Goal: Task Accomplishment & Management: Manage account settings

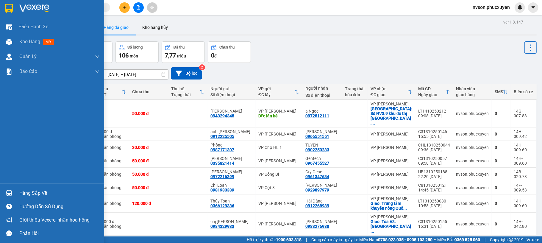
click at [9, 194] on img at bounding box center [9, 193] width 6 height 6
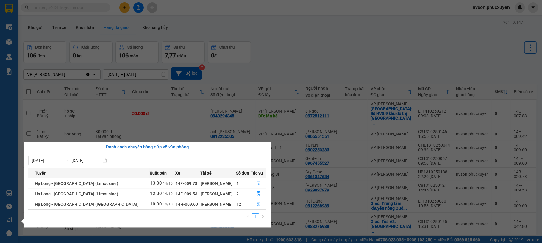
click at [330, 41] on section "Kết quả tìm kiếm ( 1 ) Bộ lọc Mã ĐH Trạng thái Món hàng Thu hộ Tổng cước Chưa c…" at bounding box center [271, 121] width 542 height 243
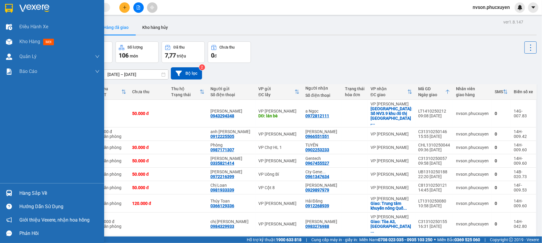
click at [5, 194] on div at bounding box center [9, 193] width 10 height 10
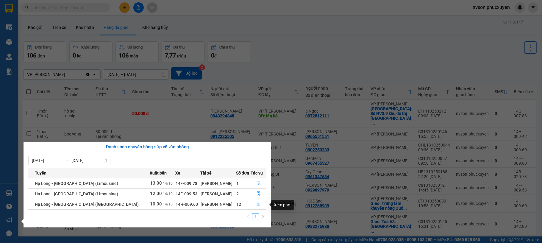
click at [257, 206] on icon "file-done" at bounding box center [259, 204] width 4 height 4
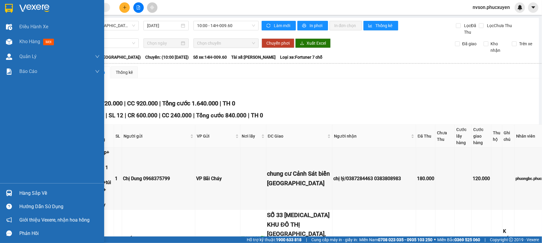
click at [14, 190] on div "Hàng sắp về" at bounding box center [52, 192] width 104 height 13
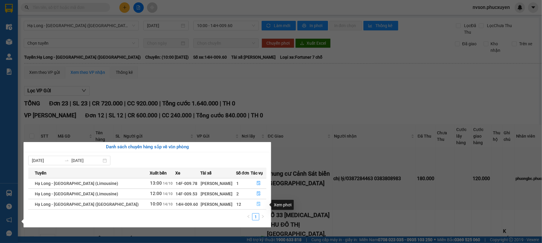
click at [260, 204] on button "button" at bounding box center [258, 204] width 15 height 10
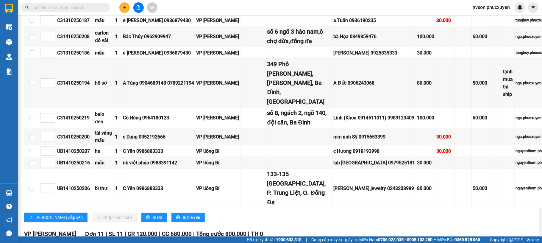
scroll to position [40, 0]
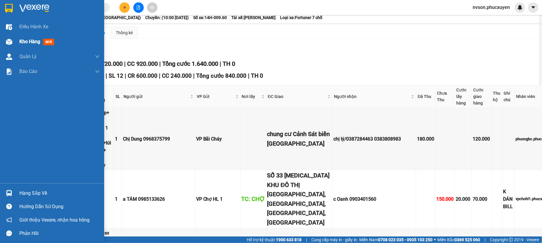
click at [9, 41] on img at bounding box center [9, 42] width 6 height 6
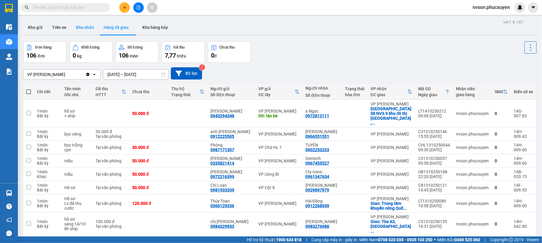
click at [97, 30] on button "Kho nhận" at bounding box center [85, 27] width 28 height 14
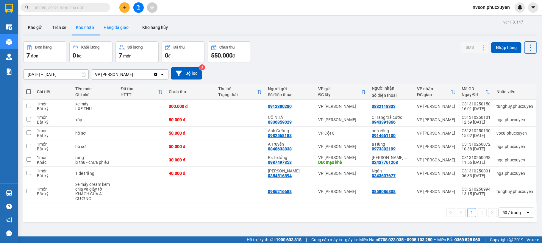
click at [125, 32] on button "Hàng đã giao" at bounding box center [116, 27] width 35 height 14
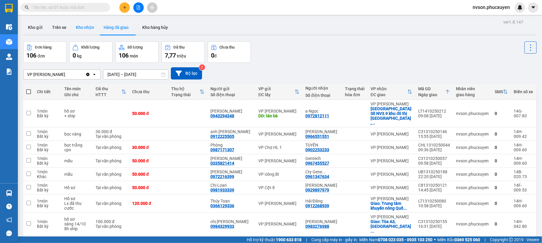
click at [92, 29] on button "Kho nhận" at bounding box center [85, 27] width 28 height 14
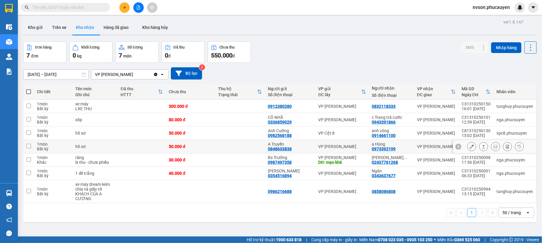
click at [361, 147] on div "VP [PERSON_NAME]" at bounding box center [342, 146] width 48 height 5
checkbox input "true"
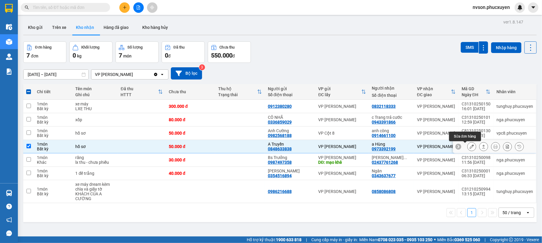
click at [468, 146] on button at bounding box center [471, 146] width 8 height 10
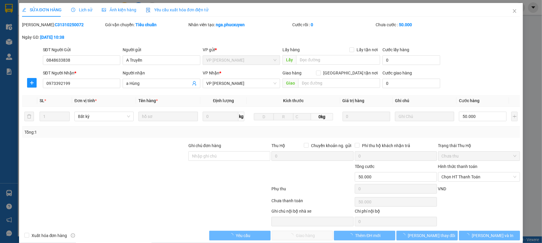
type input "0848633838"
type input "A Truyền"
type input "0973392199"
type input "a Hùng"
type input "0"
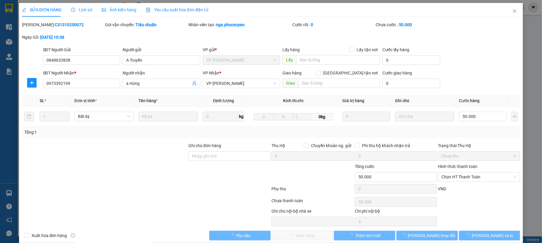
type input "50.000"
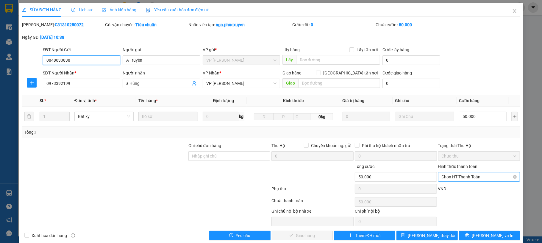
click at [481, 173] on div "Chọn HT Thanh Toán" at bounding box center [479, 177] width 82 height 10
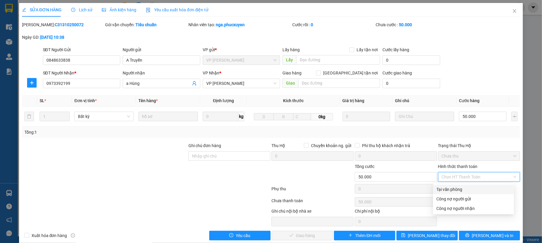
click at [470, 187] on div "Tại văn phòng" at bounding box center [474, 189] width 74 height 7
type input "0"
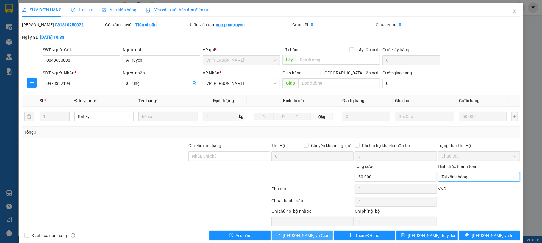
click at [290, 237] on span "[PERSON_NAME] và Giao hàng" at bounding box center [311, 235] width 57 height 7
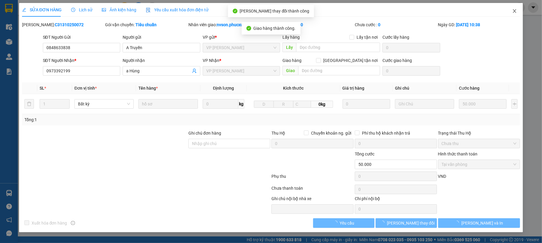
click at [511, 12] on span "Close" at bounding box center [514, 11] width 17 height 17
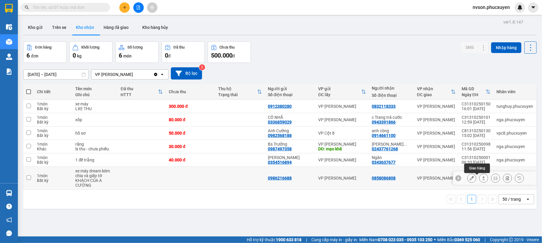
click at [482, 180] on icon at bounding box center [483, 178] width 3 height 4
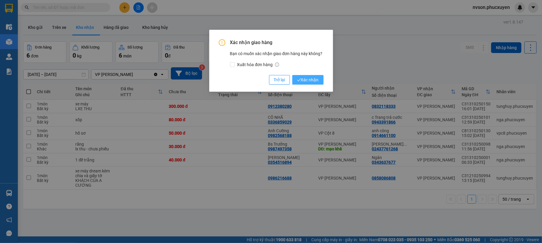
click at [314, 77] on span "Xác nhận" at bounding box center [308, 79] width 22 height 7
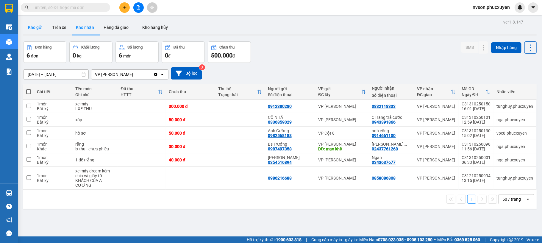
click at [34, 33] on button "Kho gửi" at bounding box center [35, 27] width 24 height 14
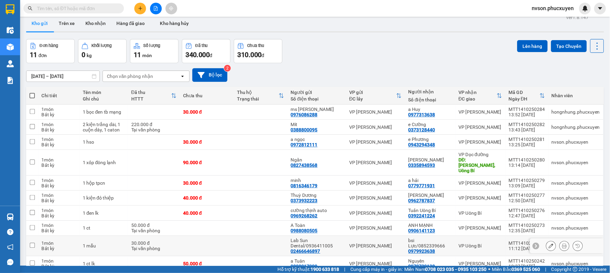
scroll to position [46, 0]
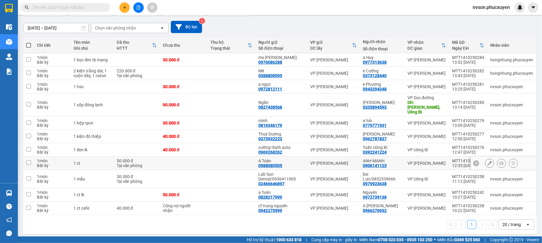
click at [194, 160] on td at bounding box center [184, 163] width 48 height 13
checkbox input "true"
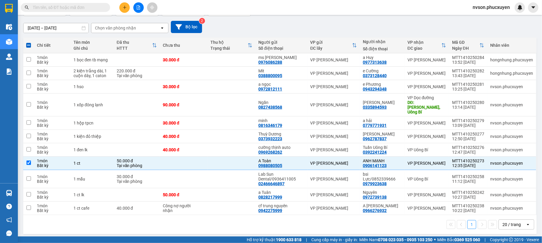
drag, startPoint x: 189, startPoint y: 2, endPoint x: 381, endPoint y: 19, distance: 192.6
click at [381, 16] on div "Đơn hàng 11 đơn Khối lượng 0 kg Số lượng 11 món Đã thu 340.000 đ Chưa thu 310.0…" at bounding box center [279, 5] width 513 height 21
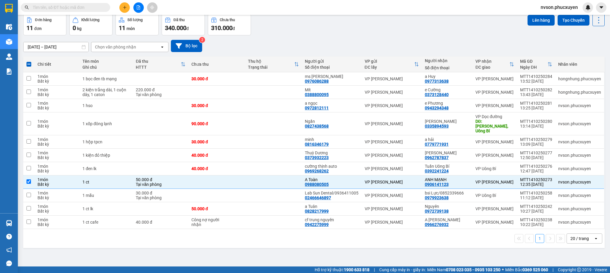
click at [542, 3] on div "nvson.phucxuyen" at bounding box center [564, 7] width 57 height 10
click at [542, 11] on span "nvson.phucxuyen" at bounding box center [559, 7] width 47 height 7
click at [542, 19] on icon "login" at bounding box center [541, 19] width 4 height 4
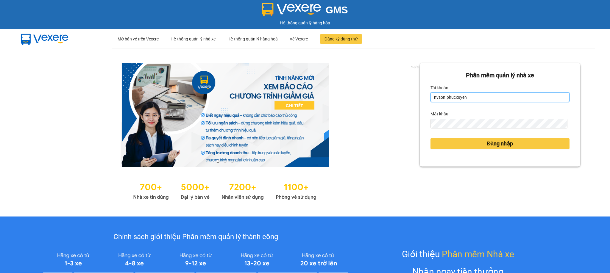
click at [460, 98] on input "nvson.phucxuyen" at bounding box center [499, 98] width 139 height 10
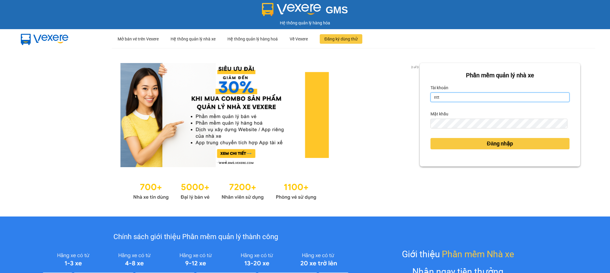
type input "ntthang.phucxuyen"
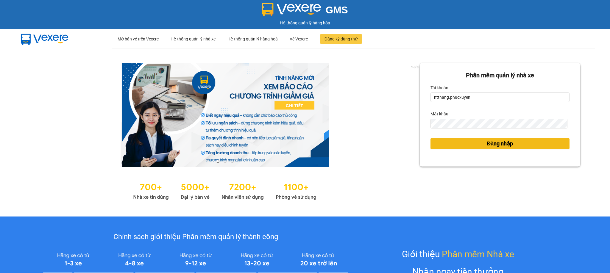
click at [487, 142] on span "Đăng nhập" at bounding box center [500, 144] width 26 height 8
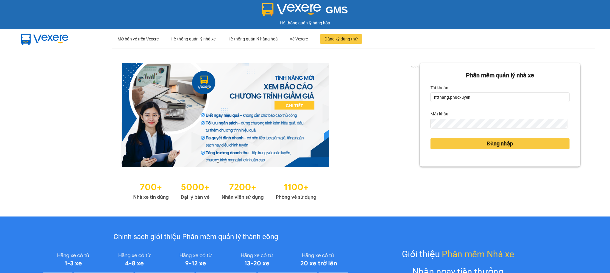
click at [487, 144] on body "GMS Hệ thống quản lý hàng hóa ··· Mở bán vé trên Vexere ··· Hệ thống quản lý nh…" at bounding box center [305, 136] width 610 height 273
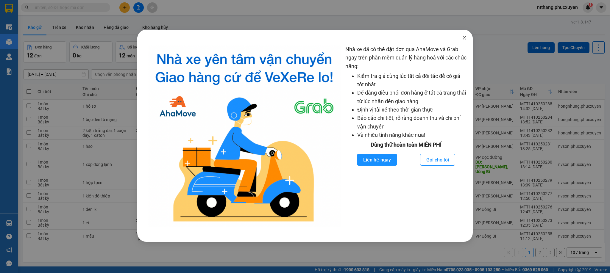
click at [461, 37] on span "Close" at bounding box center [464, 38] width 17 height 17
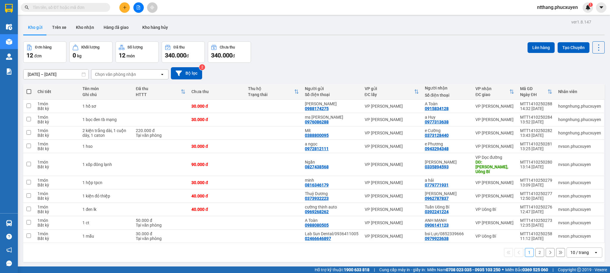
scroll to position [28, 0]
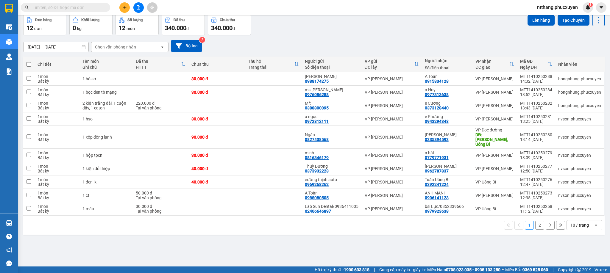
click at [576, 222] on div "10 / trang" at bounding box center [579, 225] width 18 height 6
click at [570, 184] on div "50 / trang" at bounding box center [577, 188] width 36 height 11
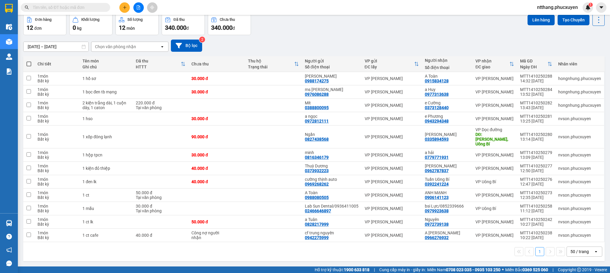
click at [75, 8] on input "text" at bounding box center [68, 7] width 70 height 7
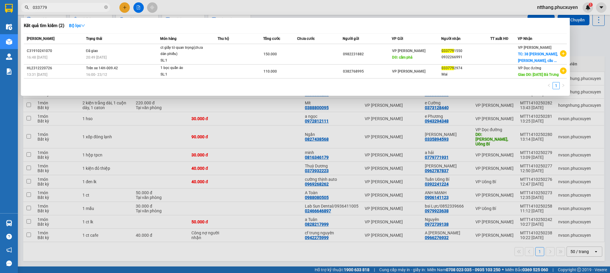
click at [44, 5] on input "033779" at bounding box center [68, 7] width 70 height 7
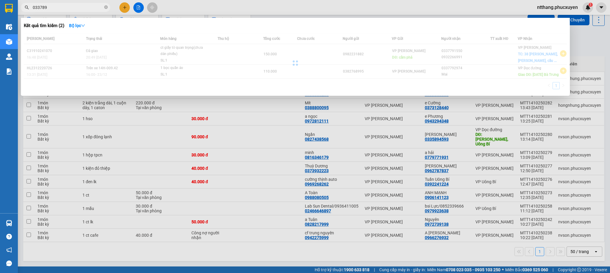
click at [62, 6] on input "033789" at bounding box center [68, 7] width 70 height 7
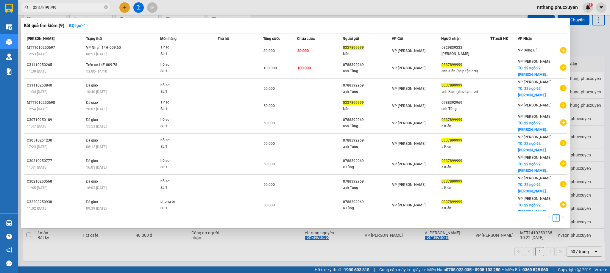
type input "0337899999"
click at [81, 255] on div at bounding box center [305, 136] width 610 height 273
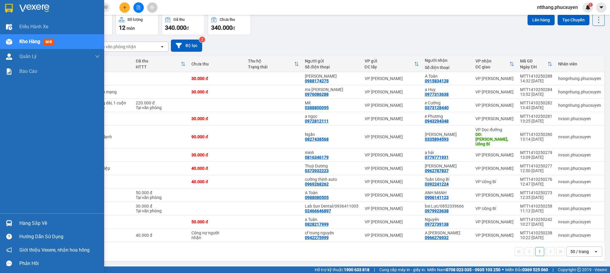
click at [0, 217] on div "Hàng sắp về" at bounding box center [52, 223] width 104 height 13
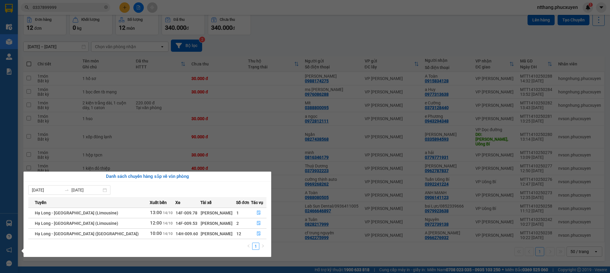
click at [321, 252] on section "Kết quả tìm kiếm ( 9 ) Bộ lọc Mã ĐH Trạng thái Món hàng Thu hộ Tổng cước Chưa c…" at bounding box center [305, 136] width 610 height 273
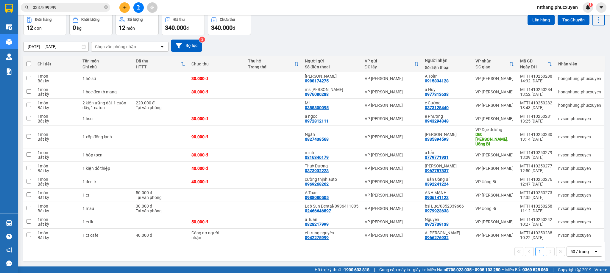
click at [89, 4] on input "0337899999" at bounding box center [68, 7] width 70 height 7
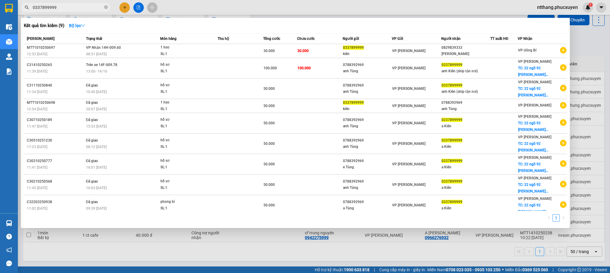
click at [230, 8] on div at bounding box center [305, 136] width 610 height 273
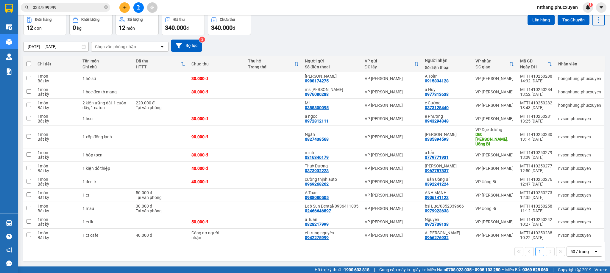
click at [348, 46] on div "12/10/2025 – 14/10/2025 Press the down arrow key to interact with the calendar …" at bounding box center [313, 46] width 581 height 12
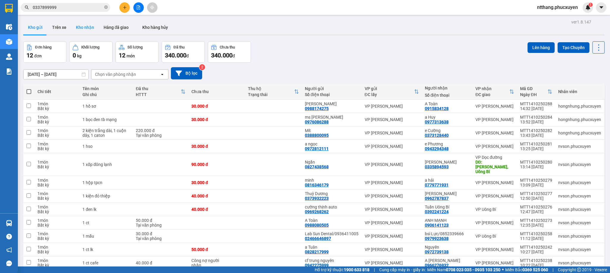
click at [77, 27] on button "Kho nhận" at bounding box center [85, 27] width 28 height 14
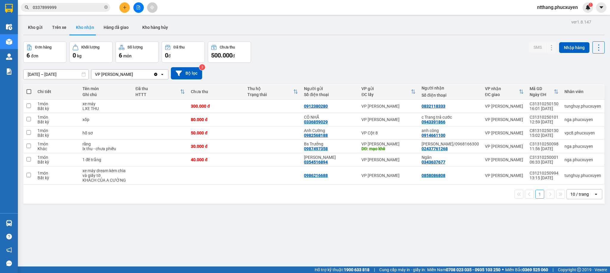
click at [570, 196] on div "10 / trang" at bounding box center [579, 194] width 18 height 6
click at [570, 160] on span "50 / trang" at bounding box center [572, 162] width 19 height 6
click at [437, 62] on div "Đơn hàng 6 đơn Khối lượng 0 kg Số lượng 6 món Đã thu 0 đ Chưa thu 500.000 đ SMS…" at bounding box center [313, 51] width 581 height 21
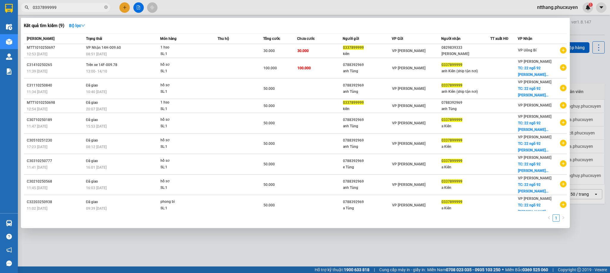
click at [63, 5] on input "0337899999" at bounding box center [68, 7] width 70 height 7
click at [355, 4] on div at bounding box center [305, 136] width 610 height 273
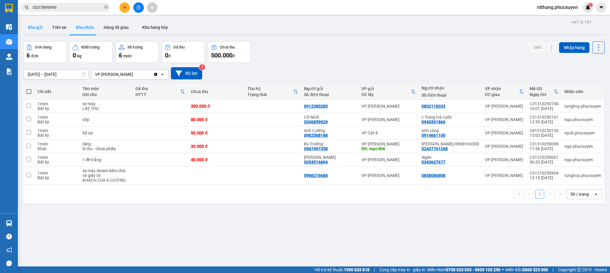
click at [37, 27] on button "Kho gửi" at bounding box center [35, 27] width 24 height 14
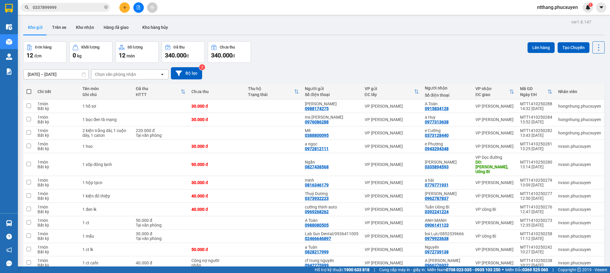
click at [354, 45] on div "Đơn hàng 12 đơn Khối lượng 0 kg Số lượng 12 món Đã thu 340.000 đ Chưa thu 340.0…" at bounding box center [313, 51] width 581 height 21
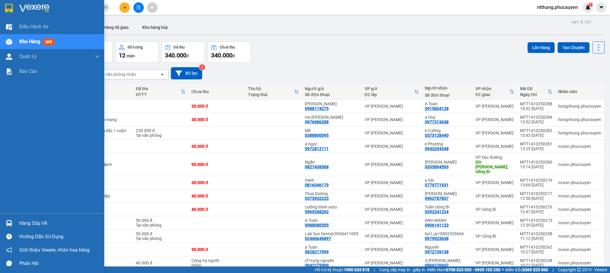
click at [17, 228] on div "Hàng sắp về" at bounding box center [52, 223] width 104 height 13
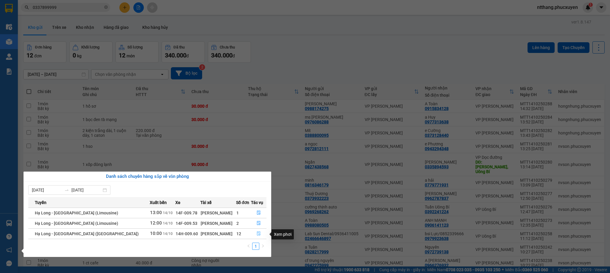
click at [257, 233] on icon "file-done" at bounding box center [259, 234] width 4 height 4
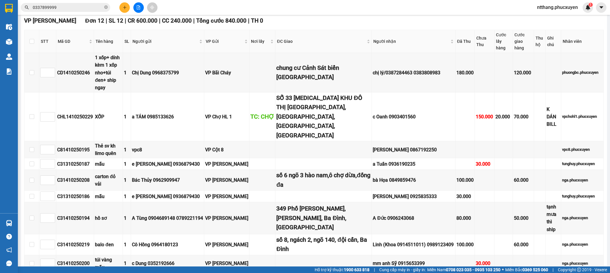
scroll to position [134, 0]
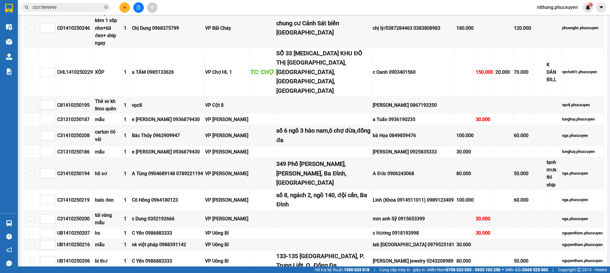
click at [121, 5] on button at bounding box center [124, 7] width 10 height 10
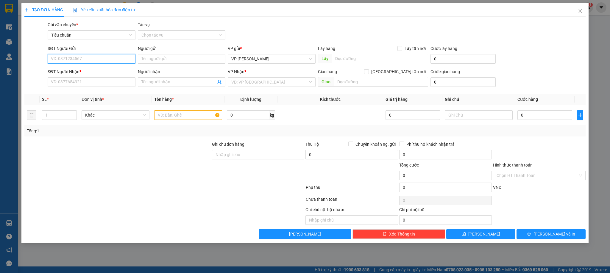
click at [117, 58] on input "SĐT Người Gửi" at bounding box center [91, 59] width 87 height 10
type input "0904062673"
drag, startPoint x: 86, startPoint y: 68, endPoint x: 115, endPoint y: 82, distance: 32.4
click at [85, 69] on div "0904062673 - anh Thành" at bounding box center [91, 71] width 80 height 7
type input "anh Thành"
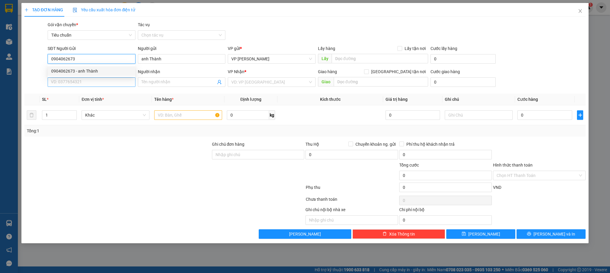
type input "0904062673"
click at [117, 86] on input "SĐT Người Nhận *" at bounding box center [91, 82] width 87 height 10
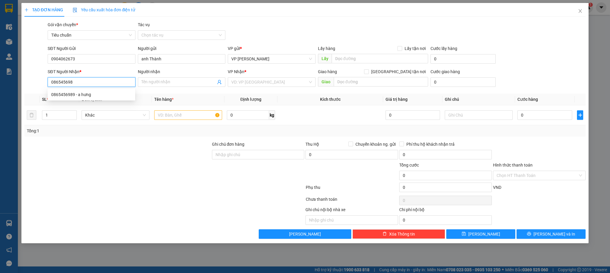
type input "0865456989"
drag, startPoint x: 87, startPoint y: 95, endPoint x: 114, endPoint y: 90, distance: 27.5
click at [87, 94] on div "0865456989 - a hưng" at bounding box center [91, 94] width 80 height 7
type input "a hưng"
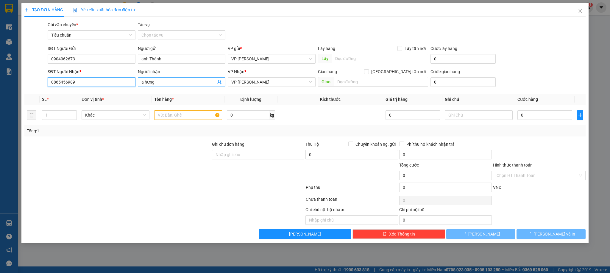
type input "0865456989"
click at [154, 83] on input "a hưng" at bounding box center [178, 82] width 74 height 7
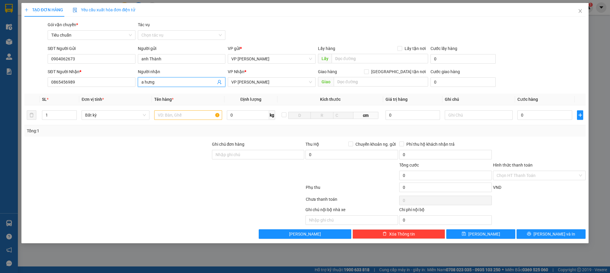
click at [154, 83] on input "a hưng" at bounding box center [178, 82] width 74 height 7
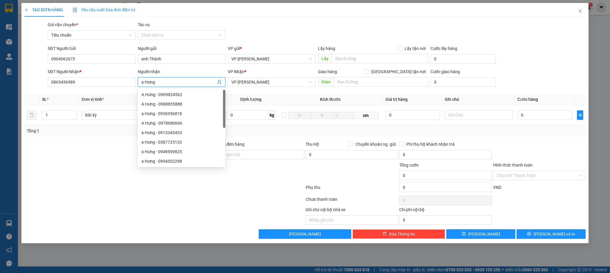
type input "a Hưng"
click at [327, 23] on div "Gói vận chuyển * Tiêu chuẩn Tác vụ Chọn tác vụ" at bounding box center [316, 31] width 540 height 21
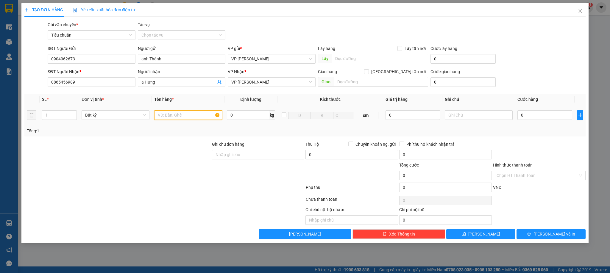
click at [196, 117] on input "text" at bounding box center [188, 115] width 68 height 10
type input "1 hộp quần áo"
click at [548, 117] on input "0" at bounding box center [544, 115] width 55 height 10
type input "3"
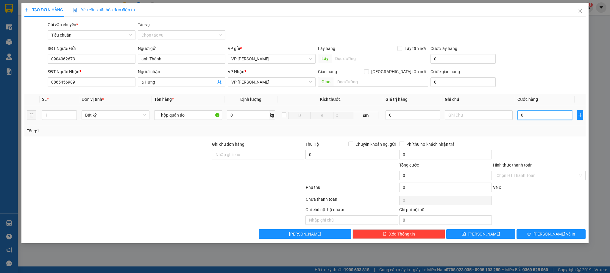
type input "3"
type input "30"
click at [549, 135] on div "Tổng: 1" at bounding box center [304, 130] width 561 height 11
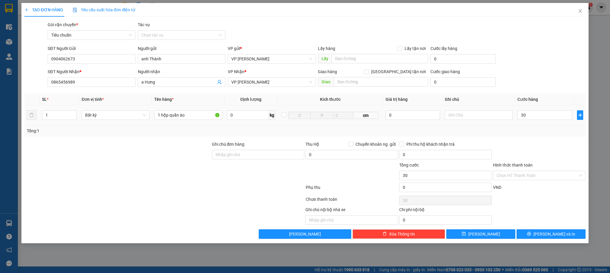
type input "30.000"
click at [527, 177] on input "Hình thức thanh toán" at bounding box center [536, 175] width 81 height 9
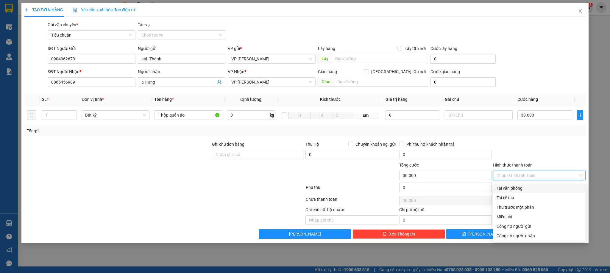
click at [520, 187] on div "Tại văn phòng" at bounding box center [538, 188] width 85 height 7
type input "0"
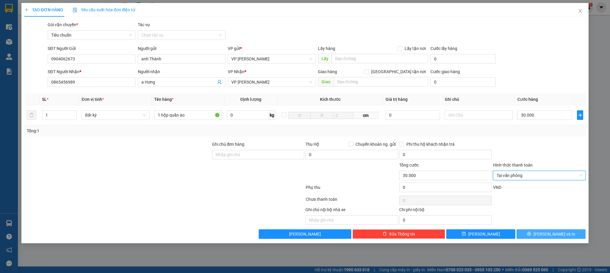
click at [545, 232] on button "[PERSON_NAME] và In" at bounding box center [550, 234] width 69 height 10
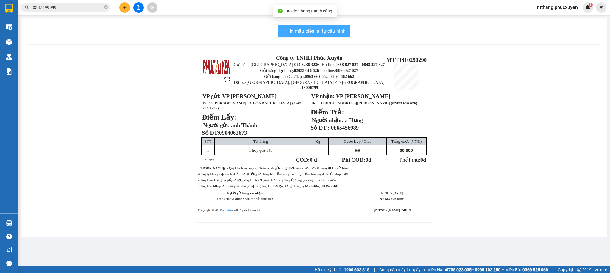
click at [324, 30] on span "In mẫu biên lai tự cấu hình" at bounding box center [318, 30] width 56 height 7
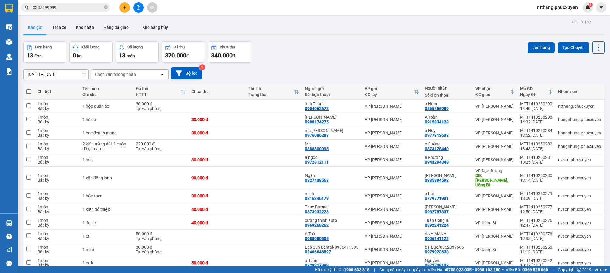
click at [383, 51] on div "Đơn hàng 13 đơn Khối lượng 0 kg Số lượng 13 món Đã thu 370.000 đ Chưa thu 340.0…" at bounding box center [313, 51] width 581 height 21
click at [394, 47] on div "Đơn hàng 13 đơn Khối lượng 0 kg Số lượng 13 món Đã thu 370.000 đ Chưa thu 340.0…" at bounding box center [313, 51] width 581 height 21
click at [124, 8] on icon "plus" at bounding box center [125, 7] width 4 height 4
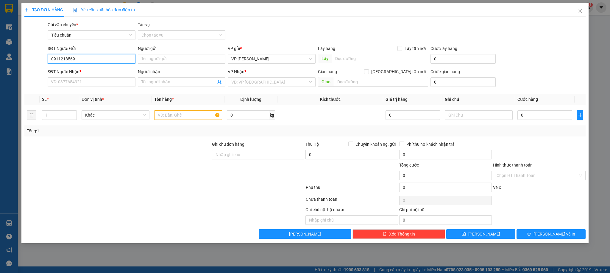
click at [102, 56] on input "0911218569" at bounding box center [91, 59] width 87 height 10
type input "0911218569"
click at [166, 60] on input "Người gửi" at bounding box center [181, 59] width 87 height 10
type input "lining câu giây"
click at [365, 61] on input "text" at bounding box center [379, 59] width 96 height 10
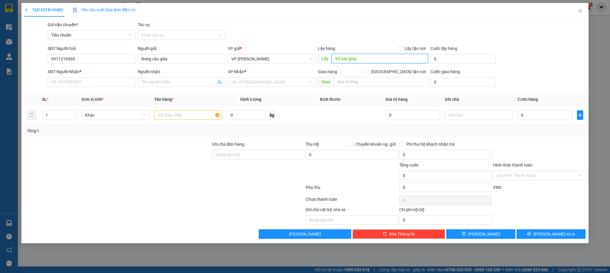
type input "93 cau giay"
click at [401, 47] on input "Lấy tận nơi" at bounding box center [399, 48] width 4 height 4
checkbox input "true"
click at [437, 57] on input "0" at bounding box center [457, 59] width 54 height 10
type input "40"
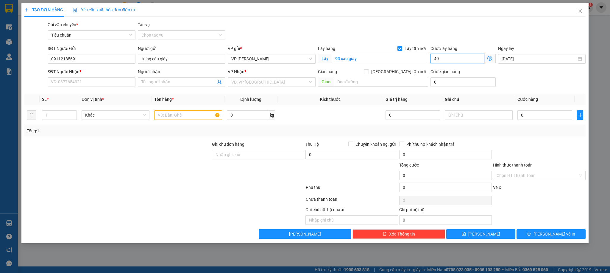
type input "40"
type input "40.000"
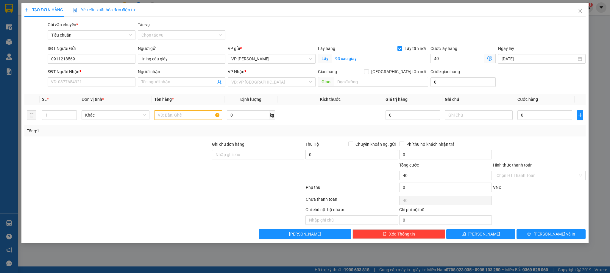
type input "40.000"
click at [506, 10] on div "TẠO ĐƠN HÀNG Yêu cầu xuất hóa đơn điện tử" at bounding box center [304, 10] width 561 height 14
click at [99, 82] on input "SĐT Người Nhận *" at bounding box center [91, 82] width 87 height 10
type input "0936328695"
click at [90, 92] on div "0936328695 - thùy trang/ 0342753511" at bounding box center [91, 94] width 80 height 7
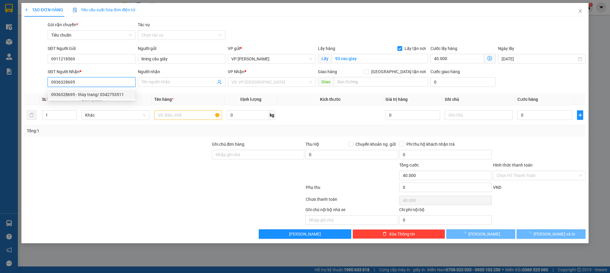
type input "thùy trang/ 0342753511"
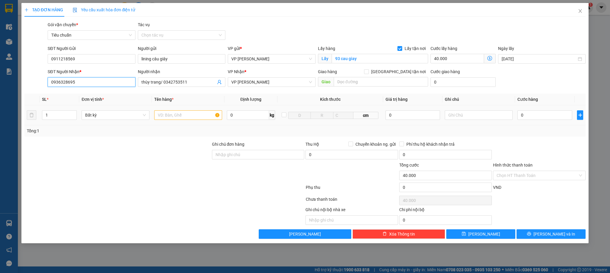
type input "0936328695"
click at [198, 119] on input "text" at bounding box center [188, 115] width 68 height 10
type input "1 bọc đen"
click at [540, 113] on input "0" at bounding box center [544, 115] width 55 height 10
type input "30"
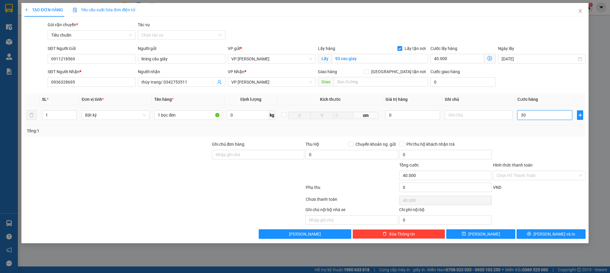
type input "40.030"
click at [548, 24] on div "Gói vận chuyển * Tiêu chuẩn Tác vụ Chọn tác vụ" at bounding box center [316, 31] width 540 height 21
type input "30.000"
type input "70.000"
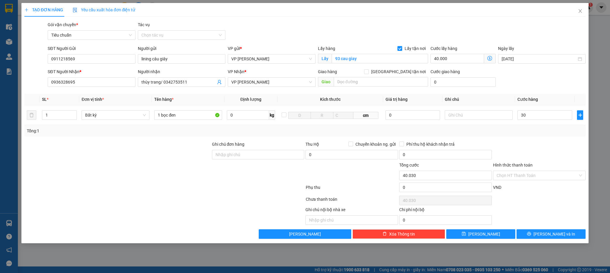
type input "70.000"
click at [563, 237] on button "[PERSON_NAME] và In" at bounding box center [550, 234] width 69 height 10
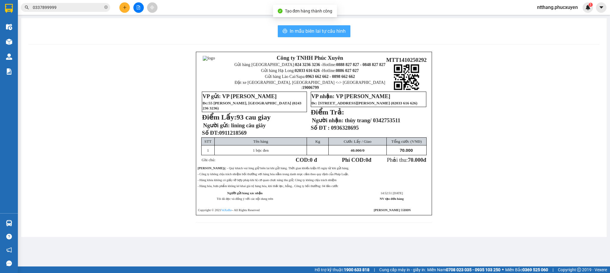
click at [322, 33] on span "In mẫu biên lai tự cấu hình" at bounding box center [318, 30] width 56 height 7
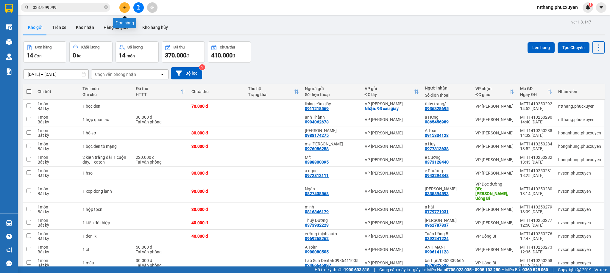
click at [123, 5] on icon "plus" at bounding box center [125, 7] width 4 height 4
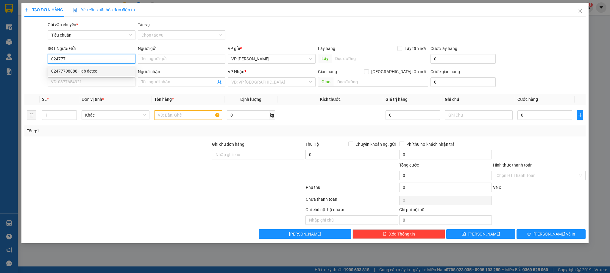
click at [90, 73] on div "02477708888 - lab detec" at bounding box center [91, 71] width 80 height 7
type input "02477708888"
type input "lab detec"
type input "02477708888"
click at [81, 85] on input "SĐT Người Nhận *" at bounding box center [91, 82] width 87 height 10
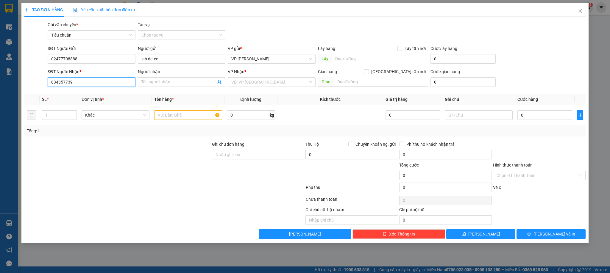
type input "0343577399"
drag, startPoint x: 82, startPoint y: 92, endPoint x: 129, endPoint y: 107, distance: 48.3
click at [85, 94] on div "0343577399 - BS Ngần" at bounding box center [91, 94] width 80 height 7
type input "BS Ngần"
type input "thủy an- [GEOGRAPHIC_DATA]"
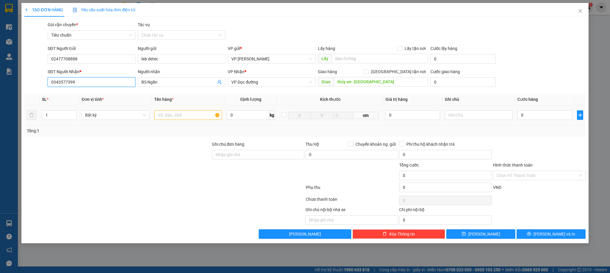
type input "0343577399"
click at [194, 117] on input "text" at bounding box center [188, 115] width 68 height 10
type input "1 răng"
click at [529, 119] on input "0" at bounding box center [544, 115] width 55 height 10
type input "3"
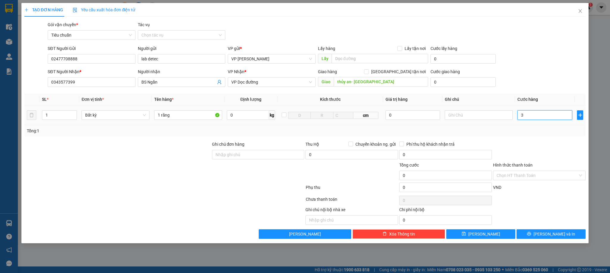
type input "3"
type input "30"
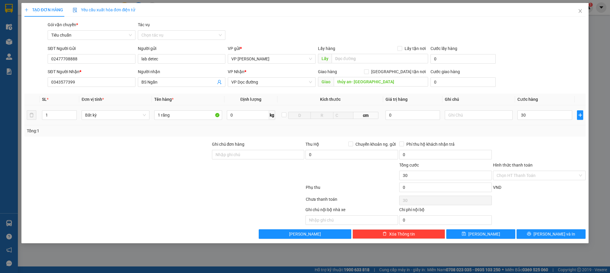
type input "30.000"
click at [532, 129] on div "Tổng: 1" at bounding box center [305, 131] width 556 height 7
drag, startPoint x: 537, startPoint y: 173, endPoint x: 531, endPoint y: 180, distance: 8.2
click at [536, 174] on input "Hình thức thanh toán" at bounding box center [536, 175] width 81 height 9
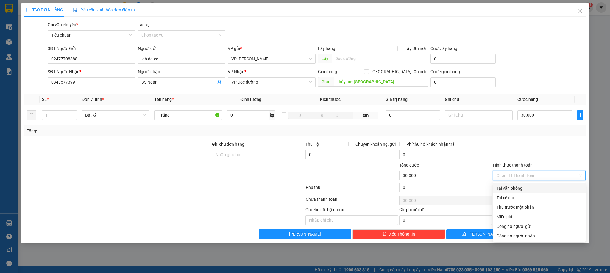
click at [522, 191] on div "Tại văn phòng" at bounding box center [538, 188] width 85 height 7
type input "0"
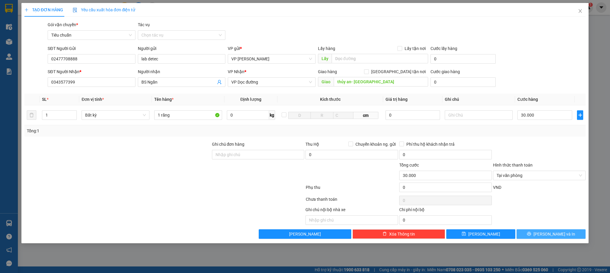
click at [553, 236] on span "[PERSON_NAME] và In" at bounding box center [554, 234] width 42 height 7
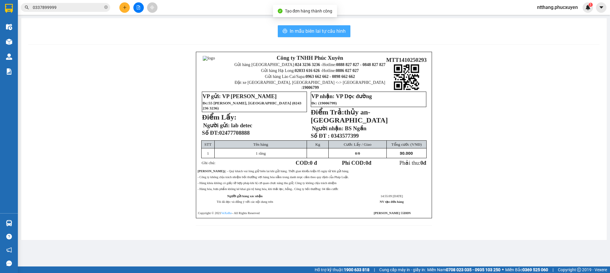
click at [327, 29] on span "In mẫu biên lai tự cấu hình" at bounding box center [318, 30] width 56 height 7
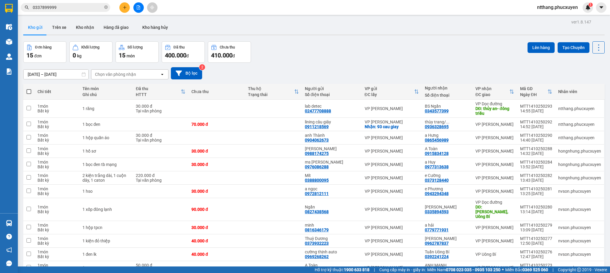
click at [321, 43] on div "Đơn hàng 15 đơn Khối lượng 0 kg Số lượng 15 món Đã thu 400.000 đ Chưa thu 410.0…" at bounding box center [313, 51] width 581 height 21
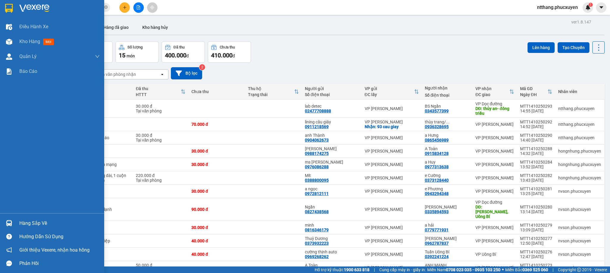
click at [17, 223] on div "Hàng sắp về" at bounding box center [52, 223] width 104 height 13
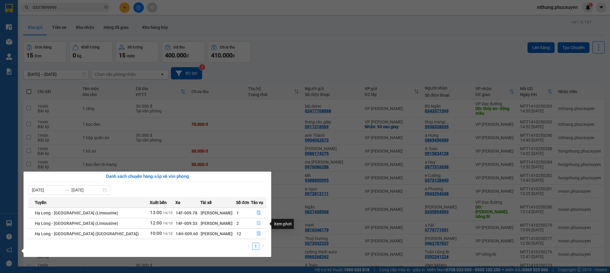
click at [257, 223] on icon "file-done" at bounding box center [259, 223] width 4 height 4
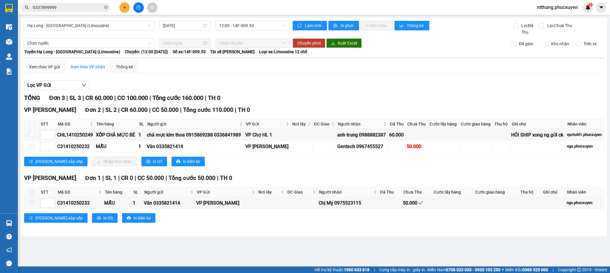
click at [347, 155] on div "VP Dương Đình Nghệ Đơn 2 | SL 2 | CR 60.000 | CC 50.000 | Tổng cước 110.000 | T…" at bounding box center [313, 138] width 579 height 65
click at [336, 152] on td "Gentech 0967455527" at bounding box center [362, 147] width 52 height 12
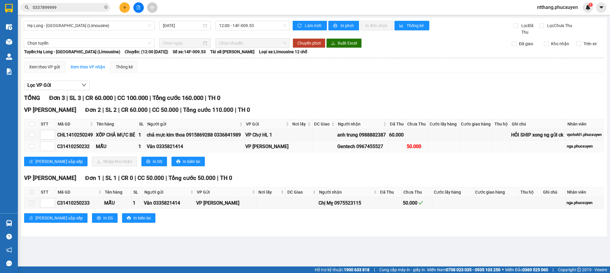
click at [336, 152] on td "Gentech 0967455527" at bounding box center [362, 147] width 52 height 12
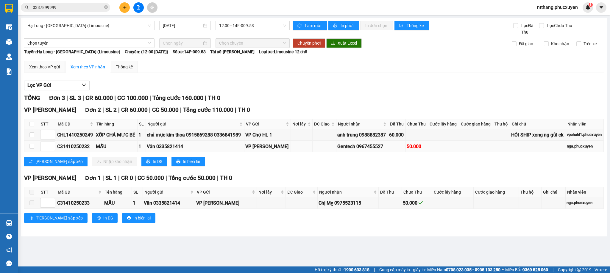
click at [336, 152] on td "Gentech 0967455527" at bounding box center [362, 147] width 52 height 12
click at [322, 161] on div "[PERSON_NAME] sắp xếp Nhập kho nhận In DS In biên lai" at bounding box center [313, 162] width 579 height 10
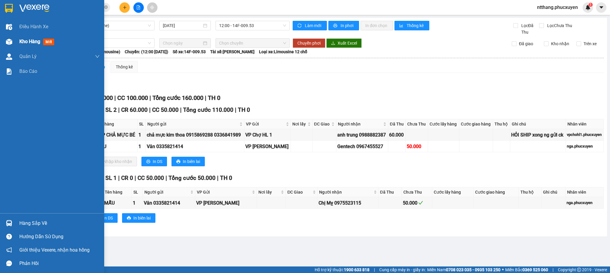
click at [12, 38] on div at bounding box center [9, 42] width 10 height 10
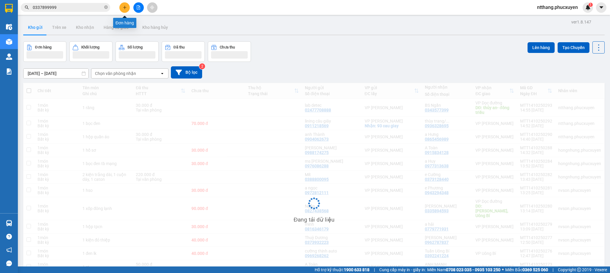
click at [125, 5] on button at bounding box center [124, 7] width 10 height 10
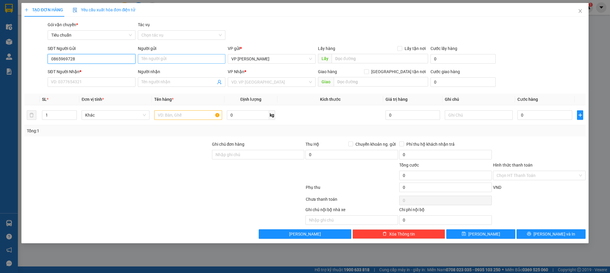
type input "0865969728"
click at [159, 61] on input "Người gửi" at bounding box center [181, 59] width 87 height 10
type input "Giang"
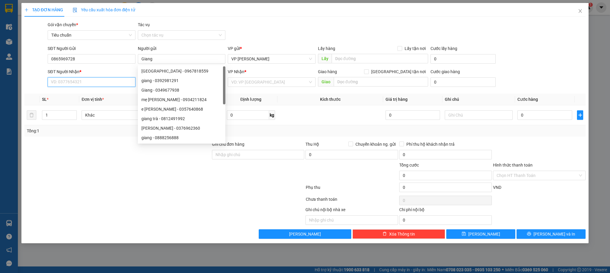
click at [95, 83] on input "SĐT Người Nhận *" at bounding box center [91, 82] width 87 height 10
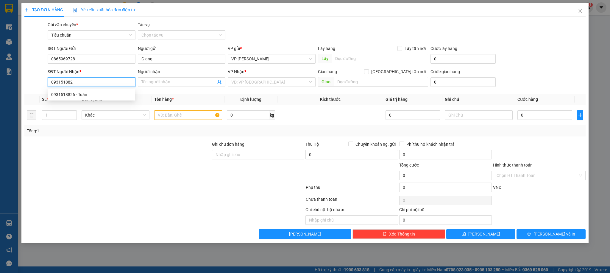
type input "0931518826"
click at [79, 93] on div "0931518826 - Tuấn" at bounding box center [91, 94] width 80 height 7
type input "Tuấn"
type input "0931518826"
click at [198, 115] on input "text" at bounding box center [188, 115] width 68 height 10
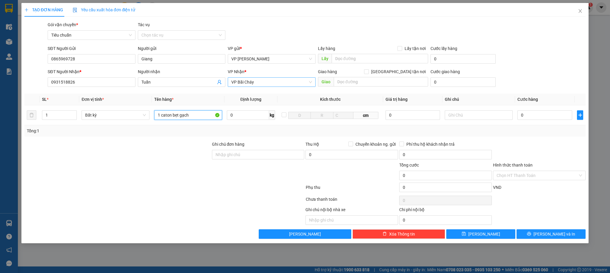
click at [265, 82] on span "VP Bãi Cháy" at bounding box center [271, 82] width 80 height 9
type input "1 caton bẹt gạch"
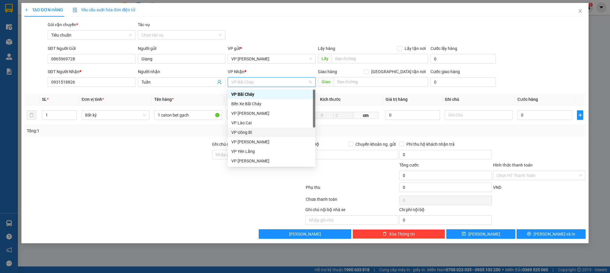
scroll to position [95, 0]
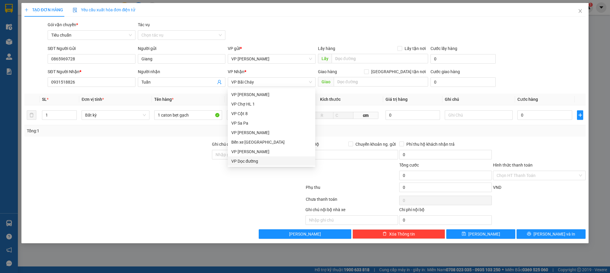
click at [138, 161] on div at bounding box center [117, 151] width 187 height 21
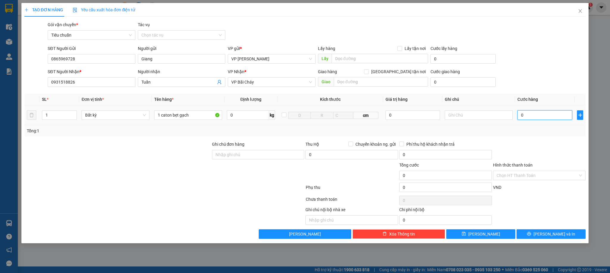
click at [545, 115] on input "0" at bounding box center [544, 115] width 55 height 10
type input "8"
type input "80"
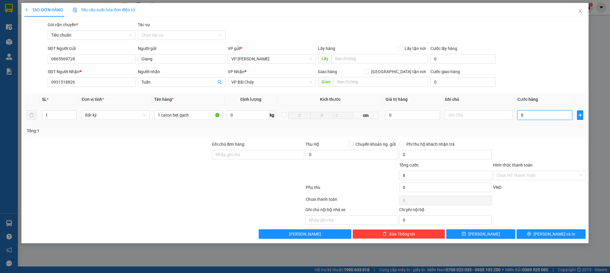
type input "80"
type input "80.000"
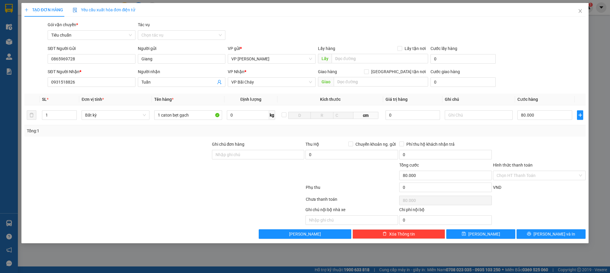
click at [543, 139] on div "Transit Pickup Surcharge Ids Transit Deliver Surcharge Ids Transit Deliver Surc…" at bounding box center [304, 130] width 561 height 218
click at [543, 233] on button "[PERSON_NAME] và In" at bounding box center [550, 234] width 69 height 10
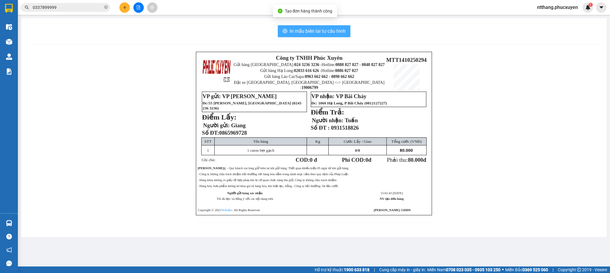
click at [318, 32] on span "In mẫu biên lai tự cấu hình" at bounding box center [318, 30] width 56 height 7
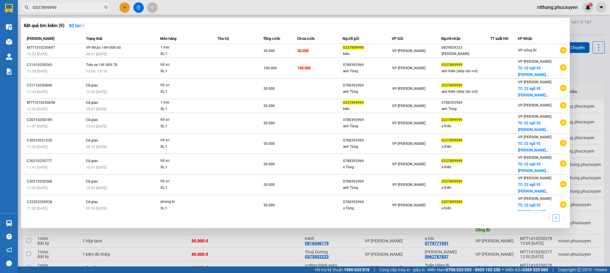
click at [74, 9] on input "0337899999" at bounding box center [68, 7] width 70 height 7
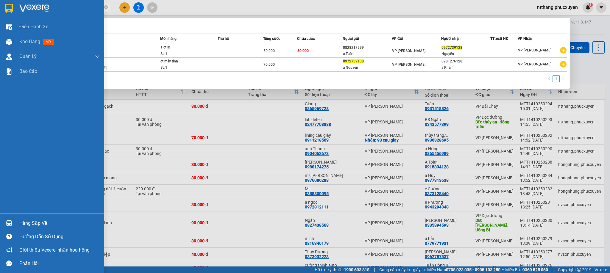
type input "0972739138"
click at [26, 224] on div "Hàng sắp về" at bounding box center [59, 223] width 80 height 9
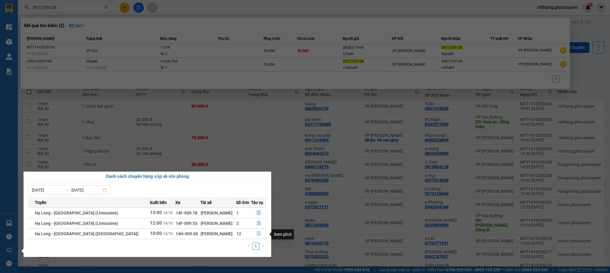
click at [257, 232] on icon "file-done" at bounding box center [259, 234] width 4 height 4
click at [280, 139] on div at bounding box center [305, 136] width 610 height 273
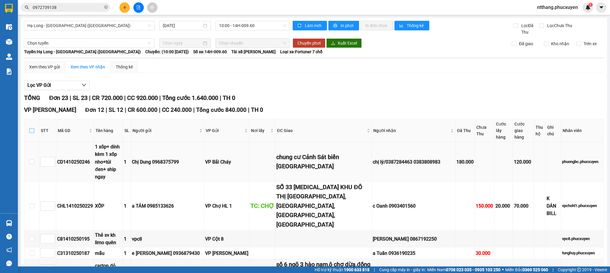
drag, startPoint x: 30, startPoint y: 127, endPoint x: 61, endPoint y: 140, distance: 33.2
click at [30, 128] on input "checkbox" at bounding box center [31, 130] width 5 height 5
checkbox input "true"
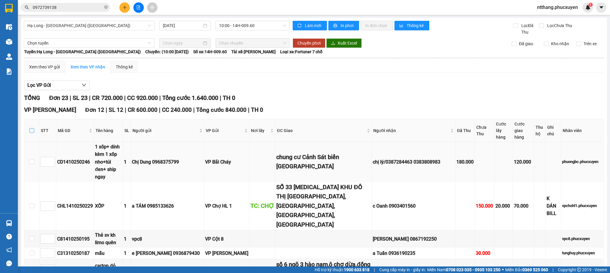
checkbox input "true"
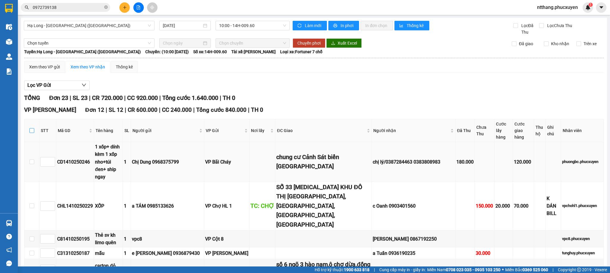
checkbox input "true"
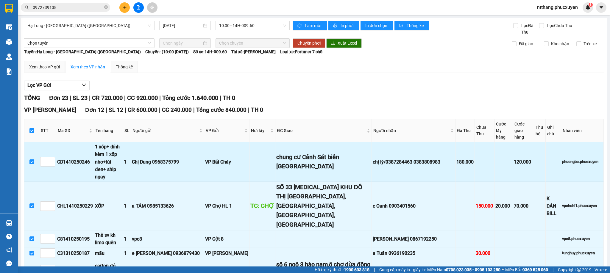
scroll to position [134, 0]
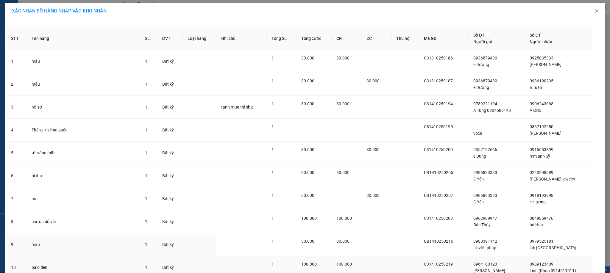
scroll to position [97, 0]
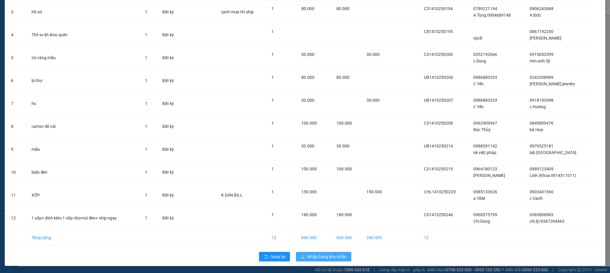
click at [314, 252] on button "Nhập hàng kho nhận" at bounding box center [323, 257] width 55 height 10
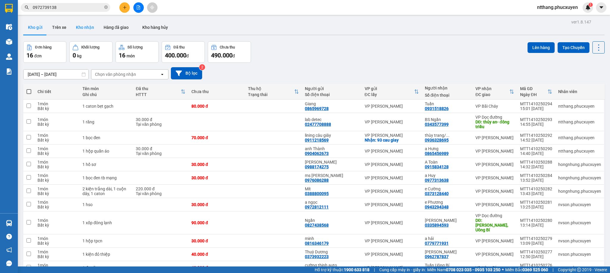
click at [82, 26] on button "Kho nhận" at bounding box center [85, 27] width 28 height 14
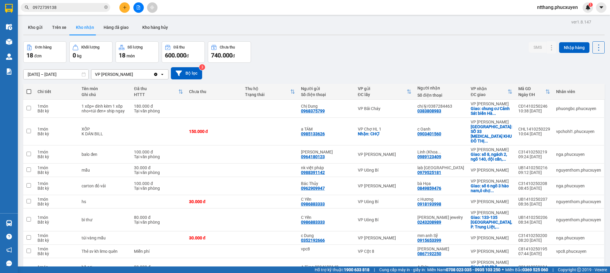
scroll to position [45, 0]
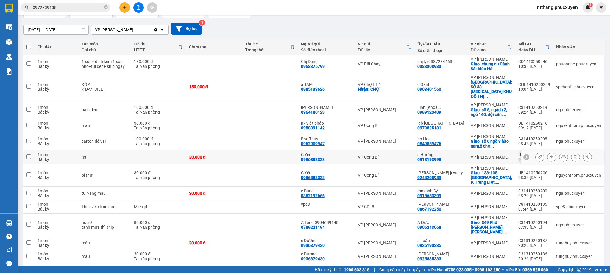
click at [352, 157] on div "C Yến" at bounding box center [326, 154] width 51 height 5
checkbox input "true"
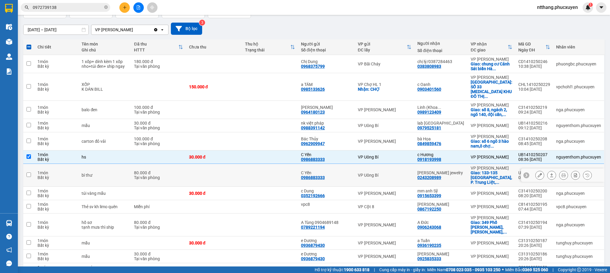
click at [373, 178] on div "VP Uông Bí" at bounding box center [385, 175] width 54 height 5
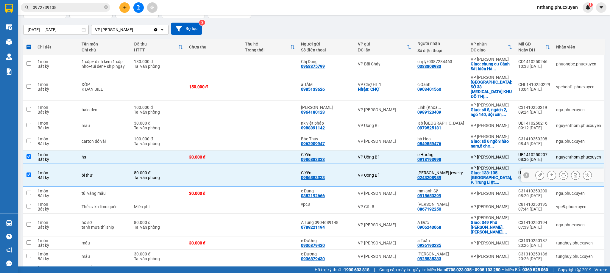
click at [339, 180] on div "C Yến 0986883333" at bounding box center [326, 176] width 51 height 10
checkbox input "false"
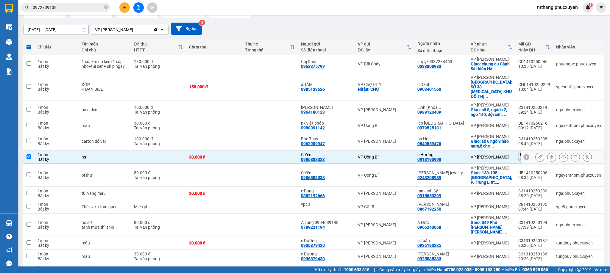
click at [332, 162] on div "C Yến 0986883333" at bounding box center [326, 157] width 51 height 10
checkbox input "false"
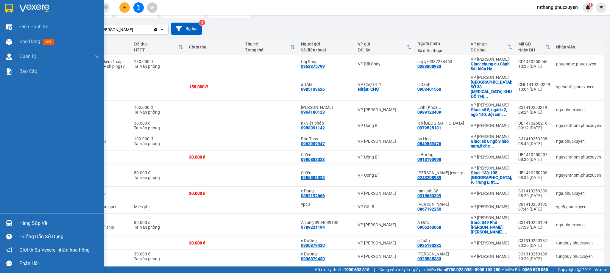
click at [4, 220] on div at bounding box center [9, 223] width 10 height 10
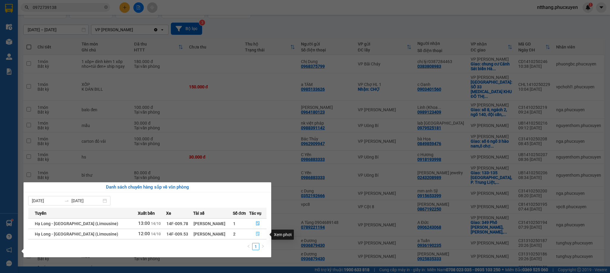
click at [256, 236] on icon "file-done" at bounding box center [258, 234] width 4 height 4
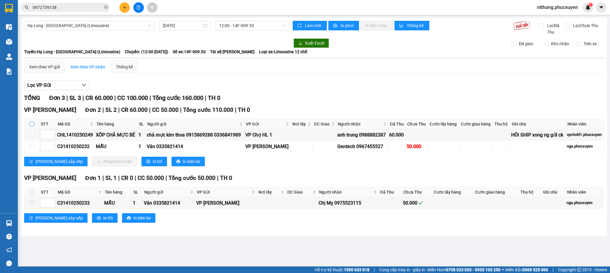
click at [32, 123] on input "checkbox" at bounding box center [31, 124] width 5 height 5
checkbox input "true"
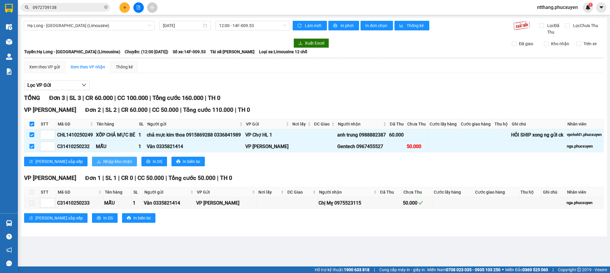
click at [97, 164] on icon "download" at bounding box center [99, 161] width 4 height 4
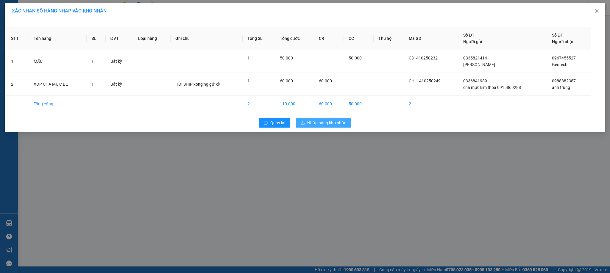
click at [320, 122] on span "Nhập hàng kho nhận" at bounding box center [326, 123] width 39 height 7
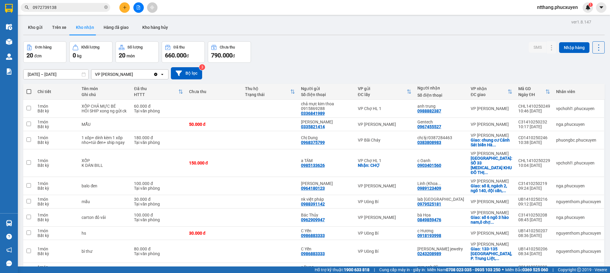
scroll to position [134, 0]
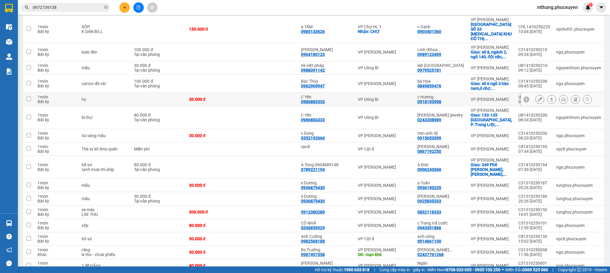
click at [537, 101] on icon at bounding box center [539, 99] width 4 height 4
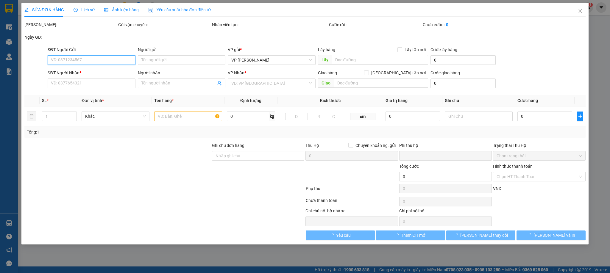
type input "0986883333"
type input "C Yến"
type input "0918193998"
type input "c Hương"
type input "0"
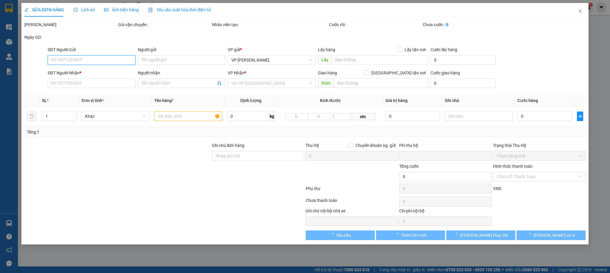
type input "30.000"
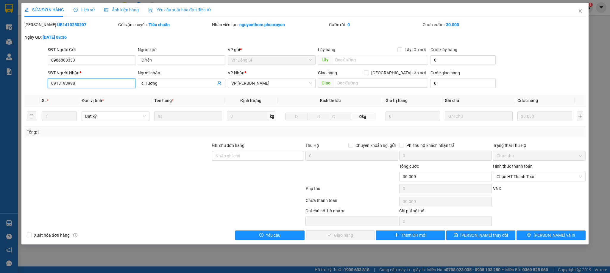
click at [104, 83] on input "0918193998" at bounding box center [91, 84] width 87 height 10
type input "0973285566"
click at [532, 237] on button "[PERSON_NAME] và In" at bounding box center [550, 236] width 69 height 10
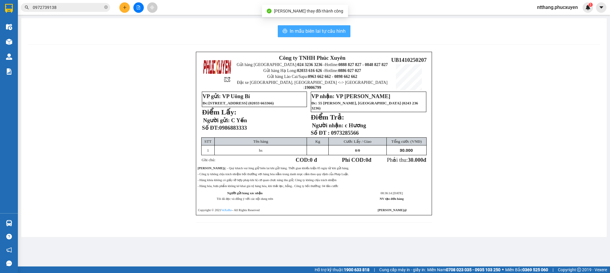
click at [313, 28] on span "In mẫu biên lai tự cấu hình" at bounding box center [318, 30] width 56 height 7
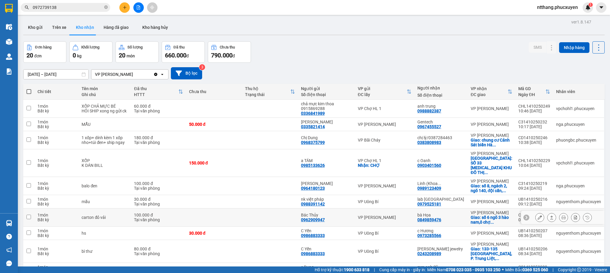
scroll to position [45, 0]
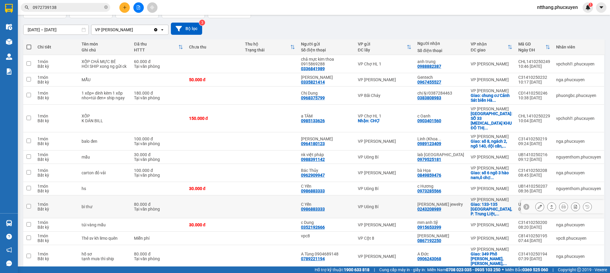
click at [537, 209] on icon at bounding box center [539, 207] width 4 height 4
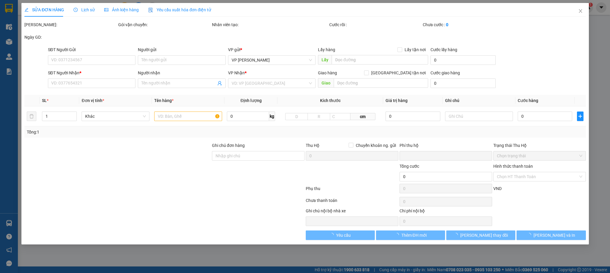
type input "0986883333"
type input "C Yến"
type input "0243208989"
type input "Huy Thanh jewelry"
checkbox input "true"
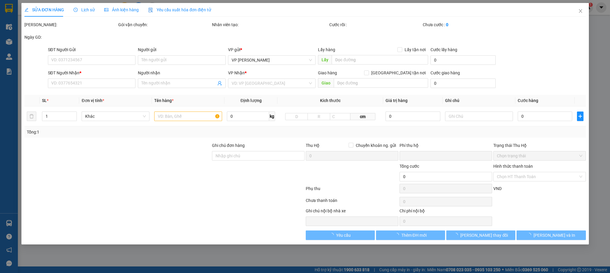
type input "133-135 chùa bộc, P. Trung Liệt, Q. Đống Đa"
type input "0"
type input "80.000"
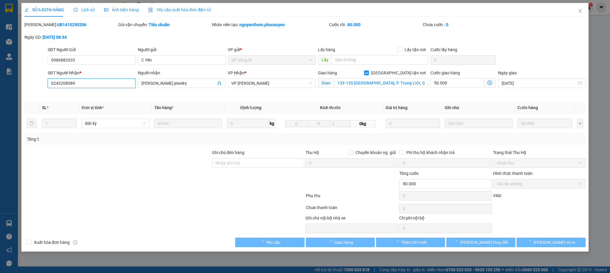
click at [103, 84] on input "0243208989" at bounding box center [91, 84] width 87 height 10
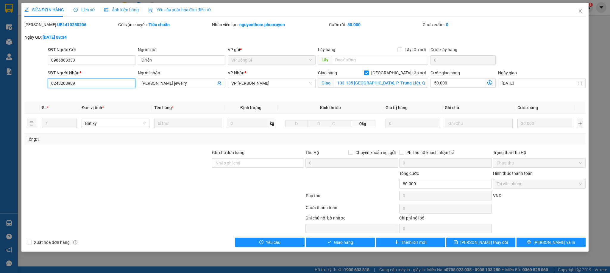
click at [103, 84] on input "0243208989" at bounding box center [91, 84] width 87 height 10
type input "02432089896"
click at [477, 242] on span "[PERSON_NAME] thay đổi" at bounding box center [484, 242] width 48 height 7
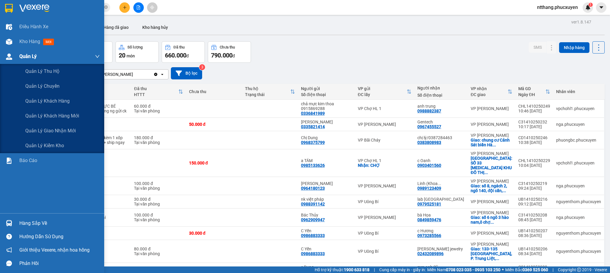
click at [13, 56] on div at bounding box center [9, 56] width 10 height 10
click at [60, 133] on span "Quản lý giao nhận mới" at bounding box center [50, 130] width 51 height 7
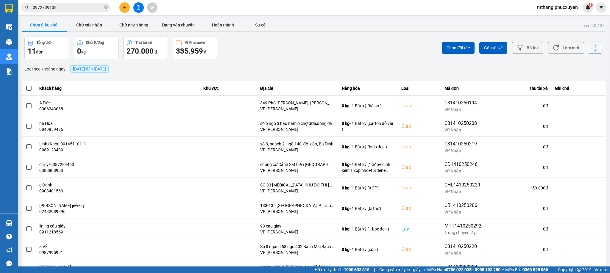
click at [106, 71] on span "[DATE] đến [DATE]" at bounding box center [89, 69] width 33 height 5
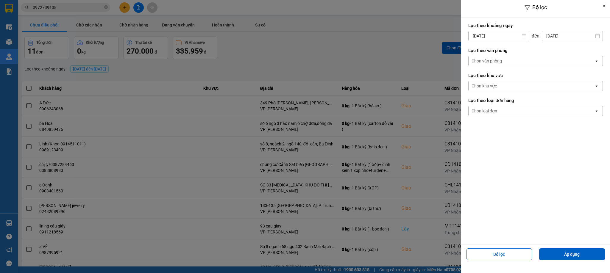
click at [510, 61] on div "Chọn văn phòng" at bounding box center [531, 61] width 126 height 10
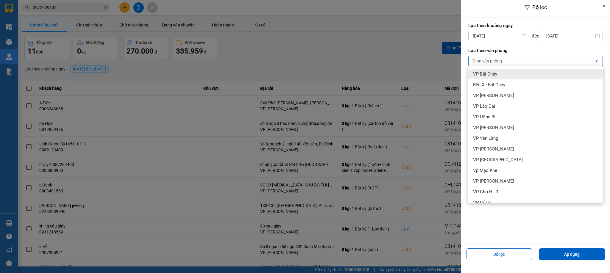
scroll to position [61, 0]
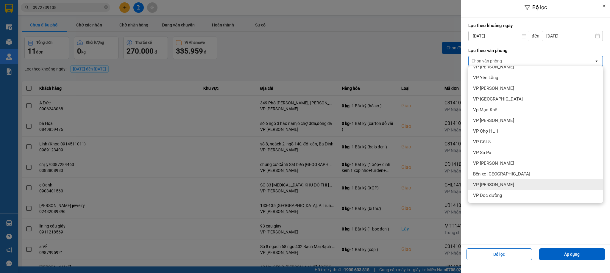
click at [513, 183] on span "VP [PERSON_NAME]" at bounding box center [493, 185] width 41 height 6
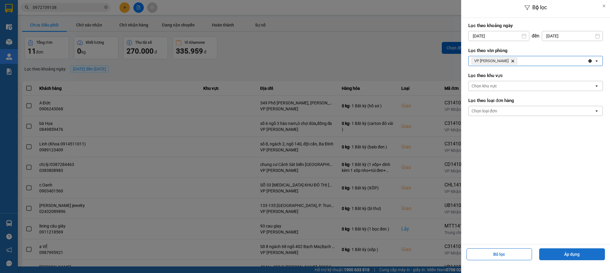
click at [578, 256] on button "Áp dụng" at bounding box center [572, 254] width 66 height 12
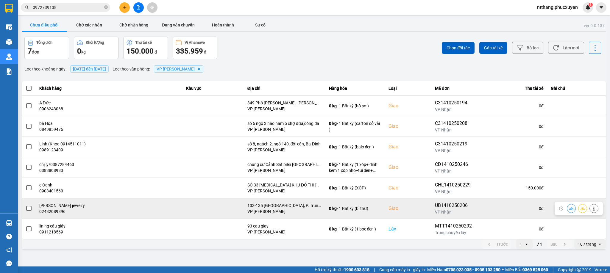
click at [569, 209] on icon at bounding box center [571, 209] width 4 height 4
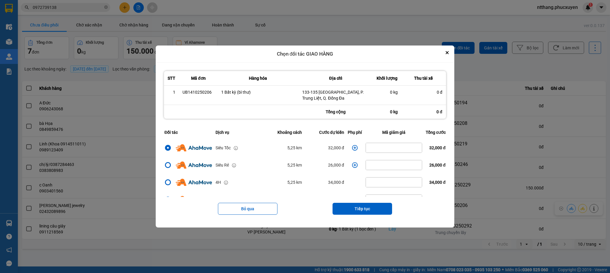
click at [352, 148] on icon "dialog" at bounding box center [355, 148] width 6 height 6
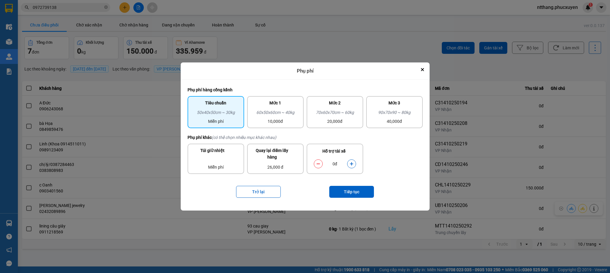
click at [351, 165] on icon "dialog" at bounding box center [351, 163] width 3 height 3
click at [349, 195] on button "Tiếp tục" at bounding box center [351, 192] width 45 height 12
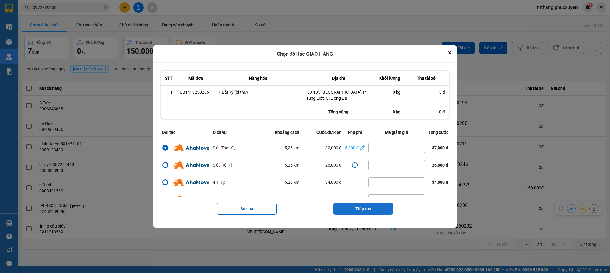
click at [370, 207] on button "Tiếp tục" at bounding box center [363, 209] width 60 height 12
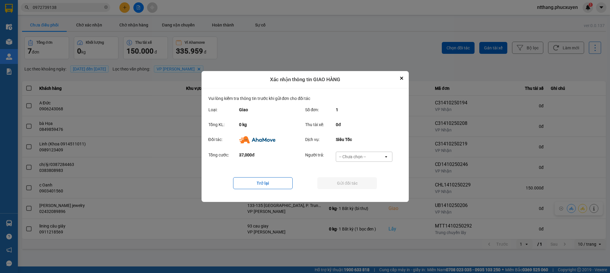
click at [362, 160] on div "-- Chưa chọn --" at bounding box center [360, 157] width 48 height 10
click at [350, 191] on span "Ví Ahamove" at bounding box center [352, 191] width 24 height 6
click at [351, 183] on button "Gửi đối tác" at bounding box center [347, 183] width 60 height 12
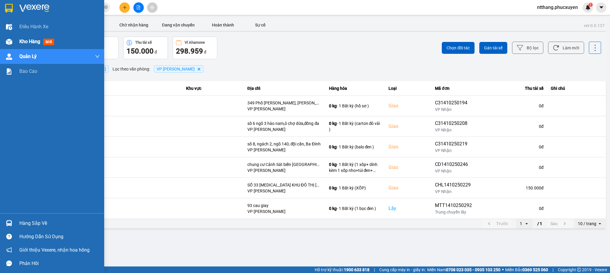
click at [13, 37] on div at bounding box center [9, 42] width 10 height 10
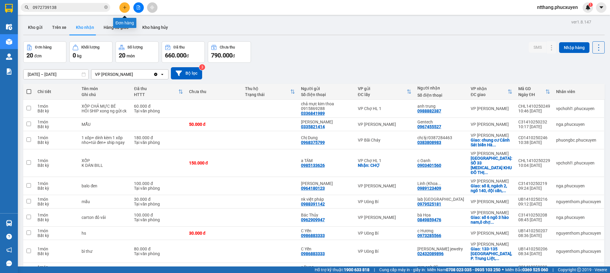
click at [121, 6] on button at bounding box center [124, 7] width 10 height 10
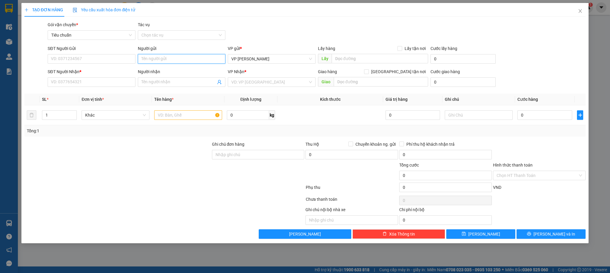
click at [211, 61] on input "Người gửi" at bounding box center [181, 59] width 87 height 10
type input "bs Hạnh"
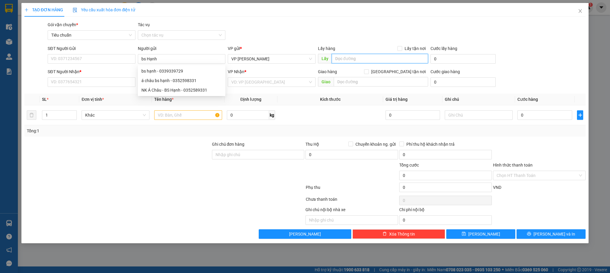
click at [365, 60] on input "text" at bounding box center [379, 59] width 96 height 10
type input "Mạo Khê"
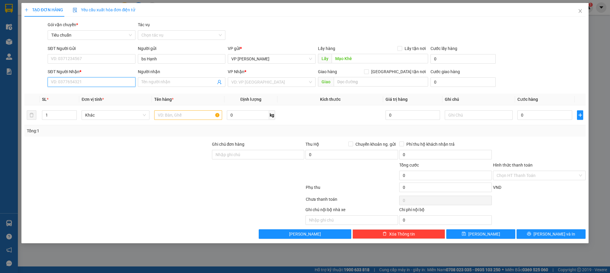
click at [113, 82] on input "SĐT Người Nhận *" at bounding box center [91, 82] width 87 height 10
type input "0979525181"
click at [82, 96] on div "0979525181 - lab Phú Thành" at bounding box center [91, 94] width 80 height 7
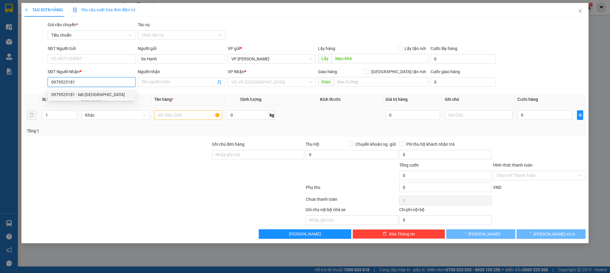
type input "lab Phú Thành"
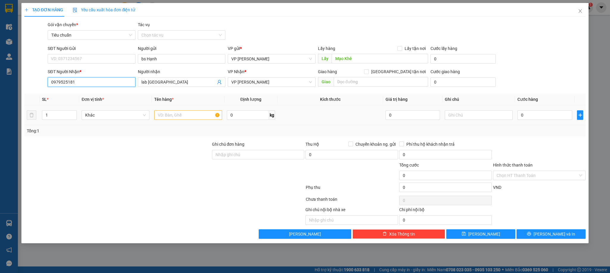
type input "0979525181"
click at [189, 115] on input "text" at bounding box center [188, 115] width 68 height 10
type input "1 răng"
click at [550, 115] on input "0" at bounding box center [544, 115] width 55 height 10
type input "3"
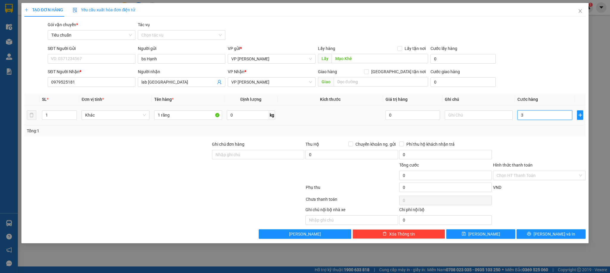
type input "3"
type input "30"
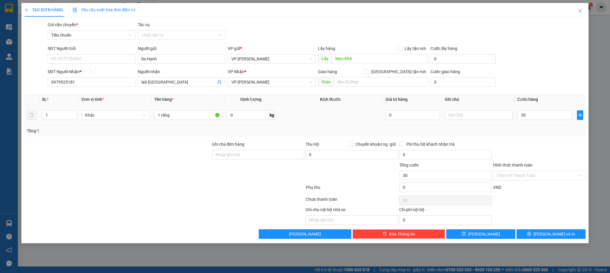
type input "30.000"
click at [553, 142] on div at bounding box center [539, 151] width 94 height 21
click at [492, 233] on button "[PERSON_NAME]" at bounding box center [480, 234] width 69 height 10
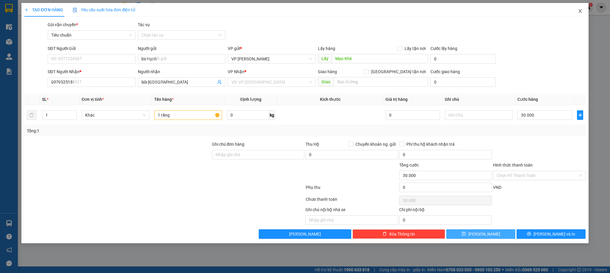
type input "0"
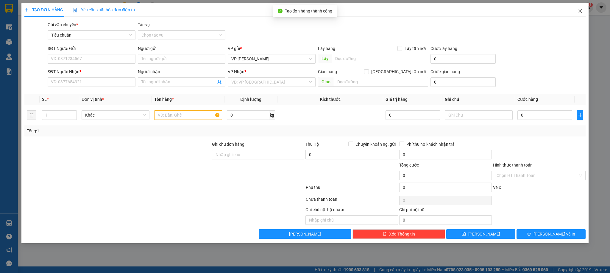
click at [579, 8] on span "Close" at bounding box center [580, 11] width 17 height 17
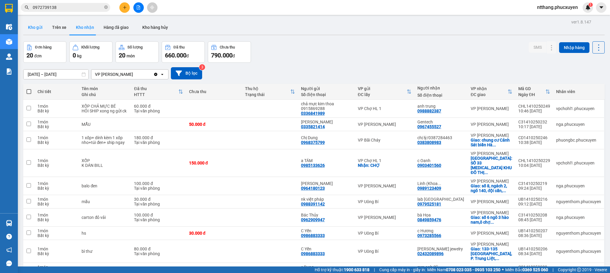
click at [29, 25] on button "Kho gửi" at bounding box center [35, 27] width 24 height 14
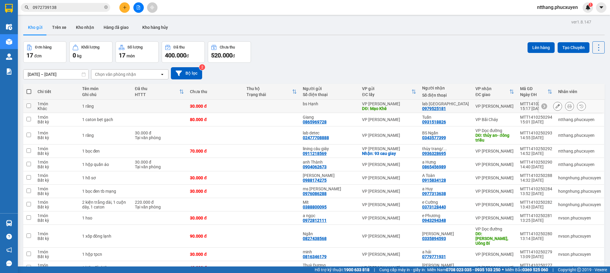
click at [218, 106] on div "30.000 đ" at bounding box center [215, 106] width 50 height 5
checkbox input "true"
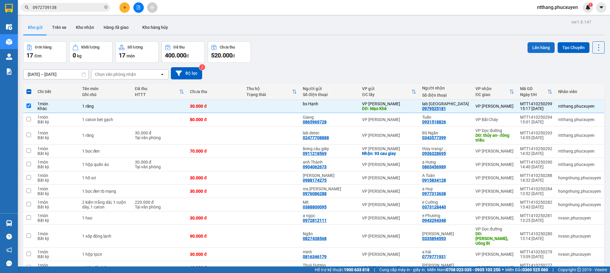
click at [530, 49] on button "Lên hàng" at bounding box center [540, 47] width 27 height 11
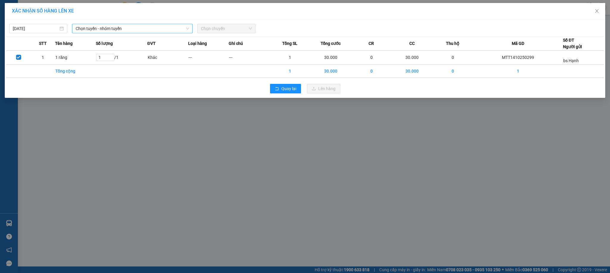
click at [109, 30] on span "Chọn tuyến - nhóm tuyến" at bounding box center [133, 28] width 114 height 9
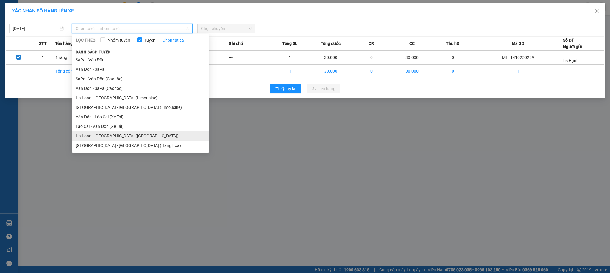
click at [115, 135] on li "Hạ Long - [GEOGRAPHIC_DATA] ([GEOGRAPHIC_DATA])" at bounding box center [140, 136] width 137 height 10
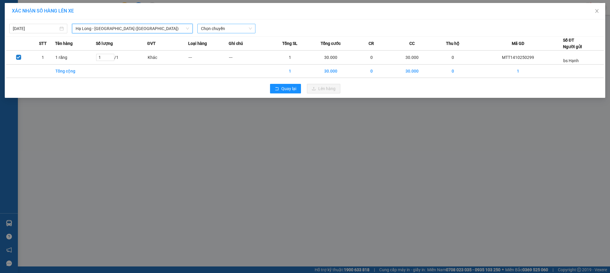
click at [227, 32] on span "Chọn chuyến" at bounding box center [226, 28] width 51 height 9
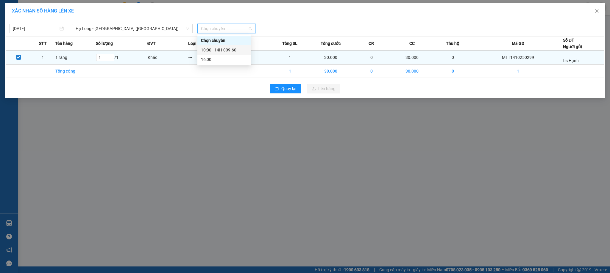
drag, startPoint x: 226, startPoint y: 49, endPoint x: 276, endPoint y: 65, distance: 53.1
click at [226, 49] on div "10:00 - 14H-009.60" at bounding box center [224, 50] width 46 height 7
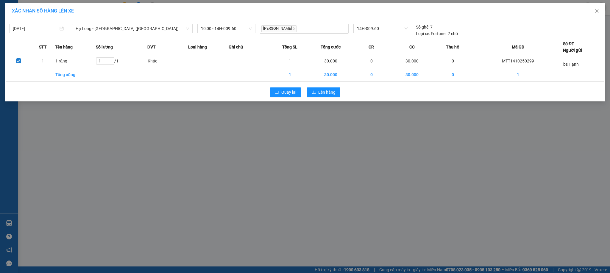
click at [313, 87] on div "Quay lại Lên hàng" at bounding box center [304, 92] width 597 height 15
click at [313, 92] on icon "upload" at bounding box center [314, 92] width 4 height 4
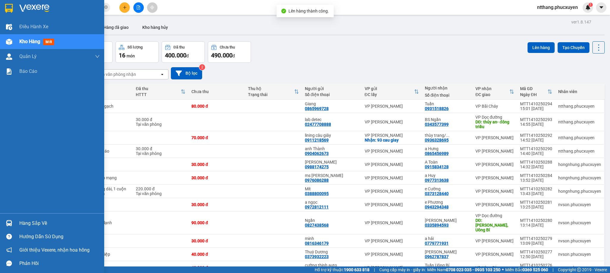
click at [9, 221] on img at bounding box center [9, 223] width 6 height 6
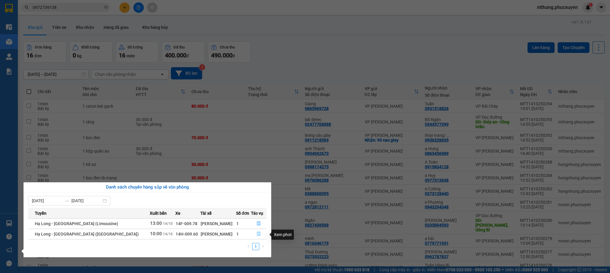
click at [257, 233] on icon "file-done" at bounding box center [259, 234] width 4 height 4
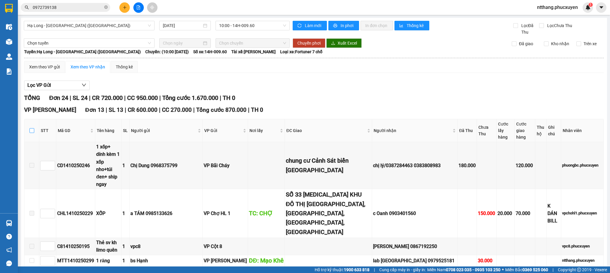
click at [31, 131] on input "checkbox" at bounding box center [31, 130] width 5 height 5
checkbox input "true"
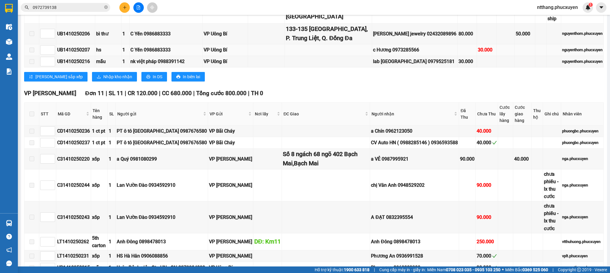
scroll to position [402, 0]
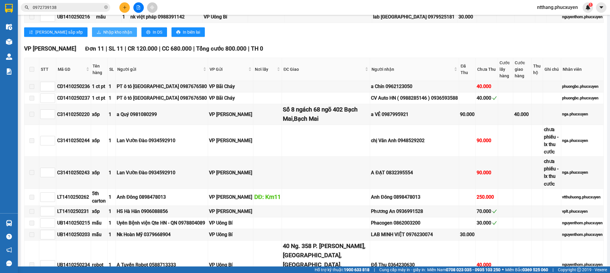
click at [103, 35] on span "Nhập kho nhận" at bounding box center [117, 32] width 29 height 7
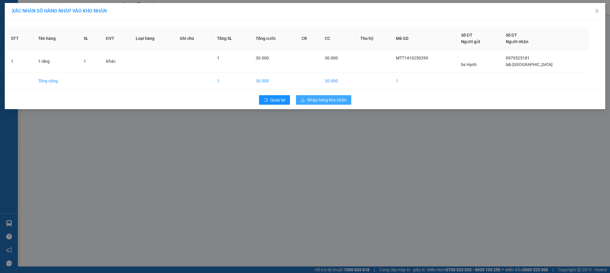
click at [326, 99] on span "Nhập hàng kho nhận" at bounding box center [326, 100] width 39 height 7
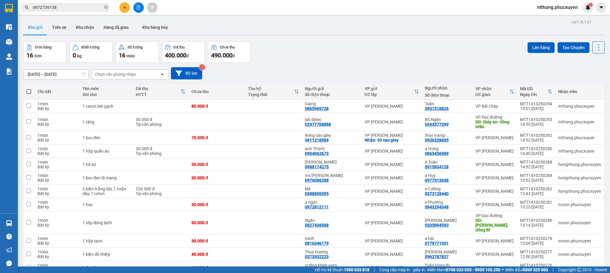
click at [332, 40] on div "ver 1.8.147 Kho gửi Trên xe Kho nhận Hàng đã giao Kho hàng hủy Đơn hàng 16 đơn …" at bounding box center [314, 184] width 586 height 332
click at [321, 62] on div "Đơn hàng 16 đơn Khối lượng 0 kg Số lượng 16 món Đã thu 400.000 đ Chưa thu 490.0…" at bounding box center [313, 51] width 581 height 21
click at [122, 6] on button at bounding box center [124, 7] width 10 height 10
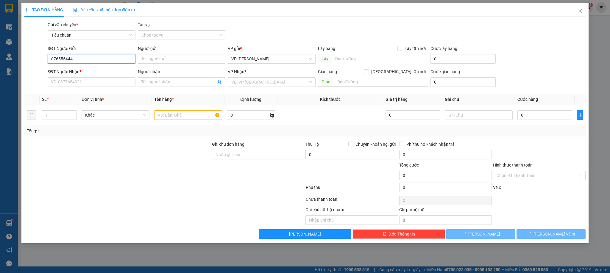
type input "0765554444"
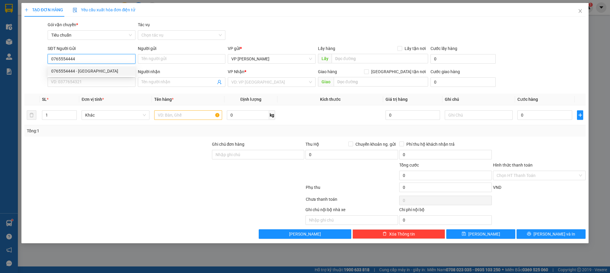
click at [80, 68] on div "0765554444 - Phong Sơn Auto" at bounding box center [91, 71] width 80 height 7
type input "Phong Sơn Auto"
type input "0765554444"
click at [98, 82] on input "SĐT Người Nhận *" at bounding box center [91, 82] width 87 height 10
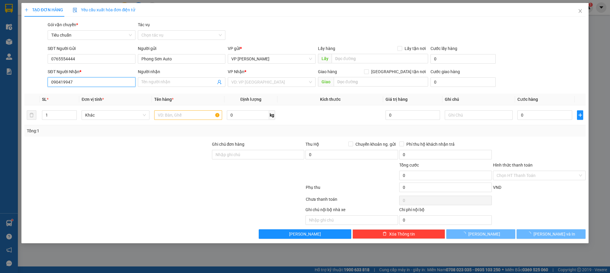
type input "0904199479"
click at [97, 96] on div "0904199479 - Hà Nghĩa Auto" at bounding box center [91, 94] width 80 height 7
type input "Hà Nghĩa Auto"
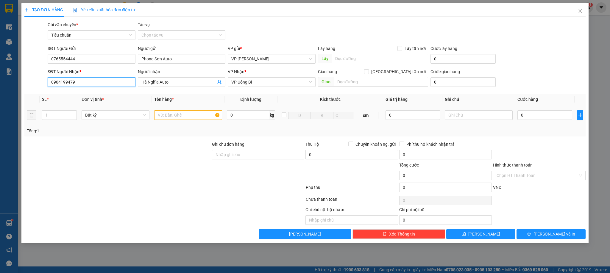
type input "0904199479"
click at [195, 120] on input "text" at bounding box center [188, 115] width 68 height 10
type input "1 caton pt"
click at [537, 115] on input "0" at bounding box center [544, 115] width 55 height 10
type input "1"
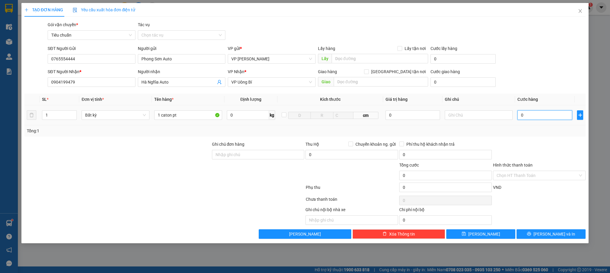
type input "1"
type input "10"
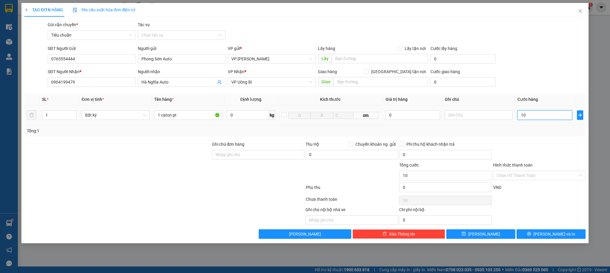
type input "100"
type input "100.000"
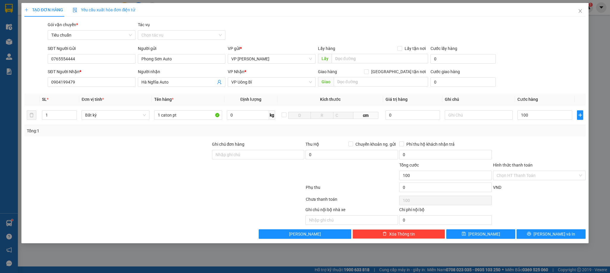
type input "100.000"
click at [583, 140] on div "Transit Pickup Surcharge Ids Transit Deliver Surcharge Ids Transit Deliver Surc…" at bounding box center [304, 130] width 561 height 218
click at [523, 235] on button "[PERSON_NAME] và In" at bounding box center [550, 234] width 69 height 10
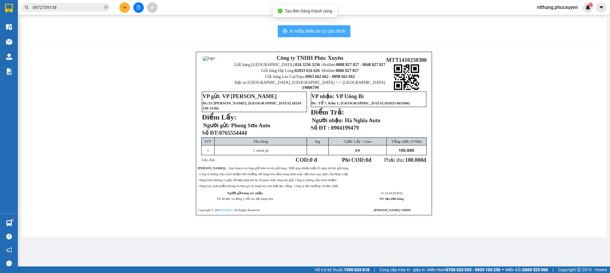
click at [300, 32] on span "In mẫu biên lai tự cấu hình" at bounding box center [318, 30] width 56 height 7
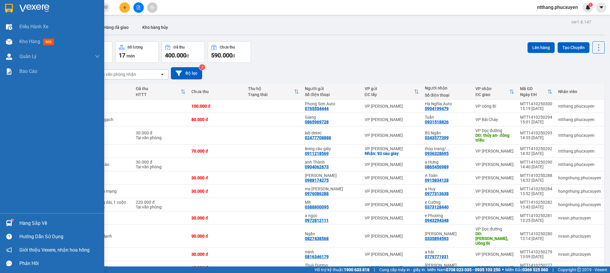
click at [14, 223] on div at bounding box center [9, 223] width 10 height 10
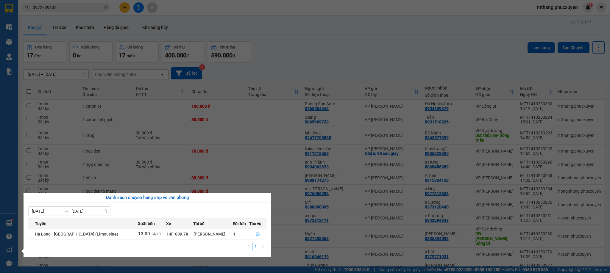
click at [329, 60] on section "Kết quả tìm kiếm ( 2 ) Bộ lọc Mã ĐH Trạng thái Món hàng Thu hộ Tổng cước Chưa c…" at bounding box center [305, 136] width 610 height 273
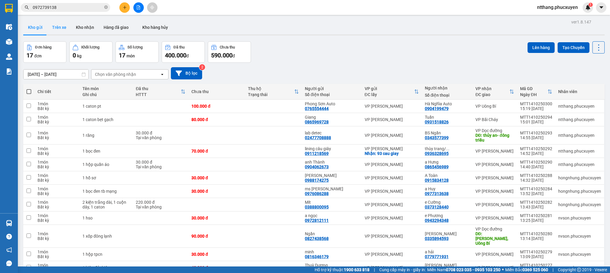
click at [67, 29] on button "Trên xe" at bounding box center [59, 27] width 24 height 14
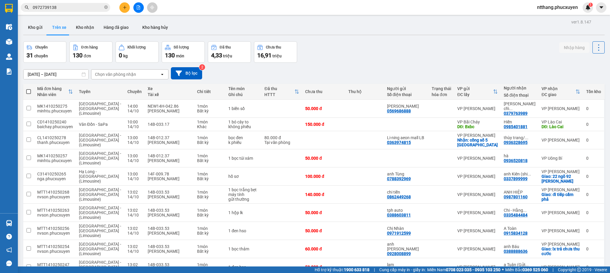
click at [82, 27] on button "Kho nhận" at bounding box center [85, 27] width 28 height 14
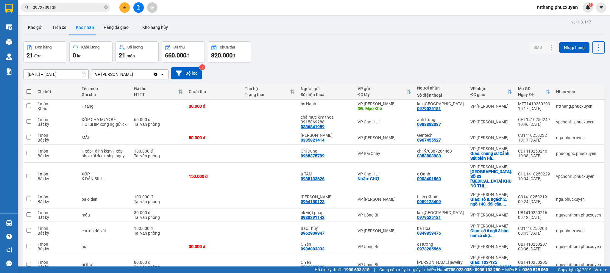
drag, startPoint x: 38, startPoint y: 25, endPoint x: 198, endPoint y: 32, distance: 160.0
click at [39, 29] on button "Kho gửi" at bounding box center [35, 27] width 24 height 14
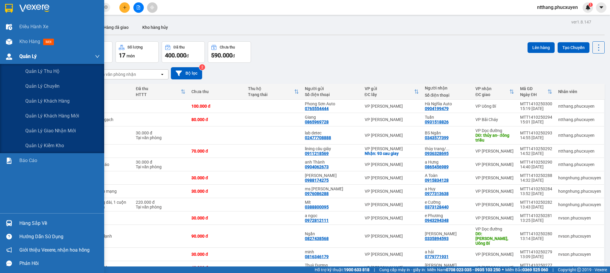
click at [17, 50] on div "Quản Lý" at bounding box center [52, 56] width 104 height 15
click at [58, 132] on span "Quản lý giao nhận mới" at bounding box center [50, 130] width 51 height 7
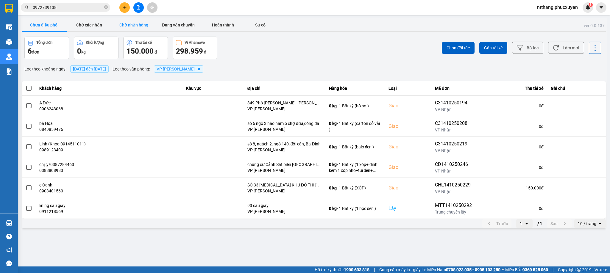
click at [144, 26] on button "Chờ nhận hàng" at bounding box center [133, 25] width 45 height 12
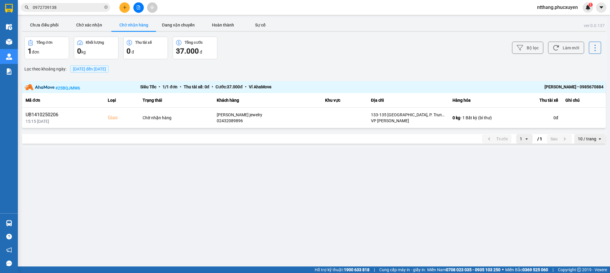
click at [90, 18] on div "ver: 0.0.137 Chưa điều phối Chờ xác nhận Chờ nhận hàng Đang vận chuyển Hoàn thà…" at bounding box center [314, 82] width 586 height 129
click at [92, 23] on button "Chờ xác nhận" at bounding box center [89, 25] width 45 height 12
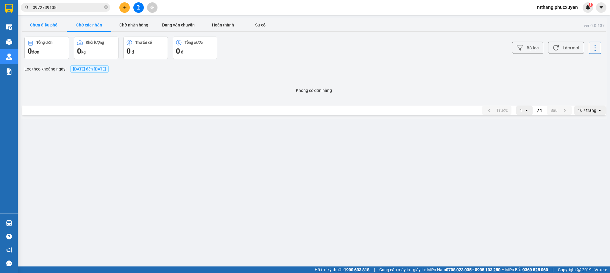
click at [49, 21] on button "Chưa điều phối" at bounding box center [44, 25] width 45 height 12
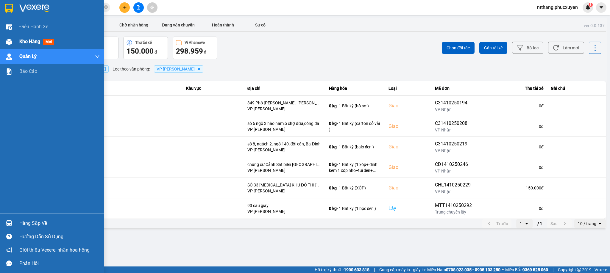
click at [11, 40] on img at bounding box center [9, 42] width 6 height 6
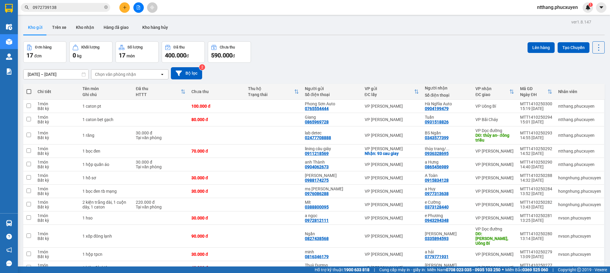
click at [326, 63] on div "12/10/2025 – 14/10/2025 Press the down arrow key to interact with the calendar …" at bounding box center [313, 73] width 581 height 21
drag, startPoint x: 326, startPoint y: 63, endPoint x: 303, endPoint y: 61, distance: 23.6
click at [303, 61] on div "Đơn hàng 17 đơn Khối lượng 0 kg Số lượng 17 món Đã thu 400.000 đ Chưa thu 590.0…" at bounding box center [313, 51] width 581 height 21
drag, startPoint x: 318, startPoint y: 53, endPoint x: 297, endPoint y: 52, distance: 21.5
click at [295, 53] on div "Đơn hàng 17 đơn Khối lượng 0 kg Số lượng 17 món Đã thu 400.000 đ Chưa thu 590.0…" at bounding box center [313, 51] width 581 height 21
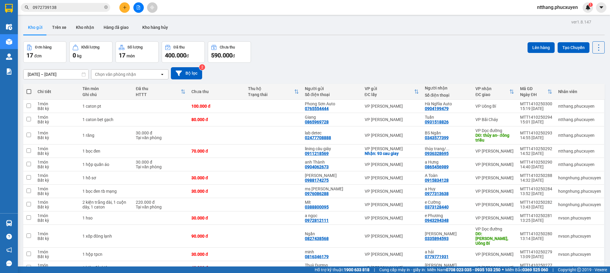
click at [308, 40] on div "ver 1.8.147 Kho gửi Trên xe Kho nhận Hàng đã giao Kho hàng hủy Đơn hàng 17 đơn …" at bounding box center [314, 190] width 586 height 345
click at [309, 40] on div "ver 1.8.147 Kho gửi Trên xe Kho nhận Hàng đã giao Kho hàng hủy Đơn hàng 17 đơn …" at bounding box center [314, 190] width 586 height 345
click at [86, 27] on button "Kho nhận" at bounding box center [85, 27] width 28 height 14
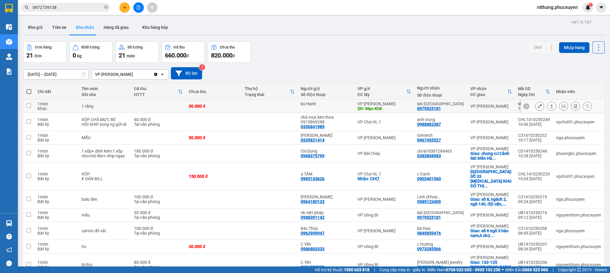
click at [537, 107] on icon at bounding box center [539, 106] width 4 height 4
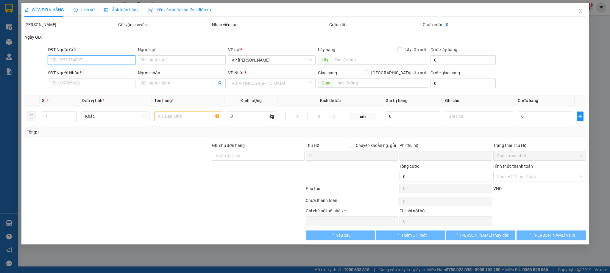
type input "bs Hạnh"
type input "Mạo Khê"
type input "0979525181"
type input "lab Phú Thành"
type input "0"
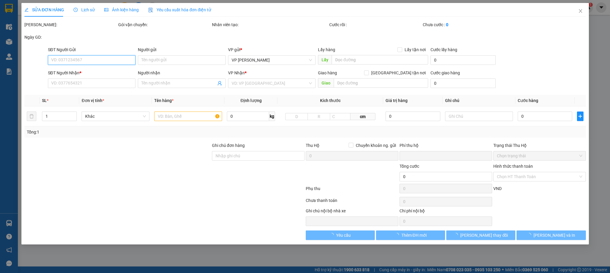
type input "30.000"
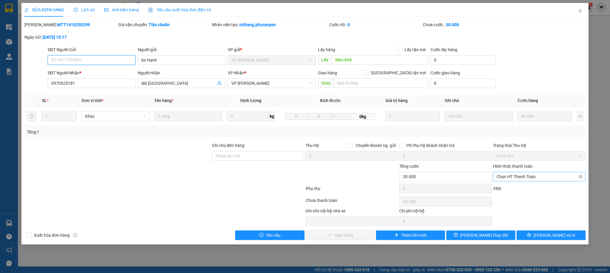
click at [514, 180] on span "Chọn HT Thanh Toán" at bounding box center [538, 176] width 85 height 9
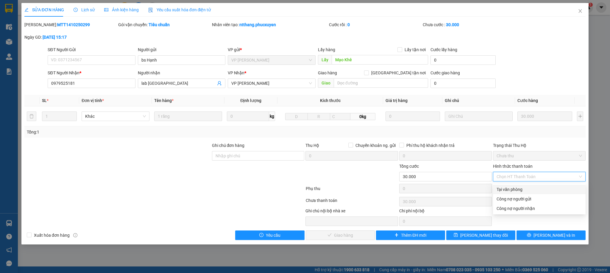
click at [505, 188] on div "Tại văn phòng" at bounding box center [538, 189] width 85 height 7
type input "0"
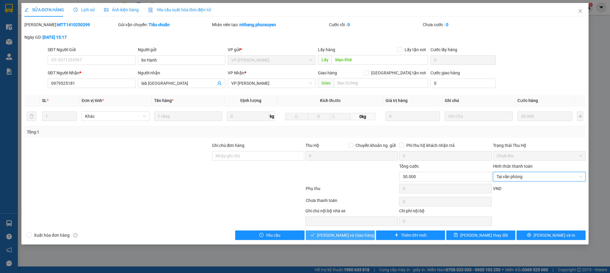
click at [334, 234] on span "[PERSON_NAME] và Giao hàng" at bounding box center [345, 235] width 57 height 7
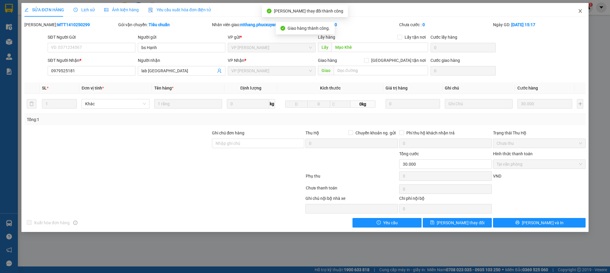
click at [580, 12] on icon "close" at bounding box center [580, 11] width 5 height 5
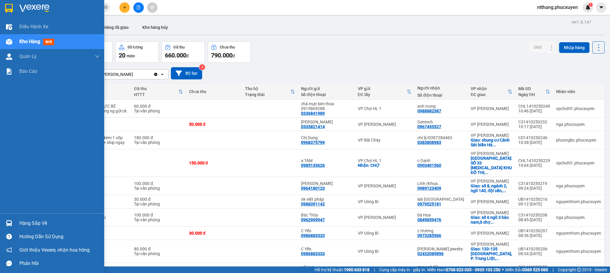
click at [17, 220] on div "Hàng sắp về" at bounding box center [52, 223] width 104 height 13
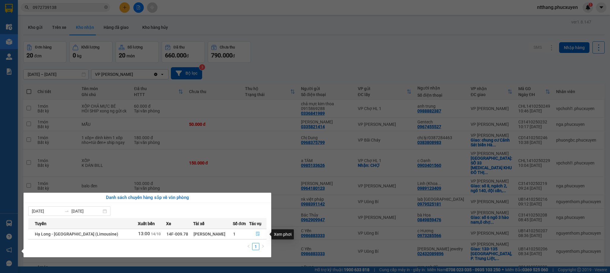
click at [256, 233] on icon "file-done" at bounding box center [258, 234] width 4 height 4
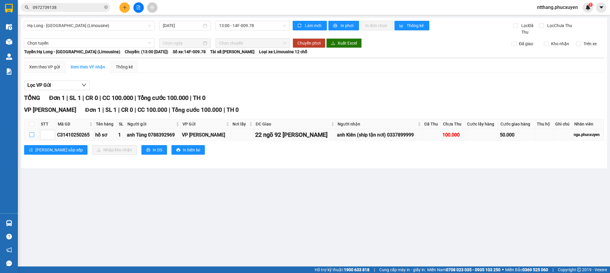
click at [29, 137] on input "checkbox" at bounding box center [31, 134] width 5 height 5
checkbox input "true"
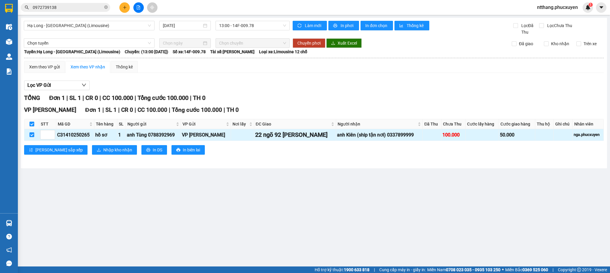
checkbox input "true"
click at [103, 151] on span "Nhập kho nhận" at bounding box center [117, 150] width 29 height 7
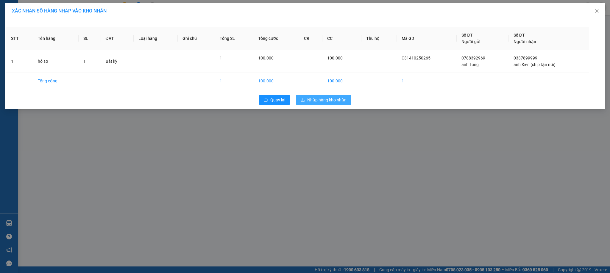
click at [327, 101] on span "Nhập hàng kho nhận" at bounding box center [326, 100] width 39 height 7
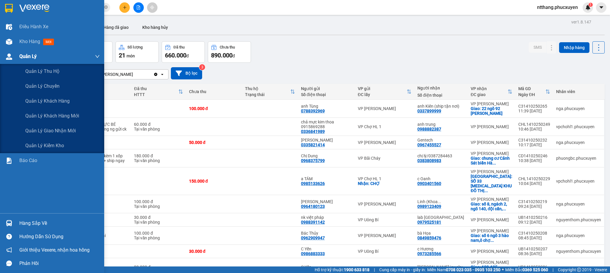
click at [11, 57] on img at bounding box center [9, 57] width 6 height 6
click at [50, 130] on span "Quản lý giao nhận mới" at bounding box center [50, 130] width 51 height 7
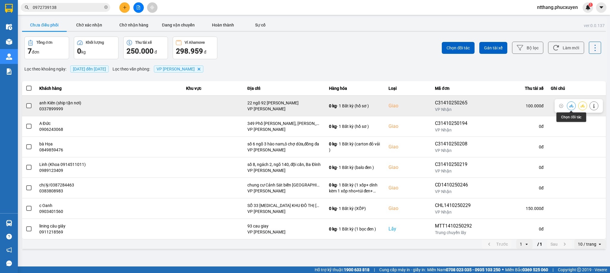
click at [570, 104] on icon at bounding box center [571, 106] width 4 height 4
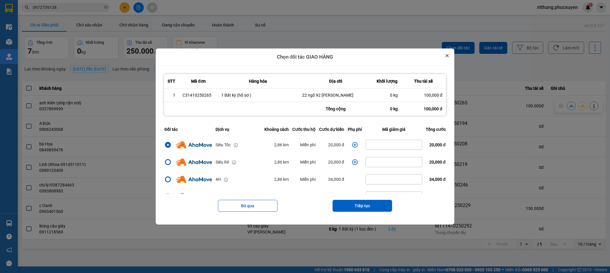
click at [448, 55] on icon "Close" at bounding box center [446, 55] width 3 height 3
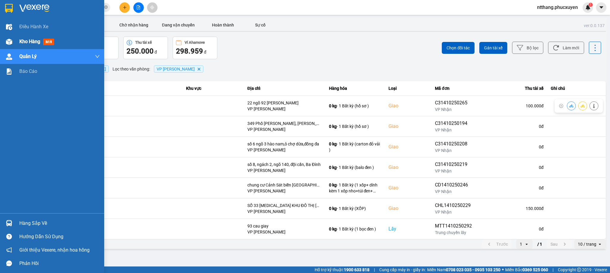
click at [6, 40] on img at bounding box center [9, 42] width 6 height 6
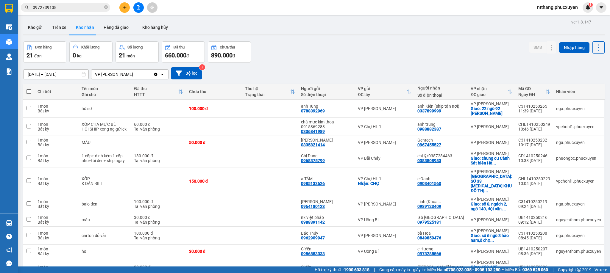
click at [349, 50] on div "Đơn hàng 21 đơn Khối lượng 0 kg Số lượng 21 món Đã thu 660.000 đ Chưa thu 890.0…" at bounding box center [313, 51] width 581 height 21
click at [537, 111] on icon at bounding box center [539, 109] width 4 height 4
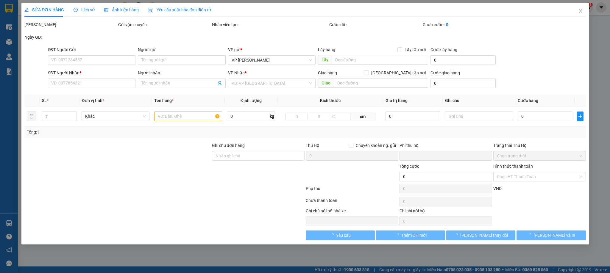
type input "0788392969"
type input "anh Tùng"
type input "0337899999"
type input "anh Kiên (ship tận nơi)"
checkbox input "true"
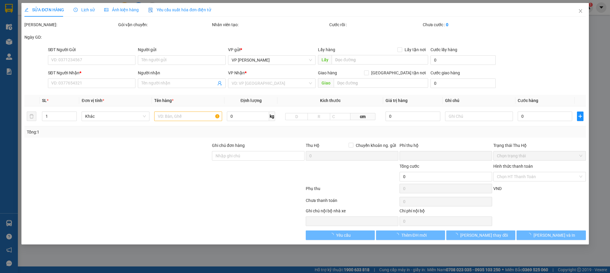
type input "22 ngõ 92 nguyễn khánh toàn"
type input "0"
type input "100.000"
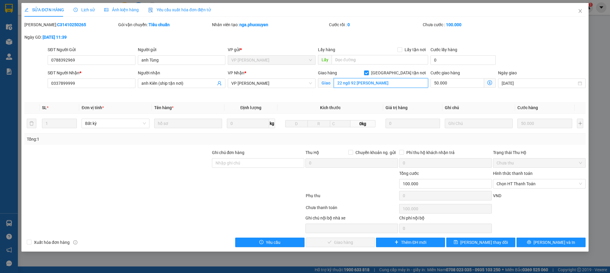
click at [362, 85] on input "22 ngõ 92 nguyễn khánh toàn" at bounding box center [381, 83] width 94 height 10
click at [359, 83] on input "22 ngõ 92 nguyễn khánh toàn" at bounding box center [381, 83] width 94 height 10
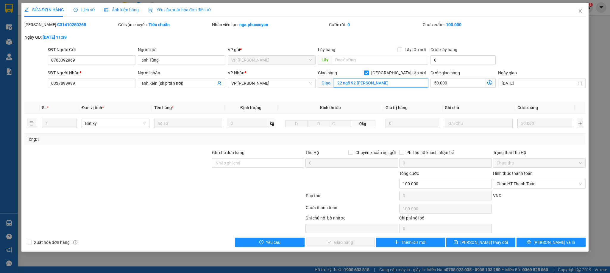
paste input "63 P. Vũ Thạnh, Chợ Dừa, Đống Đa, Hà Nội, Việt Nam"
type input "63 P. Vũ Thạnh, Chợ Dừa, Đống Đa, Hà Nội, Việt Nam"
click at [476, 241] on span "[PERSON_NAME] thay đổi" at bounding box center [484, 242] width 48 height 7
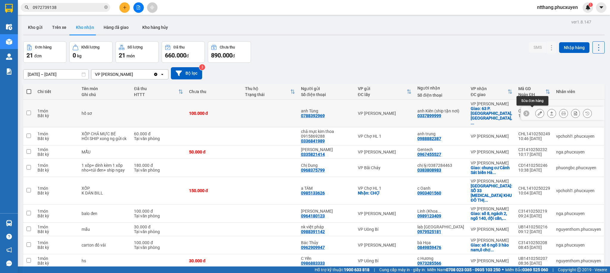
click at [535, 112] on button at bounding box center [539, 113] width 8 height 10
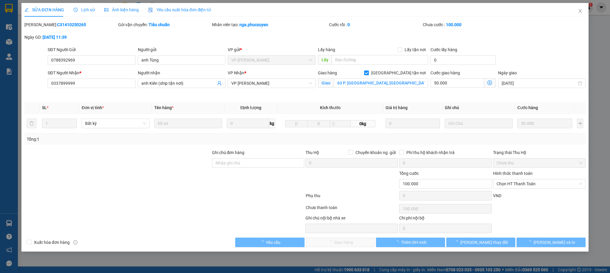
type input "0788392969"
type input "anh Tùng"
type input "0337899999"
type input "anh Kiên (ship tận nơi)"
checkbox input "true"
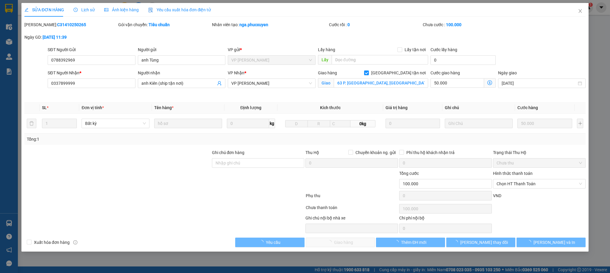
type input "63 P. Vũ Thạnh, Chợ Dừa, Đống Đa, Hà Nội, Việt Nam"
type input "0"
type input "100.000"
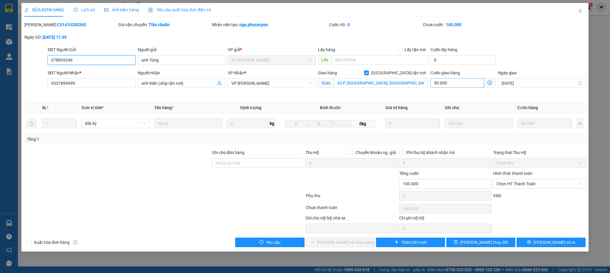
type input "078839296"
click at [450, 85] on input "50.000" at bounding box center [457, 83] width 54 height 10
type input "50.000"
type input "0"
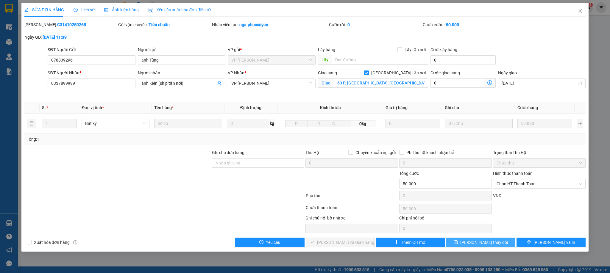
click at [480, 247] on button "[PERSON_NAME] thay đổi" at bounding box center [480, 243] width 69 height 10
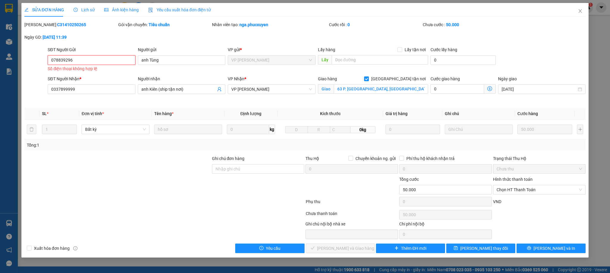
click at [82, 60] on input "078839296" at bounding box center [91, 60] width 87 height 10
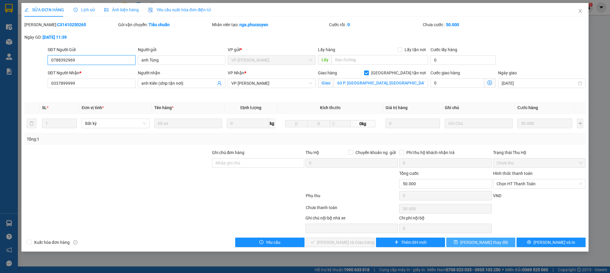
type input "0788392969"
click at [480, 241] on span "[PERSON_NAME] thay đổi" at bounding box center [484, 242] width 48 height 7
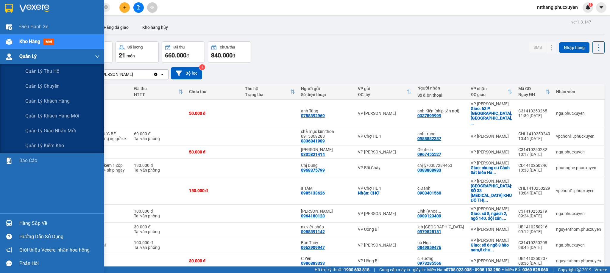
click at [10, 54] on img at bounding box center [9, 57] width 6 height 6
click at [59, 128] on span "Quản lý giao nhận mới" at bounding box center [50, 130] width 51 height 7
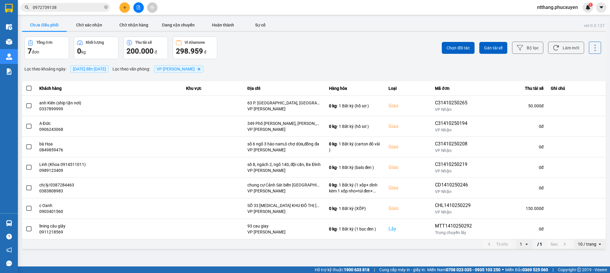
click at [366, 51] on div "Chọn đối tác Gán tài xế Bộ lọc Làm mới" at bounding box center [457, 48] width 288 height 23
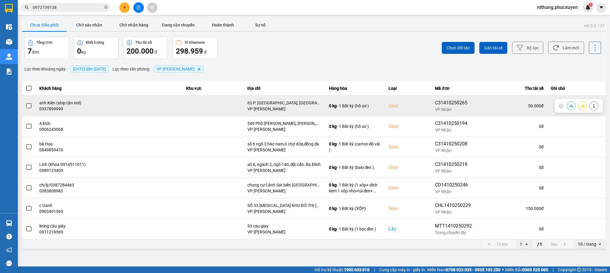
click at [569, 106] on icon at bounding box center [571, 106] width 4 height 4
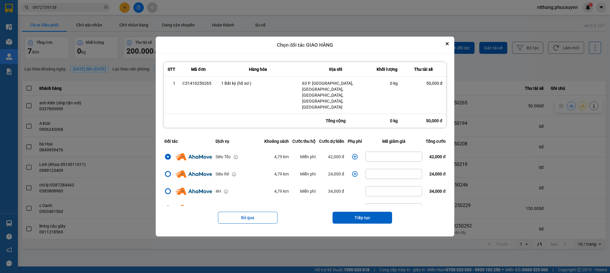
click at [352, 154] on icon "dialog" at bounding box center [355, 157] width 6 height 6
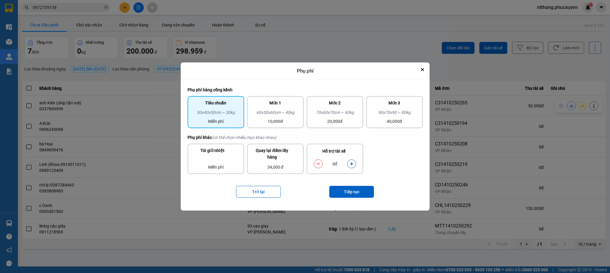
click at [350, 162] on icon "dialog" at bounding box center [351, 164] width 4 height 4
click at [353, 191] on button "Tiếp tục" at bounding box center [351, 192] width 45 height 12
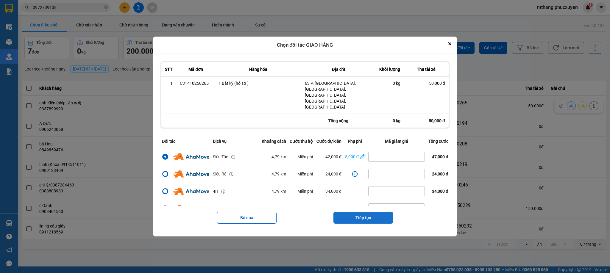
click at [349, 212] on button "Tiếp tục" at bounding box center [363, 218] width 60 height 12
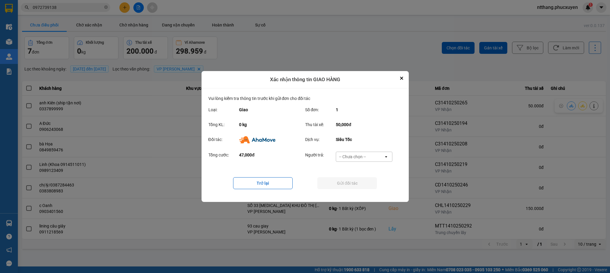
click at [350, 160] on div "-- Chưa chọn --" at bounding box center [352, 157] width 27 height 6
click at [351, 167] on span "Khách hàng" at bounding box center [351, 170] width 23 height 6
click at [354, 182] on button "Gửi đối tác" at bounding box center [347, 183] width 60 height 12
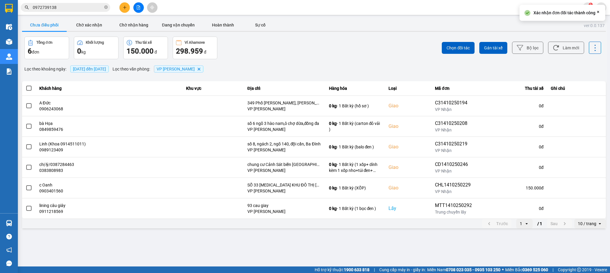
click at [303, 71] on div "Lọc theo khoảng ngày : 14/10/2025 đến 14/10/2025 Lọc theo văn phòng : VP Dương …" at bounding box center [314, 69] width 584 height 10
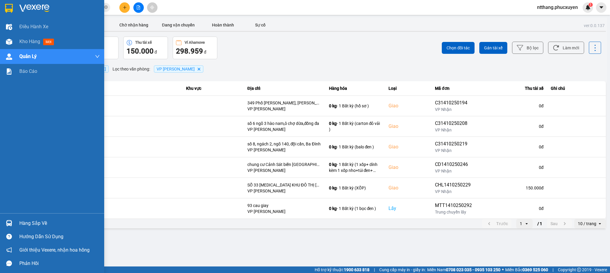
click at [21, 223] on div "Hàng sắp về" at bounding box center [59, 223] width 80 height 9
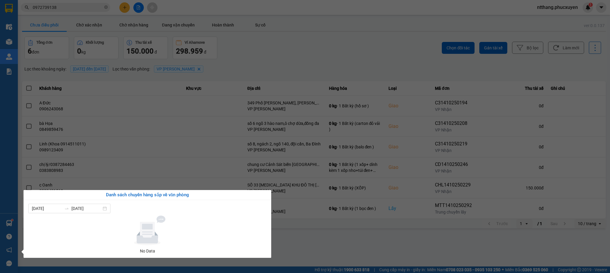
click at [332, 220] on section "Kết quả tìm kiếm ( 2 ) Bộ lọc Mã ĐH Trạng thái Món hàng Thu hộ Tổng cước Chưa c…" at bounding box center [305, 136] width 610 height 273
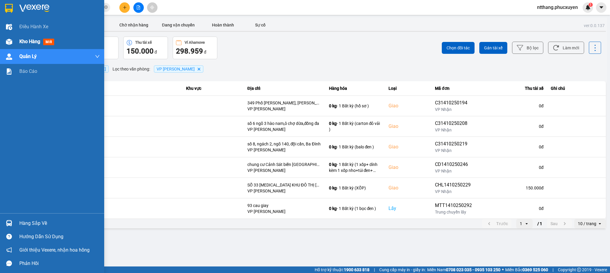
click at [21, 43] on span "Kho hàng" at bounding box center [29, 42] width 21 height 6
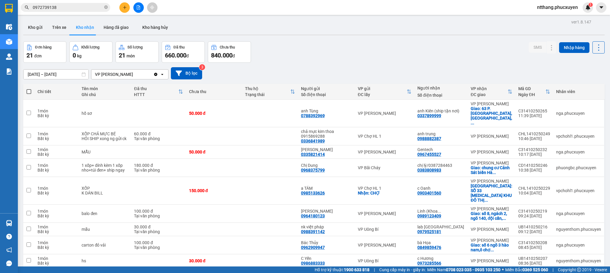
scroll to position [45, 0]
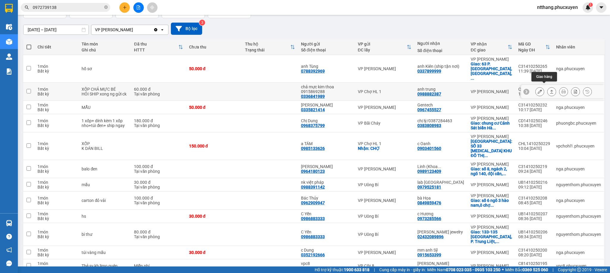
click at [550, 90] on icon at bounding box center [551, 92] width 3 height 4
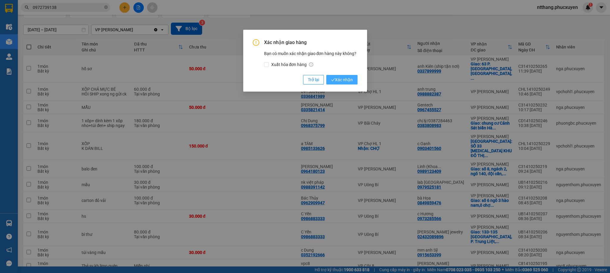
click at [345, 80] on span "Xác nhận" at bounding box center [342, 79] width 22 height 7
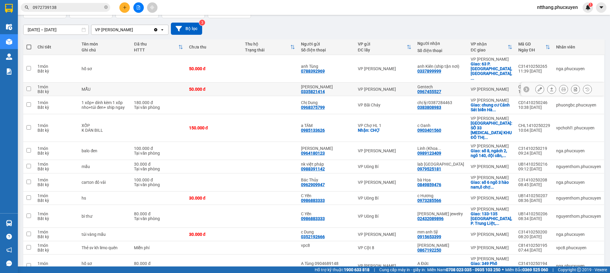
click at [537, 87] on icon at bounding box center [539, 89] width 4 height 4
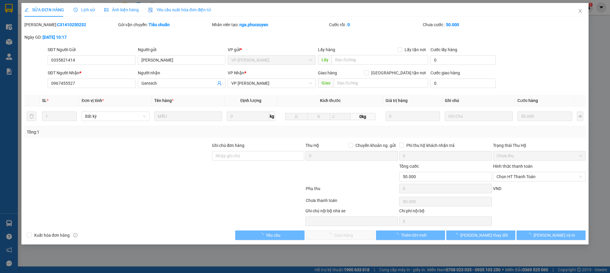
type input "0335821414"
type input "Vân"
type input "0967455527"
type input "Gentech"
type input "0"
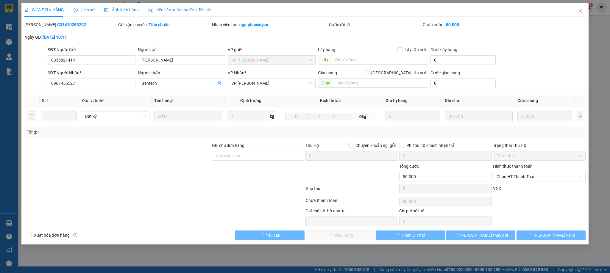
type input "50.000"
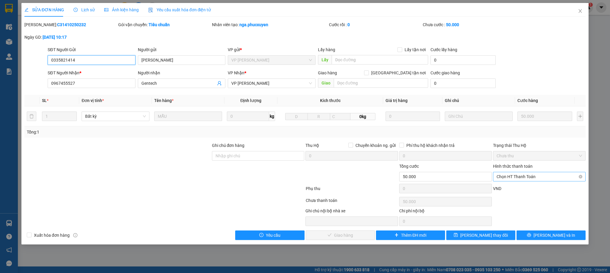
click at [516, 180] on span "Chọn HT Thanh Toán" at bounding box center [538, 176] width 85 height 9
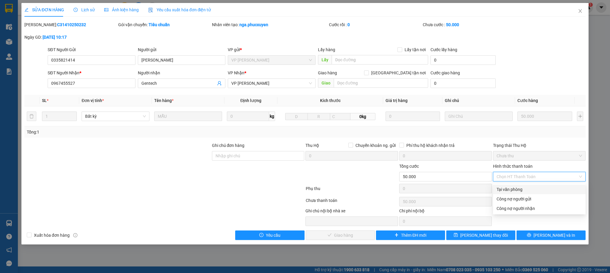
click at [503, 188] on div "Tại văn phòng" at bounding box center [538, 189] width 85 height 7
type input "0"
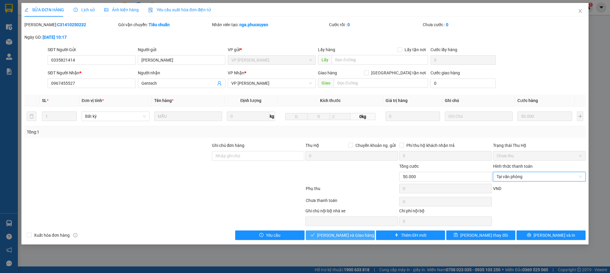
click at [345, 238] on span "[PERSON_NAME] và Giao hàng" at bounding box center [345, 235] width 57 height 7
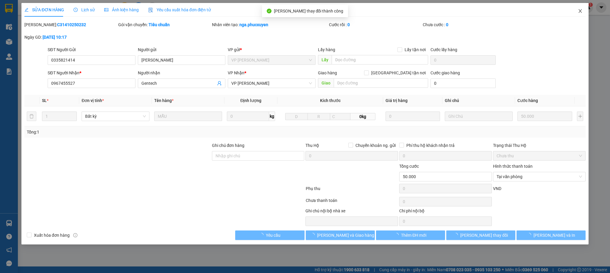
click at [578, 8] on span "Close" at bounding box center [580, 11] width 17 height 17
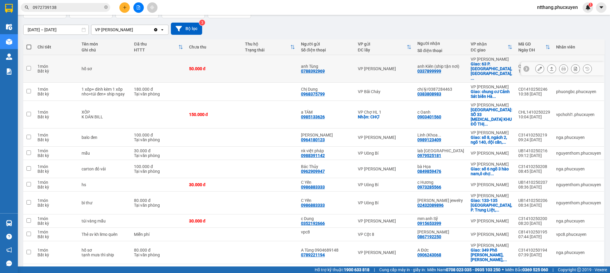
scroll to position [89, 0]
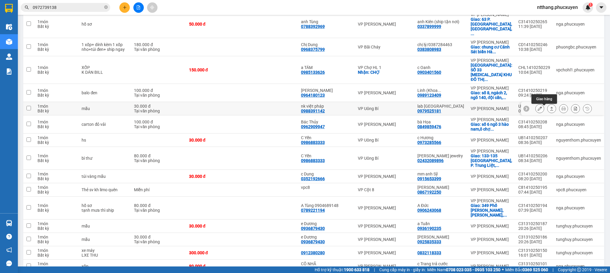
click at [550, 110] on icon at bounding box center [551, 109] width 3 height 4
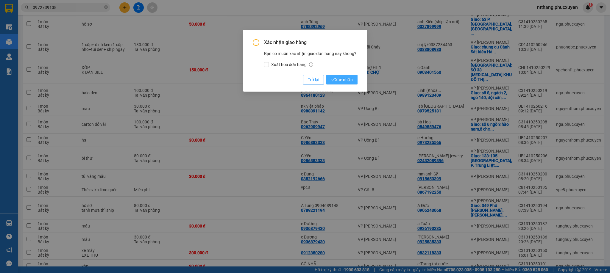
click at [347, 78] on span "Xác nhận" at bounding box center [342, 79] width 22 height 7
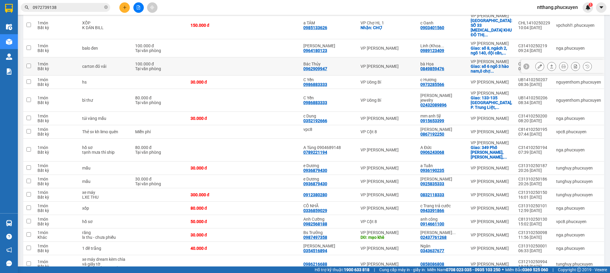
scroll to position [173, 0]
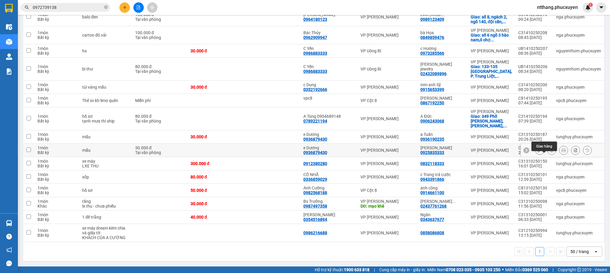
click at [549, 148] on icon at bounding box center [551, 150] width 4 height 4
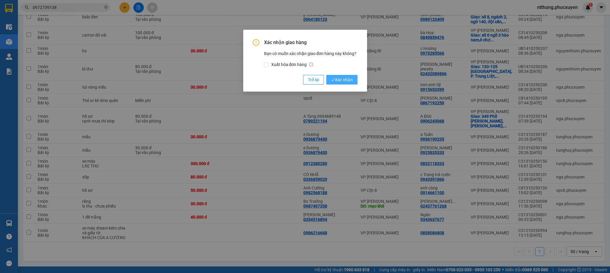
click at [347, 82] on span "Xác nhận" at bounding box center [342, 79] width 22 height 7
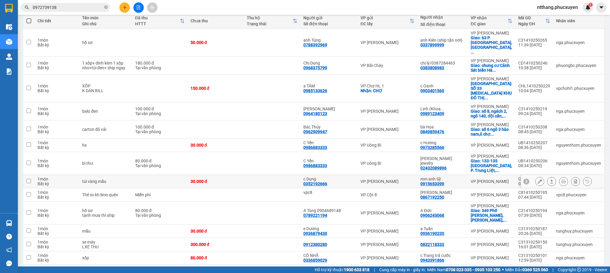
scroll to position [0, 0]
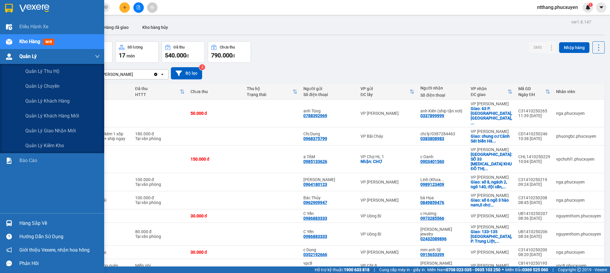
click at [11, 55] on img at bounding box center [9, 57] width 6 height 6
click at [44, 130] on span "Quản lý giao nhận mới" at bounding box center [50, 130] width 51 height 7
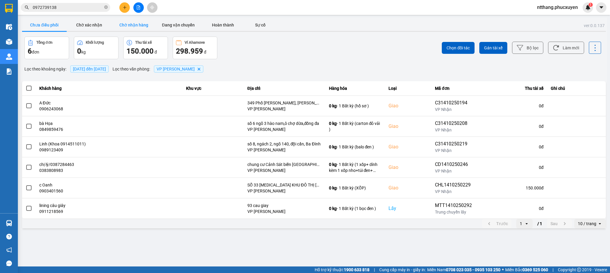
click at [135, 25] on button "Chờ nhận hàng" at bounding box center [133, 25] width 45 height 12
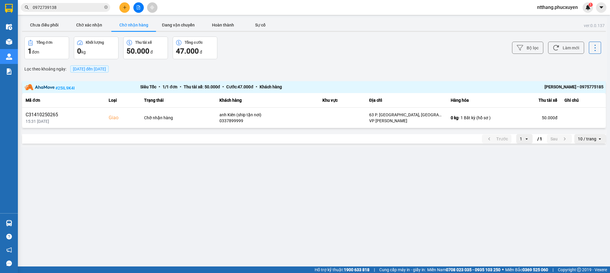
click at [358, 48] on div "Bộ lọc Làm mới" at bounding box center [457, 48] width 288 height 23
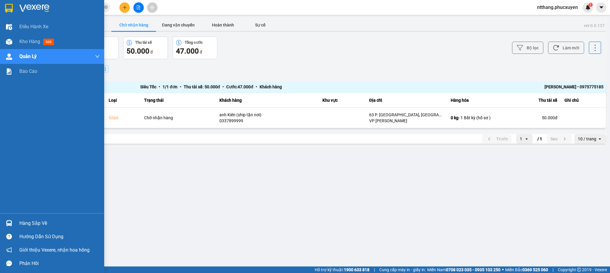
drag, startPoint x: 4, startPoint y: 222, endPoint x: 8, endPoint y: 219, distance: 5.1
click at [5, 223] on div at bounding box center [9, 223] width 10 height 10
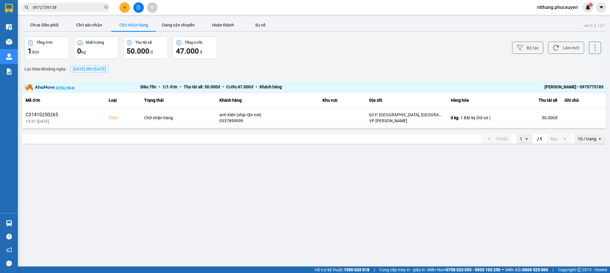
click at [188, 154] on section "Kết quả tìm kiếm ( 2 ) Bộ lọc Mã ĐH Trạng thái Món hàng Thu hộ Tổng cước Chưa c…" at bounding box center [305, 136] width 610 height 273
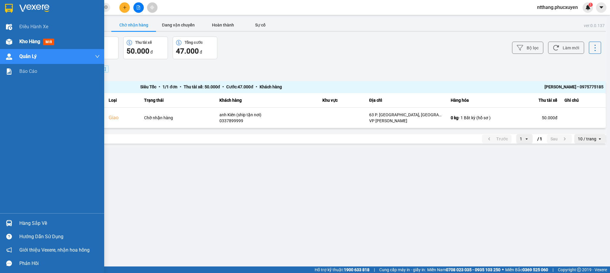
click at [10, 40] on img at bounding box center [9, 42] width 6 height 6
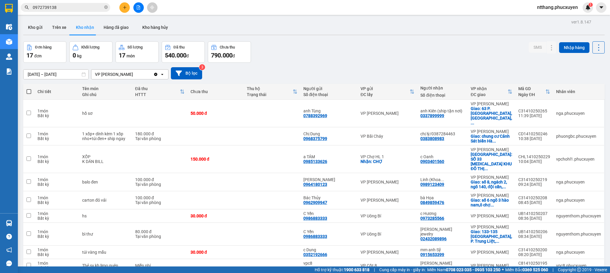
click at [226, 21] on div "Kho gửi Trên xe Kho nhận Hàng đã giao Kho hàng hủy" at bounding box center [313, 28] width 581 height 16
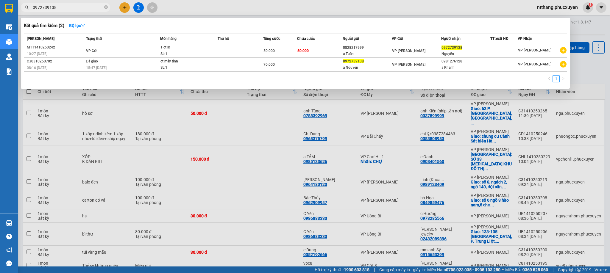
click at [81, 7] on input "0972739138" at bounding box center [68, 7] width 70 height 7
click at [80, 7] on input "0972739138" at bounding box center [68, 7] width 70 height 7
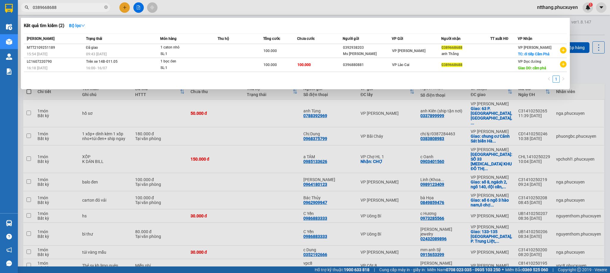
click at [204, 11] on div at bounding box center [305, 136] width 610 height 273
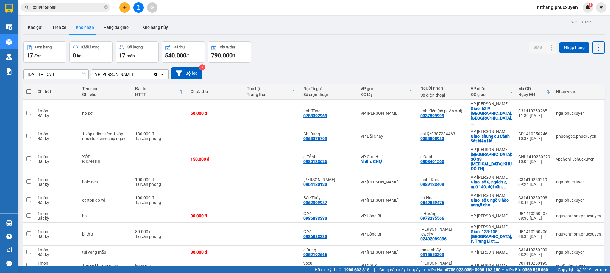
click at [72, 7] on input "0389668688" at bounding box center [68, 7] width 70 height 7
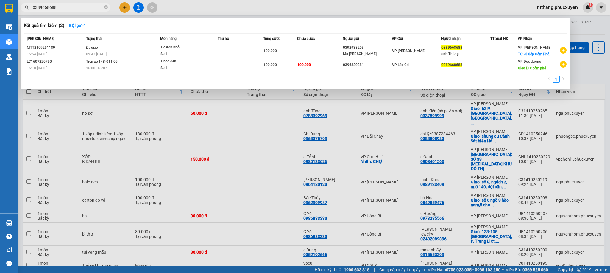
click at [72, 7] on input "0389668688" at bounding box center [68, 7] width 70 height 7
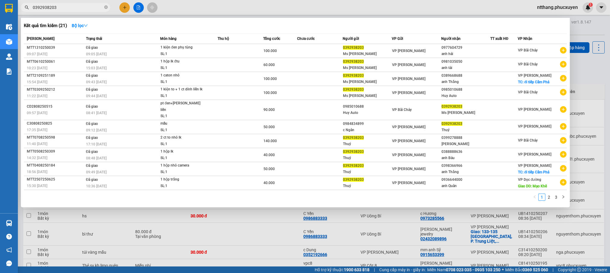
type input "0392938203"
click at [162, 7] on div at bounding box center [305, 136] width 610 height 273
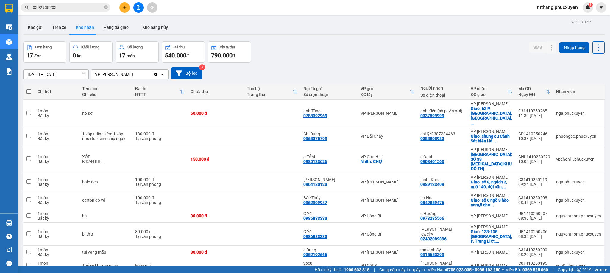
drag, startPoint x: 360, startPoint y: 47, endPoint x: 356, endPoint y: 50, distance: 4.8
click at [358, 47] on div "Đơn hàng 17 đơn Khối lượng 0 kg Số lượng 17 món Đã thu 540.000 đ Chưa thu 790.0…" at bounding box center [313, 51] width 581 height 21
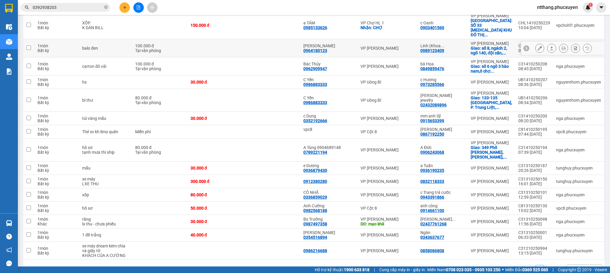
scroll to position [160, 0]
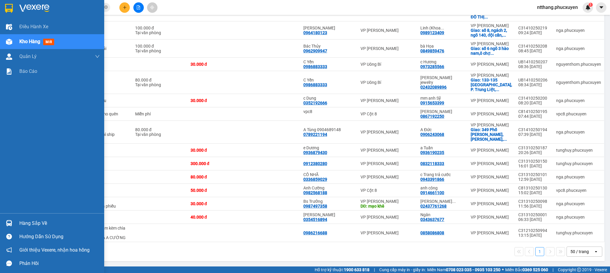
click at [5, 221] on div at bounding box center [9, 223] width 10 height 10
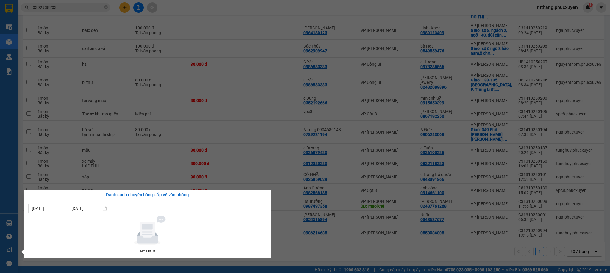
click at [324, 249] on section "Kết quả tìm kiếm ( 21 ) Bộ lọc Mã ĐH Trạng thái Món hàng Thu hộ Tổng cước Chưa …" at bounding box center [305, 136] width 610 height 273
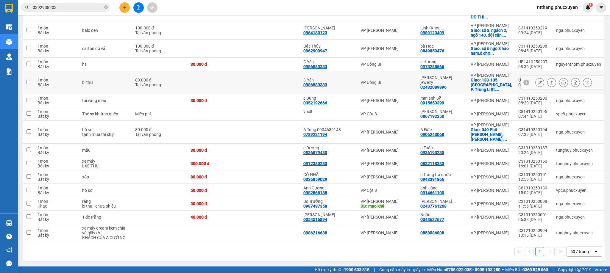
scroll to position [0, 0]
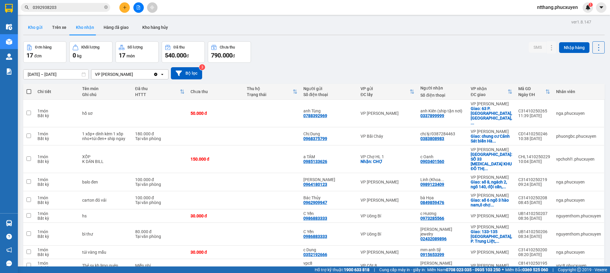
click at [32, 25] on button "Kho gửi" at bounding box center [35, 27] width 24 height 14
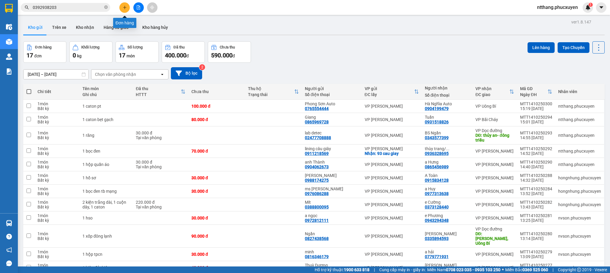
click at [123, 9] on icon "plus" at bounding box center [125, 7] width 4 height 4
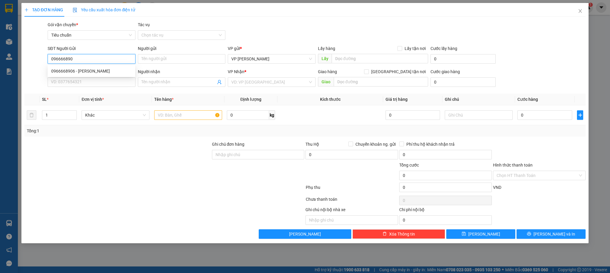
type input "0966668906"
click at [92, 69] on div "0966668906 - Quỳnh Anh" at bounding box center [91, 71] width 80 height 7
type input "Quỳnh Anh"
type input "0966668906"
click at [90, 82] on input "SĐT Người Nhận *" at bounding box center [91, 82] width 87 height 10
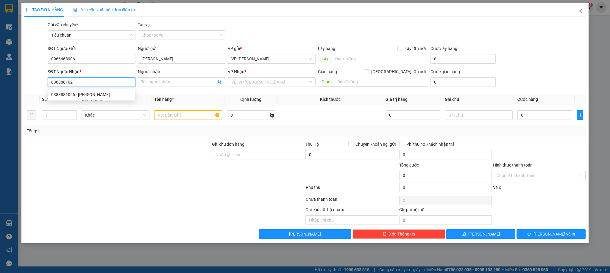
type input "0388881026"
click at [84, 96] on div "0388881026 - Hoàng Thanh Lan" at bounding box center [91, 94] width 80 height 7
type input "Hoàng Thanh Lan"
type input "0388881026"
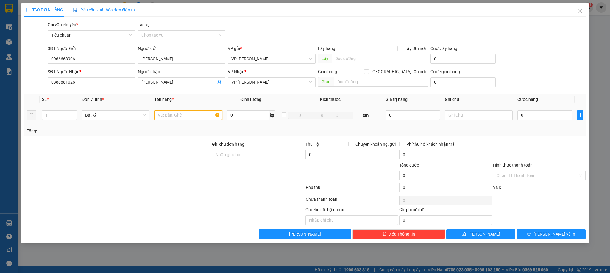
click at [188, 114] on input "text" at bounding box center [188, 115] width 68 height 10
type input "2 kiện"
click at [553, 116] on input "0" at bounding box center [544, 115] width 55 height 10
type input "1"
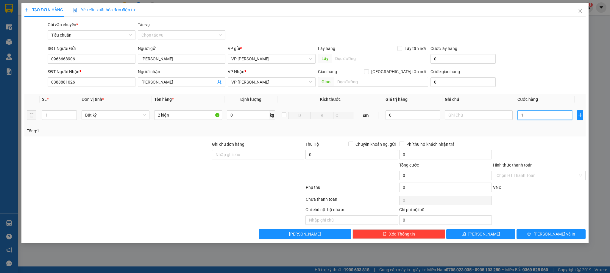
type input "1"
type input "10"
type input "100"
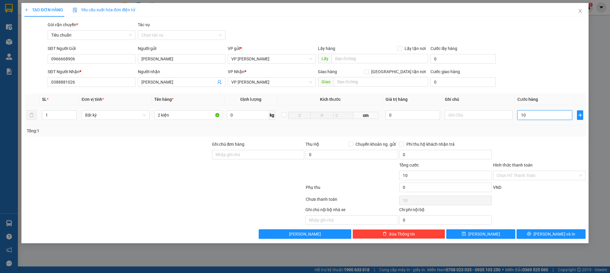
type input "100"
type input "100.000"
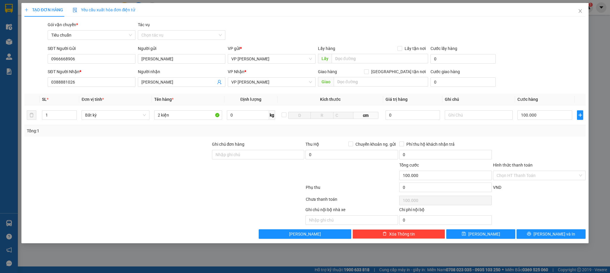
click at [529, 152] on div at bounding box center [539, 151] width 94 height 21
click at [553, 236] on span "[PERSON_NAME] và In" at bounding box center [554, 234] width 42 height 7
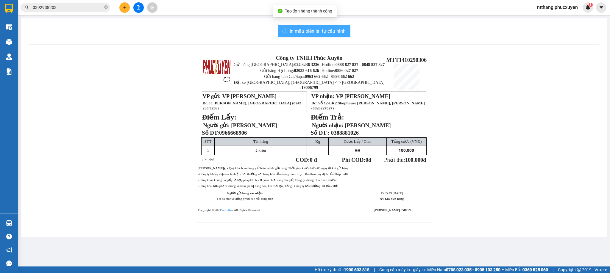
click at [322, 32] on span "In mẫu biên lai tự cấu hình" at bounding box center [318, 30] width 56 height 7
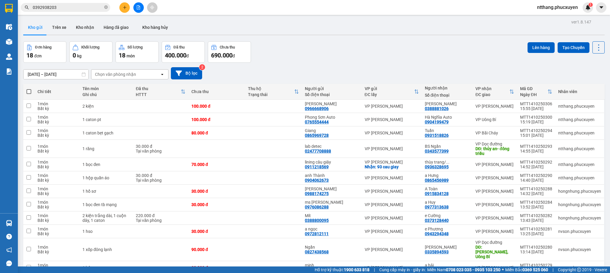
click at [337, 48] on div "Đơn hàng 18 đơn Khối lượng 0 kg Số lượng 18 món Đã thu 400.000 đ Chưa thu 690.0…" at bounding box center [313, 51] width 581 height 21
click at [555, 121] on icon at bounding box center [557, 120] width 4 height 4
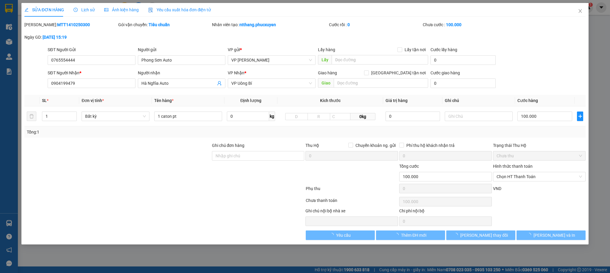
type input "0765554444"
type input "Phong Sơn Auto"
type input "0904199479"
type input "Hà Nghĩa Auto"
type input "0"
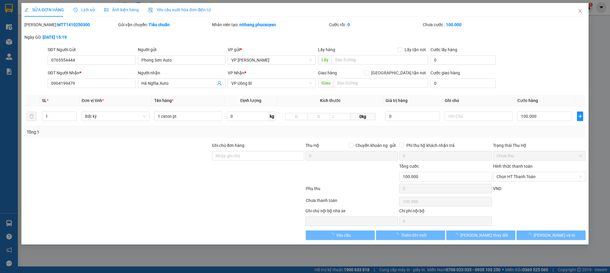
type input "100.000"
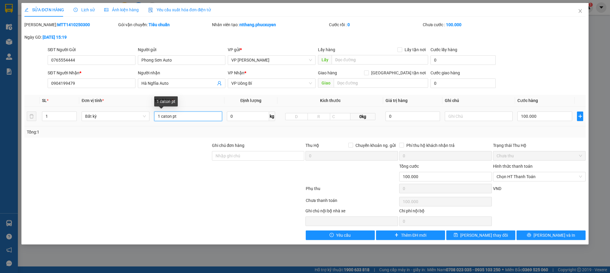
click at [171, 116] on input "1 caton pt" at bounding box center [188, 117] width 68 height 10
type input "1 caton to pt"
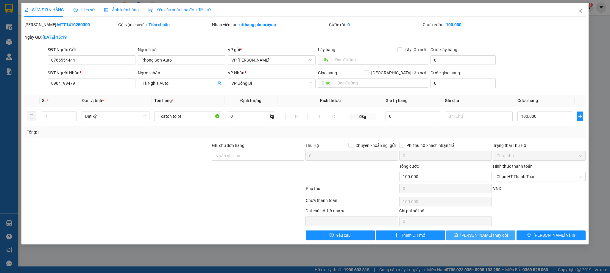
click at [483, 240] on button "[PERSON_NAME] thay đổi" at bounding box center [480, 236] width 69 height 10
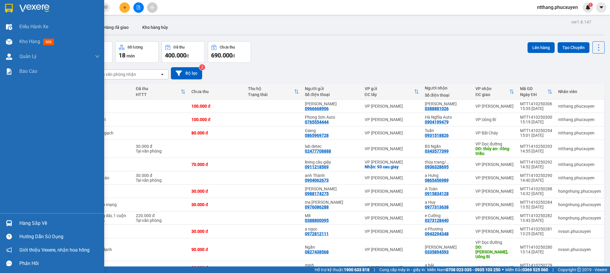
click at [1, 221] on div "Hàng sắp về" at bounding box center [52, 223] width 104 height 13
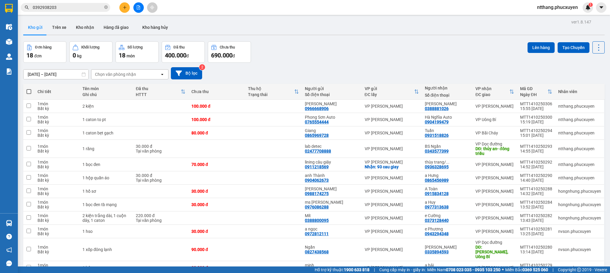
click at [297, 55] on section "Kết quả tìm kiếm ( 21 ) Bộ lọc Mã ĐH Trạng thái Món hàng Thu hộ Tổng cước Chưa …" at bounding box center [305, 136] width 610 height 273
click at [122, 7] on button at bounding box center [124, 7] width 10 height 10
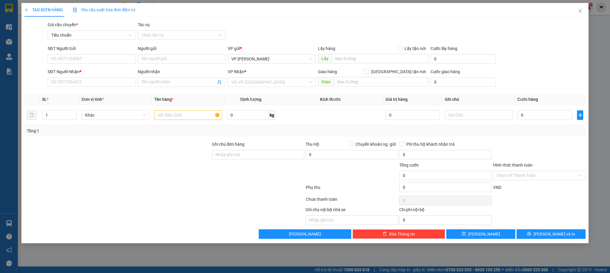
click at [95, 51] on div "SĐT Người Gửi" at bounding box center [91, 48] width 87 height 7
click at [95, 54] on input "SĐT Người Gửi" at bounding box center [91, 59] width 87 height 10
click at [91, 57] on input "SĐT Người Gửi" at bounding box center [91, 59] width 87 height 10
click at [83, 69] on div "0969633080" at bounding box center [91, 71] width 80 height 7
type input "0969633080"
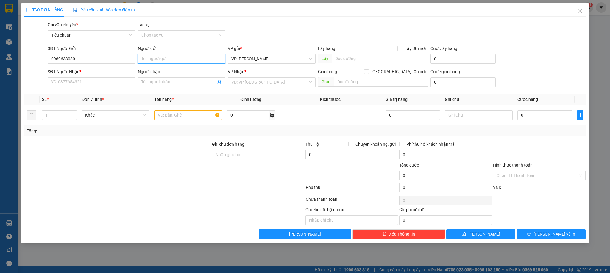
click at [146, 61] on input "Người gửi" at bounding box center [181, 59] width 87 height 10
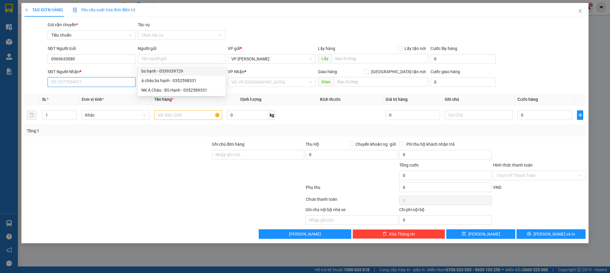
click at [79, 86] on input "SĐT Người Nhận *" at bounding box center [91, 82] width 87 height 10
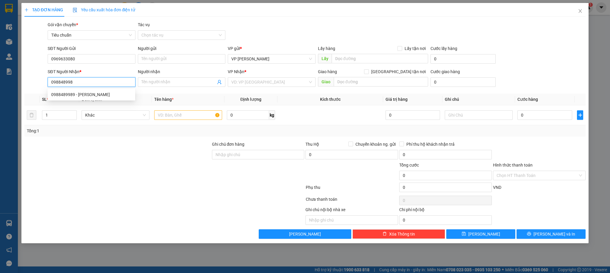
type input "0988489989"
click at [71, 96] on div "0988489989 - thao Ngoan" at bounding box center [91, 94] width 80 height 7
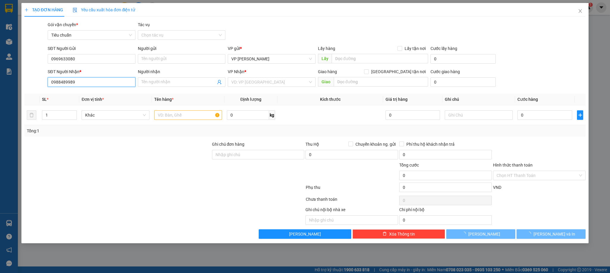
type input "thao Ngoan"
type input "mặt 18 nam khê"
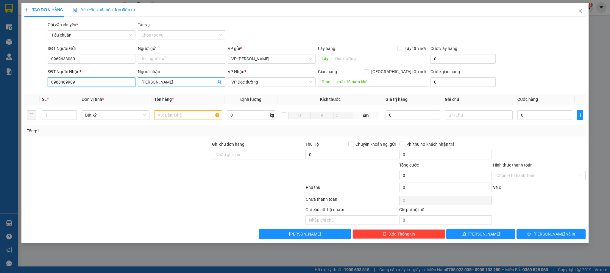
type input "0988489989"
click at [144, 80] on input "thao Ngoan" at bounding box center [178, 82] width 74 height 7
type input "Thao Ngoan"
click at [277, 27] on div "Gói vận chuyển * Tiêu chuẩn Tác vụ Chọn tác vụ" at bounding box center [316, 31] width 540 height 21
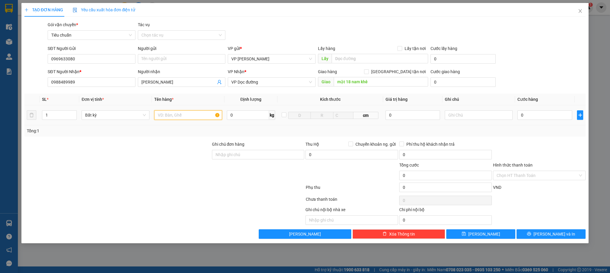
click at [193, 116] on input "text" at bounding box center [188, 115] width 68 height 10
type input "1 caton bẹt quần áo"
click at [544, 112] on input "0" at bounding box center [544, 115] width 55 height 10
type input "3"
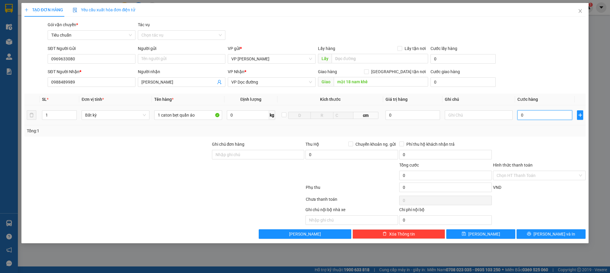
type input "3"
type input "30"
type input "30.000"
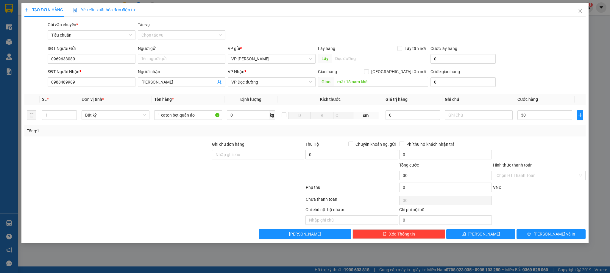
type input "30.000"
click at [534, 138] on div "Transit Pickup Surcharge Ids Transit Deliver Surcharge Ids Transit Deliver Surc…" at bounding box center [304, 130] width 561 height 218
drag, startPoint x: 563, startPoint y: 228, endPoint x: 555, endPoint y: 237, distance: 12.2
click at [559, 232] on div "Transit Pickup Surcharge Ids Transit Deliver Surcharge Ids Transit Deliver Surc…" at bounding box center [304, 130] width 561 height 218
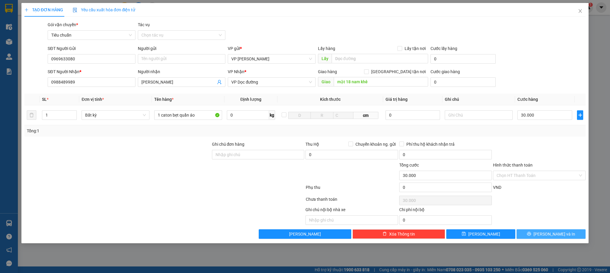
click at [554, 237] on span "[PERSON_NAME] và In" at bounding box center [554, 234] width 42 height 7
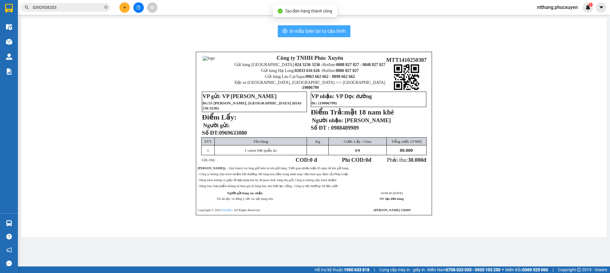
click at [306, 34] on span "In mẫu biên lai tự cấu hình" at bounding box center [318, 30] width 56 height 7
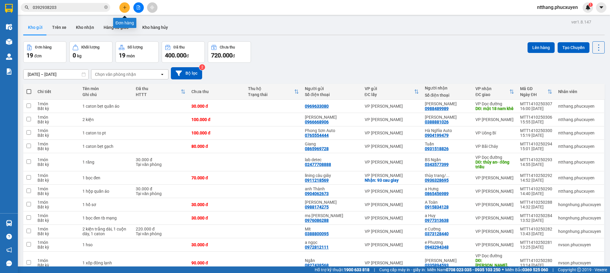
click at [126, 9] on icon "plus" at bounding box center [125, 7] width 4 height 4
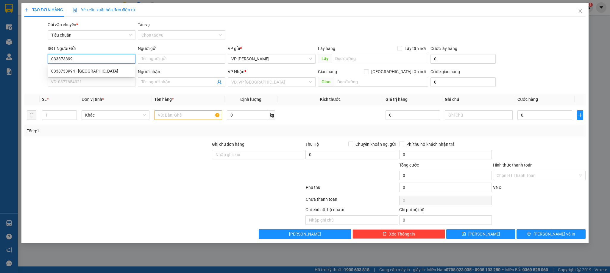
type input "0338733994"
click at [98, 71] on div "0338733994 - VƯƠNG MANDU" at bounding box center [91, 71] width 80 height 7
type input "VƯƠNG MANDU"
type input "0338733994"
click at [94, 81] on input "SĐT Người Nhận *" at bounding box center [91, 82] width 87 height 10
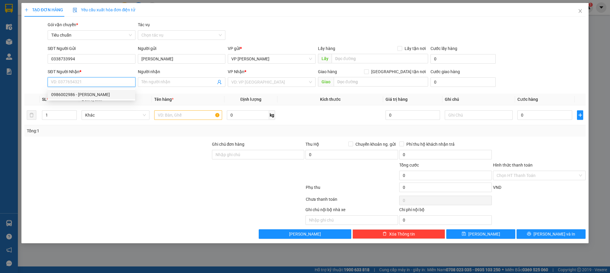
click at [94, 95] on div "0986002986 - Quỳnh Trang" at bounding box center [91, 94] width 80 height 7
type input "0986002986"
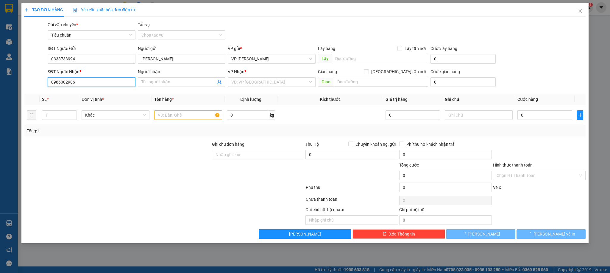
type input "Quỳnh Trang"
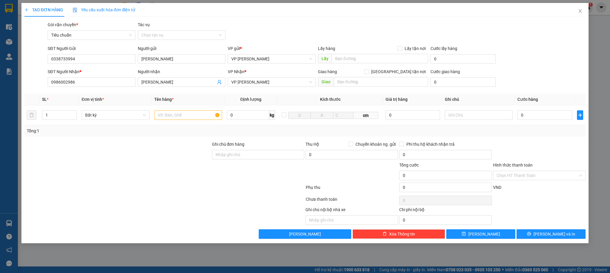
click at [331, 22] on div "Gói vận chuyển * Tiêu chuẩn Tác vụ Chọn tác vụ" at bounding box center [316, 31] width 540 height 21
click at [182, 115] on input "text" at bounding box center [188, 115] width 68 height 10
click at [188, 114] on input "2 kiện trắng đồ gai dụng" at bounding box center [188, 115] width 68 height 10
type input "2 kiện trắng đồ gia dụng"
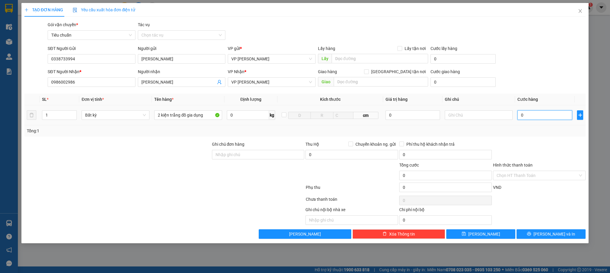
click at [536, 116] on input "0" at bounding box center [544, 115] width 55 height 10
type input "1"
type input "12"
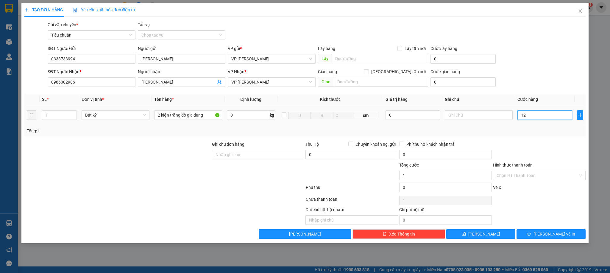
type input "12"
type input "120"
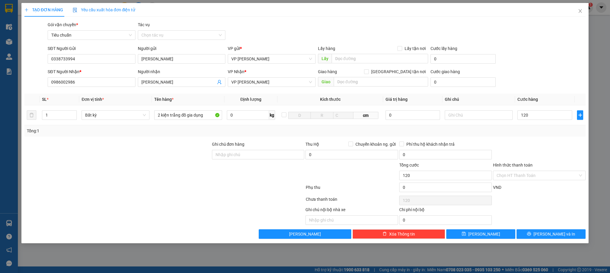
type input "120.000"
click at [526, 152] on div at bounding box center [539, 151] width 94 height 21
click at [531, 236] on icon "printer" at bounding box center [529, 234] width 4 height 4
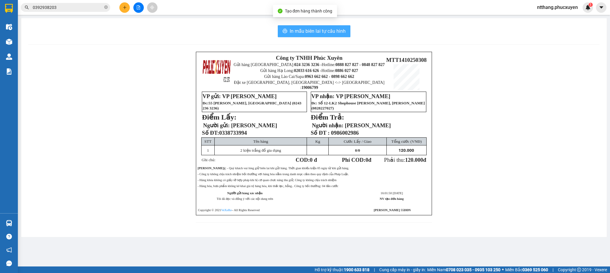
click at [322, 30] on span "In mẫu biên lai tự cấu hình" at bounding box center [318, 30] width 56 height 7
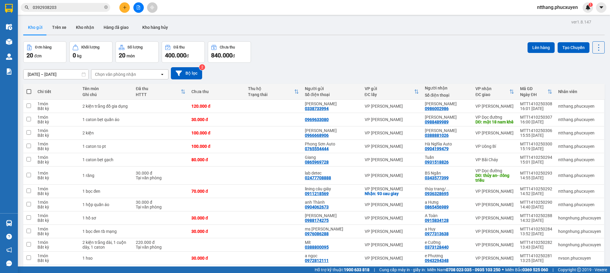
click at [269, 32] on div "Kho gửi Trên xe Kho nhận Hàng đã giao Kho hàng hủy" at bounding box center [313, 28] width 581 height 16
click at [296, 34] on div "Kho gửi Trên xe Kho nhận Hàng đã giao Kho hàng hủy" at bounding box center [313, 28] width 581 height 16
drag, startPoint x: 249, startPoint y: 121, endPoint x: 263, endPoint y: 113, distance: 15.6
click at [249, 198] on td at bounding box center [273, 204] width 57 height 13
checkbox input "true"
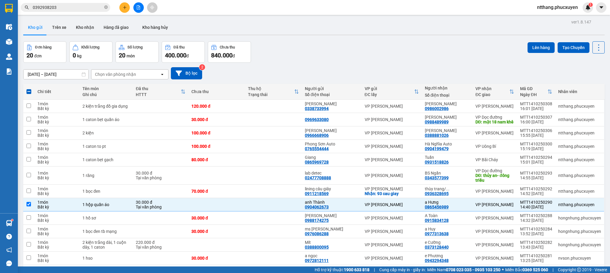
click at [27, 90] on span at bounding box center [28, 91] width 5 height 5
click at [29, 89] on input "checkbox" at bounding box center [29, 89] width 0 height 0
checkbox input "true"
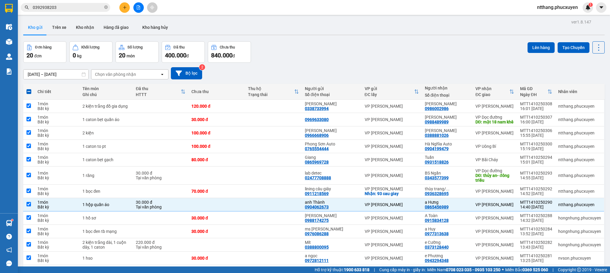
checkbox input "true"
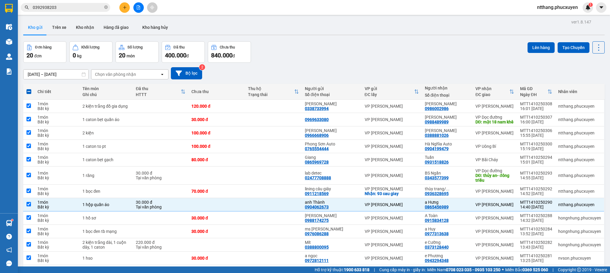
checkbox input "true"
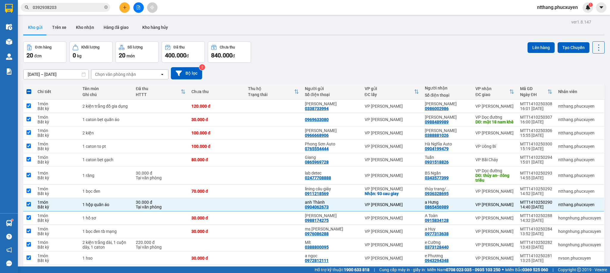
checkbox input "true"
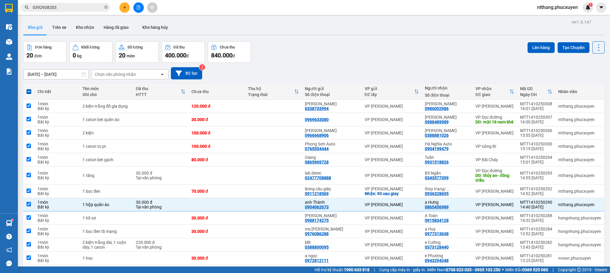
checkbox input "true"
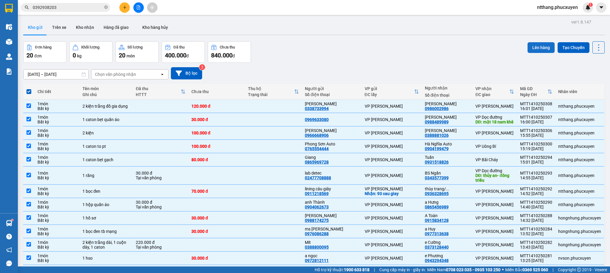
click at [527, 45] on button "Lên hàng" at bounding box center [540, 47] width 27 height 11
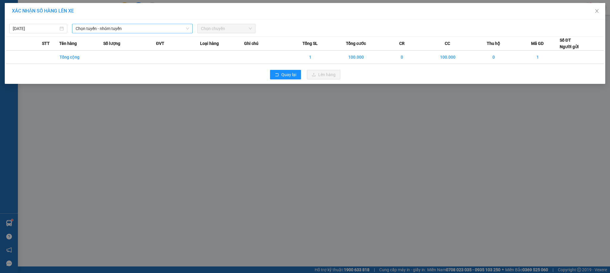
click at [135, 30] on span "Chọn tuyến - nhóm tuyến" at bounding box center [133, 28] width 114 height 9
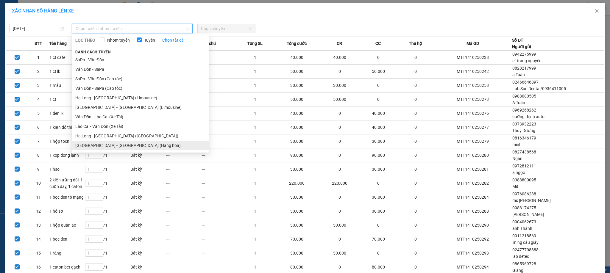
click at [120, 146] on li "[GEOGRAPHIC_DATA] - [GEOGRAPHIC_DATA] (Hàng hóa)" at bounding box center [140, 146] width 137 height 10
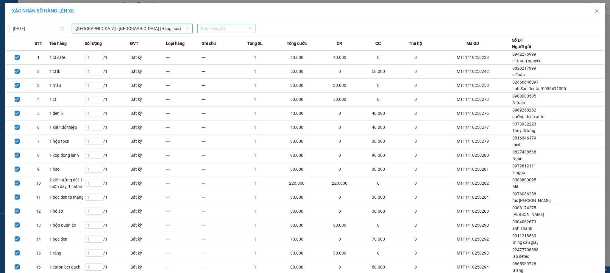
click at [243, 31] on span "Chọn chuyến" at bounding box center [226, 28] width 51 height 9
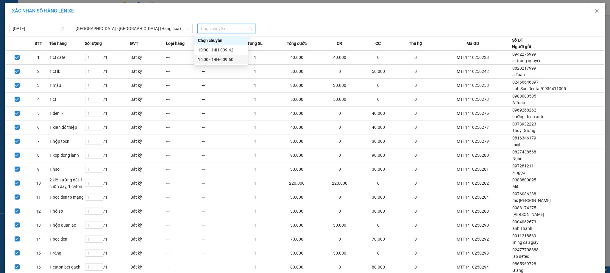
click at [213, 57] on div "16:00 - 14H-009.60" at bounding box center [221, 59] width 46 height 7
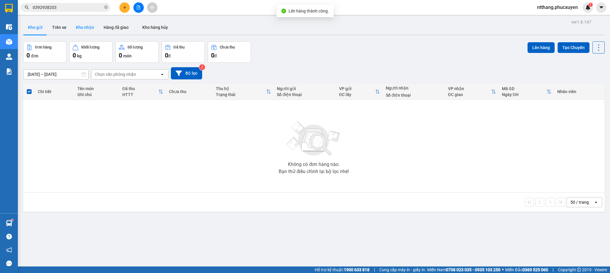
click at [79, 29] on button "Kho nhận" at bounding box center [85, 27] width 28 height 14
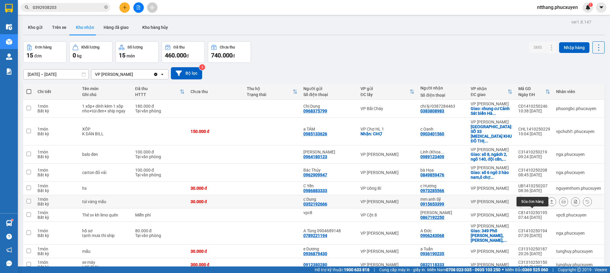
click at [537, 200] on icon at bounding box center [539, 202] width 4 height 4
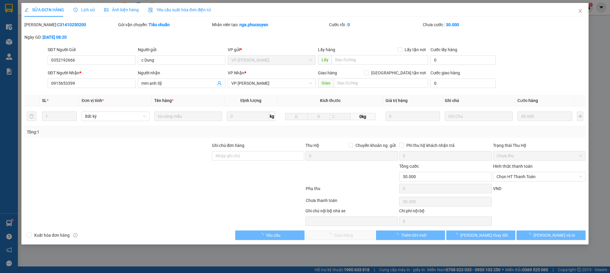
type input "0352192666"
type input "c Dung"
type input "0915653399"
type input "mm anh Sỹ"
type input "0"
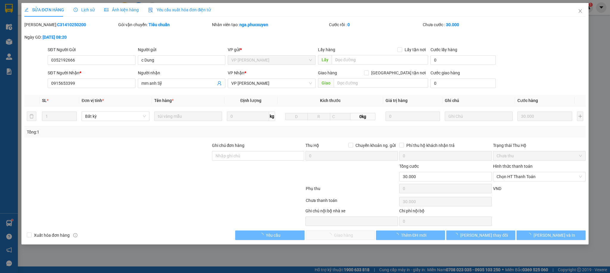
type input "30.000"
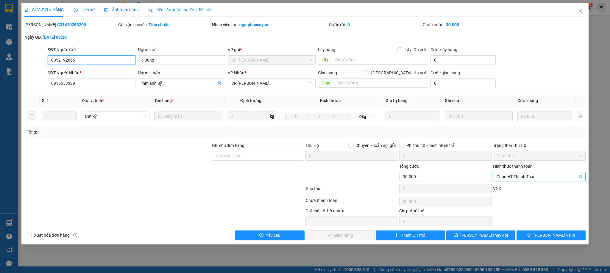
click at [517, 178] on span "Chọn HT Thanh Toán" at bounding box center [538, 176] width 85 height 9
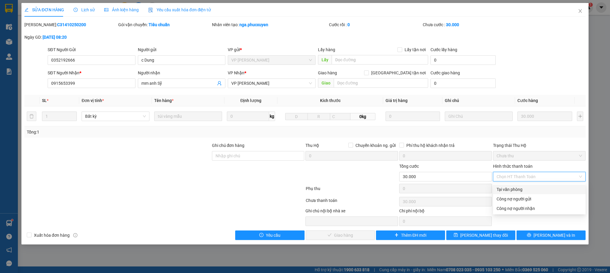
drag, startPoint x: 513, startPoint y: 186, endPoint x: 440, endPoint y: 216, distance: 78.4
click at [512, 186] on div "Tại văn phòng" at bounding box center [539, 190] width 93 height 10
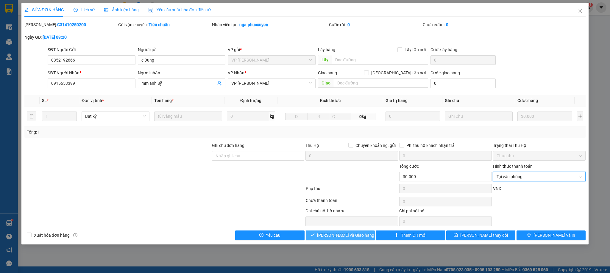
click at [352, 236] on span "[PERSON_NAME] và Giao hàng" at bounding box center [345, 235] width 57 height 7
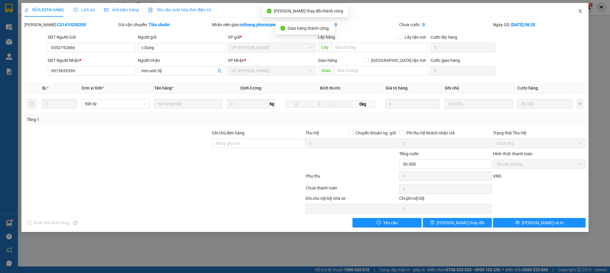
click at [580, 9] on icon "close" at bounding box center [580, 11] width 5 height 5
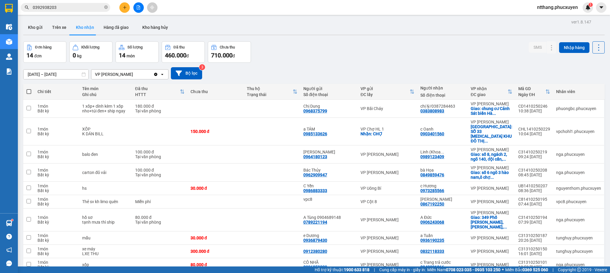
click at [447, 40] on div "ver 1.8.147 Kho gửi Trên xe Kho nhận Hàng đã giao Kho hàng hủy Đơn hàng 14 đơn …" at bounding box center [314, 185] width 586 height 334
click at [308, 64] on div "12/10/2025 – 14/10/2025 Press the down arrow key to interact with the calendar …" at bounding box center [313, 73] width 581 height 21
click at [95, 8] on input "0392938203" at bounding box center [68, 7] width 70 height 7
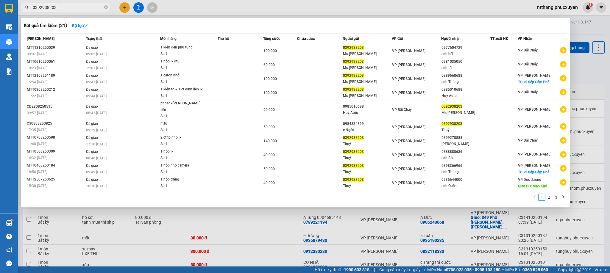
click at [95, 8] on input "0392938203" at bounding box center [68, 7] width 70 height 7
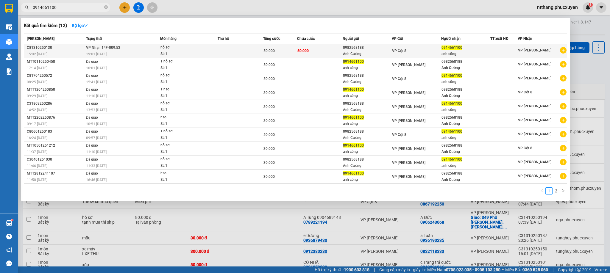
type input "0914661100"
click at [212, 47] on span "hồ sơ SL: 1" at bounding box center [188, 50] width 57 height 13
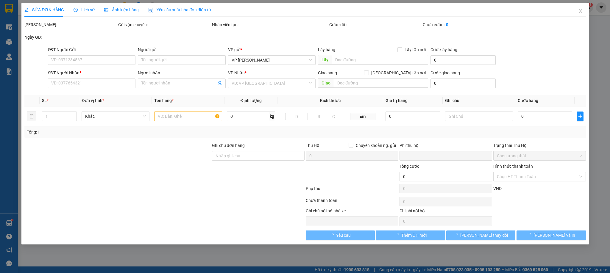
type input "0982568188"
type input "Anh Cường"
type input "0914661100"
type input "anh công"
type input "0"
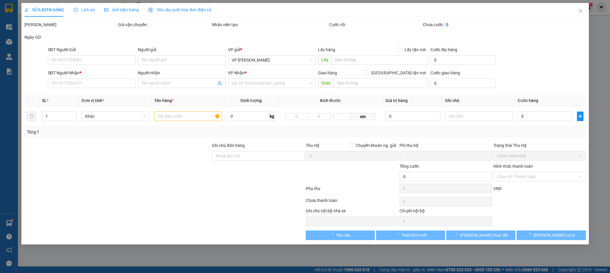
type input "50.000"
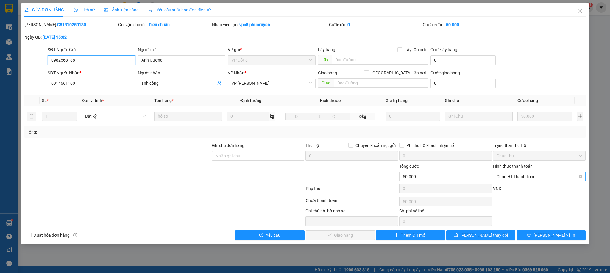
click at [511, 175] on span "Chọn HT Thanh Toán" at bounding box center [538, 176] width 85 height 9
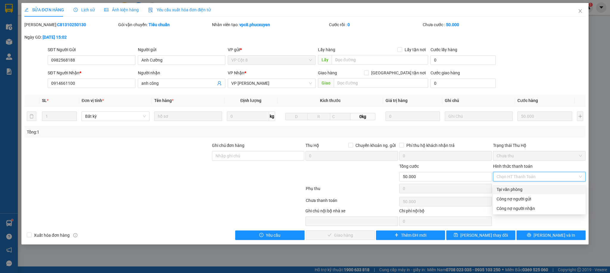
click at [507, 188] on div "Tại văn phòng" at bounding box center [538, 189] width 85 height 7
type input "0"
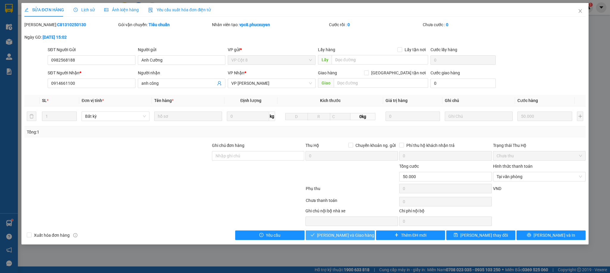
click at [342, 237] on span "[PERSON_NAME] và Giao hàng" at bounding box center [345, 235] width 57 height 7
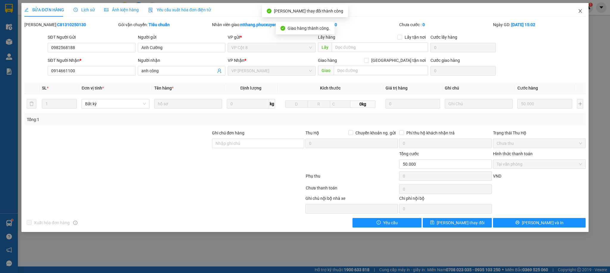
click at [578, 11] on icon "close" at bounding box center [580, 11] width 5 height 5
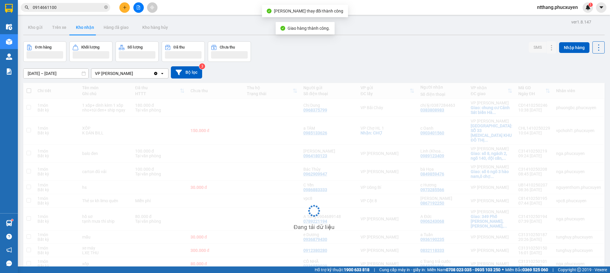
click at [407, 71] on div "12/10/2025 – 14/10/2025 Press the down arrow key to interact with the calendar …" at bounding box center [313, 72] width 581 height 12
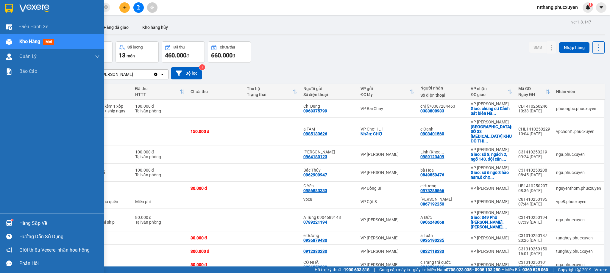
click at [0, 227] on div "Hàng sắp về" at bounding box center [52, 223] width 104 height 13
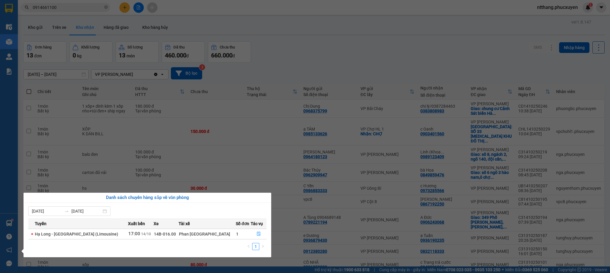
click at [323, 62] on section "Kết quả tìm kiếm ( 12 ) Bộ lọc Mã ĐH Trạng thái Món hàng Thu hộ Tổng cước Chưa …" at bounding box center [305, 136] width 610 height 273
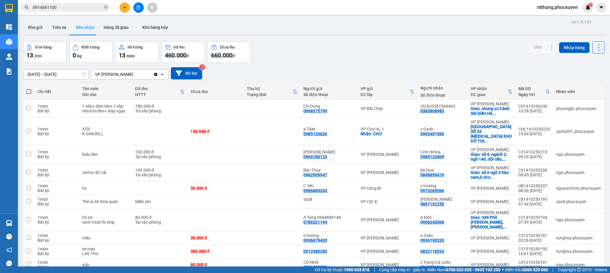
click at [129, 6] on button at bounding box center [124, 7] width 10 height 10
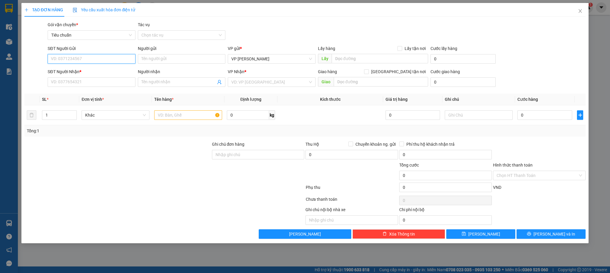
click at [103, 59] on input "SĐT Người Gửi" at bounding box center [91, 59] width 87 height 10
type input "0971630680"
drag, startPoint x: 92, startPoint y: 69, endPoint x: 87, endPoint y: 76, distance: 8.7
click at [88, 71] on div "0971630680 - Lab EQ" at bounding box center [91, 71] width 80 height 7
type input "Lab EQ"
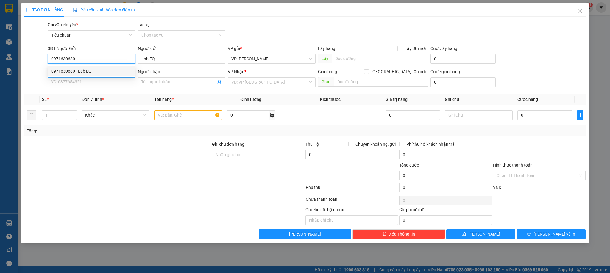
type input "0971630680"
click at [84, 84] on input "SĐT Người Nhận *" at bounding box center [91, 82] width 87 height 10
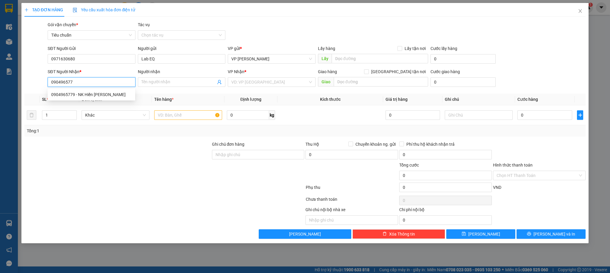
type input "0904965779"
type input "NK Hiền Phong"
type input "0904965779"
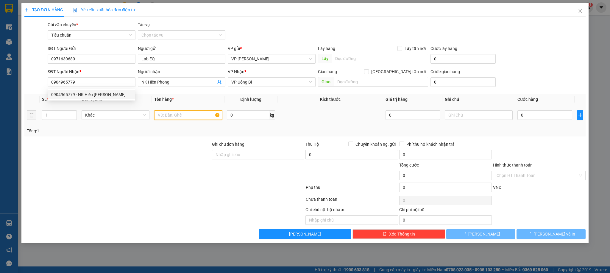
click at [180, 115] on input "text" at bounding box center [188, 115] width 68 height 10
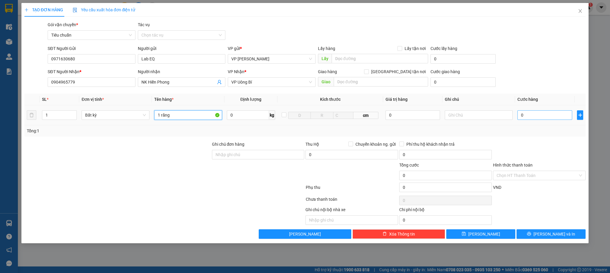
type input "1 răng"
click at [553, 120] on input "0" at bounding box center [544, 115] width 55 height 10
click at [528, 147] on div at bounding box center [539, 151] width 94 height 21
click at [523, 173] on input "Hình thức thanh toán" at bounding box center [536, 175] width 81 height 9
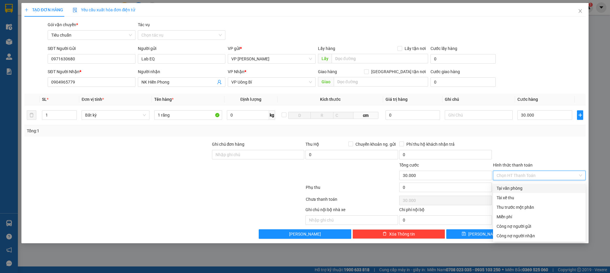
drag, startPoint x: 510, startPoint y: 191, endPoint x: 510, endPoint y: 188, distance: 3.3
click at [510, 191] on div "Tại văn phòng" at bounding box center [538, 188] width 85 height 7
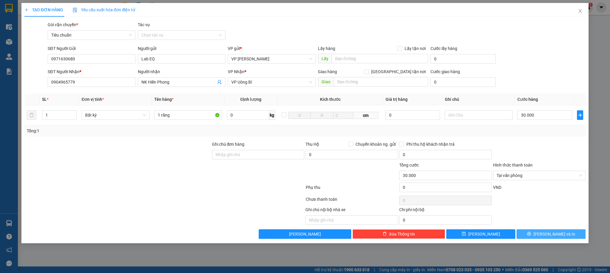
click at [547, 237] on span "[PERSON_NAME] và In" at bounding box center [554, 234] width 42 height 7
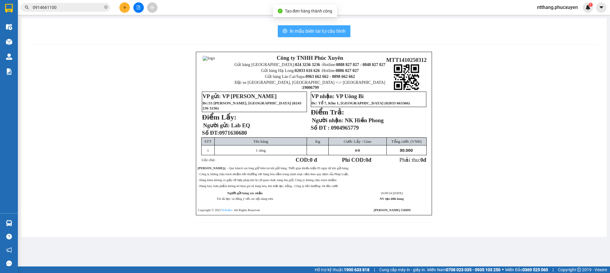
drag, startPoint x: 313, startPoint y: 26, endPoint x: 311, endPoint y: 30, distance: 5.1
click at [313, 26] on button "In mẫu biên lai tự cấu hình" at bounding box center [314, 31] width 73 height 12
click at [311, 32] on span "In mẫu biên lai tự cấu hình" at bounding box center [318, 30] width 56 height 7
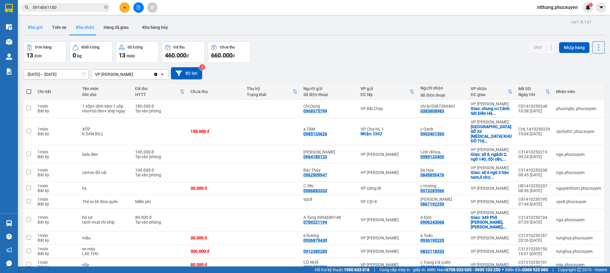
click at [45, 28] on button "Kho gửi" at bounding box center [35, 27] width 24 height 14
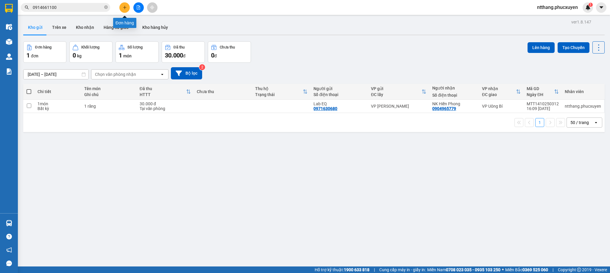
click at [121, 6] on button at bounding box center [124, 7] width 10 height 10
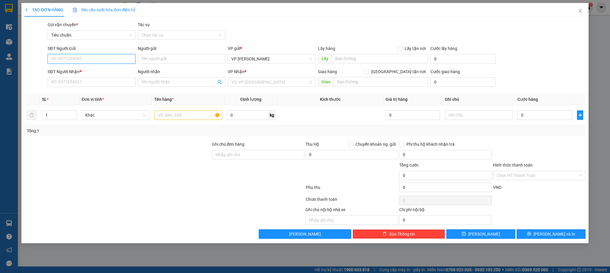
click at [93, 61] on input "SĐT Người Gửi" at bounding box center [91, 59] width 87 height 10
type input "0858006669"
click at [82, 68] on div "0858006669 - MT29" at bounding box center [91, 71] width 80 height 7
type input "MT29"
type input "0858006669"
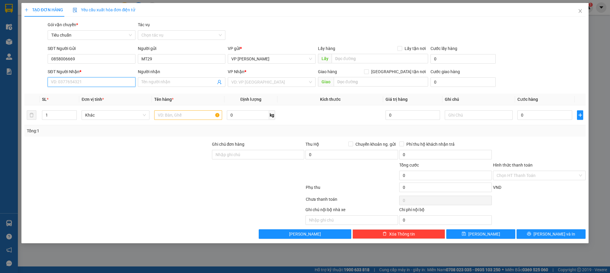
click at [81, 85] on input "SĐT Người Nhận *" at bounding box center [91, 82] width 87 height 10
type input "0388888636"
click at [85, 96] on div "0388888636 - anh Báu" at bounding box center [91, 94] width 80 height 7
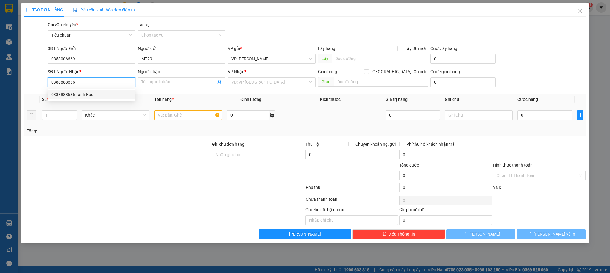
type input "anh Báu"
checkbox input "true"
type input "lx trả chưa thu cước"
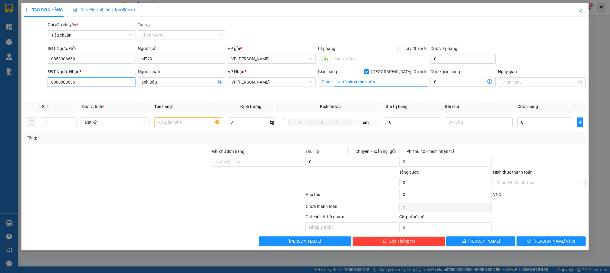
type input "0388888636"
click at [359, 84] on input "lx trả chưa thu cước" at bounding box center [381, 82] width 94 height 10
click at [398, 69] on form "SĐT Người Gửi 0858006669 Người gửi MT29 VP gửi * VP Dương Đình Nghệ Lấy hàng Lấ…" at bounding box center [304, 70] width 561 height 51
click at [368, 72] on input "[GEOGRAPHIC_DATA] tận nơi" at bounding box center [366, 71] width 4 height 4
checkbox input "false"
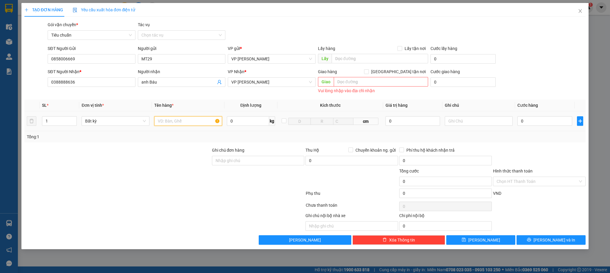
click at [183, 124] on input "text" at bounding box center [188, 121] width 68 height 10
type input "1 kiện dài pt"
click at [535, 121] on input "0" at bounding box center [544, 121] width 55 height 10
drag, startPoint x: 525, startPoint y: 149, endPoint x: 547, endPoint y: 194, distance: 50.0
click at [525, 149] on div at bounding box center [539, 157] width 94 height 21
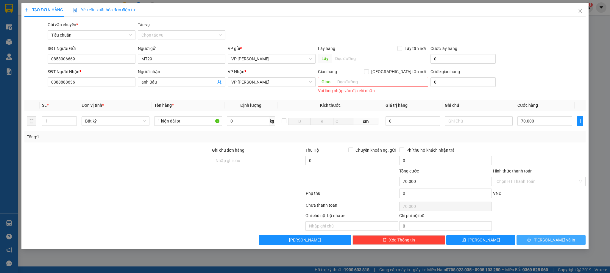
drag, startPoint x: 570, startPoint y: 246, endPoint x: 548, endPoint y: 238, distance: 23.9
click at [570, 245] on button "[PERSON_NAME] và In" at bounding box center [550, 240] width 69 height 10
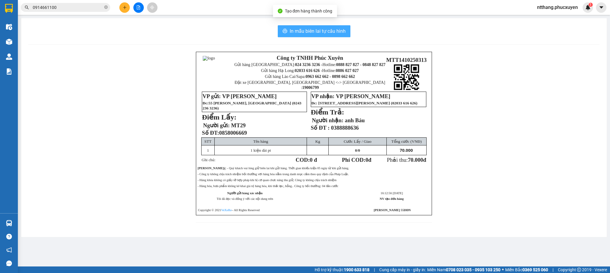
click at [318, 33] on span "In mẫu biên lai tự cấu hình" at bounding box center [318, 30] width 56 height 7
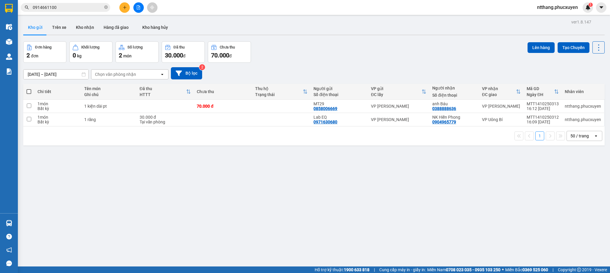
click at [476, 246] on div "ver 1.8.147 Kho gửi Trên xe Kho nhận Hàng đã giao Kho hàng hủy Đơn hàng 2 đơn K…" at bounding box center [314, 154] width 586 height 273
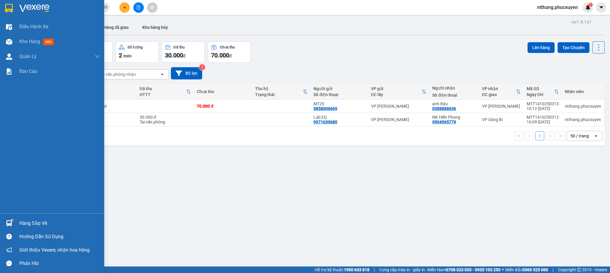
click at [17, 219] on div "Hàng sắp về" at bounding box center [52, 223] width 104 height 13
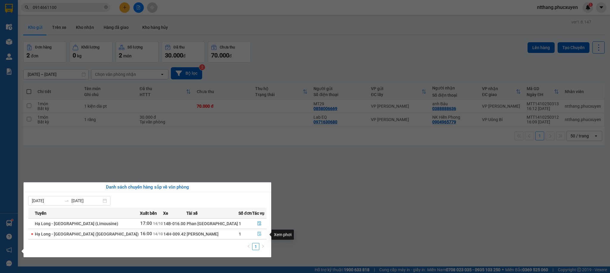
click at [257, 233] on icon "file-done" at bounding box center [259, 234] width 4 height 4
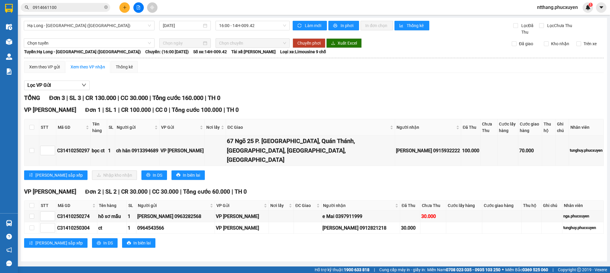
click at [311, 174] on div "VP Dương Đình Nghệ Đơn 1 | SL 1 | CR 100.000 | CC 0 | Tổng cước 100.000 | TH 0 …" at bounding box center [313, 145] width 579 height 79
click at [123, 4] on button at bounding box center [124, 7] width 10 height 10
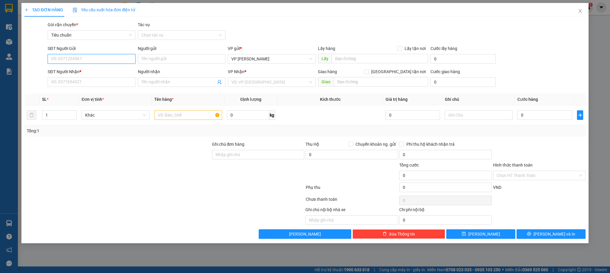
drag, startPoint x: 116, startPoint y: 61, endPoint x: 116, endPoint y: 57, distance: 3.3
click at [115, 60] on input "SĐT Người Gửi" at bounding box center [91, 59] width 87 height 10
type input "8"
type input "0888555817"
click at [85, 72] on div "0888555817 - vân" at bounding box center [91, 71] width 80 height 7
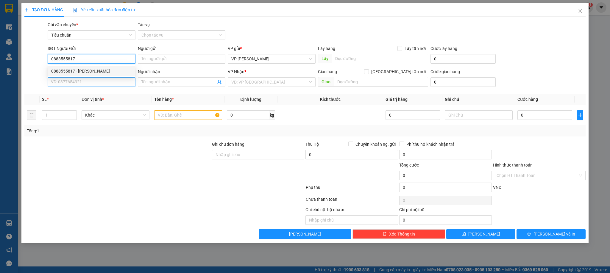
type input "vân"
type input "0888555817"
click at [80, 82] on input "SĐT Người Nhận *" at bounding box center [91, 82] width 87 height 10
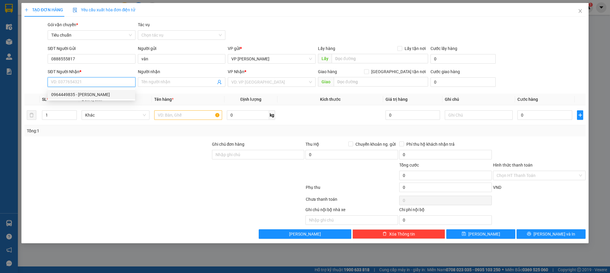
click at [83, 95] on div "0964449835 - c vân" at bounding box center [91, 94] width 80 height 7
type input "0964449835"
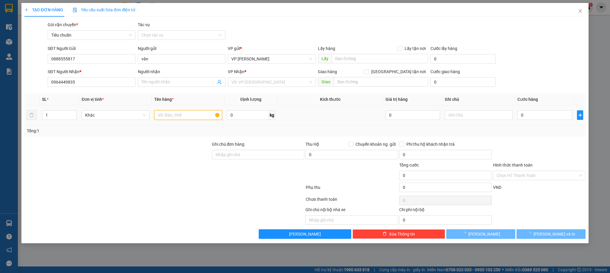
click at [180, 117] on input "text" at bounding box center [188, 115] width 68 height 10
type input "c vân"
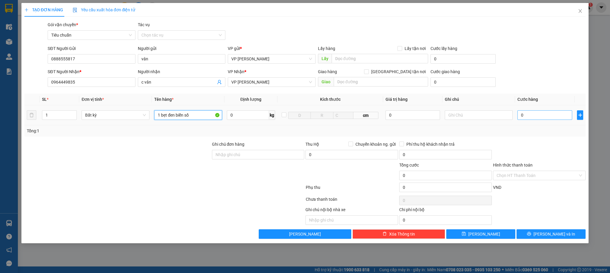
type input "1 bẹt đen biển số"
click at [542, 120] on input "0" at bounding box center [544, 115] width 55 height 10
type input "5"
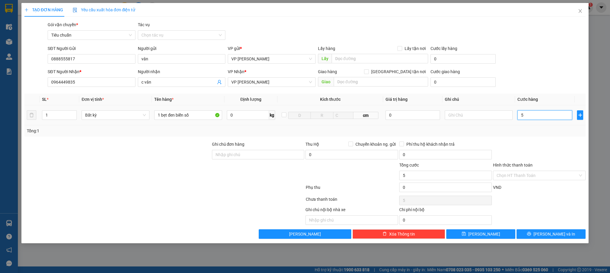
type input "50"
type input "50.000"
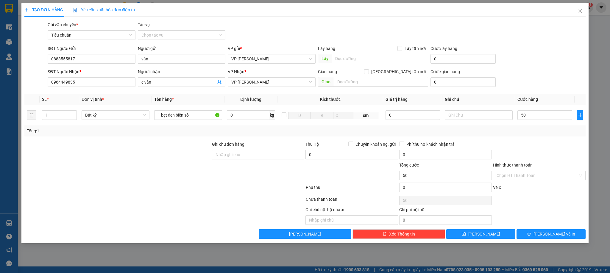
type input "50.000"
click at [523, 146] on div at bounding box center [539, 151] width 94 height 21
click at [531, 236] on icon "printer" at bounding box center [529, 234] width 4 height 4
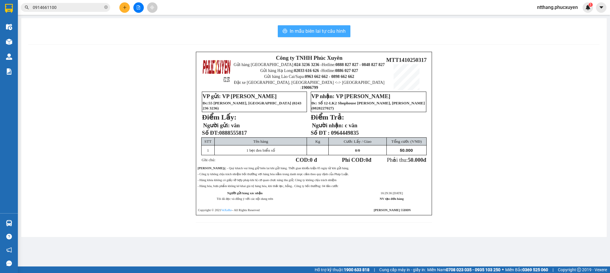
click at [328, 34] on span "In mẫu biên lai tự cấu hình" at bounding box center [318, 30] width 56 height 7
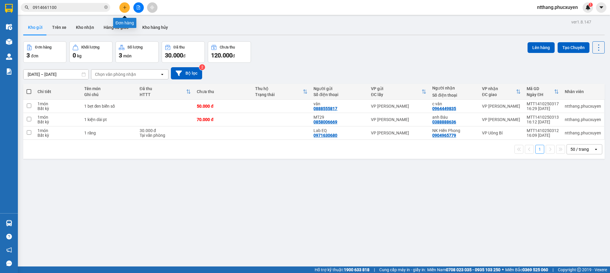
click at [125, 8] on icon "plus" at bounding box center [125, 7] width 4 height 4
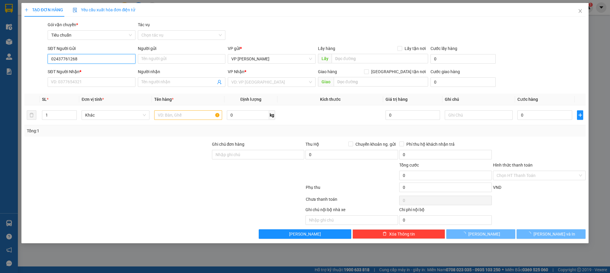
type input "02437761268"
click at [76, 68] on div "SĐT Người Nhận *" at bounding box center [91, 71] width 87 height 7
click at [76, 77] on input "SĐT Người Nhận *" at bounding box center [91, 82] width 87 height 10
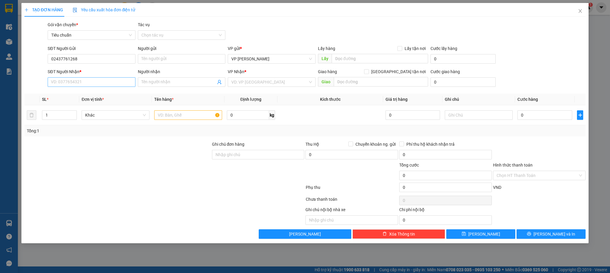
drag, startPoint x: 76, startPoint y: 68, endPoint x: 80, endPoint y: 78, distance: 10.2
click at [77, 68] on form "SĐT Người Gửi 02437761268 Người gửi Tên người gửi VP gửi * VP Dương Đình Nghệ L…" at bounding box center [304, 67] width 561 height 44
click at [87, 86] on input "SĐT Người Nhận *" at bounding box center [91, 82] width 87 height 10
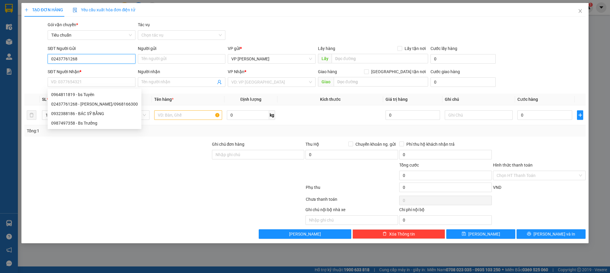
click at [82, 58] on input "02437761268" at bounding box center [91, 59] width 87 height 10
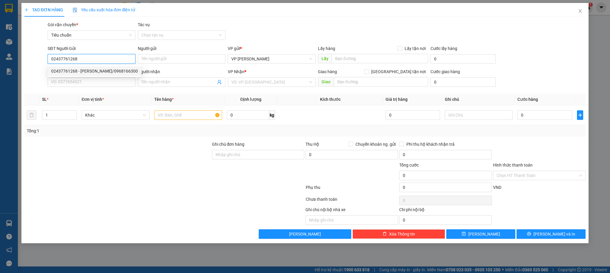
click at [84, 72] on div "02437761268 - Lad Vũ Gia/0968166300" at bounding box center [94, 71] width 87 height 7
type input "[PERSON_NAME]/0968166300"
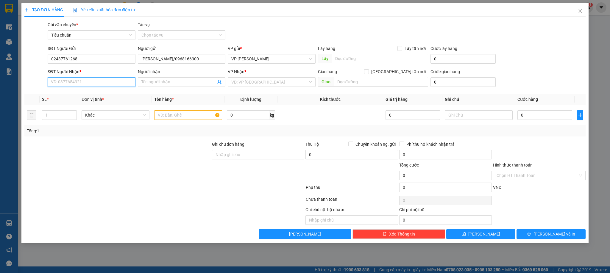
click at [81, 82] on input "SĐT Người Nhận *" at bounding box center [91, 82] width 87 height 10
type input "0835934868"
click at [66, 95] on div "0835934868 - bs Nhiệm" at bounding box center [91, 94] width 80 height 7
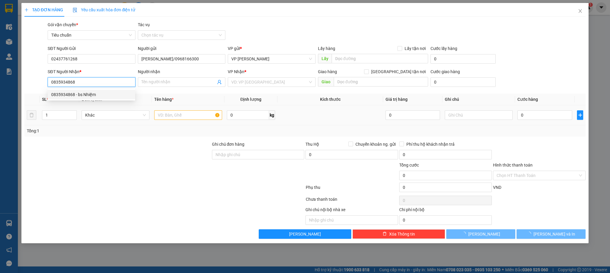
type input "bs Nhiệm"
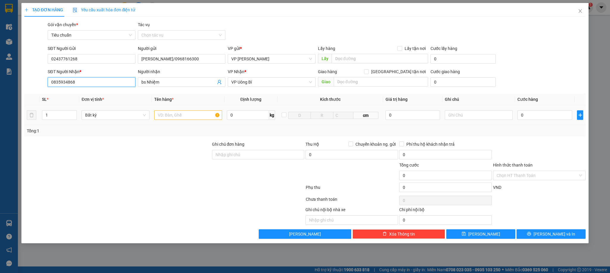
type input "0835934868"
click at [173, 116] on input "text" at bounding box center [188, 115] width 68 height 10
type input "1 răng"
click at [543, 115] on input "0" at bounding box center [544, 115] width 55 height 10
type input "3"
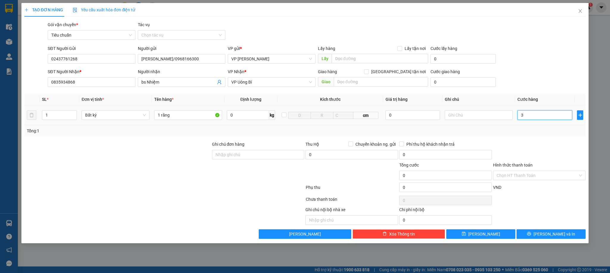
type input "3"
type input "30"
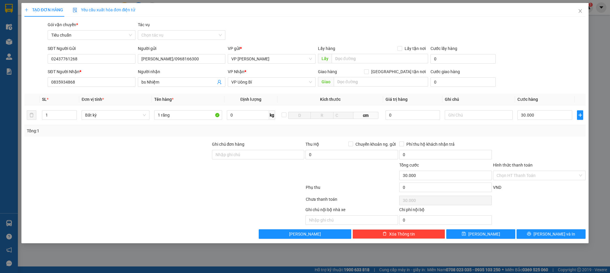
click at [526, 143] on div at bounding box center [539, 151] width 94 height 21
click at [517, 176] on input "Hình thức thanh toán" at bounding box center [536, 175] width 81 height 9
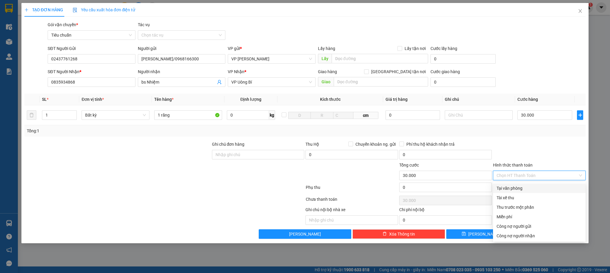
click at [514, 185] on div "Tại văn phòng" at bounding box center [538, 188] width 85 height 7
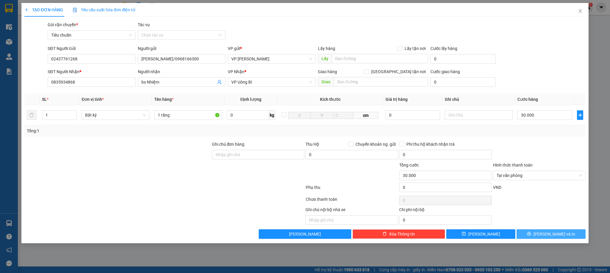
drag, startPoint x: 544, startPoint y: 232, endPoint x: 545, endPoint y: 229, distance: 4.0
click at [544, 232] on button "[PERSON_NAME] và In" at bounding box center [550, 234] width 69 height 10
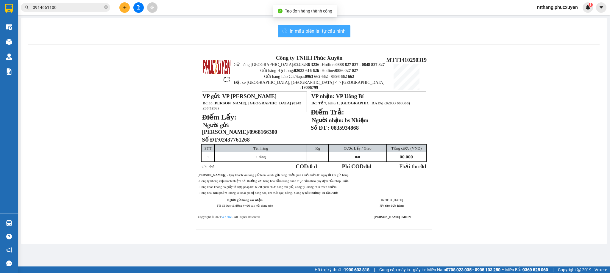
click at [315, 29] on span "In mẫu biên lai tự cấu hình" at bounding box center [318, 30] width 56 height 7
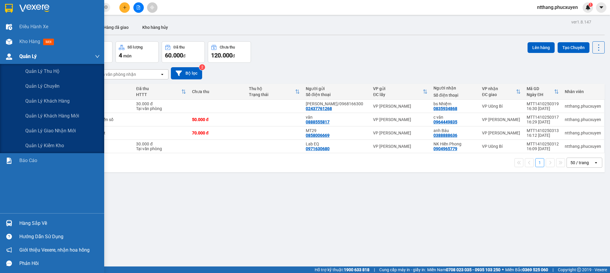
click at [12, 55] on img at bounding box center [9, 57] width 6 height 6
click at [54, 132] on span "Quản lý giao nhận mới" at bounding box center [50, 130] width 51 height 7
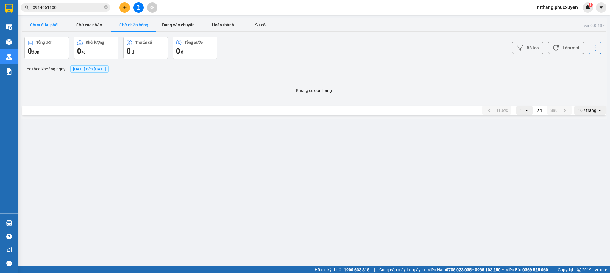
click at [54, 27] on button "Chưa điều phối" at bounding box center [44, 25] width 45 height 12
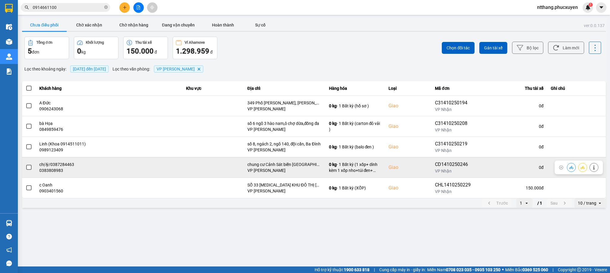
click at [570, 169] on icon at bounding box center [571, 167] width 4 height 3
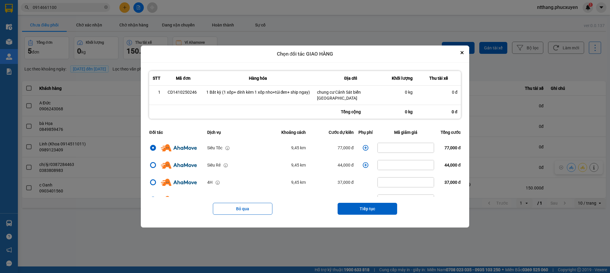
click at [362, 148] on icon "dialog" at bounding box center [365, 148] width 6 height 6
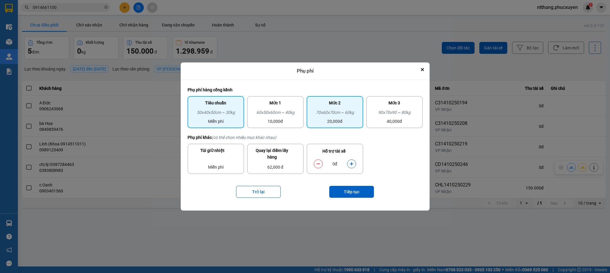
click at [325, 117] on div "70x60x70cm ~ 60kg" at bounding box center [334, 113] width 49 height 9
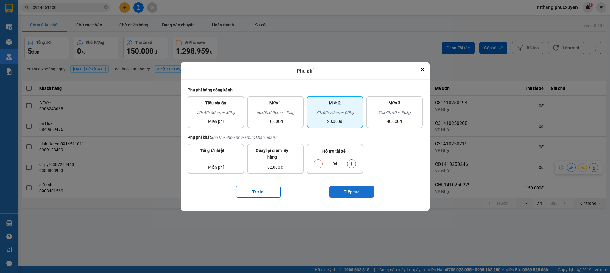
click at [359, 195] on button "Tiếp tục" at bounding box center [351, 192] width 45 height 12
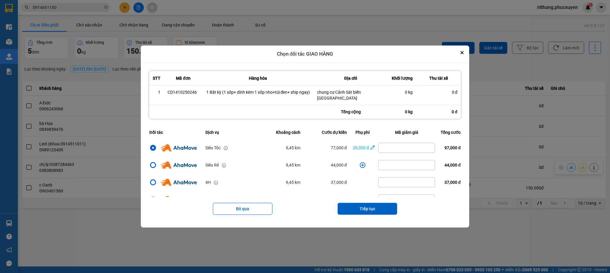
click at [372, 200] on div "Bỏ qua Tiếp tục" at bounding box center [305, 209] width 315 height 24
click at [368, 207] on button "Tiếp tục" at bounding box center [367, 209] width 60 height 12
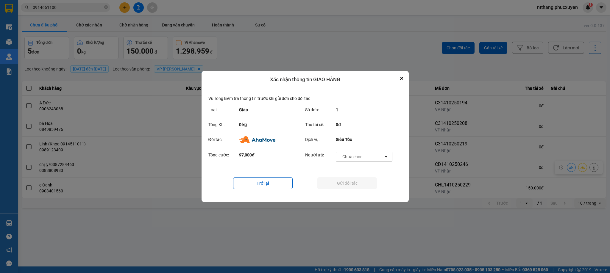
click at [362, 156] on div "-- Chưa chọn --" at bounding box center [352, 157] width 27 height 6
click at [355, 189] on span "Ví Ahamove" at bounding box center [352, 191] width 24 height 6
click at [355, 182] on button "Gửi đối tác" at bounding box center [347, 183] width 60 height 12
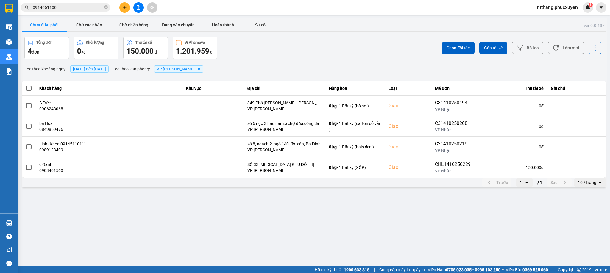
click at [127, 7] on button at bounding box center [124, 7] width 10 height 10
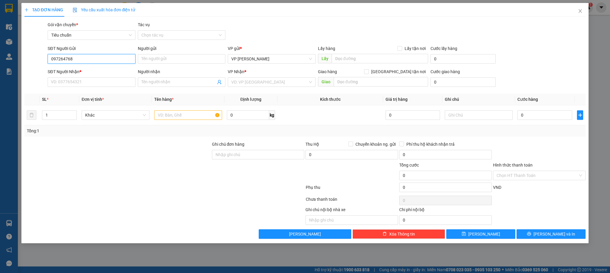
type input "0972647687"
click at [83, 69] on div "0972647687 - Ngân" at bounding box center [91, 71] width 80 height 7
type input "Ngân"
type input "0972647687"
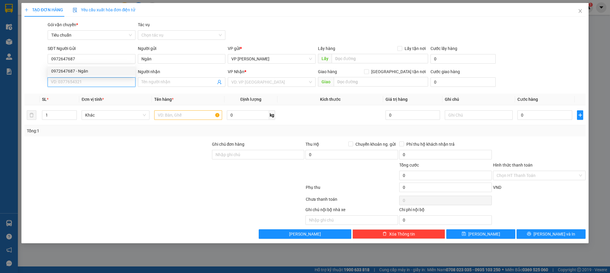
click at [84, 84] on input "SĐT Người Nhận *" at bounding box center [91, 82] width 87 height 10
type input "0344316594"
click at [82, 92] on div "0344316594 - a Quyết" at bounding box center [91, 94] width 80 height 7
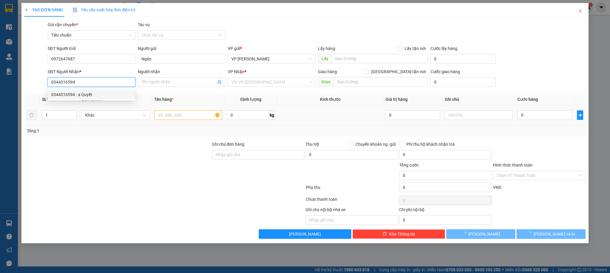
type input "a Quyết"
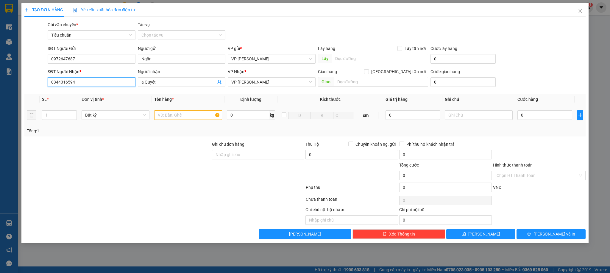
type input "0344316594"
click at [183, 117] on input "text" at bounding box center [188, 115] width 68 height 10
type input "1 caton mp"
click at [541, 115] on input "0" at bounding box center [544, 115] width 55 height 10
type input "4"
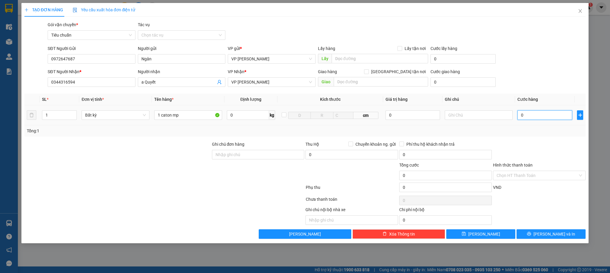
type input "4"
type input "40"
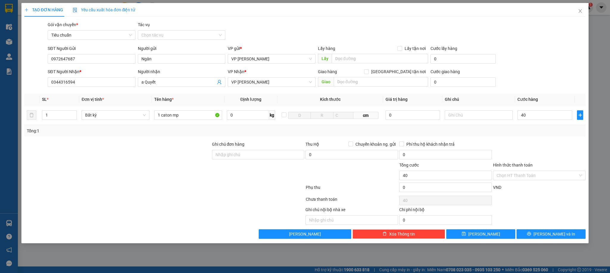
type input "40.000"
click at [559, 133] on div "Tổng: 1" at bounding box center [305, 131] width 556 height 7
click at [534, 239] on button "[PERSON_NAME] và In" at bounding box center [550, 234] width 69 height 10
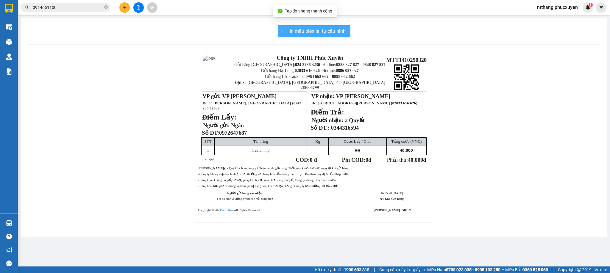
drag, startPoint x: 295, startPoint y: 32, endPoint x: 282, endPoint y: 29, distance: 13.4
click at [295, 32] on span "In mẫu biên lai tự cấu hình" at bounding box center [318, 30] width 56 height 7
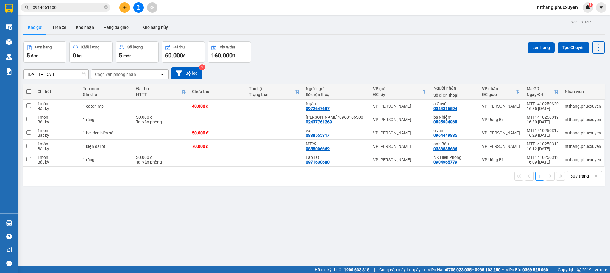
click at [348, 208] on div "ver 1.8.147 Kho gửi Trên xe Kho nhận Hàng đã giao Kho hàng hủy Đơn hàng 5 đơn K…" at bounding box center [314, 154] width 586 height 273
click at [366, 62] on div "Đơn hàng 5 đơn Khối lượng 0 kg Số lượng 5 món Đã thu 60.000 đ Chưa thu 160.000 …" at bounding box center [313, 51] width 581 height 21
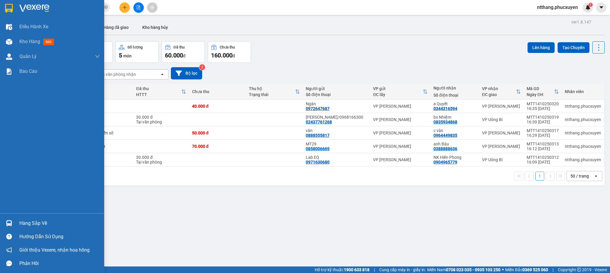
click at [2, 222] on div "Hàng sắp về" at bounding box center [52, 223] width 104 height 13
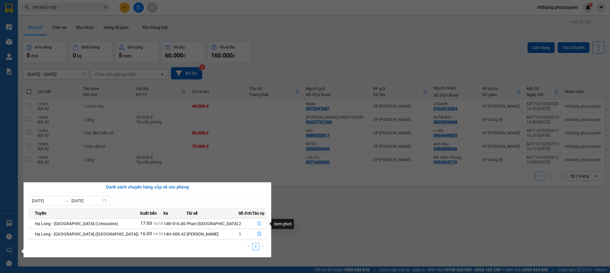
click at [253, 222] on button "button" at bounding box center [259, 224] width 14 height 10
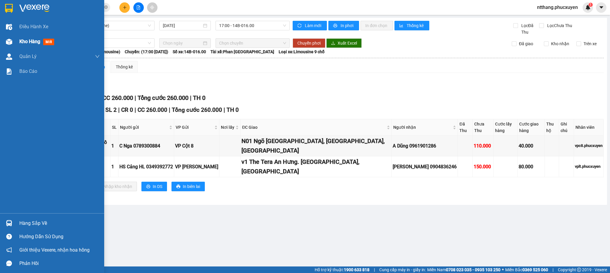
click at [8, 42] on img at bounding box center [9, 42] width 6 height 6
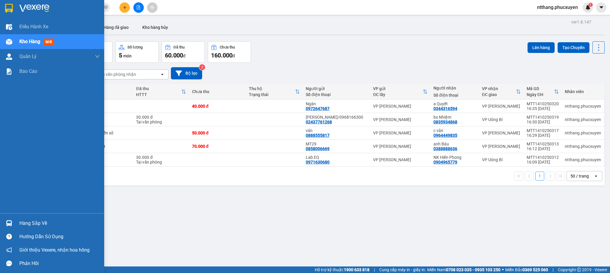
click at [4, 223] on div at bounding box center [9, 223] width 10 height 10
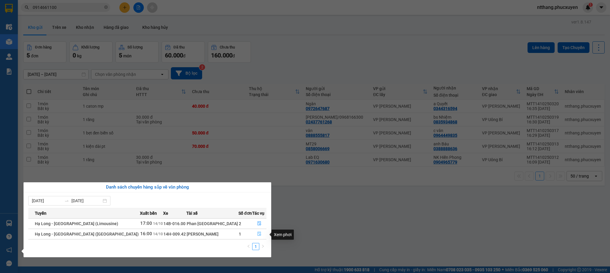
click at [257, 233] on icon "file-done" at bounding box center [259, 234] width 4 height 4
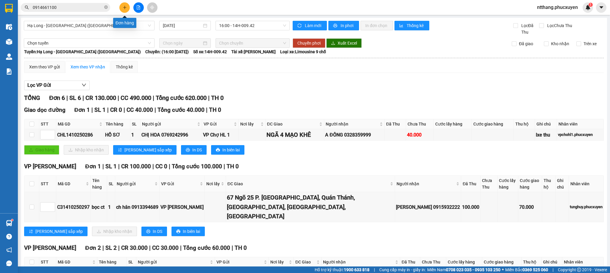
click at [123, 9] on icon "plus" at bounding box center [125, 7] width 4 height 4
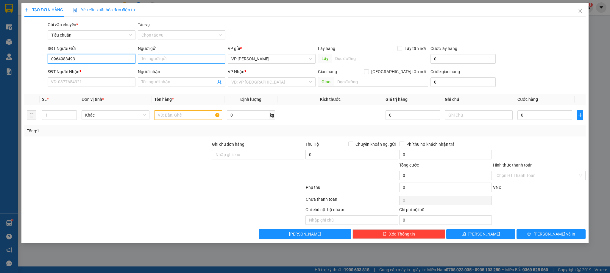
type input "0964983493"
click at [165, 58] on input "Người gửi" at bounding box center [181, 59] width 87 height 10
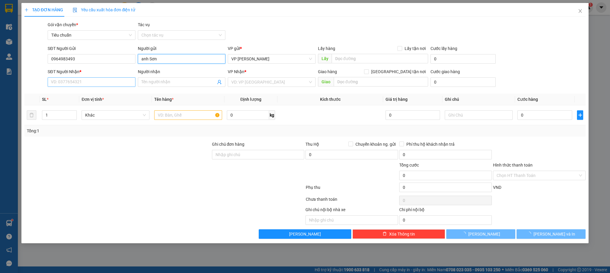
type input "anh Sơn"
click at [90, 79] on input "SĐT Người Nhận *" at bounding box center [91, 82] width 87 height 10
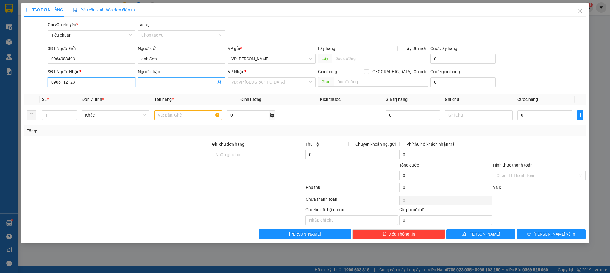
type input "0906112123"
click at [179, 79] on input "Người nhận" at bounding box center [178, 82] width 74 height 7
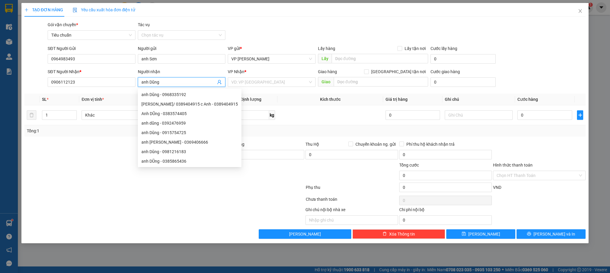
type input "anh Dũng"
click at [254, 28] on div "Gói vận chuyển * Tiêu chuẩn Tác vụ Chọn tác vụ" at bounding box center [316, 31] width 540 height 21
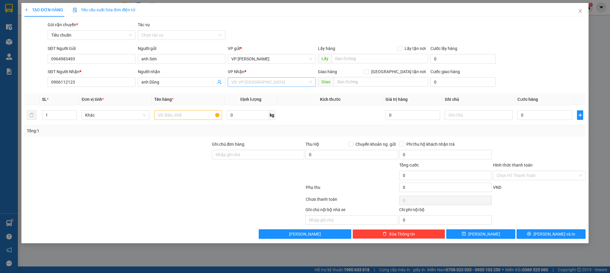
click at [276, 83] on input "search" at bounding box center [269, 82] width 76 height 9
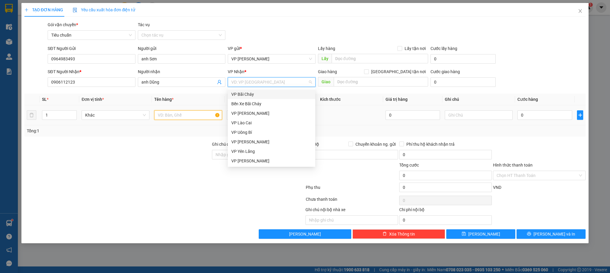
click at [179, 118] on input "text" at bounding box center [188, 115] width 68 height 10
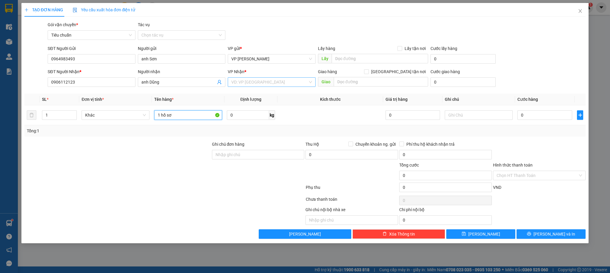
type input "1 hồ sơ"
click at [281, 84] on input "search" at bounding box center [269, 82] width 76 height 9
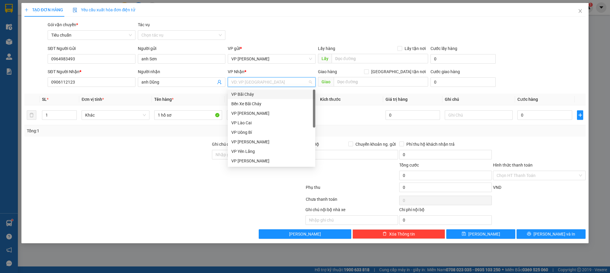
click at [247, 94] on div "VP Bãi Cháy" at bounding box center [271, 94] width 80 height 7
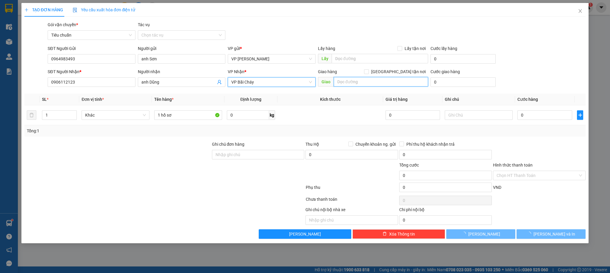
click at [376, 86] on input "text" at bounding box center [381, 82] width 94 height 10
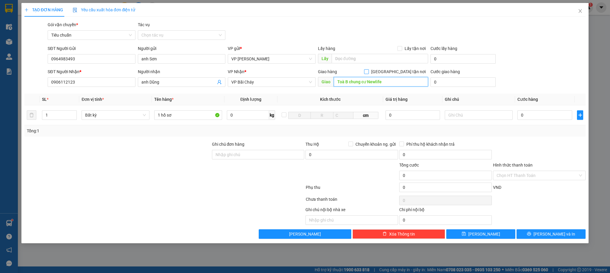
type input "Toà B chung cư Newlife"
click at [368, 73] on input "[GEOGRAPHIC_DATA] tận nơi" at bounding box center [366, 71] width 4 height 4
checkbox input "true"
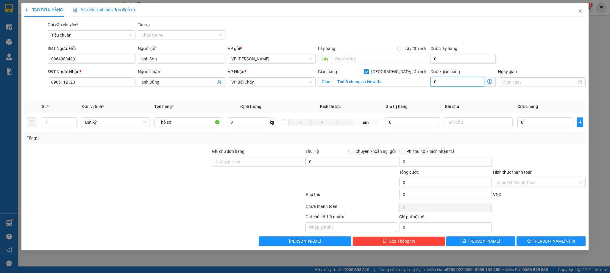
click at [452, 83] on input "0" at bounding box center [457, 82] width 54 height 10
type input "5"
type input "50"
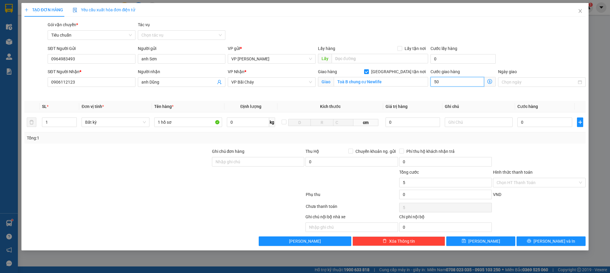
type input "50"
type input "50.000"
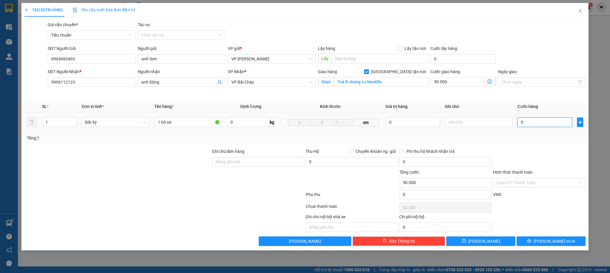
click at [555, 122] on input "0" at bounding box center [544, 123] width 55 height 10
type input "5"
type input "50.005"
type input "50"
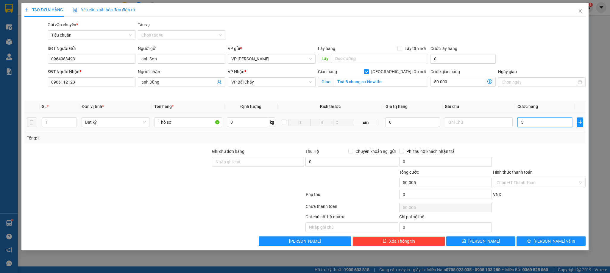
type input "50.050"
type input "50.000"
type input "100.000"
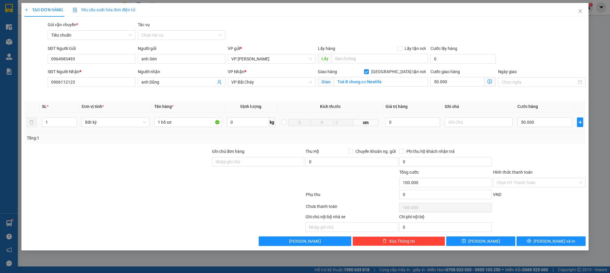
click at [553, 143] on div "Tổng: 1" at bounding box center [304, 137] width 561 height 11
click at [553, 238] on button "[PERSON_NAME] và In" at bounding box center [550, 242] width 69 height 10
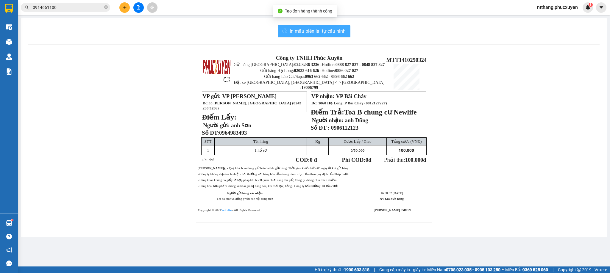
click at [337, 30] on span "In mẫu biên lai tự cấu hình" at bounding box center [318, 30] width 56 height 7
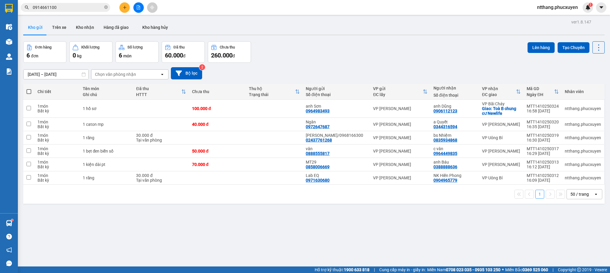
click at [416, 236] on div "ver 1.8.147 Kho gửi Trên xe Kho nhận Hàng đã giao Kho hàng hủy Đơn hàng 6 đơn K…" at bounding box center [314, 154] width 586 height 273
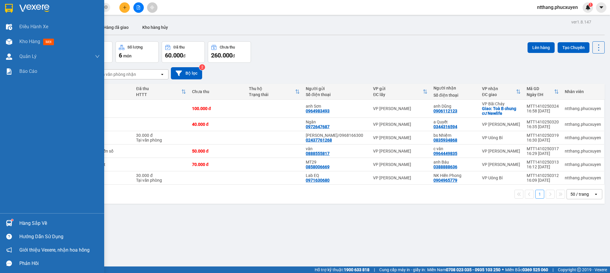
click at [10, 222] on img at bounding box center [9, 223] width 6 height 6
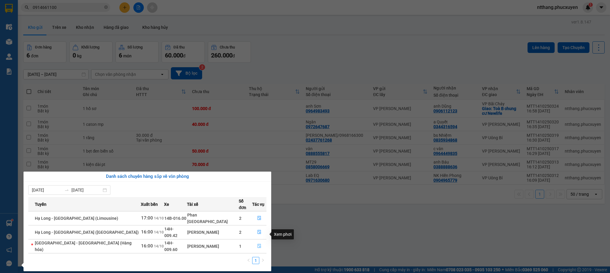
click at [257, 244] on icon "file-done" at bounding box center [259, 246] width 4 height 4
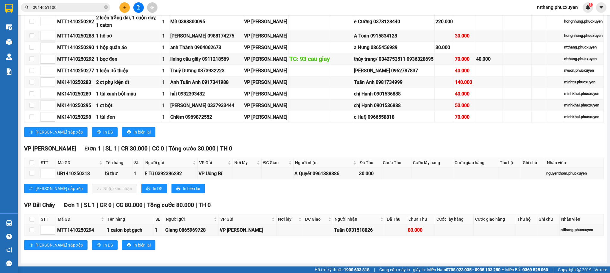
scroll to position [559, 0]
click at [324, 190] on div "[PERSON_NAME] sắp xếp Nhập kho nhận In DS In biên lai" at bounding box center [313, 189] width 579 height 10
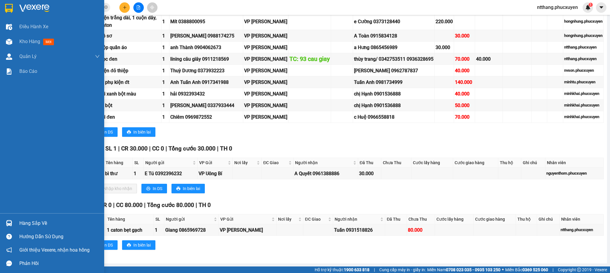
click at [8, 218] on div at bounding box center [9, 223] width 10 height 10
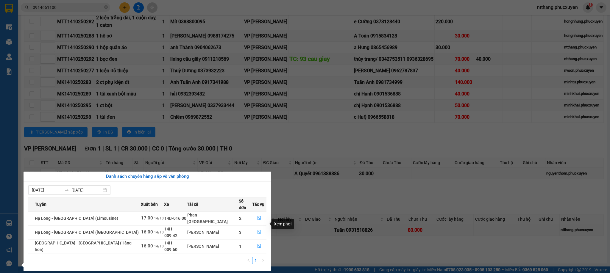
click at [257, 230] on icon "file-done" at bounding box center [259, 232] width 4 height 4
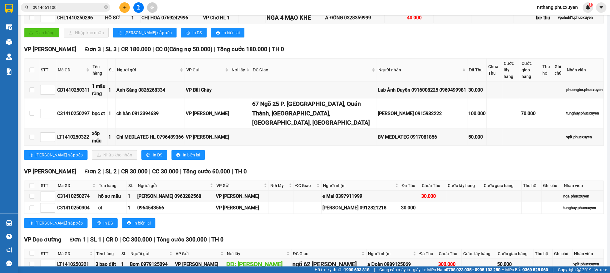
scroll to position [162, 0]
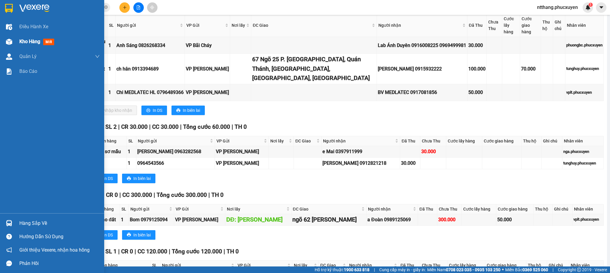
click at [17, 41] on div "Kho hàng mới" at bounding box center [52, 41] width 104 height 15
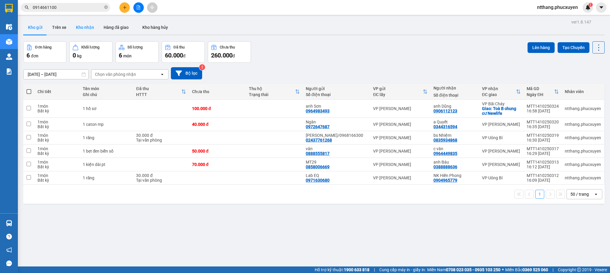
click at [78, 23] on button "Kho nhận" at bounding box center [85, 27] width 28 height 14
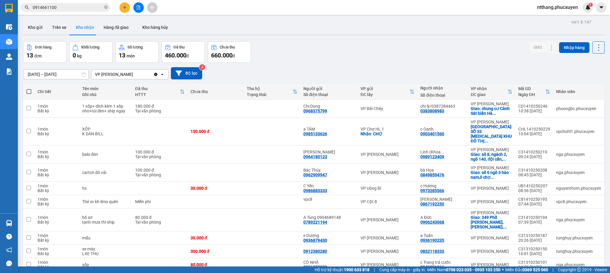
scroll to position [45, 0]
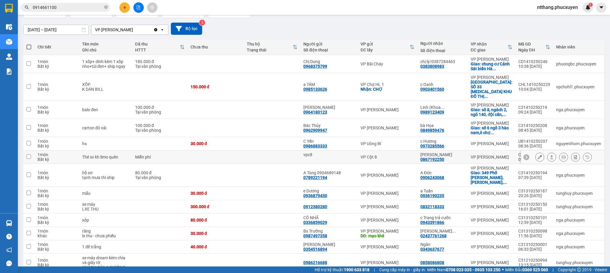
click at [549, 159] on icon at bounding box center [551, 157] width 4 height 4
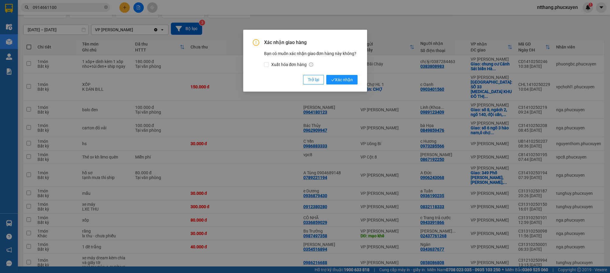
click at [345, 73] on div "Xác nhận giao hàng Bạn có muốn xác nhận giao đơn hàng này không? Xuất hóa đơn h…" at bounding box center [305, 61] width 105 height 45
click at [344, 79] on span "Xác nhận" at bounding box center [342, 79] width 22 height 7
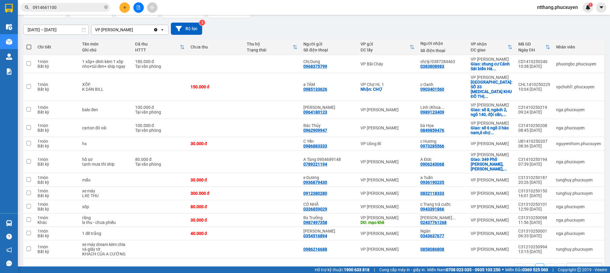
click at [121, 7] on button at bounding box center [124, 7] width 10 height 10
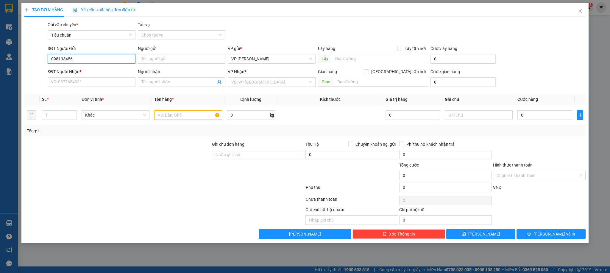
type input "0981334565"
click at [86, 72] on div "0981334565 - Cty Thiên Minh" at bounding box center [91, 71] width 80 height 7
type input "[PERSON_NAME]"
type input "0981334565"
click at [86, 85] on input "SĐT Người Nhận *" at bounding box center [91, 82] width 87 height 10
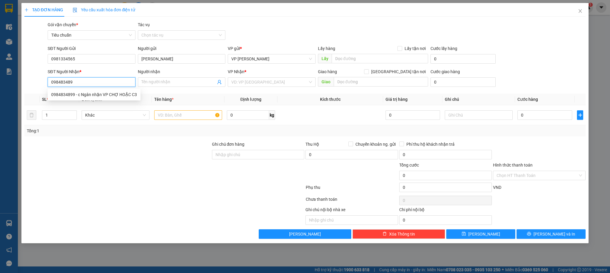
type input "0984834899"
click at [74, 95] on div "0984834899 - c Ngân nhận VP CHỢ HOẶC C3" at bounding box center [94, 94] width 86 height 7
type input "c Ngân nhận VP CHỢ HOẶC C3"
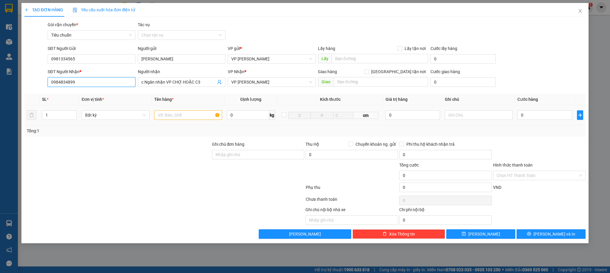
type input "0984834899"
click at [196, 116] on input "text" at bounding box center [188, 115] width 68 height 10
type input "1 kiện pt"
drag, startPoint x: 552, startPoint y: 118, endPoint x: 547, endPoint y: 115, distance: 5.2
click at [551, 118] on input "0" at bounding box center [544, 115] width 55 height 10
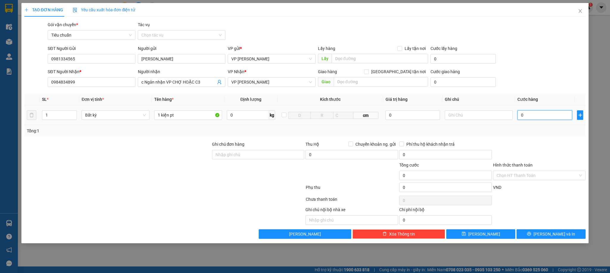
type input "5"
type input "50"
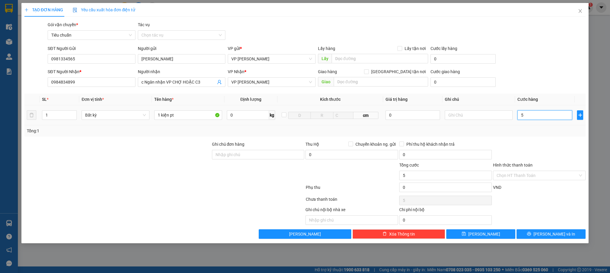
type input "50"
click at [553, 133] on div "Tổng: 1" at bounding box center [305, 131] width 556 height 7
type input "50.000"
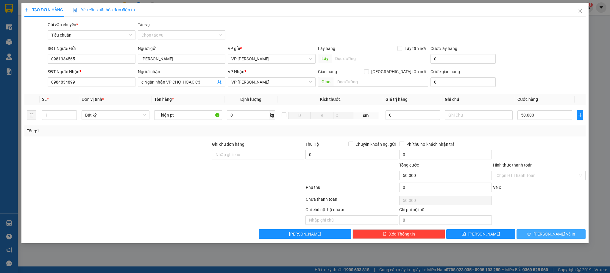
drag, startPoint x: 535, startPoint y: 241, endPoint x: 537, endPoint y: 238, distance: 3.6
click at [536, 238] on div "TẠO ĐƠN HÀNG Yêu cầu xuất hóa đơn điện tử Transit Pickup Surcharge Ids Transit …" at bounding box center [304, 123] width 567 height 240
click at [537, 237] on button "[PERSON_NAME] và In" at bounding box center [550, 234] width 69 height 10
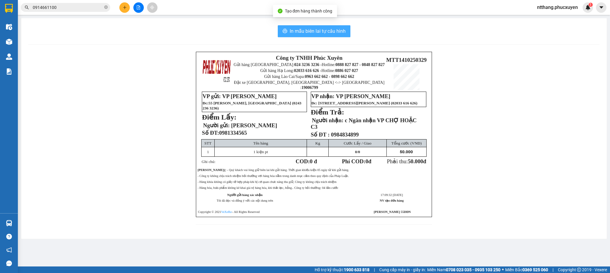
click at [332, 34] on span "In mẫu biên lai tự cấu hình" at bounding box center [318, 30] width 56 height 7
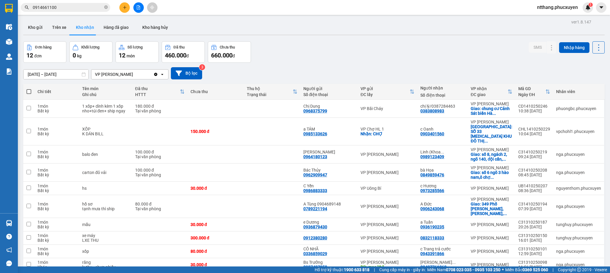
drag, startPoint x: 353, startPoint y: 34, endPoint x: 304, endPoint y: 40, distance: 49.5
click at [352, 34] on div "Kho gửi Trên xe Kho nhận Hàng đã giao Kho hàng hủy" at bounding box center [313, 27] width 581 height 15
click at [123, 7] on icon "plus" at bounding box center [125, 7] width 4 height 4
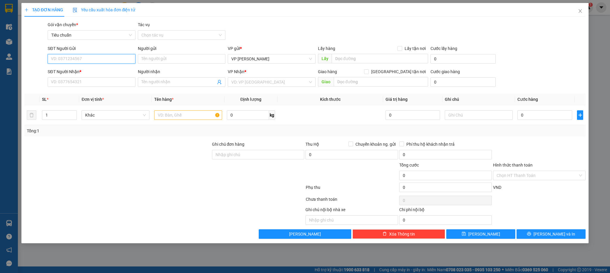
click at [103, 58] on input "SĐT Người Gửi" at bounding box center [91, 59] width 87 height 10
type input "0389000366"
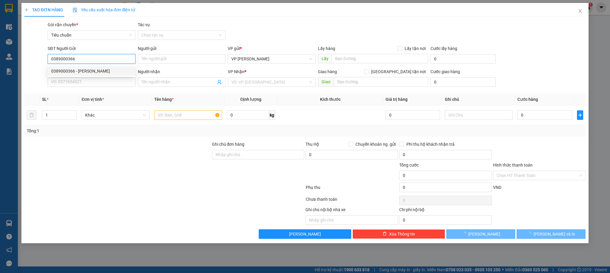
click at [90, 70] on div "0389000366 - ELLY HN" at bounding box center [91, 71] width 80 height 7
type input "[PERSON_NAME]"
type input "0389000366"
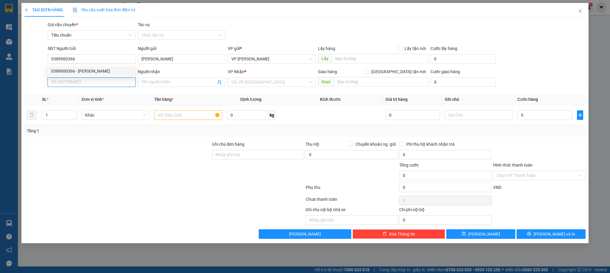
click at [87, 80] on input "SĐT Người Nhận *" at bounding box center [91, 82] width 87 height 10
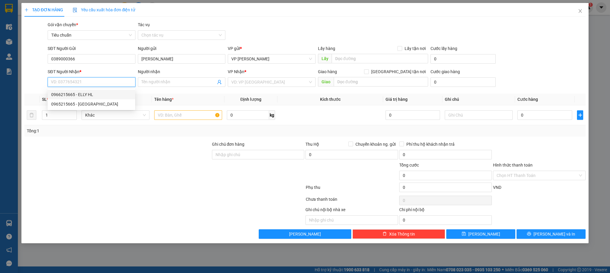
click at [84, 93] on div "0966215665 - ELLY HL" at bounding box center [91, 94] width 80 height 7
type input "0966215665"
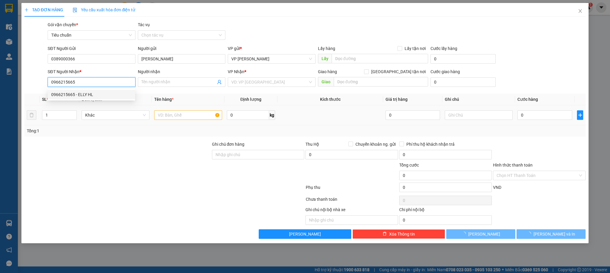
type input "ELLY HL"
type input "68 Cao Thắng"
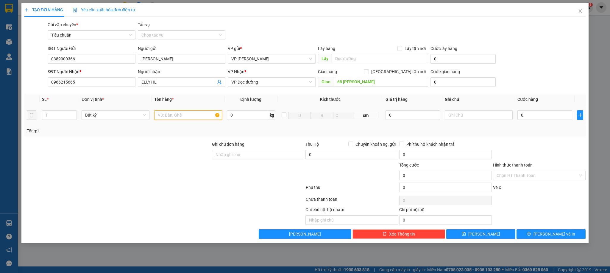
click at [190, 114] on input "text" at bounding box center [188, 115] width 68 height 10
type input "3 kiện xanh"
click at [523, 113] on input "0" at bounding box center [544, 115] width 55 height 10
type input "2"
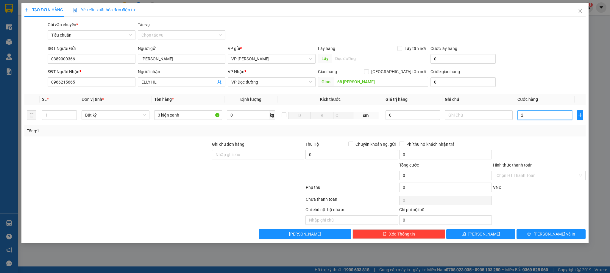
type input "2"
type input "26"
type input "260"
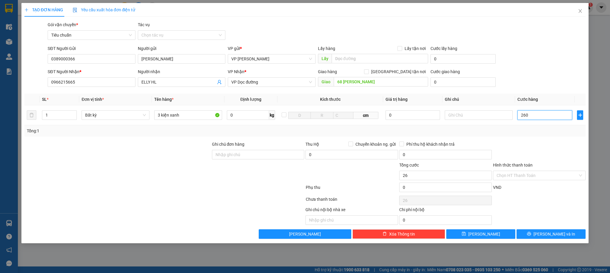
type input "260"
type input "260.000"
click at [529, 141] on div at bounding box center [539, 151] width 94 height 21
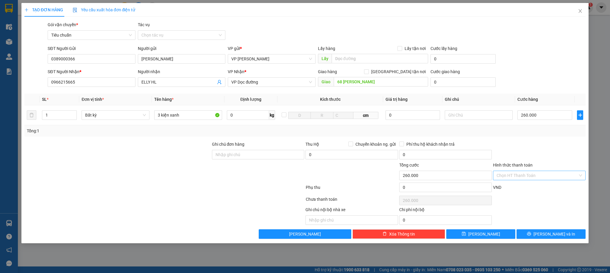
click at [523, 174] on input "Hình thức thanh toán" at bounding box center [536, 175] width 81 height 9
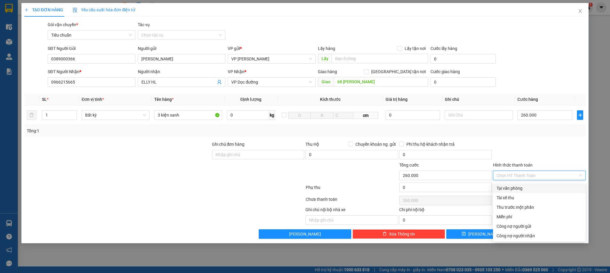
click at [520, 190] on div "Tại văn phòng" at bounding box center [538, 188] width 85 height 7
type input "0"
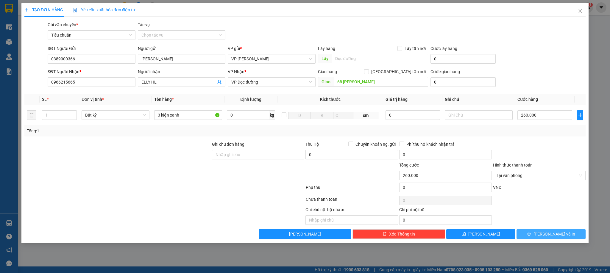
click at [553, 233] on span "[PERSON_NAME] và In" at bounding box center [554, 234] width 42 height 7
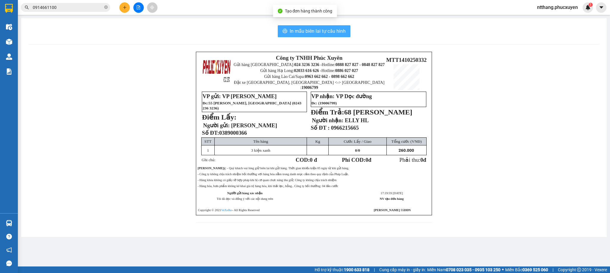
click at [329, 27] on button "In mẫu biên lai tự cấu hình" at bounding box center [314, 31] width 73 height 12
click at [330, 31] on span "In mẫu biên lai tự cấu hình" at bounding box center [318, 30] width 56 height 7
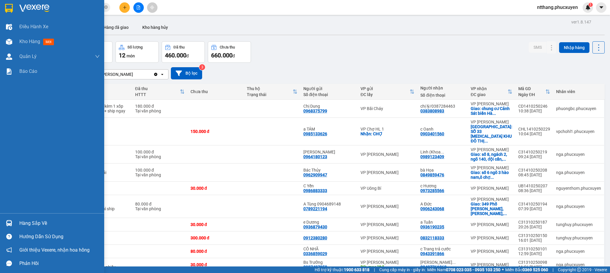
click at [13, 220] on div at bounding box center [9, 223] width 10 height 10
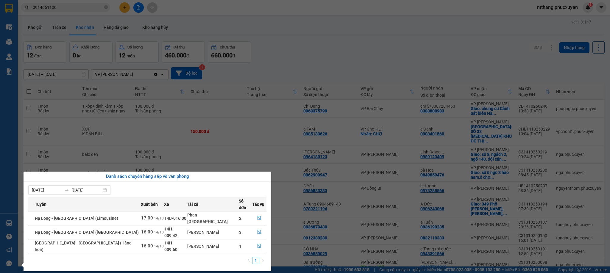
click at [367, 34] on section "Kết quả tìm kiếm ( 12 ) Bộ lọc Mã ĐH Trạng thái Món hàng Thu hộ Tổng cước Chưa …" at bounding box center [305, 136] width 610 height 273
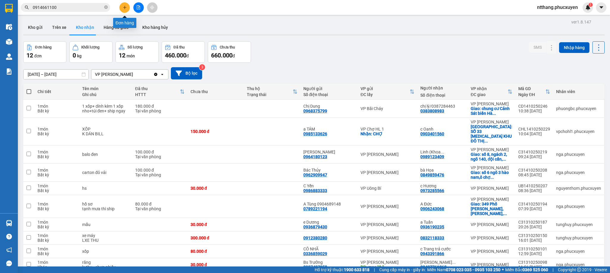
click at [121, 6] on button at bounding box center [124, 7] width 10 height 10
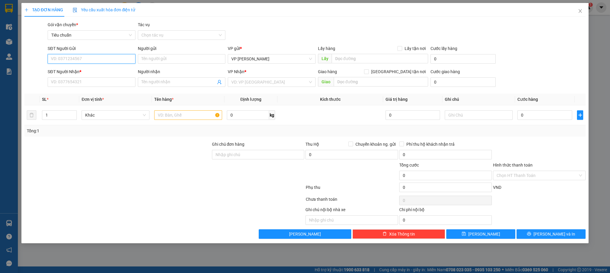
click at [108, 59] on input "SĐT Người Gửi" at bounding box center [91, 59] width 87 height 10
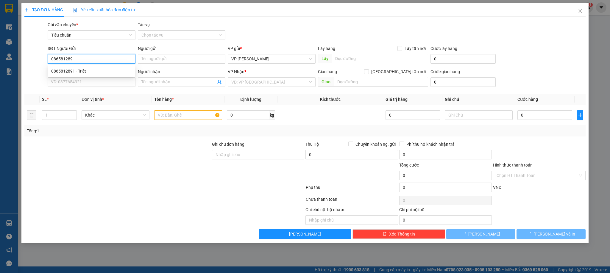
type input "0865812891"
click at [94, 68] on div "0865812891 - Triết" at bounding box center [91, 71] width 80 height 7
type input "Triết"
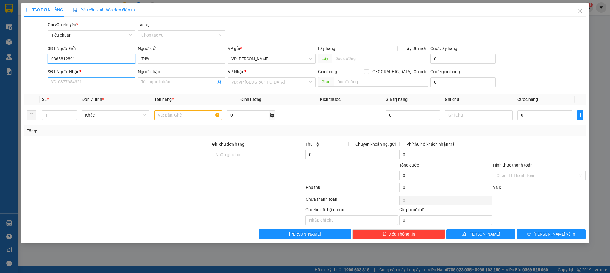
type input "0865812891"
click at [103, 86] on input "SĐT Người Nhận *" at bounding box center [91, 82] width 87 height 10
type input "0983141414"
click at [97, 95] on div "0983141414 - manh linh auto" at bounding box center [91, 94] width 80 height 7
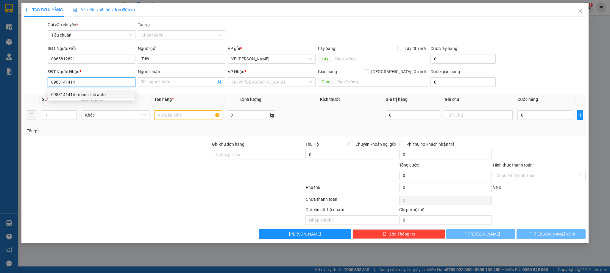
type input "manh linh auto"
type input "km 11 quảng yên"
type input "0983141414"
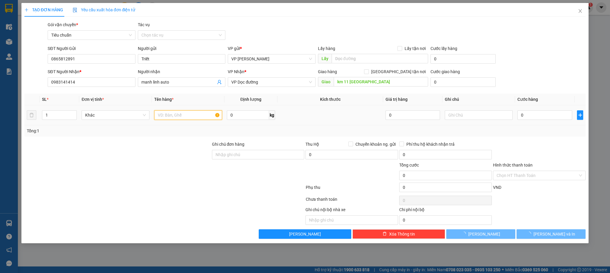
click at [186, 114] on input "text" at bounding box center [188, 115] width 68 height 10
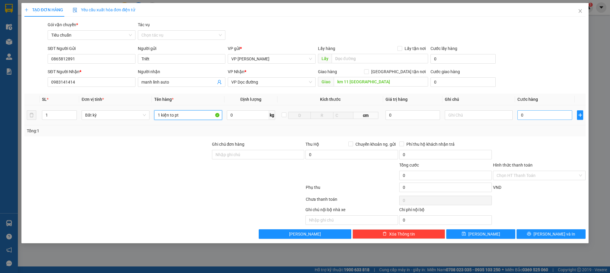
type input "1 kiện to pt"
click at [542, 119] on input "0" at bounding box center [544, 115] width 55 height 10
type input "7"
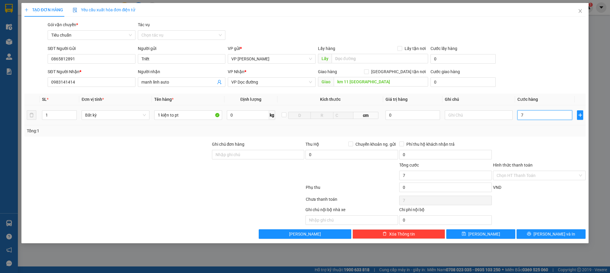
type input "70"
type input "70.000"
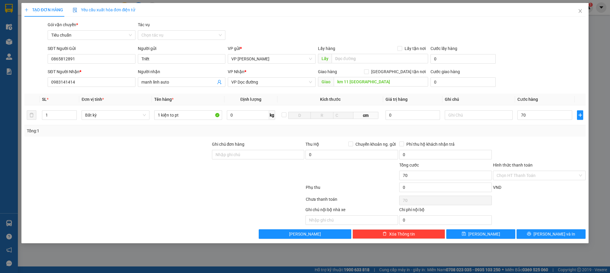
type input "70.000"
click at [538, 146] on div at bounding box center [539, 151] width 94 height 21
drag, startPoint x: 529, startPoint y: 235, endPoint x: 383, endPoint y: 123, distance: 184.4
click at [530, 234] on button "[PERSON_NAME] và In" at bounding box center [550, 234] width 69 height 10
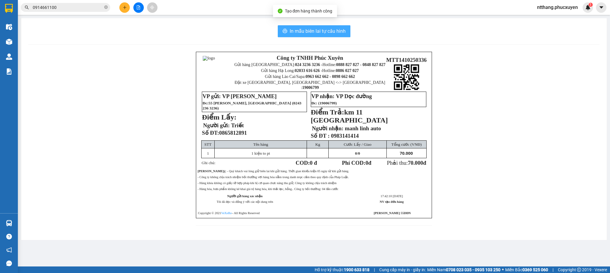
click at [316, 30] on span "In mẫu biên lai tự cấu hình" at bounding box center [318, 30] width 56 height 7
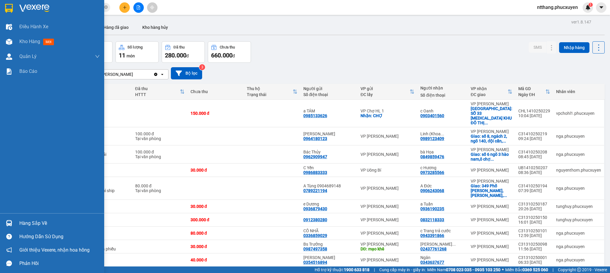
click at [10, 218] on div at bounding box center [9, 223] width 10 height 10
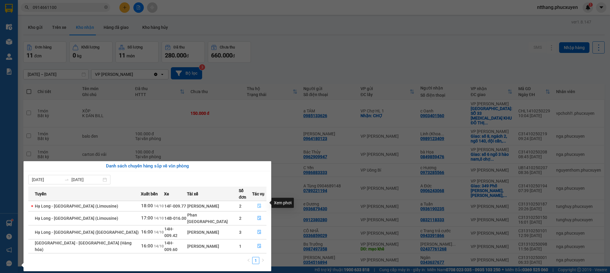
click at [257, 204] on icon "file-done" at bounding box center [259, 206] width 4 height 4
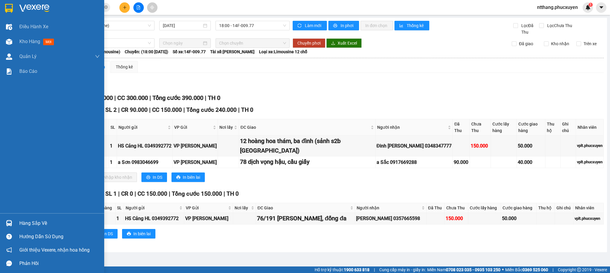
click at [12, 226] on div at bounding box center [9, 223] width 10 height 10
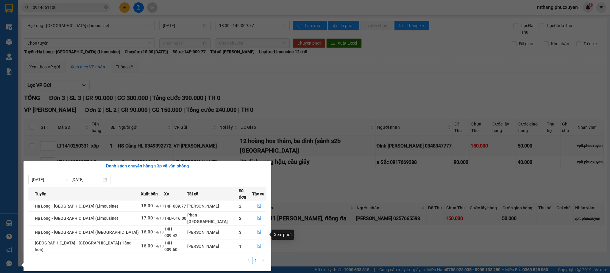
click at [257, 244] on icon "file-done" at bounding box center [259, 246] width 4 height 4
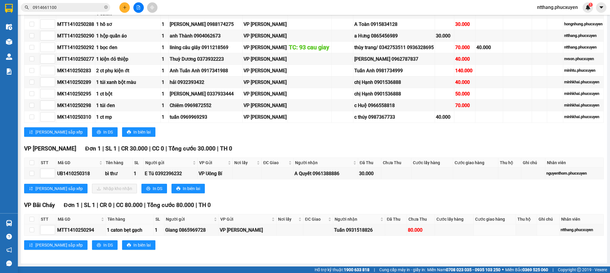
scroll to position [583, 0]
click at [32, 171] on input "checkbox" at bounding box center [31, 173] width 5 height 5
checkbox input "true"
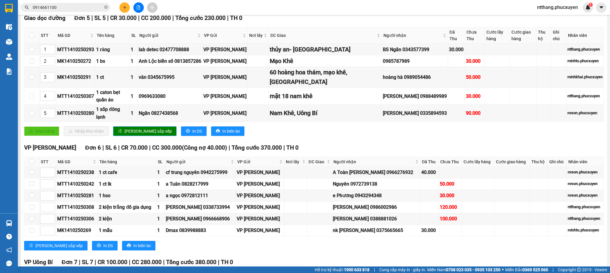
scroll to position [0, 0]
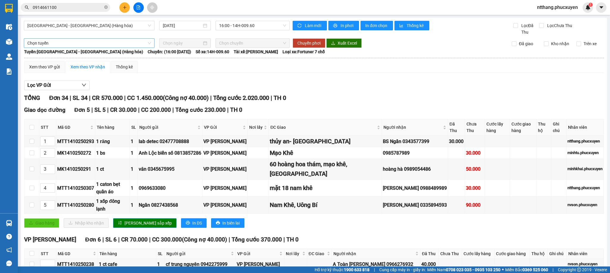
click at [73, 43] on span "Chọn tuyến" at bounding box center [88, 43] width 123 height 9
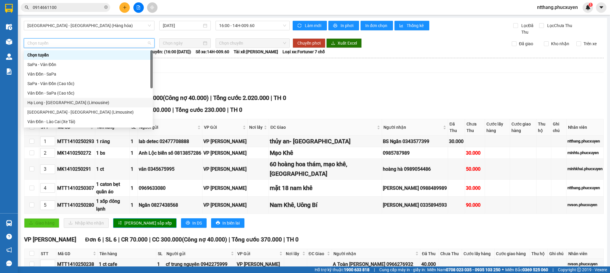
scroll to position [29, 0]
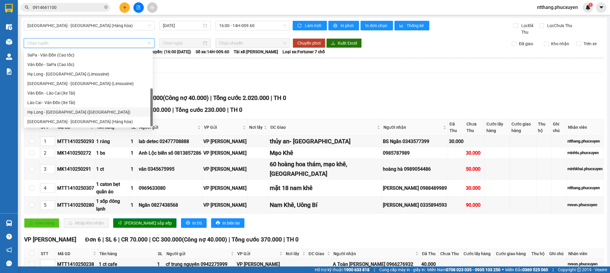
click at [64, 110] on div "Hạ Long - [GEOGRAPHIC_DATA] ([GEOGRAPHIC_DATA])" at bounding box center [88, 112] width 122 height 7
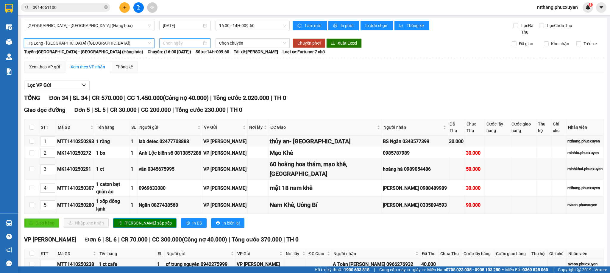
click at [188, 44] on input at bounding box center [182, 43] width 39 height 7
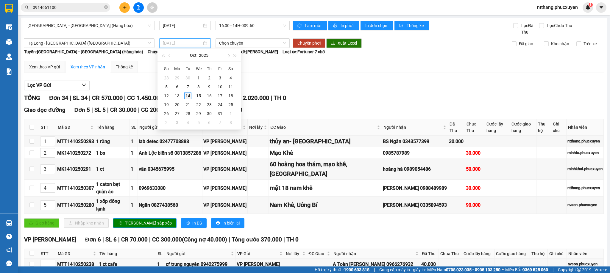
type input "[DATE]"
click at [188, 95] on div "14" at bounding box center [187, 95] width 7 height 7
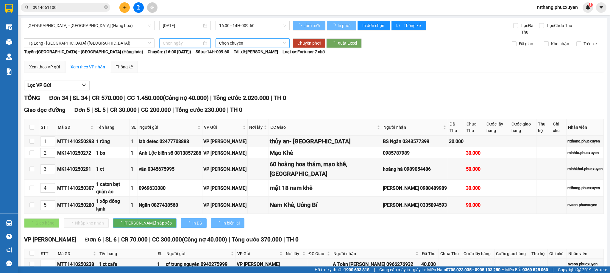
click at [252, 41] on span "Chọn chuyến" at bounding box center [252, 43] width 67 height 9
type input "[DATE]"
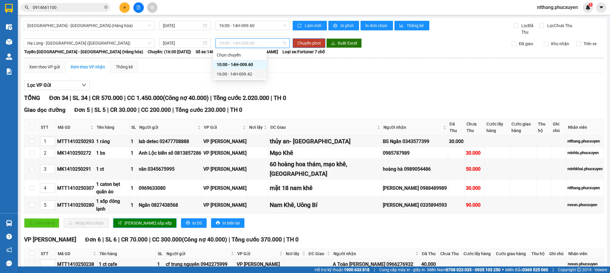
drag, startPoint x: 248, startPoint y: 75, endPoint x: 293, endPoint y: 58, distance: 48.5
click at [247, 74] on div "16:00 - 14H-009.42" at bounding box center [240, 74] width 46 height 7
click at [306, 42] on span "Chuyển phơi" at bounding box center [308, 43] width 23 height 7
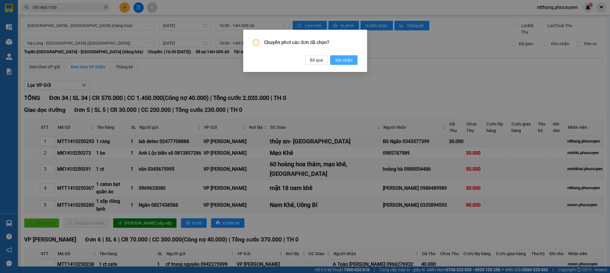
click at [347, 59] on span "Xác nhận" at bounding box center [344, 60] width 18 height 7
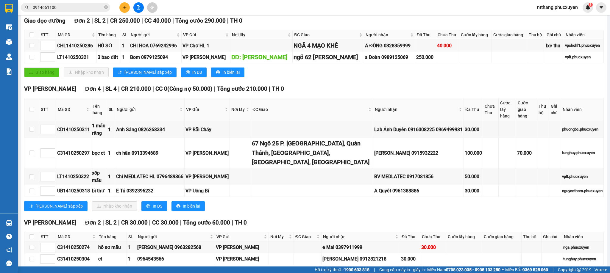
scroll to position [134, 0]
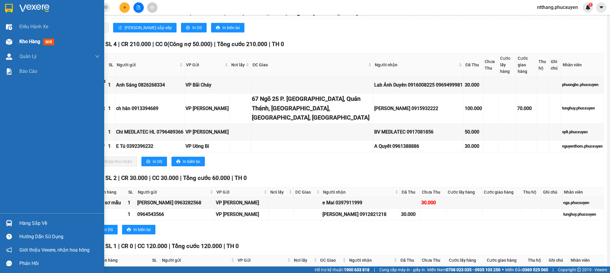
click at [7, 42] on img at bounding box center [9, 42] width 6 height 6
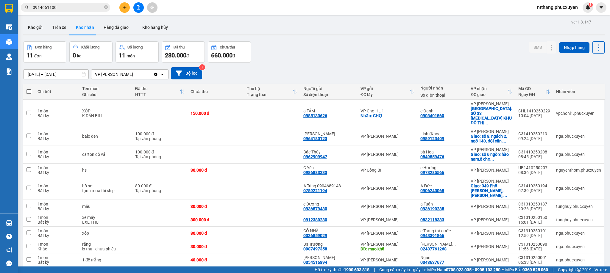
drag, startPoint x: 302, startPoint y: 56, endPoint x: 278, endPoint y: 52, distance: 24.4
click at [278, 52] on div "Đơn hàng 11 đơn Khối lượng 0 kg Số lượng 11 món Đã thu 280.000 đ Chưa thu 660.0…" at bounding box center [313, 51] width 581 height 21
drag, startPoint x: 301, startPoint y: 44, endPoint x: 287, endPoint y: 48, distance: 14.9
click at [287, 48] on div "Đơn hàng 11 đơn Khối lượng 0 kg Số lượng 11 món Đã thu 280.000 đ Chưa thu 660.0…" at bounding box center [313, 51] width 581 height 21
click at [26, 28] on button "Kho gửi" at bounding box center [35, 27] width 24 height 14
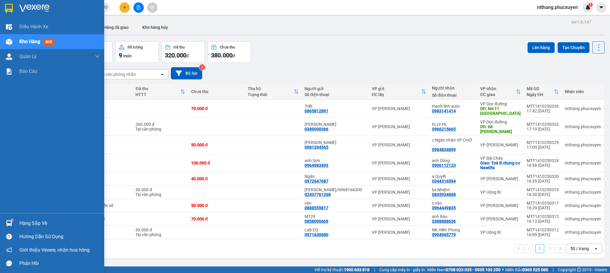
click at [32, 217] on div "Hàng sắp về" at bounding box center [52, 223] width 104 height 13
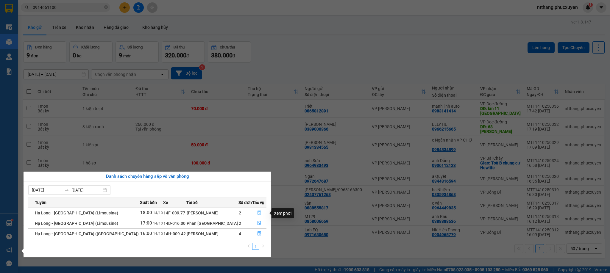
click at [252, 215] on button "button" at bounding box center [259, 213] width 14 height 10
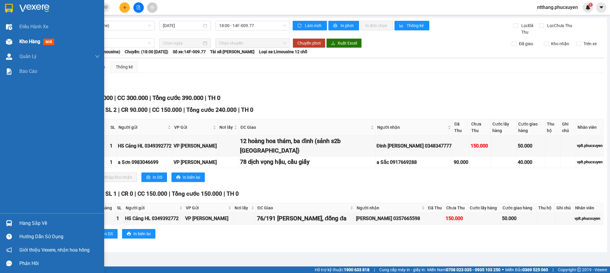
click at [12, 42] on img at bounding box center [9, 42] width 6 height 6
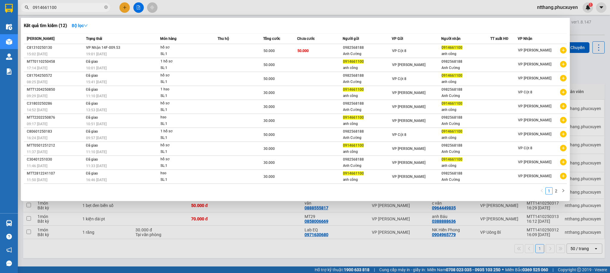
click at [74, 10] on input "0914661100" at bounding box center [68, 7] width 70 height 7
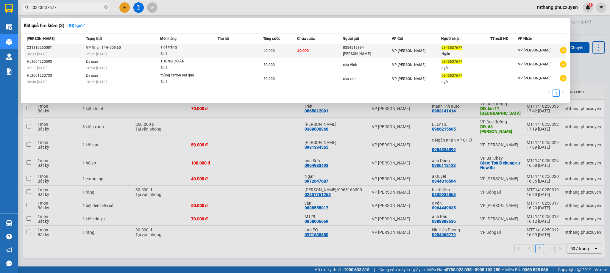
type input "0343637677"
click at [193, 51] on div "SL: 1" at bounding box center [182, 54] width 45 height 7
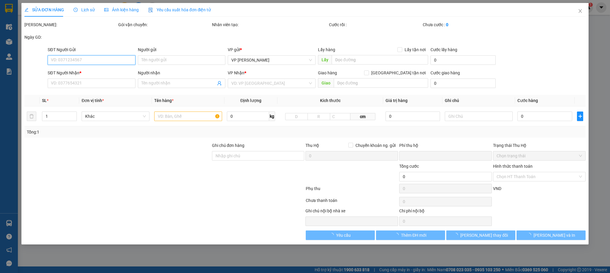
type input "0354516894"
type input "chú Vinh"
type input "0343637677"
type input "Ngân"
type input "0"
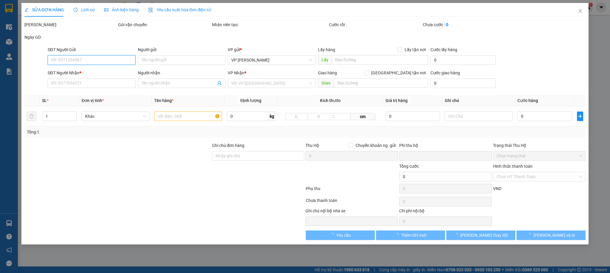
type input "40.000"
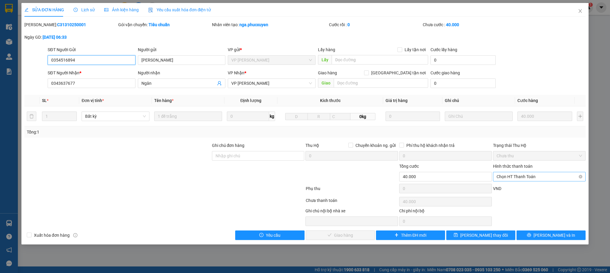
drag, startPoint x: 540, startPoint y: 175, endPoint x: 526, endPoint y: 182, distance: 16.2
click at [539, 175] on span "Chọn HT Thanh Toán" at bounding box center [538, 176] width 85 height 9
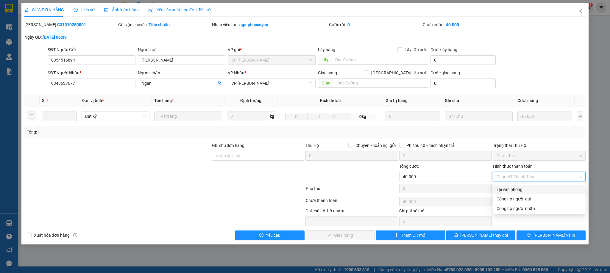
drag, startPoint x: 508, startPoint y: 188, endPoint x: 405, endPoint y: 226, distance: 110.1
click at [507, 190] on div "Tại văn phòng" at bounding box center [538, 189] width 85 height 7
type input "0"
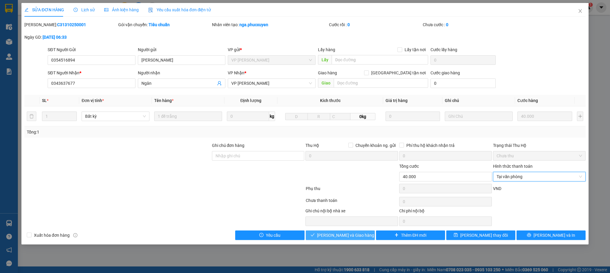
click at [336, 237] on span "[PERSON_NAME] và Giao hàng" at bounding box center [345, 235] width 57 height 7
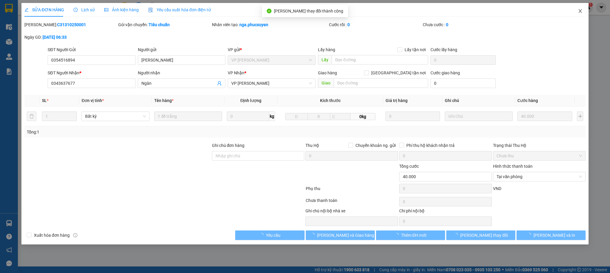
click at [582, 12] on span "Close" at bounding box center [580, 11] width 17 height 17
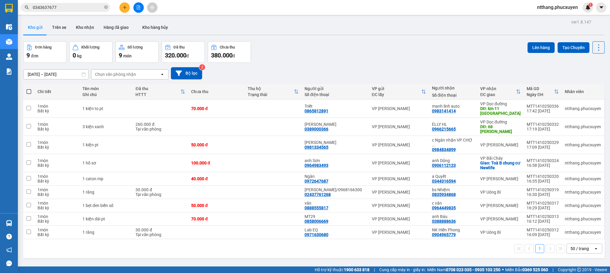
click at [393, 29] on div "Kho gửi Trên xe Kho nhận Hàng đã giao Kho hàng hủy" at bounding box center [313, 28] width 581 height 16
click at [324, 49] on div "Đơn hàng 9 đơn Khối lượng 0 kg Số lượng 9 món Đã thu 320.000 đ Chưa thu 380.000…" at bounding box center [313, 51] width 581 height 21
click at [123, 6] on icon "plus" at bounding box center [125, 7] width 4 height 4
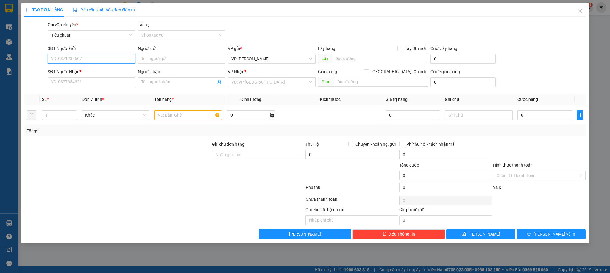
click at [87, 61] on input "SĐT Người Gửi" at bounding box center [91, 59] width 87 height 10
type input "0904995395"
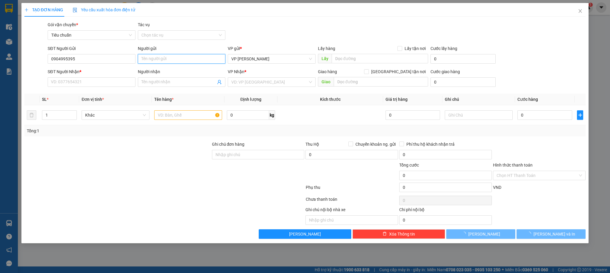
click at [166, 59] on input "Người gửi" at bounding box center [181, 59] width 87 height 10
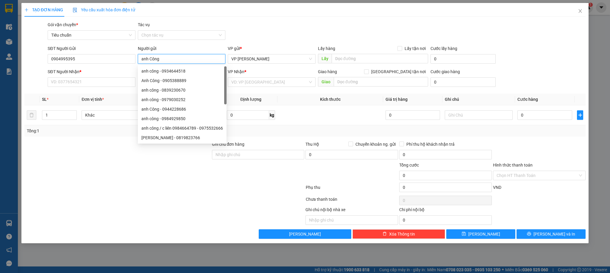
type input "anh Công"
click at [276, 27] on div "Gói vận chuyển * Tiêu chuẩn Tác vụ Chọn tác vụ" at bounding box center [316, 31] width 540 height 21
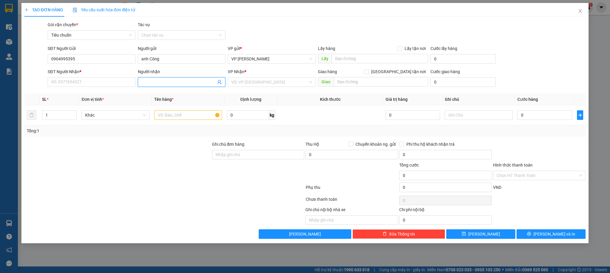
click at [165, 83] on input "Người nhận" at bounding box center [178, 82] width 74 height 7
type input "anh Phúc vpub"
click at [285, 82] on input "search" at bounding box center [269, 82] width 76 height 9
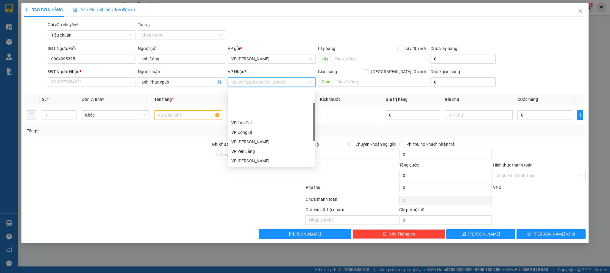
scroll to position [29, 0]
click at [243, 100] on div "VP Uông Bí" at bounding box center [271, 103] width 80 height 7
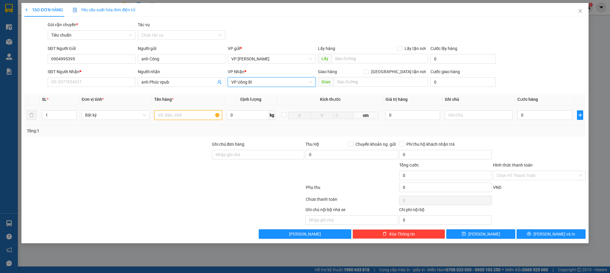
click at [175, 116] on input "text" at bounding box center [188, 115] width 68 height 10
type input "1 kiện bạt"
click at [548, 140] on div "Transit Pickup Surcharge Ids Transit Deliver Surcharge Ids Transit Deliver Surc…" at bounding box center [304, 130] width 561 height 218
click at [526, 178] on input "Hình thức thanh toán" at bounding box center [536, 175] width 81 height 9
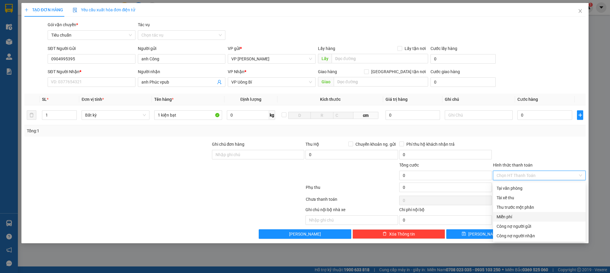
click at [514, 215] on div "Miễn phí" at bounding box center [538, 217] width 85 height 7
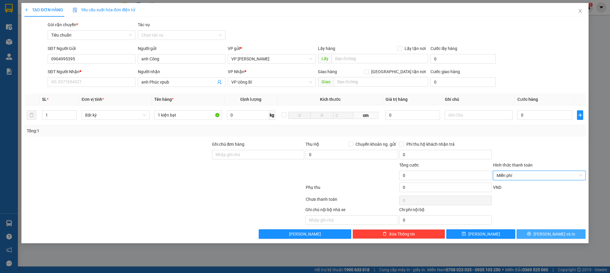
click at [551, 235] on span "[PERSON_NAME] và In" at bounding box center [554, 234] width 42 height 7
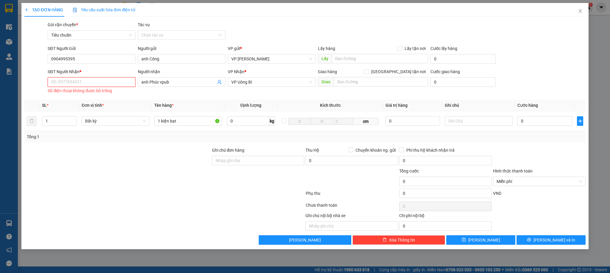
click at [120, 80] on input "SĐT Người Nhận *" at bounding box center [91, 82] width 87 height 10
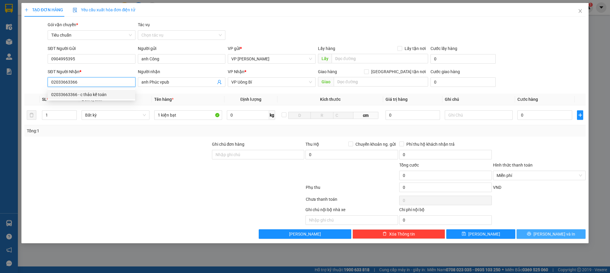
type input "02033663366"
click at [553, 237] on span "[PERSON_NAME] và In" at bounding box center [554, 234] width 42 height 7
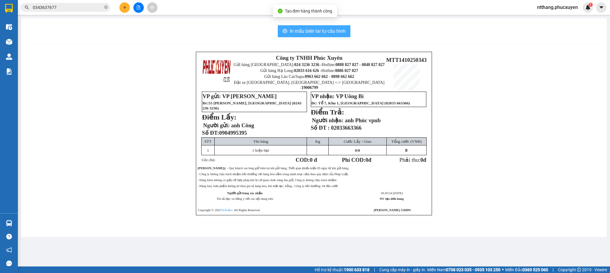
click at [287, 35] on button "In mẫu biên lai tự cấu hình" at bounding box center [314, 31] width 73 height 12
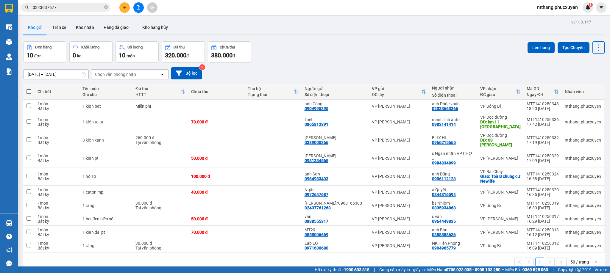
click at [408, 62] on div "Đơn hàng 10 đơn Khối lượng 0 kg Số lượng 10 món Đã thu 320.000 đ Chưa thu 380.0…" at bounding box center [313, 51] width 581 height 21
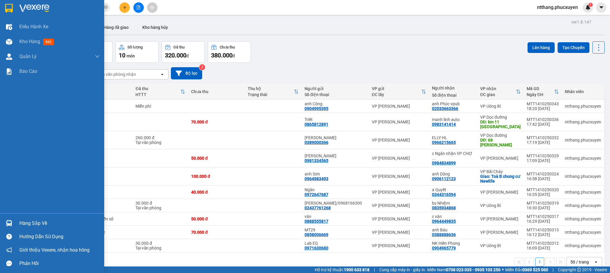
click at [10, 220] on img at bounding box center [9, 223] width 6 height 6
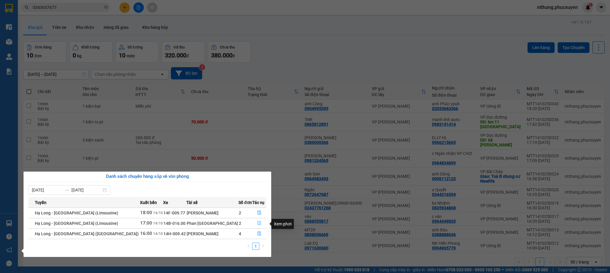
click at [257, 224] on icon "file-done" at bounding box center [259, 223] width 4 height 4
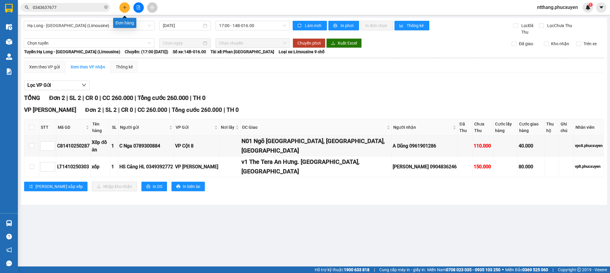
click at [125, 6] on icon "plus" at bounding box center [125, 7] width 4 height 4
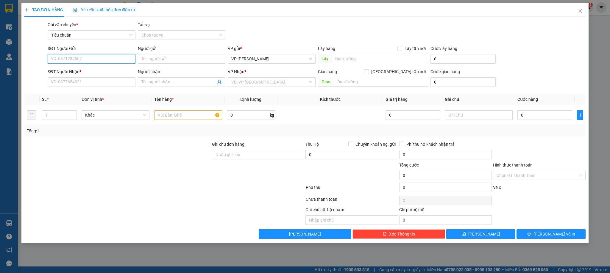
click at [107, 58] on input "SĐT Người Gửi" at bounding box center [91, 59] width 87 height 10
type input "0911556889"
click at [166, 59] on input "Người gửi" at bounding box center [181, 59] width 87 height 10
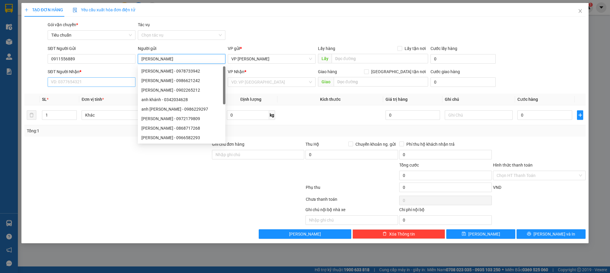
type input "[PERSON_NAME]"
click at [92, 83] on input "SĐT Người Nhận *" at bounding box center [91, 82] width 87 height 10
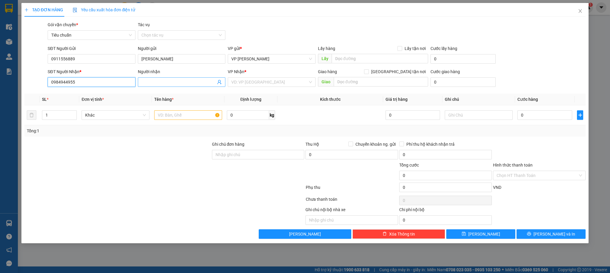
type input "0984944955"
click at [157, 82] on input "Người nhận" at bounding box center [178, 82] width 74 height 7
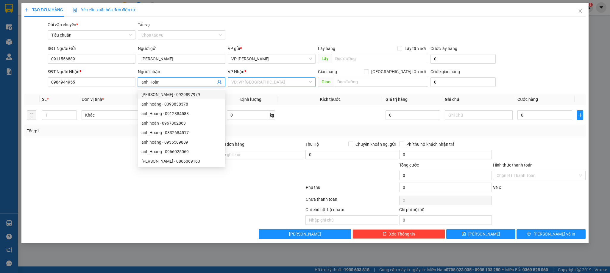
type input "anh Hoàn"
click at [269, 83] on input "search" at bounding box center [269, 82] width 76 height 9
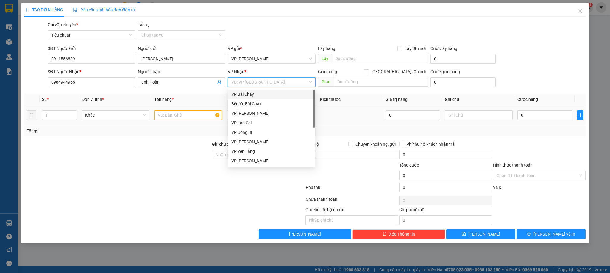
click at [175, 118] on input "text" at bounding box center [188, 115] width 68 height 10
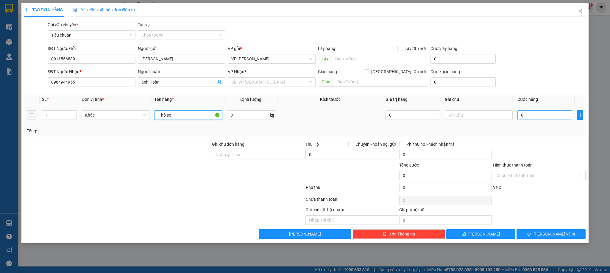
type input "1 hồ sơ"
click at [553, 119] on input "0" at bounding box center [544, 115] width 55 height 10
click at [361, 82] on input "text" at bounding box center [381, 82] width 94 height 10
click at [345, 82] on input "HOàng Thị Hồng Thiêm," at bounding box center [381, 82] width 94 height 10
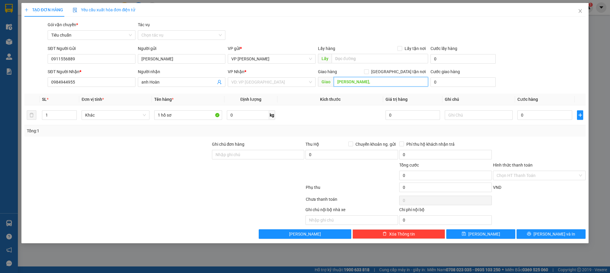
click at [383, 79] on input "Hoàng Thị Hồng Thiêm," at bounding box center [381, 82] width 94 height 10
click at [274, 80] on input "search" at bounding box center [269, 82] width 76 height 9
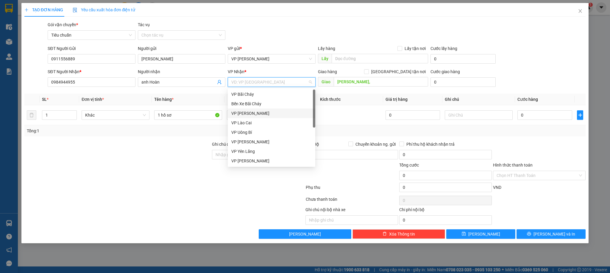
click at [248, 111] on div "VP [PERSON_NAME]" at bounding box center [271, 113] width 80 height 7
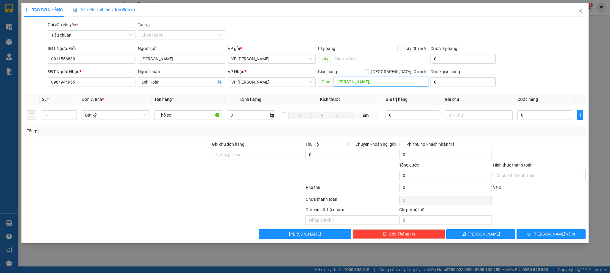
click at [389, 82] on input "Hoàng Thị Hồng Thiêm," at bounding box center [381, 82] width 94 height 10
type input "Hoàng Thị Hồng Thiêm, Hồng Hải"
click at [369, 73] on span at bounding box center [366, 71] width 5 height 5
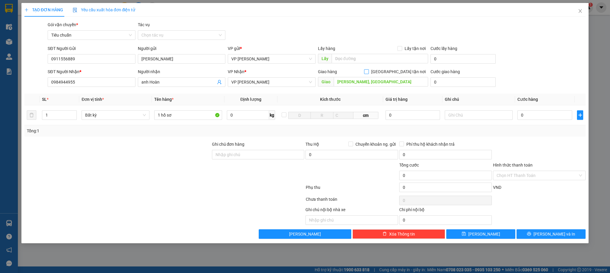
click at [368, 71] on input "[GEOGRAPHIC_DATA] tận nơi" at bounding box center [366, 71] width 4 height 4
checkbox input "true"
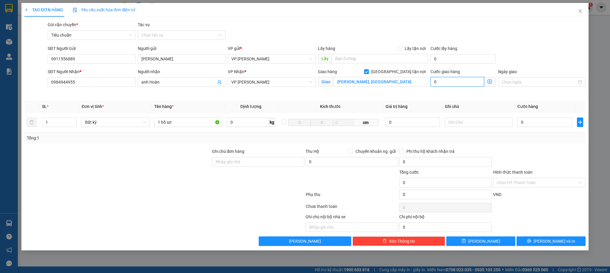
click at [452, 79] on input "0" at bounding box center [457, 82] width 54 height 10
type input "4"
type input "40"
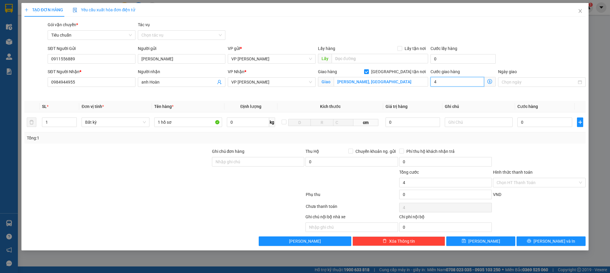
type input "40"
click at [509, 41] on div "Gói vận chuyển * Tiêu chuẩn Tác vụ Chọn tác vụ" at bounding box center [316, 31] width 540 height 21
type input "40.000"
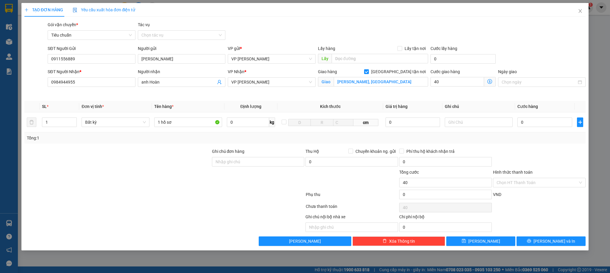
type input "40.000"
click at [548, 126] on input "0" at bounding box center [544, 123] width 55 height 10
type input "5"
type input "40.005"
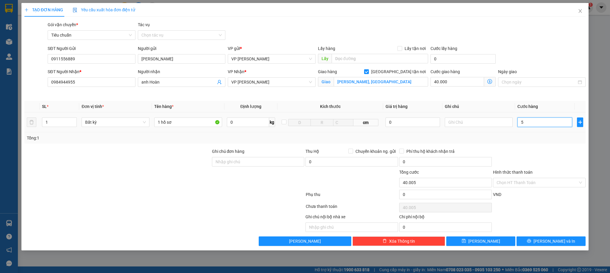
type input "50"
type input "40.050"
click at [540, 148] on div "Transit Pickup Surcharge Ids Transit Deliver Surcharge Ids Transit Deliver Surc…" at bounding box center [304, 133] width 561 height 225
type input "50.000"
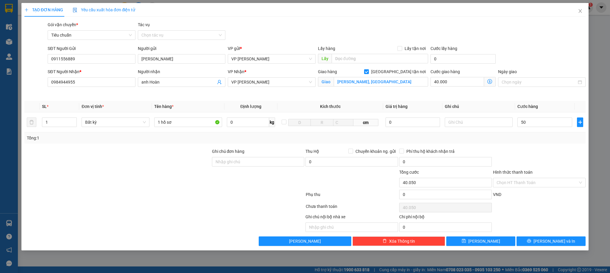
type input "90.000"
click at [336, 81] on input "Hoàng Thị Hồng Thiêm, Hồng Hải" at bounding box center [381, 82] width 94 height 10
click at [410, 81] on input "khách sạn Luxury, Hoàng Thị Hồng Thiêm, Hồng Hải" at bounding box center [381, 82] width 94 height 10
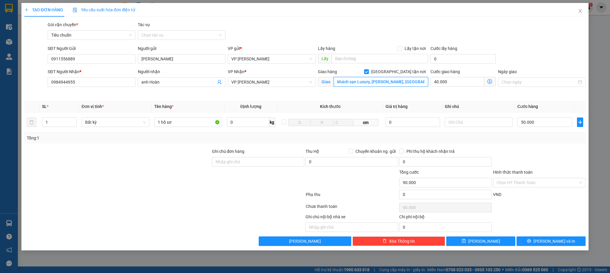
click at [398, 78] on input "khách sạn Luxury, Hoàng Thị Hồng Thiêm, Hồng Hải" at bounding box center [381, 82] width 94 height 10
click at [442, 95] on div "Cước giao hàng 40.000" at bounding box center [463, 82] width 68 height 28
click at [410, 83] on input "khách sạn Luxury, Hoàng Thị Hồng Thiêm, Hồng Hải" at bounding box center [381, 82] width 94 height 10
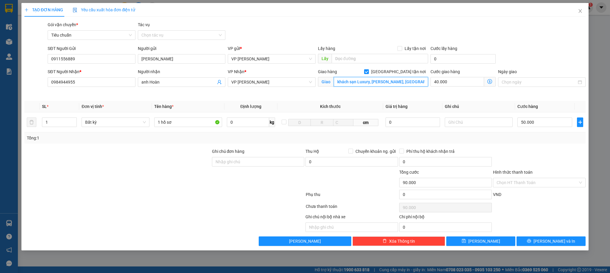
click at [410, 83] on input "khách sạn Luxury, Hoàng Thị Hồng Thiêm, Hồng Hải" at bounding box center [381, 82] width 94 height 10
type input "khách sạn Luxury, Hoàng Thị Hồng Chiêm, Hồng Hải"
click at [483, 98] on div "Transit Pickup Surcharge Ids Transit Deliver Surcharge Ids Transit Deliver Surc…" at bounding box center [304, 133] width 561 height 225
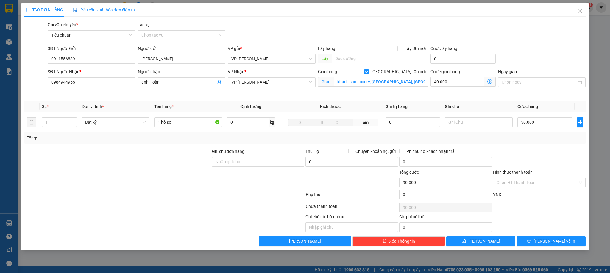
click at [546, 148] on div "Transit Pickup Surcharge Ids Transit Deliver Surcharge Ids Transit Deliver Surc…" at bounding box center [304, 133] width 561 height 225
click at [551, 241] on span "[PERSON_NAME] và In" at bounding box center [554, 241] width 42 height 7
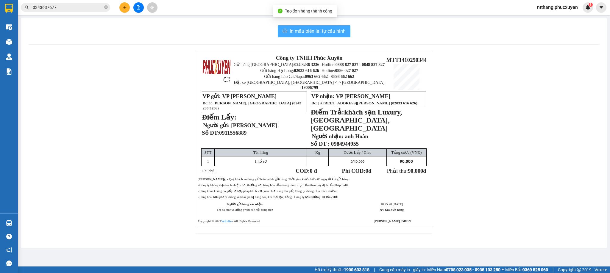
click at [303, 31] on span "In mẫu biên lai tự cấu hình" at bounding box center [318, 30] width 56 height 7
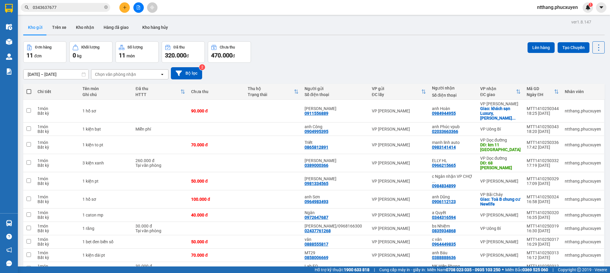
click at [400, 56] on div "Đơn hàng 11 đơn Khối lượng 0 kg Số lượng 11 món Đã thu 320.000 đ Chưa thu 470.0…" at bounding box center [313, 51] width 581 height 21
click at [316, 53] on div "Đơn hàng 11 đơn Khối lượng 0 kg Số lượng 11 món Đã thu 320.000 đ Chưa thu 470.0…" at bounding box center [313, 51] width 581 height 21
click at [555, 109] on icon at bounding box center [557, 111] width 4 height 4
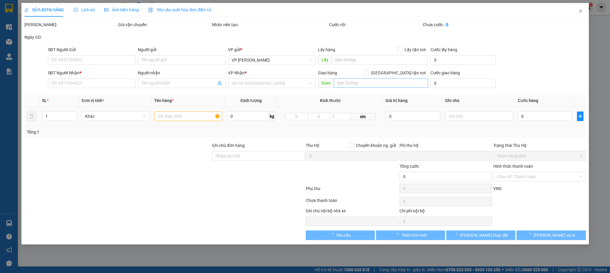
type input "0911556889"
type input "[PERSON_NAME]"
type input "0984944955"
type input "anh Hoàn"
checkbox input "true"
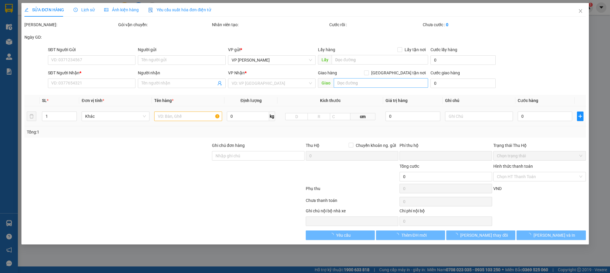
type input "khách sạn Luxury, Hoàng Thị Hồng Chiêm, Hồng Hải"
type input "0"
type input "90.000"
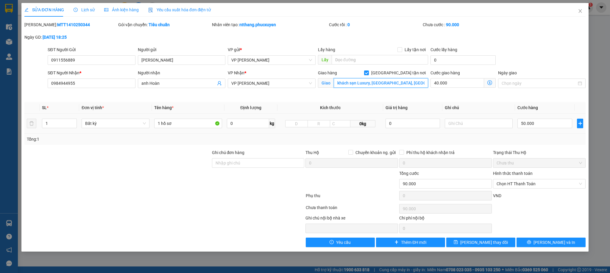
click at [372, 84] on input "khách sạn Luxury, Hoàng Thị Hồng Chiêm, Hồng Hải" at bounding box center [381, 83] width 94 height 10
click at [371, 82] on input "khách sạn Luxury, Hoàng Thị Hồng Chiêm, Hồng Hải" at bounding box center [381, 83] width 94 height 10
type input "khách sạn Luxury, đường Hoàng Thị Hồng Chiêm, Hồng Hải"
click at [483, 244] on span "[PERSON_NAME] thay đổi" at bounding box center [484, 242] width 48 height 7
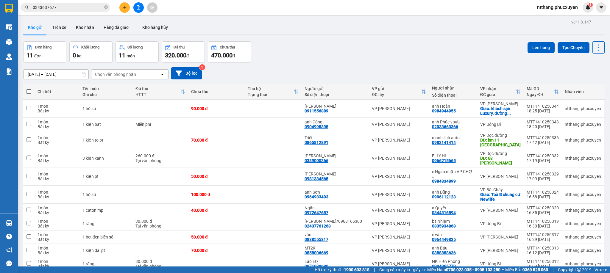
scroll to position [28, 0]
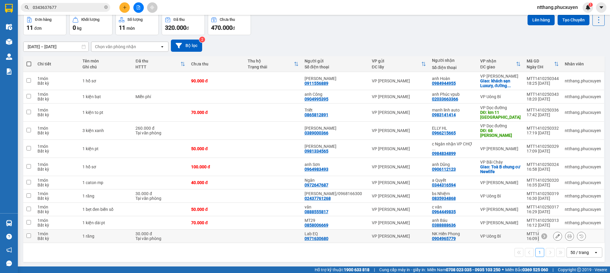
click at [262, 230] on td at bounding box center [273, 236] width 57 height 13
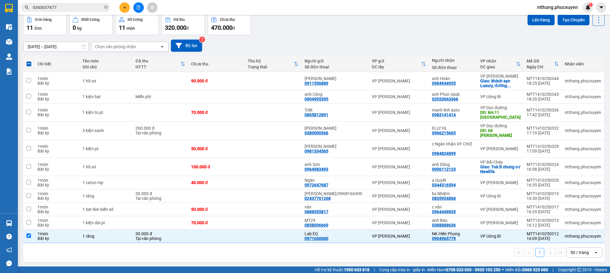
click at [309, 248] on div "1 50 / trang open" at bounding box center [314, 253] width 576 height 10
click at [295, 232] on td at bounding box center [273, 236] width 57 height 13
checkbox input "false"
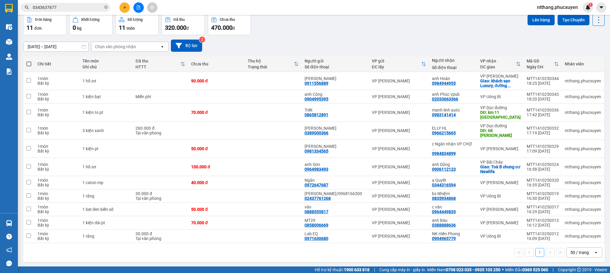
drag, startPoint x: 310, startPoint y: 237, endPoint x: 306, endPoint y: 240, distance: 4.2
click at [306, 243] on div "1 50 / trang open" at bounding box center [313, 252] width 581 height 19
click at [308, 243] on div "1 50 / trang open" at bounding box center [313, 252] width 581 height 19
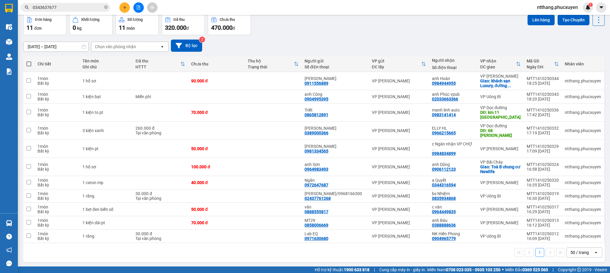
click at [308, 243] on div "1 50 / trang open" at bounding box center [313, 252] width 581 height 19
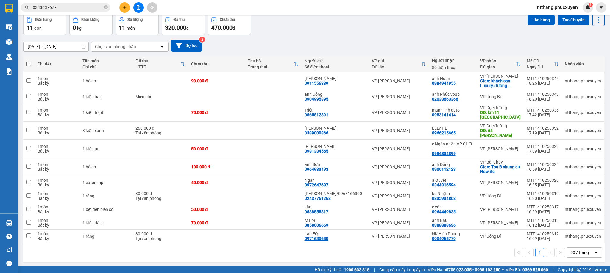
click at [308, 243] on div "1 50 / trang open" at bounding box center [313, 252] width 581 height 19
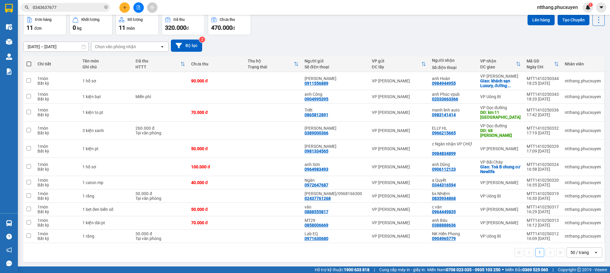
click at [308, 243] on div "1 50 / trang open" at bounding box center [313, 252] width 581 height 19
click at [282, 22] on div "Đơn hàng 11 đơn Khối lượng 0 kg Số lượng 11 món Đã thu 320.000 đ Chưa thu 470.0…" at bounding box center [313, 24] width 581 height 21
click at [125, 3] on button at bounding box center [124, 7] width 10 height 10
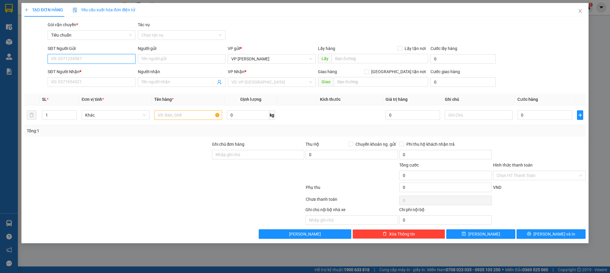
click at [107, 61] on input "SĐT Người Gửi" at bounding box center [91, 59] width 87 height 10
type input "0396647089"
click at [74, 69] on div "0396647089 - A Quang" at bounding box center [91, 71] width 80 height 7
type input "A Quang"
type input "0396647089"
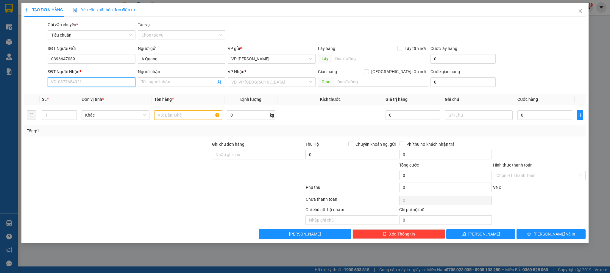
click at [72, 86] on input "SĐT Người Nhận *" at bounding box center [91, 82] width 87 height 10
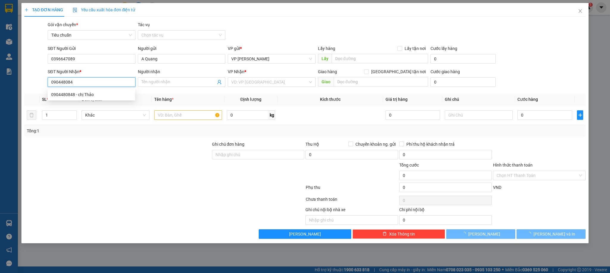
type input "0904480848"
click at [82, 92] on div "0904480848 - chị Thảo" at bounding box center [91, 94] width 80 height 7
type input "chị Thảo"
checkbox input "true"
type input "sơ Nông nghiệp và Môi trường Quảng Ninh"
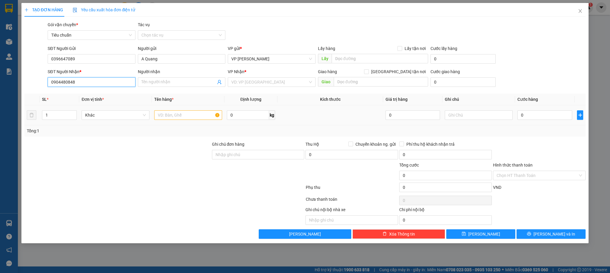
type input "40.000"
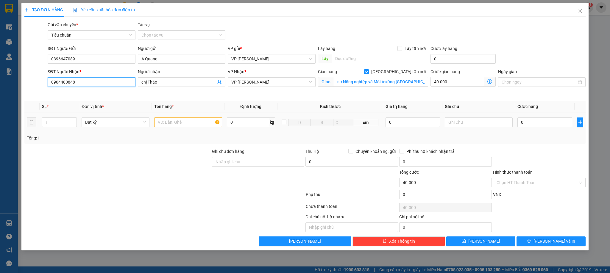
type input "0904480848"
click at [194, 124] on input "text" at bounding box center [188, 123] width 68 height 10
type input "1 hồ sơ"
click at [546, 126] on input "0" at bounding box center [544, 123] width 55 height 10
type input "5"
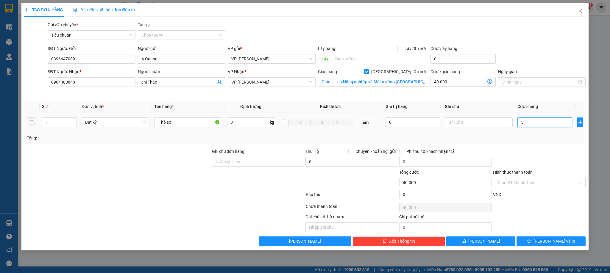
type input "40.005"
type input "50"
type input "40.050"
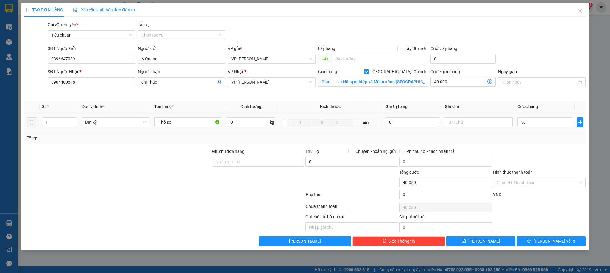
type input "50.000"
type input "90.000"
click at [543, 140] on div "Tổng: 1" at bounding box center [305, 138] width 556 height 7
click at [522, 180] on input "Hình thức thanh toán" at bounding box center [536, 182] width 81 height 9
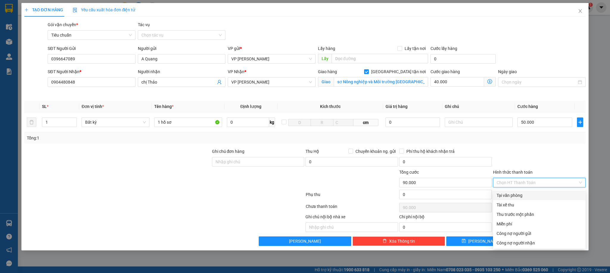
click at [514, 194] on div "Tại văn phòng" at bounding box center [538, 195] width 85 height 7
type input "0"
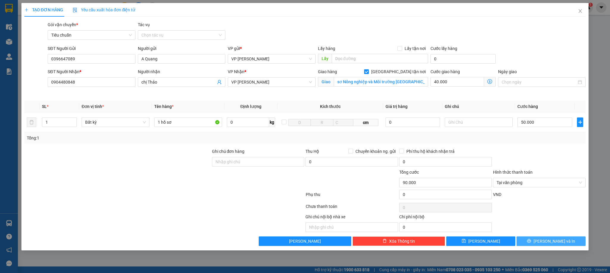
drag, startPoint x: 554, startPoint y: 245, endPoint x: 498, endPoint y: 207, distance: 67.9
click at [554, 245] on span "[PERSON_NAME] và In" at bounding box center [554, 241] width 42 height 7
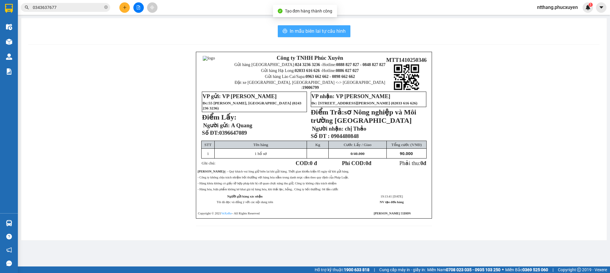
click at [318, 32] on span "In mẫu biên lai tự cấu hình" at bounding box center [318, 30] width 56 height 7
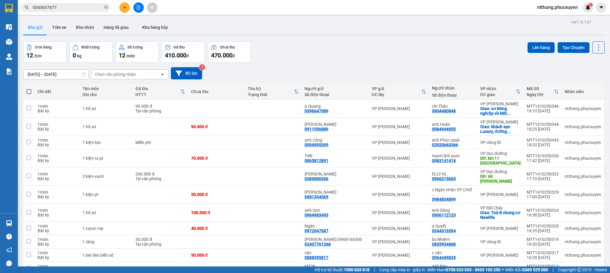
click at [330, 49] on div "Đơn hàng 12 đơn Khối lượng 0 kg Số lượng 12 món Đã thu 410.000 đ Chưa thu 470.0…" at bounding box center [313, 51] width 581 height 21
click at [123, 8] on icon "plus" at bounding box center [125, 7] width 4 height 4
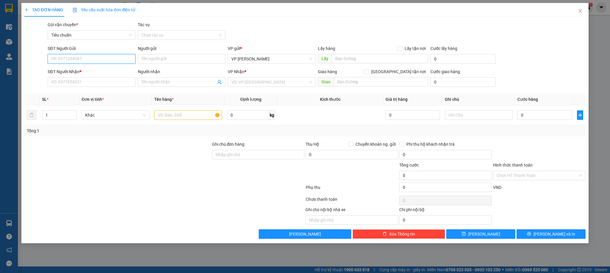
click at [84, 59] on input "SĐT Người Gửi" at bounding box center [91, 59] width 87 height 10
type input "02437761268"
click at [89, 66] on div "02437761268 - Lad Vũ Gia/0968166300" at bounding box center [95, 71] width 94 height 10
type input "[PERSON_NAME]/0968166300"
type input "02437761268"
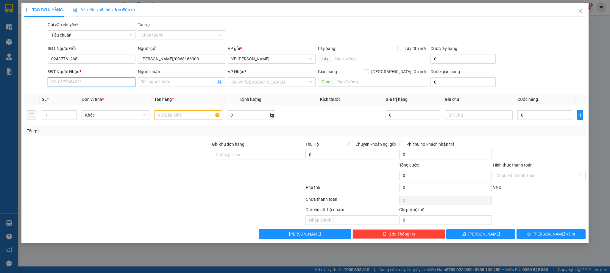
click at [92, 83] on input "SĐT Người Nhận *" at bounding box center [91, 82] width 87 height 10
type input "0964811819"
click at [82, 96] on div "0964811819 - bs Tuyên" at bounding box center [91, 94] width 80 height 7
type input "bs Tuyên"
type input "0964811819"
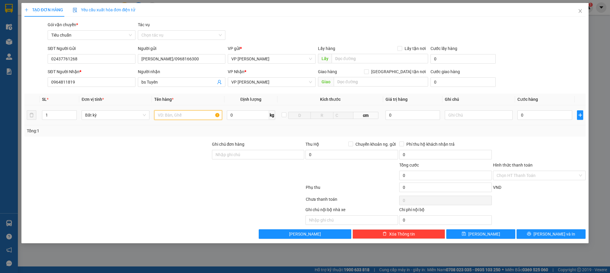
click at [195, 118] on input "text" at bounding box center [188, 115] width 68 height 10
type input "1 răng"
click at [528, 114] on input "0" at bounding box center [544, 115] width 55 height 10
type input "3"
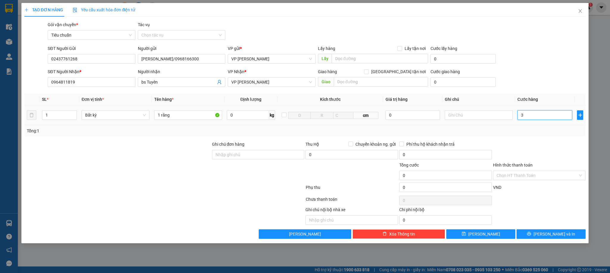
type input "3"
type input "30"
type input "30.000"
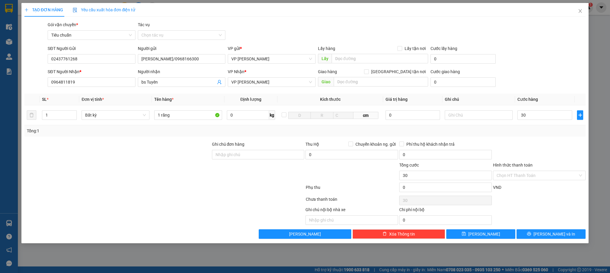
type input "30.000"
click at [526, 140] on div "Transit Pickup Surcharge Ids Transit Deliver Surcharge Ids Transit Deliver Surc…" at bounding box center [304, 130] width 561 height 218
click at [515, 177] on input "Hình thức thanh toán" at bounding box center [536, 175] width 81 height 9
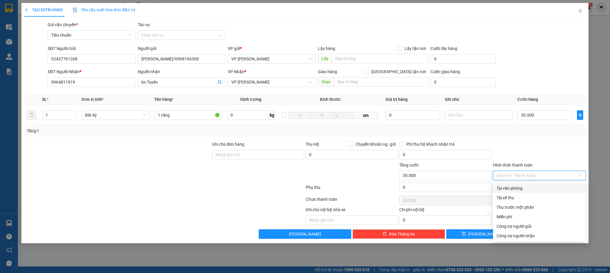
click at [512, 185] on div "Tại văn phòng" at bounding box center [538, 188] width 85 height 7
type input "0"
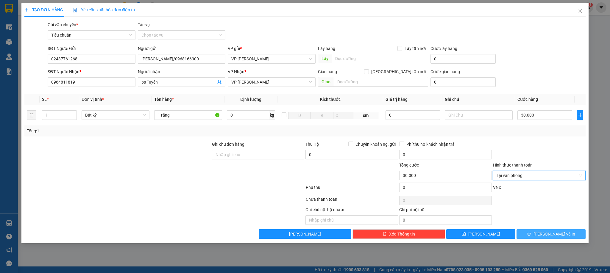
click at [557, 234] on span "[PERSON_NAME] và In" at bounding box center [554, 234] width 42 height 7
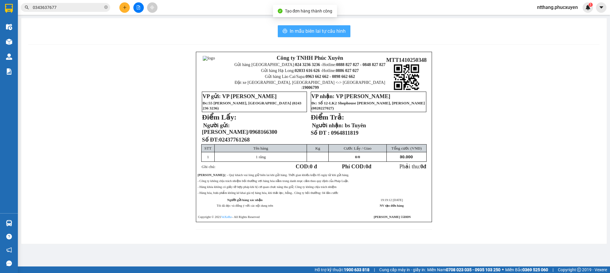
click at [306, 32] on span "In mẫu biên lai tự cấu hình" at bounding box center [318, 30] width 56 height 7
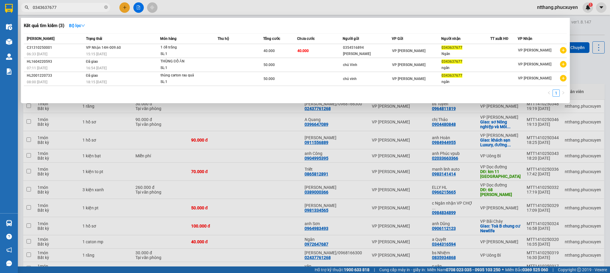
click at [91, 6] on input "0343637677" at bounding box center [68, 7] width 70 height 7
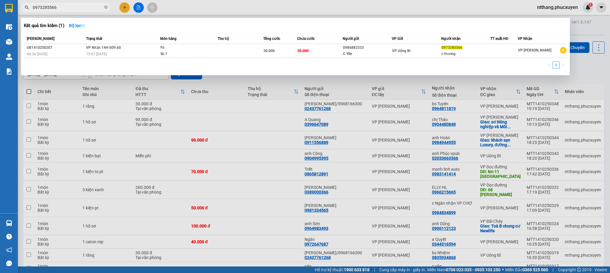
type input "0973285566"
click at [254, 5] on div at bounding box center [305, 136] width 610 height 273
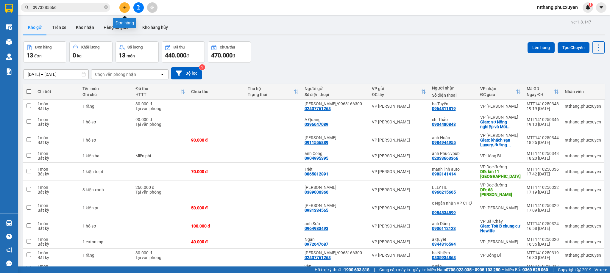
click at [122, 5] on button at bounding box center [124, 7] width 10 height 10
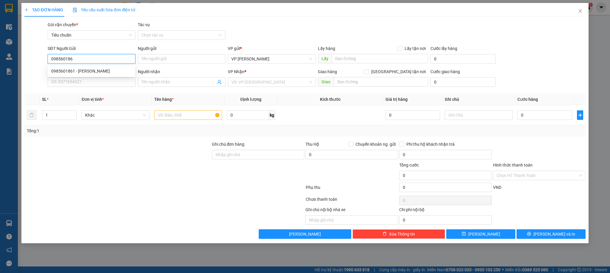
type input "0985601861"
click at [87, 69] on div "0985601861 - [PERSON_NAME]" at bounding box center [91, 71] width 80 height 7
type input "Chị Hương"
type input "licogi"
type input "0985601861"
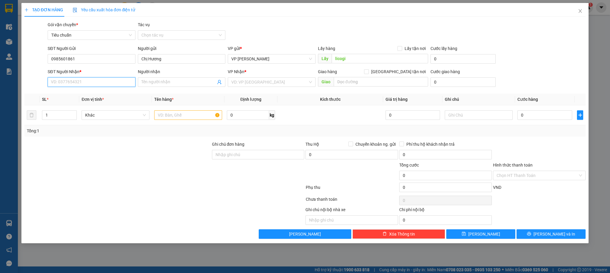
click at [97, 80] on input "SĐT Người Nhận *" at bounding box center [91, 82] width 87 height 10
click at [96, 60] on input "0985601861" at bounding box center [91, 59] width 87 height 10
click at [91, 82] on input "SĐT Người Nhận *" at bounding box center [91, 82] width 87 height 10
paste input "0985601861"
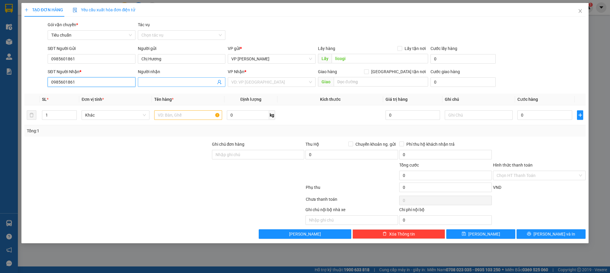
type input "0985601861"
click at [157, 82] on input "Người nhận" at bounding box center [178, 82] width 74 height 7
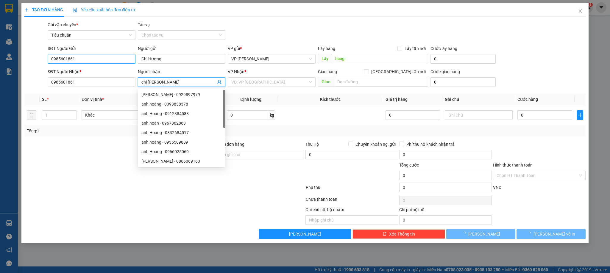
type input "chị [PERSON_NAME]"
click at [82, 56] on input "0985601861" at bounding box center [91, 59] width 87 height 10
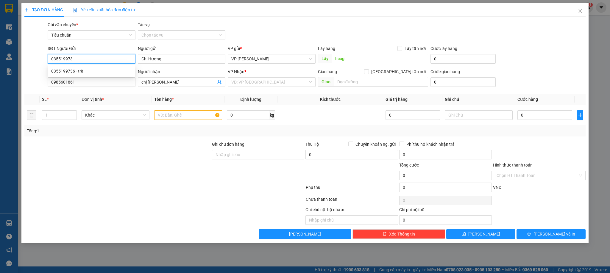
type input "0355199736"
click at [73, 73] on div "0355199736 - trà" at bounding box center [91, 71] width 80 height 7
type input "trà"
type input "0355199736"
click at [148, 59] on input "trà" at bounding box center [181, 59] width 87 height 10
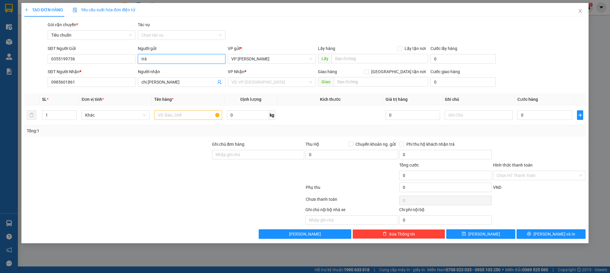
click at [148, 59] on input "trà" at bounding box center [181, 59] width 87 height 10
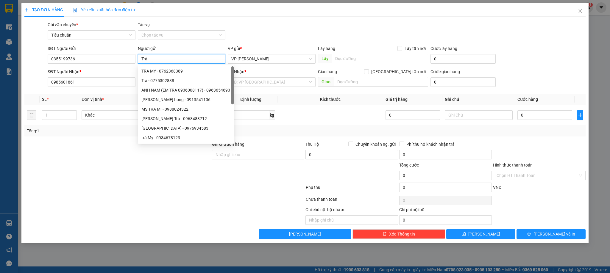
type input "Trà"
click at [231, 30] on div "Gói vận chuyển * Tiêu chuẩn Tác vụ Chọn tác vụ" at bounding box center [316, 31] width 540 height 21
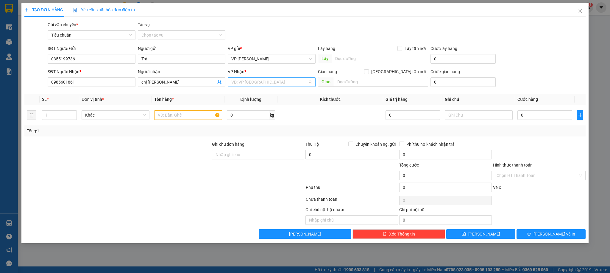
click at [292, 82] on input "search" at bounding box center [269, 82] width 76 height 9
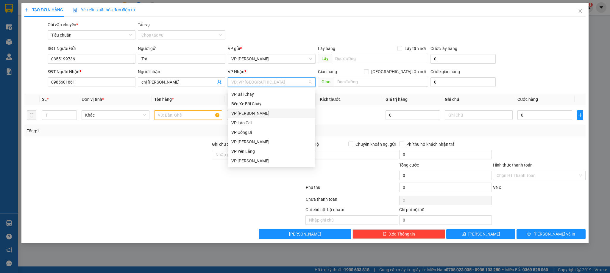
click at [248, 111] on div "VP [PERSON_NAME]" at bounding box center [271, 113] width 80 height 7
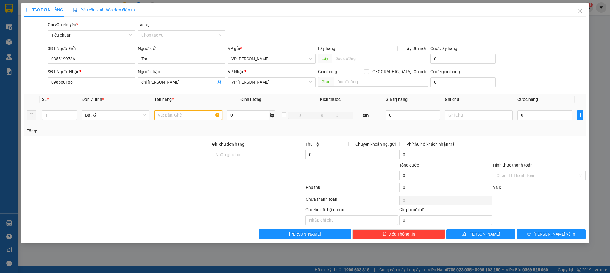
click at [177, 114] on input "text" at bounding box center [188, 115] width 68 height 10
type input "`"
type input "1 bọc đen"
click at [342, 83] on input "text" at bounding box center [381, 82] width 94 height 10
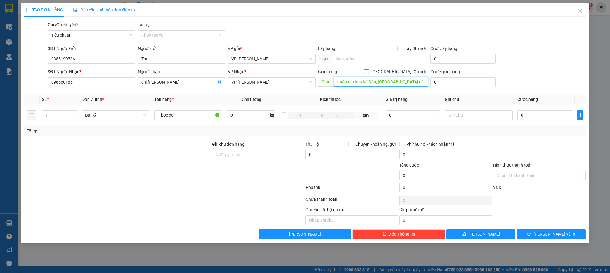
type input "quán tạp hoá bà Dâu, [GEOGRAPHIC_DATA] cũ"
drag, startPoint x: 400, startPoint y: 71, endPoint x: 464, endPoint y: 91, distance: 67.5
click at [369, 71] on span at bounding box center [366, 71] width 5 height 5
click at [368, 71] on input "[GEOGRAPHIC_DATA] tận nơi" at bounding box center [366, 71] width 4 height 4
checkbox input "true"
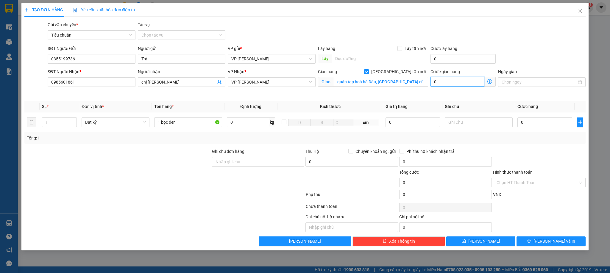
click at [470, 86] on input "0" at bounding box center [457, 82] width 54 height 10
type input "4"
type input "40"
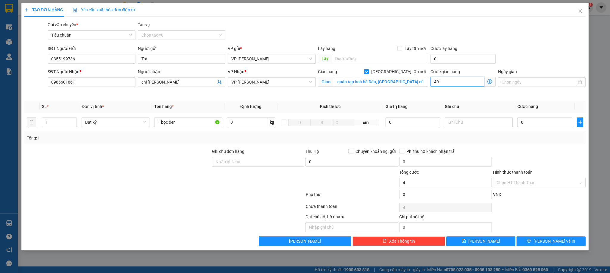
type input "40"
type input "40.000"
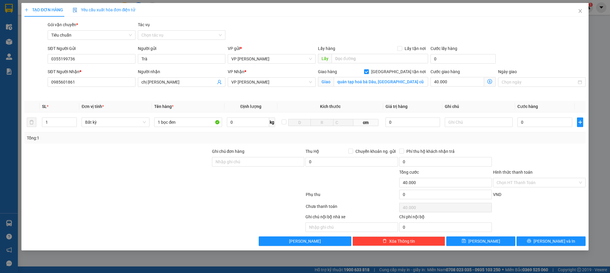
click at [536, 102] on th "Cước hàng" at bounding box center [545, 107] width 60 height 12
click at [544, 122] on input "0" at bounding box center [544, 123] width 55 height 10
type input "5"
type input "40.005"
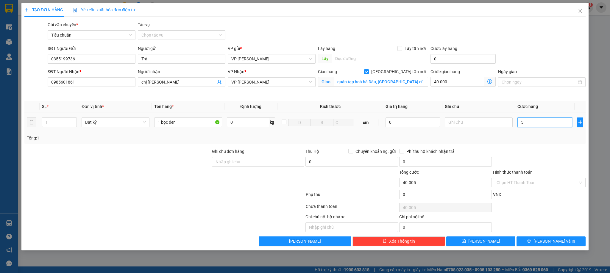
type input "50"
type input "40.050"
type input "50.000"
type input "90.000"
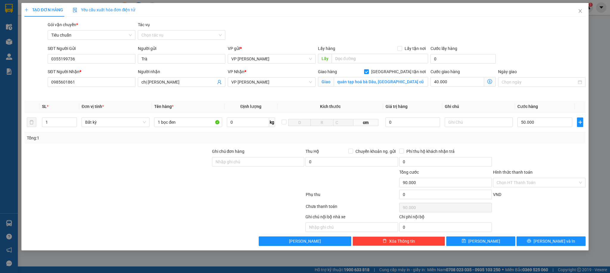
click at [553, 152] on div at bounding box center [539, 158] width 94 height 21
click at [531, 182] on input "Hình thức thanh toán" at bounding box center [536, 182] width 81 height 9
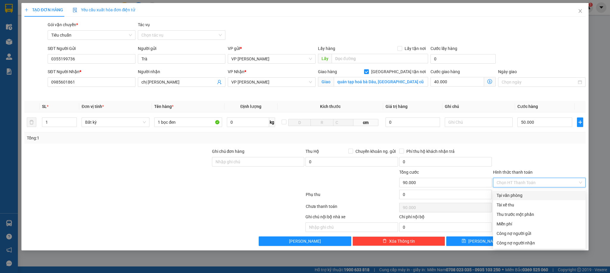
click at [510, 196] on div "Tại văn phòng" at bounding box center [538, 195] width 85 height 7
type input "0"
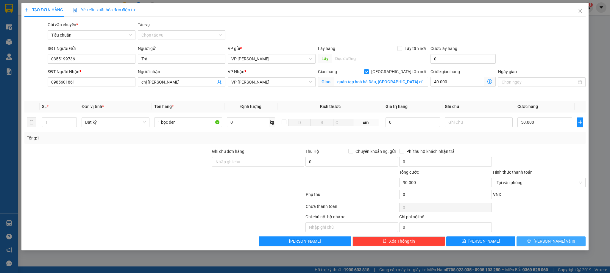
drag, startPoint x: 548, startPoint y: 240, endPoint x: 532, endPoint y: 228, distance: 19.9
click at [547, 241] on span "[PERSON_NAME] và In" at bounding box center [554, 241] width 42 height 7
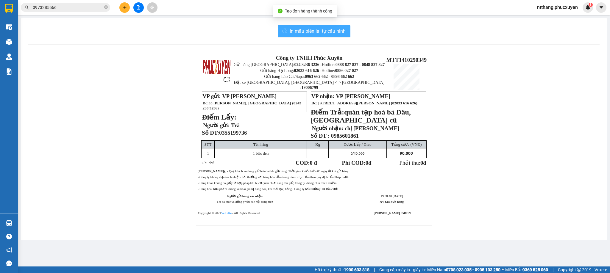
click at [325, 30] on span "In mẫu biên lai tự cấu hình" at bounding box center [318, 30] width 56 height 7
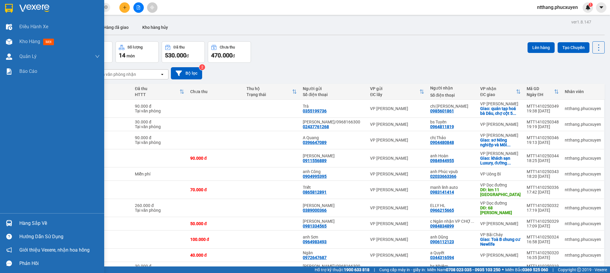
click at [12, 220] on div at bounding box center [9, 223] width 10 height 10
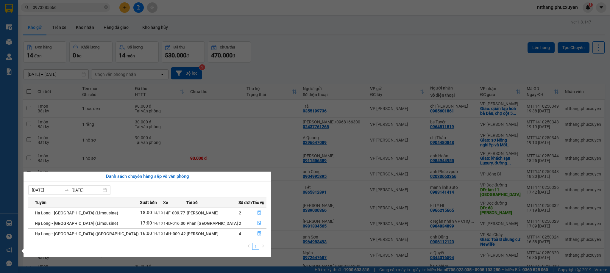
click at [126, 8] on section "Kết quả tìm kiếm ( 1 ) Bộ lọc Mã ĐH Trạng thái Món hàng Thu hộ Tổng cước Chưa c…" at bounding box center [305, 136] width 610 height 273
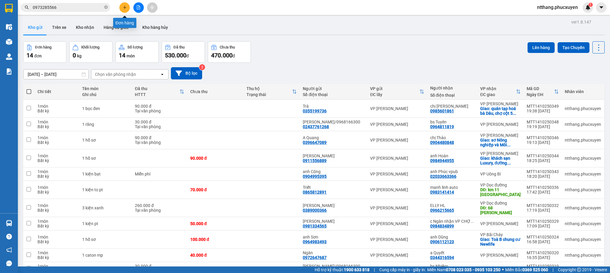
click at [126, 8] on icon "plus" at bounding box center [125, 7] width 4 height 4
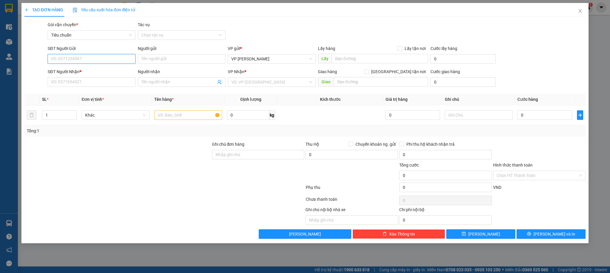
click at [102, 61] on input "SĐT Người Gửi" at bounding box center [91, 59] width 87 height 10
type input "0988759383"
click at [81, 69] on div "0988759383 - Lab Hùng Hân" at bounding box center [91, 71] width 80 height 7
type input "Lab Hùng Hân"
type input "0988759383"
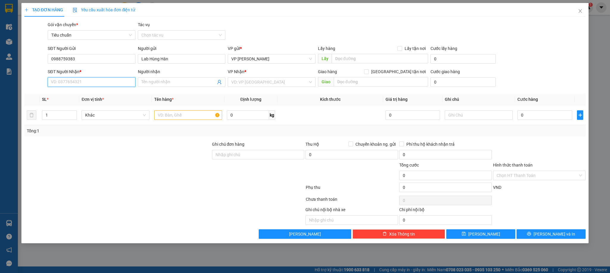
click at [80, 83] on input "SĐT Người Nhận *" at bounding box center [91, 82] width 87 height 10
type input "0829829222"
click at [90, 91] on div "0829829222 - Nha khoa Athena" at bounding box center [91, 94] width 80 height 7
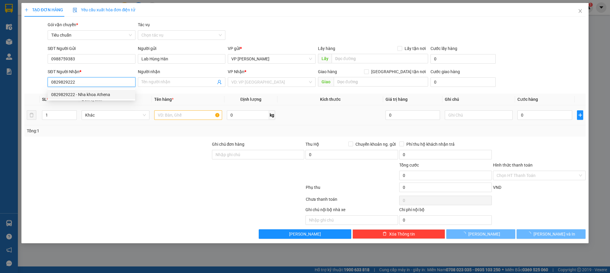
type input "Nha khoa Athena"
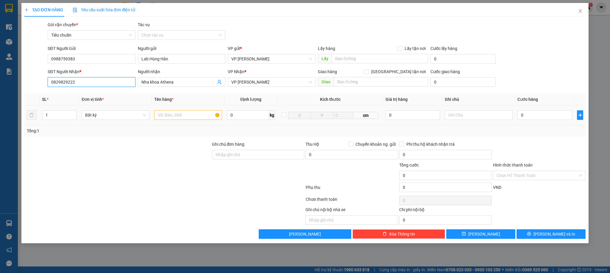
type input "0829829222"
click at [187, 116] on input "text" at bounding box center [188, 115] width 68 height 10
type input "1 răng"
click at [379, 81] on input "text" at bounding box center [381, 82] width 94 height 10
type input "405nvc"
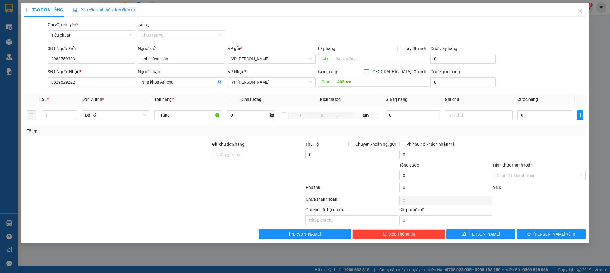
click at [368, 70] on input "[GEOGRAPHIC_DATA] tận nơi" at bounding box center [366, 71] width 4 height 4
checkbox input "true"
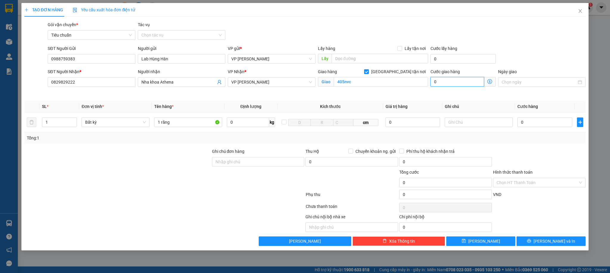
click at [454, 82] on input "0" at bounding box center [457, 82] width 54 height 10
type input "3"
type input "30"
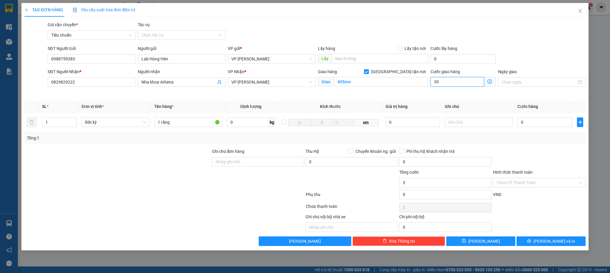
type input "30"
type input "30.000"
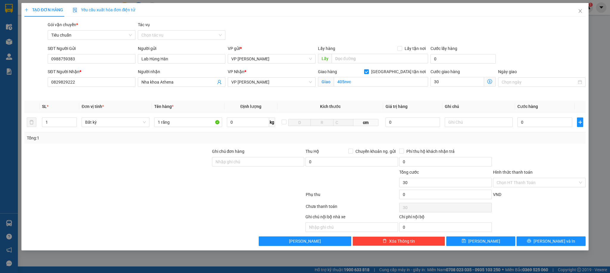
type input "30.000"
click at [486, 43] on div "Transit Pickup Surcharge Ids Transit Deliver Surcharge Ids Transit Deliver Surc…" at bounding box center [304, 133] width 561 height 225
click at [526, 126] on input "0" at bounding box center [544, 123] width 55 height 10
type input "3"
type input "30.003"
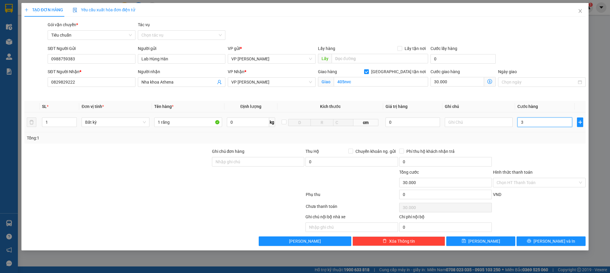
type input "30.003"
type input "30"
type input "30.030"
type input "30.000"
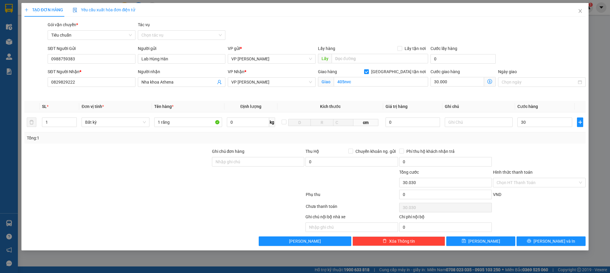
type input "60.000"
drag, startPoint x: 524, startPoint y: 137, endPoint x: 516, endPoint y: 137, distance: 8.1
click at [523, 137] on div "Tổng: 1" at bounding box center [305, 138] width 556 height 7
click at [519, 187] on input "Hình thức thanh toán" at bounding box center [536, 182] width 81 height 9
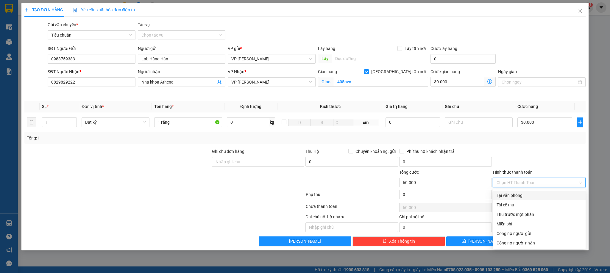
click at [507, 198] on div "Tại văn phòng" at bounding box center [538, 195] width 85 height 7
type input "0"
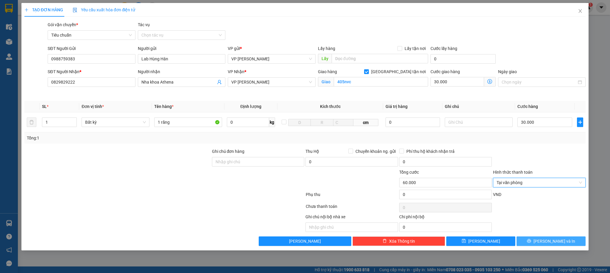
click at [565, 241] on button "[PERSON_NAME] và In" at bounding box center [550, 242] width 69 height 10
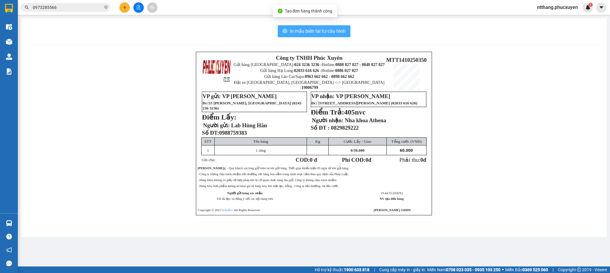
click at [325, 32] on span "In mẫu biên lai tự cấu hình" at bounding box center [318, 30] width 56 height 7
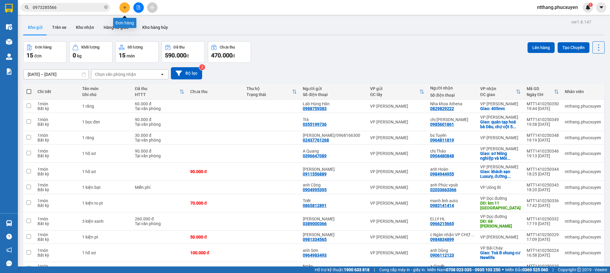
click at [125, 11] on button at bounding box center [124, 7] width 10 height 10
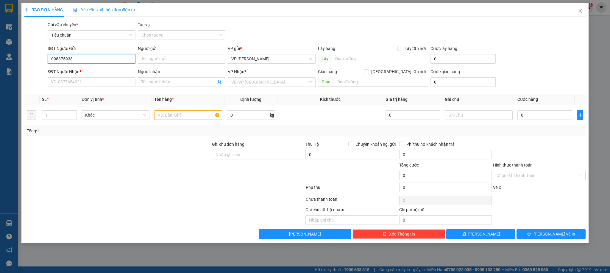
type input "0988759383"
click at [82, 68] on div "0988759383 - Lab Hùng Hân" at bounding box center [91, 71] width 80 height 7
type input "Lab Hùng Hân"
type input "0988759383"
click at [93, 84] on input "SĐT Người Nhận *" at bounding box center [91, 82] width 87 height 10
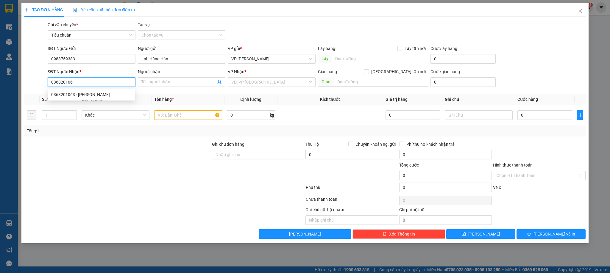
type input "0368201063"
click at [97, 95] on div "0368201063 - [PERSON_NAME]" at bounding box center [91, 94] width 80 height 7
type input "[PERSON_NAME]"
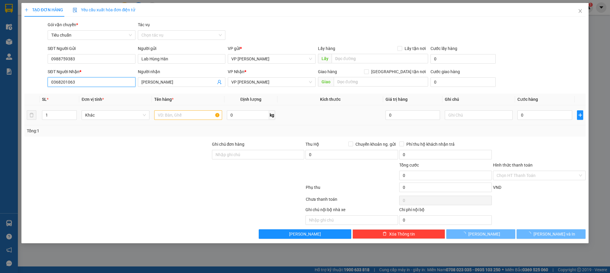
type input "0368201063"
click at [183, 117] on input "text" at bounding box center [188, 115] width 68 height 10
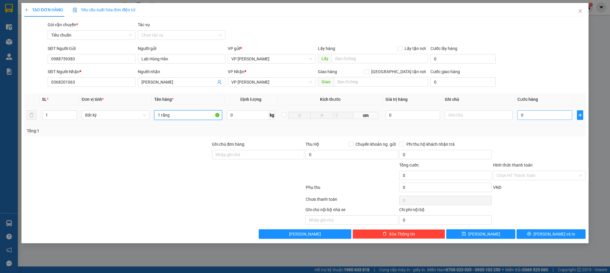
type input "1 răng"
click at [539, 115] on input "0" at bounding box center [544, 115] width 55 height 10
type input "3"
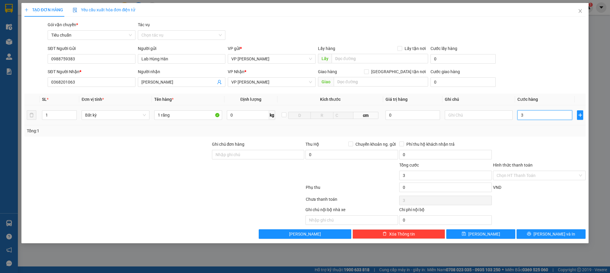
type input "30"
type input "30.000"
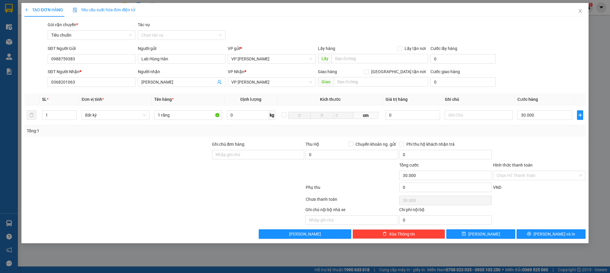
click at [537, 145] on div at bounding box center [539, 151] width 94 height 21
click at [529, 177] on input "Hình thức thanh toán" at bounding box center [536, 175] width 81 height 9
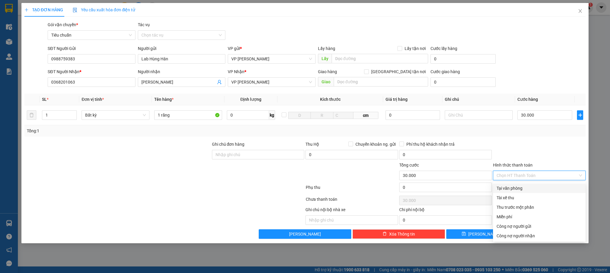
drag, startPoint x: 523, startPoint y: 187, endPoint x: 533, endPoint y: 200, distance: 16.4
click at [523, 187] on div "Tại văn phòng" at bounding box center [538, 188] width 85 height 7
type input "0"
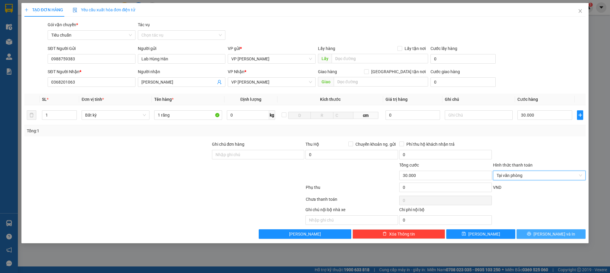
click at [551, 233] on span "[PERSON_NAME] và In" at bounding box center [554, 234] width 42 height 7
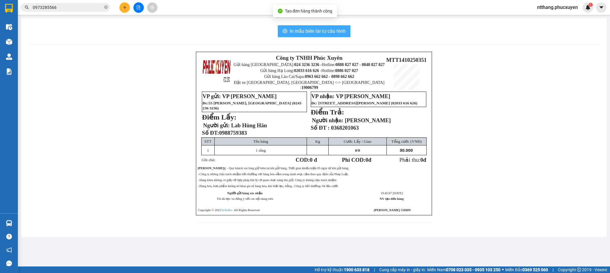
click at [326, 29] on span "In mẫu biên lai tự cấu hình" at bounding box center [318, 30] width 56 height 7
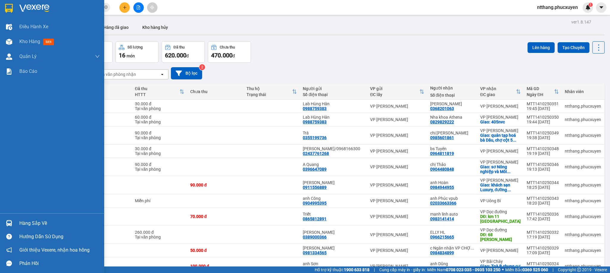
click at [29, 226] on div "Hàng sắp về" at bounding box center [59, 223] width 80 height 9
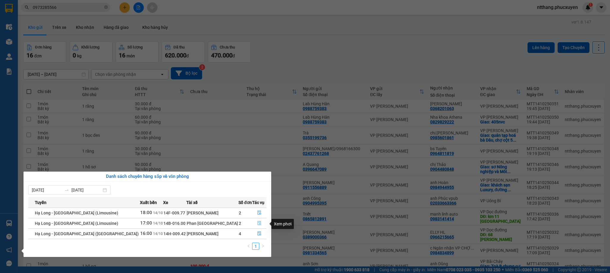
click at [257, 223] on icon "file-done" at bounding box center [259, 223] width 4 height 4
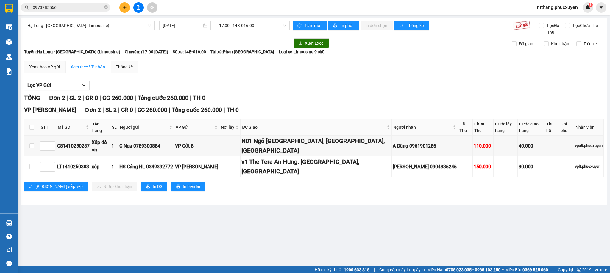
click at [251, 182] on div "[PERSON_NAME] sắp xếp Nhập kho nhận In DS In biên lai" at bounding box center [313, 187] width 579 height 10
click at [33, 143] on input "checkbox" at bounding box center [31, 145] width 5 height 5
checkbox input "true"
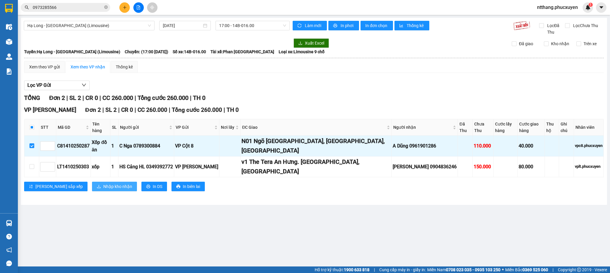
click at [97, 184] on icon "download" at bounding box center [99, 186] width 4 height 4
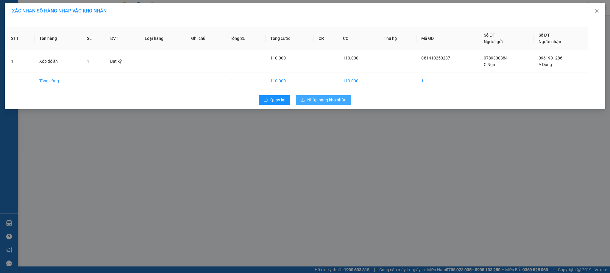
click at [330, 103] on span "Nhập hàng kho nhận" at bounding box center [326, 100] width 39 height 7
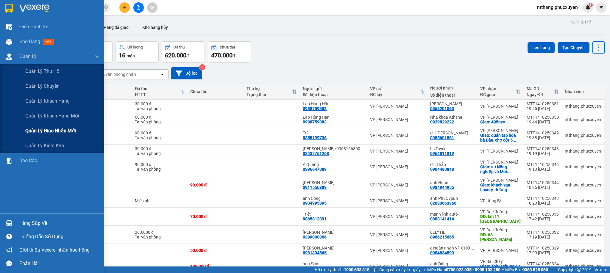
click at [52, 134] on span "Quản lý giao nhận mới" at bounding box center [50, 130] width 51 height 7
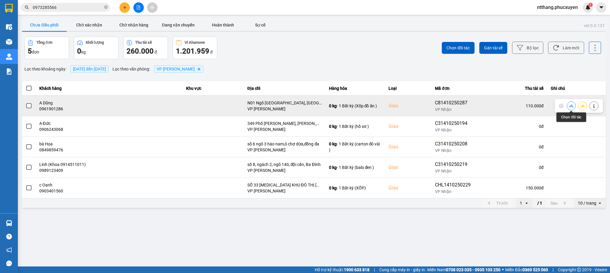
click at [570, 107] on icon at bounding box center [571, 105] width 4 height 3
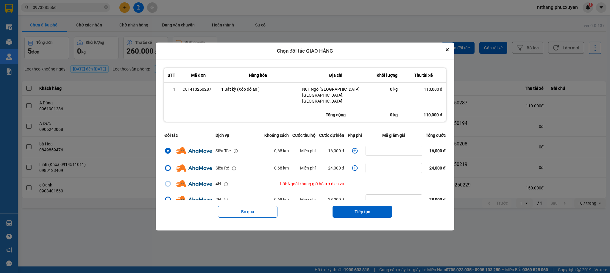
click at [352, 148] on icon "dialog" at bounding box center [355, 151] width 6 height 6
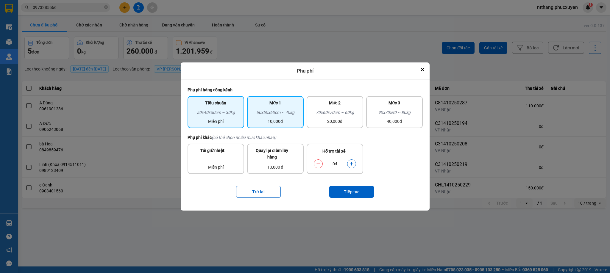
click at [300, 112] on div "Mức 1 60x50x60cm ~ 40kg 10,000đ" at bounding box center [275, 112] width 57 height 32
click at [350, 164] on icon "dialog" at bounding box center [351, 163] width 3 height 3
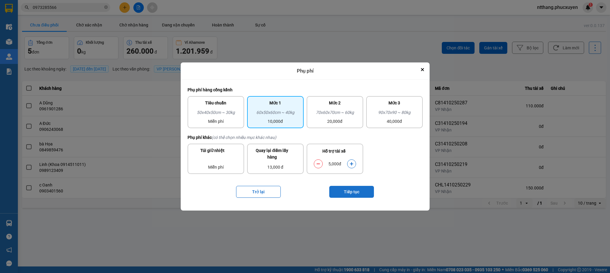
click at [352, 193] on button "Tiếp tục" at bounding box center [351, 192] width 45 height 12
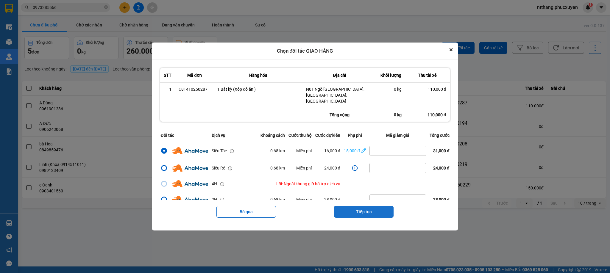
click at [362, 206] on button "Tiếp tục" at bounding box center [364, 212] width 60 height 12
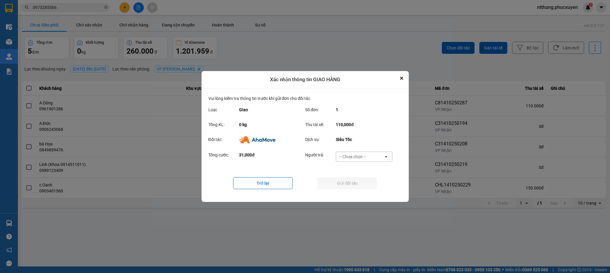
click at [353, 154] on div "-- Chưa chọn --" at bounding box center [352, 157] width 27 height 6
click at [349, 190] on span "Ví Ahamove" at bounding box center [352, 191] width 24 height 6
click at [352, 183] on button "Gửi đối tác" at bounding box center [347, 183] width 60 height 12
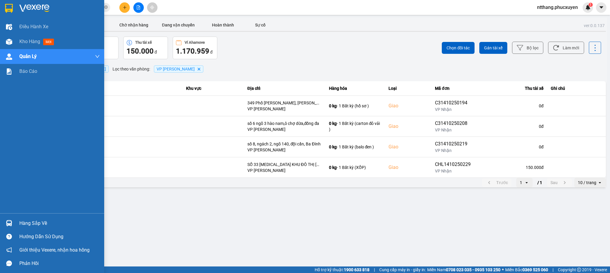
click at [4, 219] on div at bounding box center [9, 223] width 10 height 10
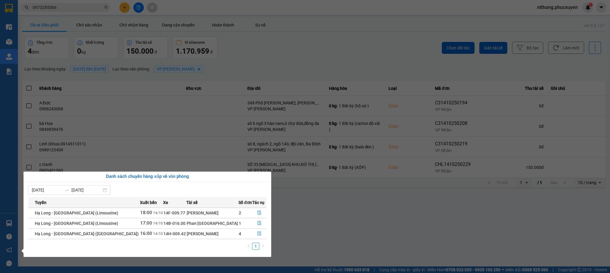
click at [341, 214] on section "Kết quả tìm kiếm ( 1 ) Bộ lọc Mã ĐH Trạng thái Món hàng Thu hộ Tổng cước Chưa c…" at bounding box center [305, 136] width 610 height 273
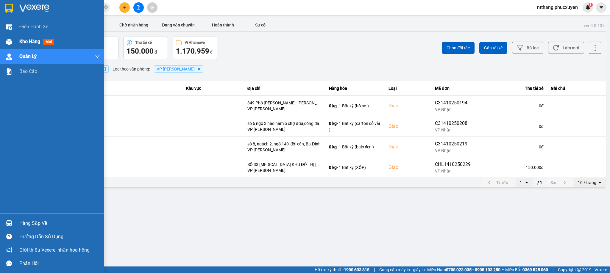
click at [10, 39] on img at bounding box center [9, 42] width 6 height 6
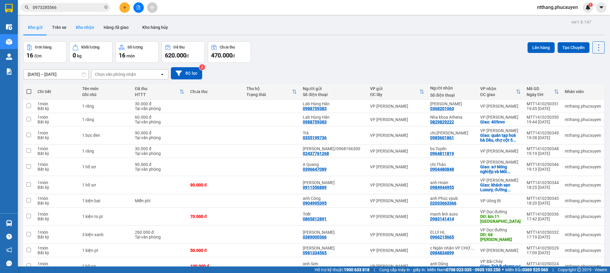
click at [82, 25] on button "Kho nhận" at bounding box center [85, 27] width 28 height 14
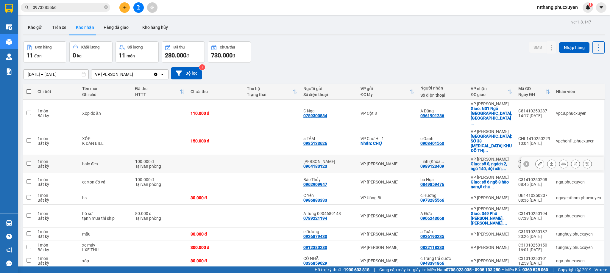
click at [347, 159] on div "[PERSON_NAME]" at bounding box center [328, 161] width 51 height 5
checkbox input "true"
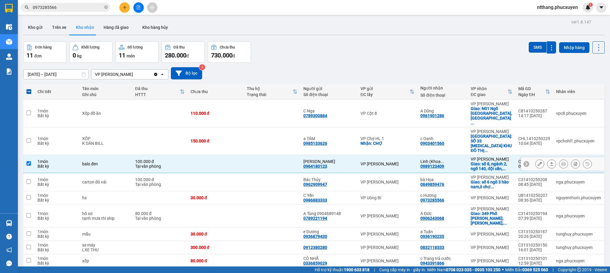
click at [304, 164] on div "0964180123" at bounding box center [315, 166] width 24 height 5
click at [377, 185] on td "VP [PERSON_NAME]" at bounding box center [387, 182] width 60 height 18
checkbox input "true"
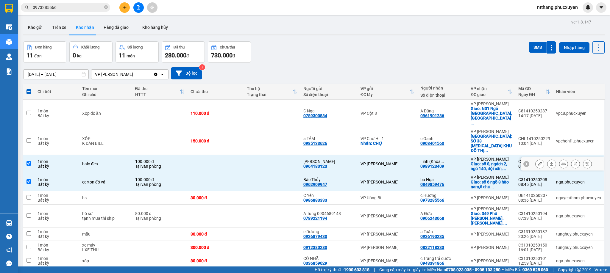
drag, startPoint x: 338, startPoint y: 163, endPoint x: 340, endPoint y: 207, distance: 43.8
click at [338, 163] on td "Cô Hồng 0964180123" at bounding box center [328, 164] width 57 height 18
checkbox input "false"
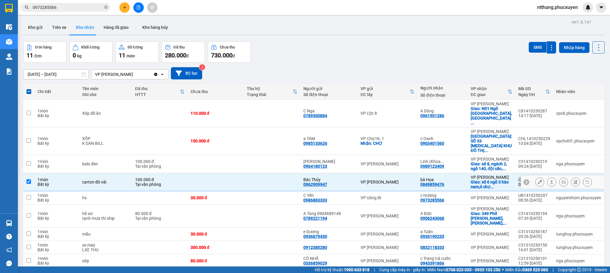
click at [243, 187] on td at bounding box center [215, 182] width 57 height 18
checkbox input "false"
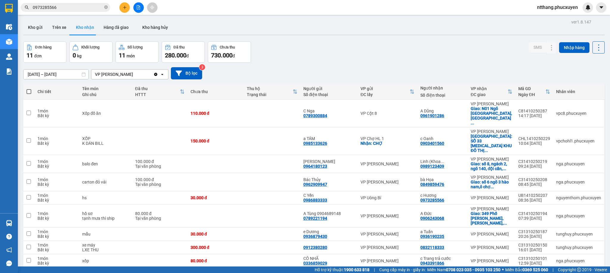
click at [303, 35] on div at bounding box center [313, 35] width 581 height 1
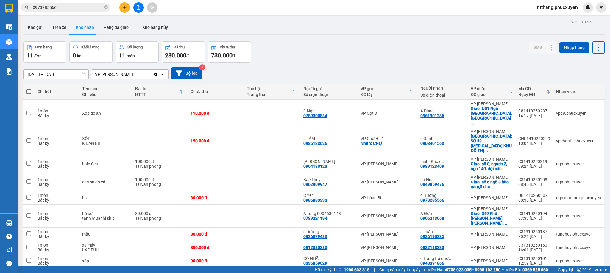
click at [303, 35] on div at bounding box center [313, 35] width 581 height 1
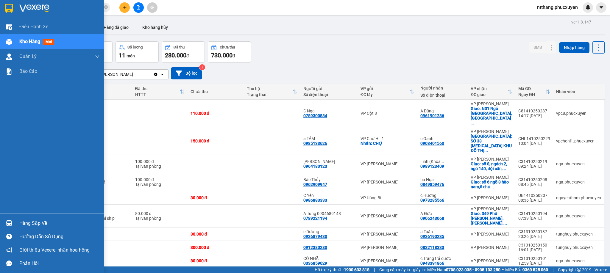
click at [6, 218] on div at bounding box center [9, 223] width 10 height 10
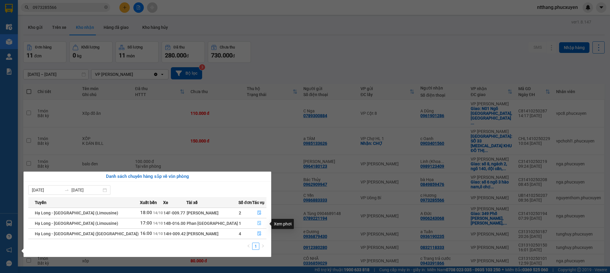
click at [257, 224] on icon "file-done" at bounding box center [259, 223] width 4 height 4
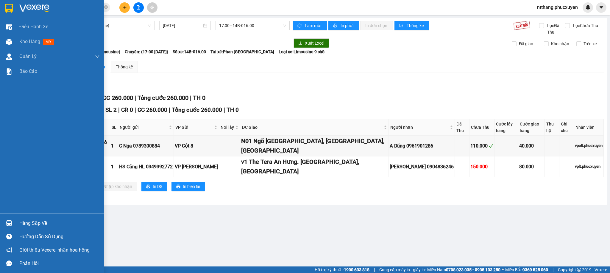
click at [11, 228] on div at bounding box center [9, 223] width 10 height 10
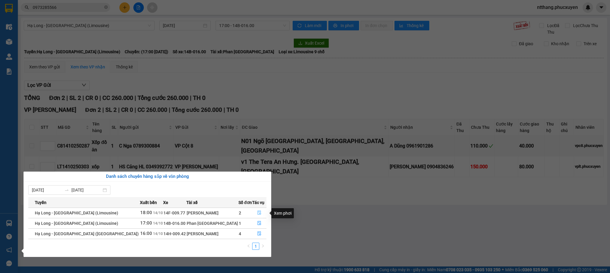
click at [257, 212] on icon "file-done" at bounding box center [259, 213] width 4 height 4
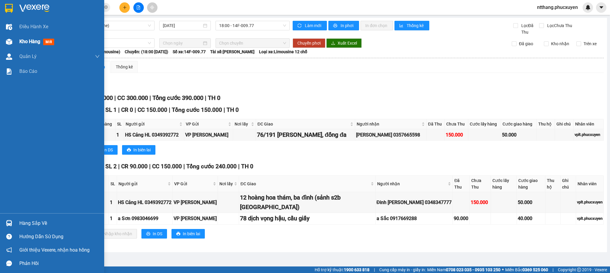
click at [3, 40] on div "Kho hàng mới" at bounding box center [52, 41] width 104 height 15
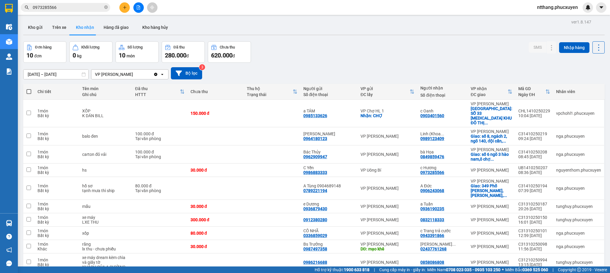
click at [304, 35] on div at bounding box center [313, 35] width 581 height 1
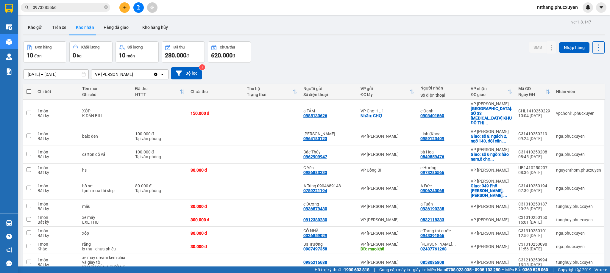
click at [304, 35] on div at bounding box center [313, 35] width 581 height 1
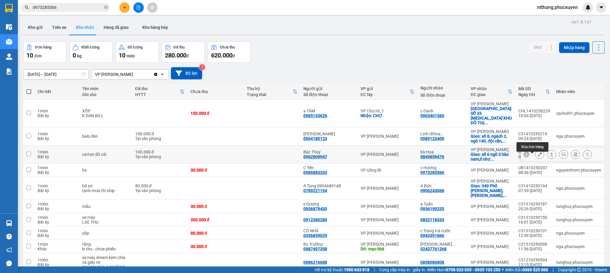
click at [537, 156] on icon at bounding box center [539, 154] width 4 height 4
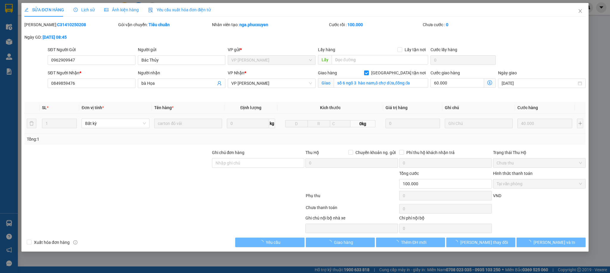
type input "0962909947"
type input "Bác Thủy"
type input "0849859476"
type input "bà Họa"
checkbox input "true"
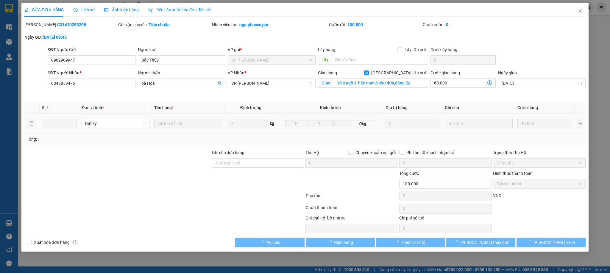
type input "số 6 ngõ 3 hào nam,ô chợ dừa,đống đa"
type input "0"
type input "100.000"
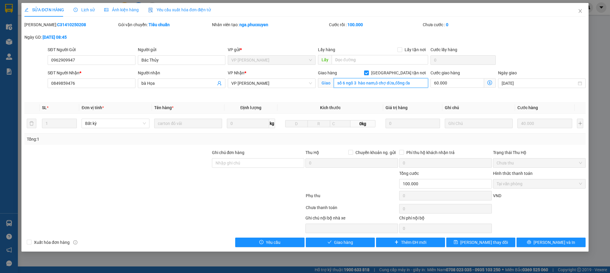
click at [356, 82] on input "số 6 ngõ 3 hào nam,ô chợ dừa,đống đa" at bounding box center [381, 83] width 94 height 10
type input "số 6 ngõ 33 hào nam,ô chợ dừa,đống đa"
click at [488, 243] on span "[PERSON_NAME] thay đổi" at bounding box center [484, 242] width 48 height 7
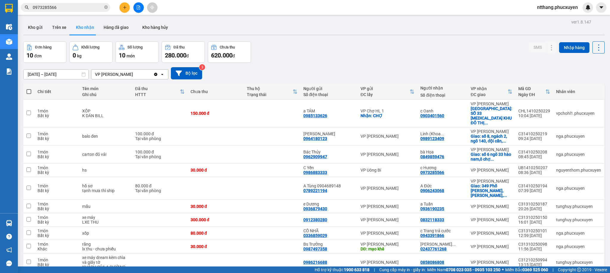
click at [304, 35] on div at bounding box center [313, 35] width 581 height 1
click at [138, 10] on button at bounding box center [138, 7] width 10 height 10
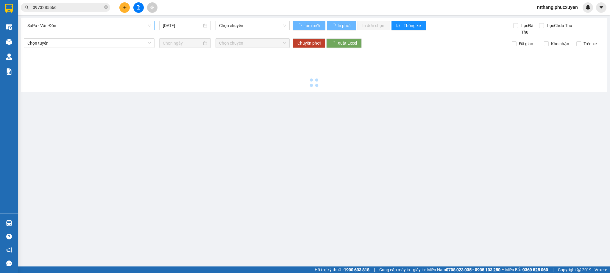
click at [114, 25] on span "SaPa - Vân Đồn" at bounding box center [88, 25] width 123 height 9
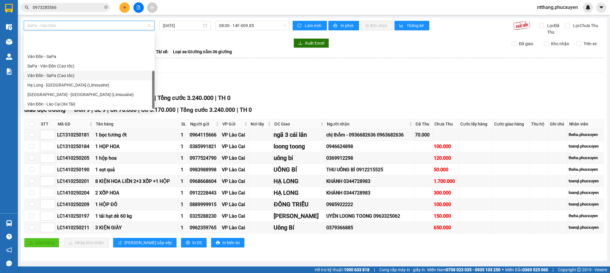
scroll to position [29, 0]
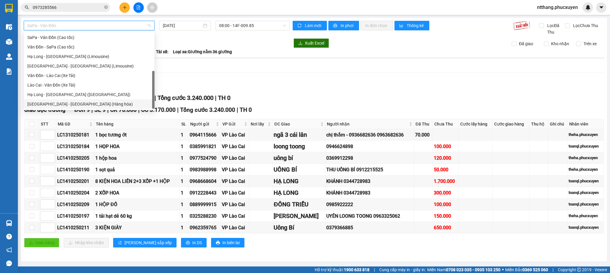
click at [71, 104] on div "[GEOGRAPHIC_DATA] - [GEOGRAPHIC_DATA] (Hàng hóa)" at bounding box center [88, 104] width 123 height 7
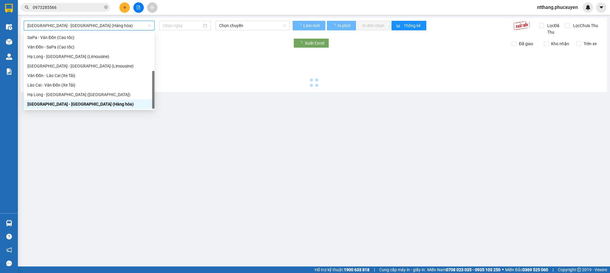
type input "[DATE]"
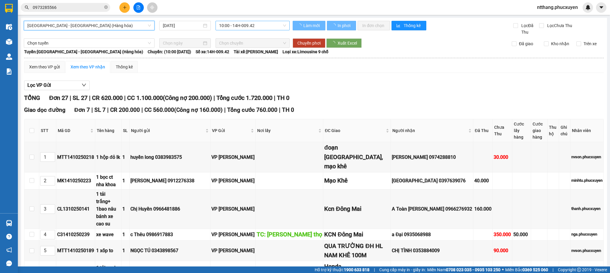
click at [231, 24] on span "10:00 - 14H-009.42" at bounding box center [252, 25] width 67 height 9
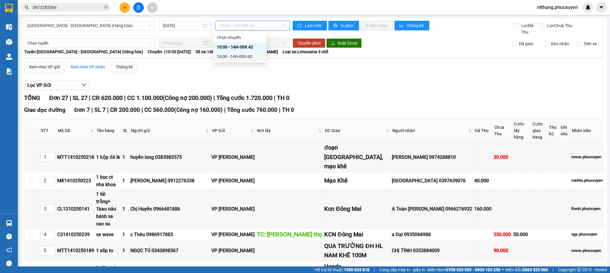
click at [232, 55] on div "16:00 - 14H-009.60" at bounding box center [240, 56] width 46 height 7
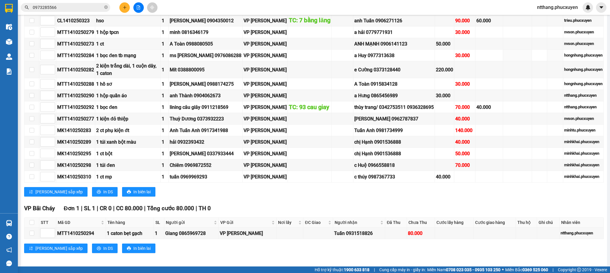
scroll to position [526, 0]
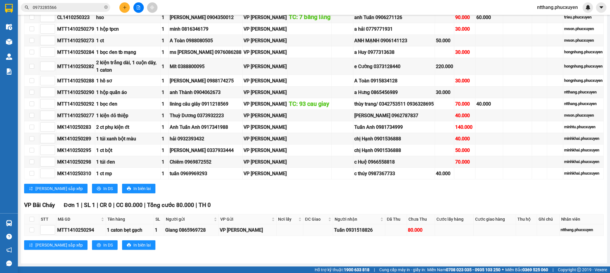
click at [68, 231] on div "MTT1410250294" at bounding box center [81, 229] width 48 height 7
copy div "MTT1410250294"
click at [68, 8] on input "0973285566" at bounding box center [68, 7] width 70 height 7
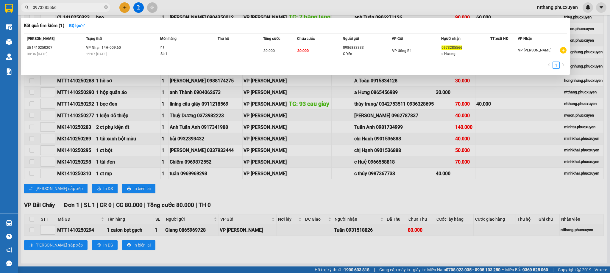
click at [68, 8] on input "0973285566" at bounding box center [68, 7] width 70 height 7
paste input "MTT1410250294"
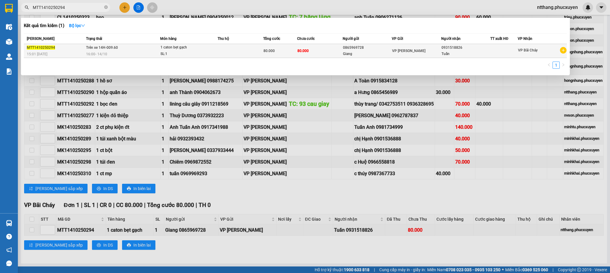
type input "MTT1410250294"
click at [135, 50] on td "Trên xe 14H-009.60 16:00 [DATE]" at bounding box center [123, 51] width 76 height 14
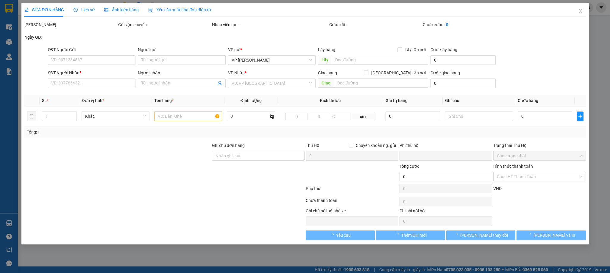
type input "0865969728"
type input "Giang"
type input "0931518826"
type input "Tuấn"
type input "0"
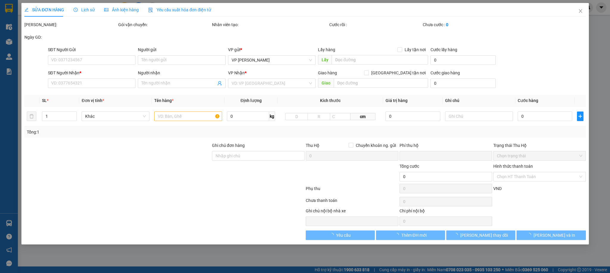
type input "80.000"
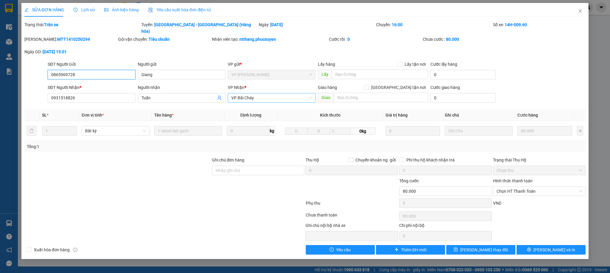
click at [260, 93] on span "VP Bãi Cháy" at bounding box center [271, 97] width 80 height 9
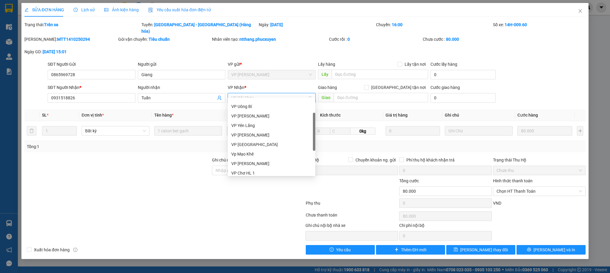
scroll to position [5, 0]
click at [251, 115] on div "VP [PERSON_NAME]" at bounding box center [271, 117] width 80 height 7
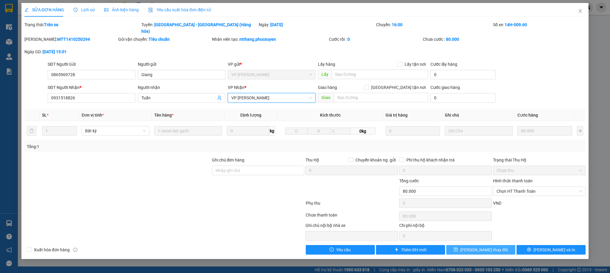
click at [480, 247] on span "[PERSON_NAME] thay đổi" at bounding box center [484, 250] width 48 height 7
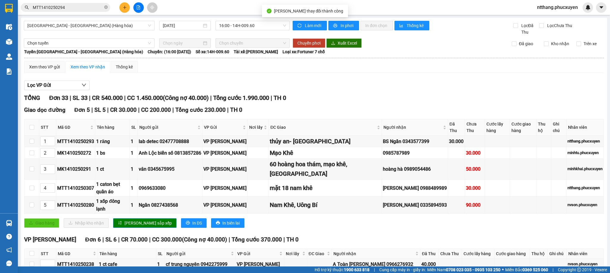
click at [94, 8] on input "MTT1410250294" at bounding box center [68, 7] width 70 height 7
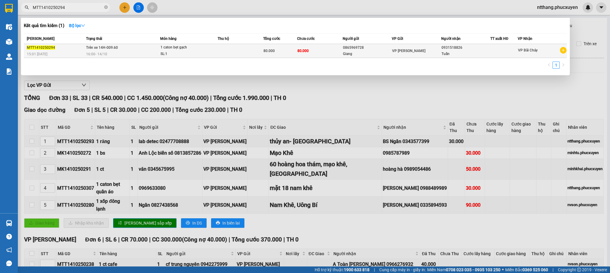
click at [124, 47] on td "Trên xe 14H-009.60 16:00 [DATE]" at bounding box center [123, 51] width 76 height 14
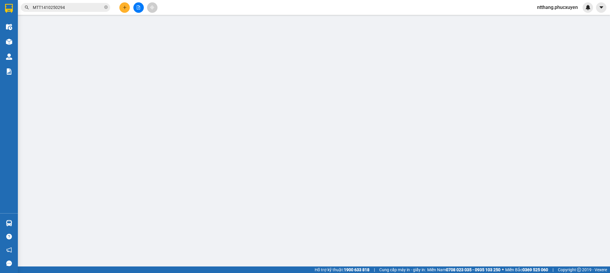
type input "0865969728"
type input "Giang"
type input "0931518826"
type input "Tuấn"
type input "0"
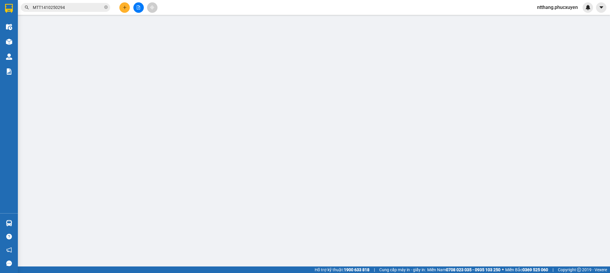
type input "80.000"
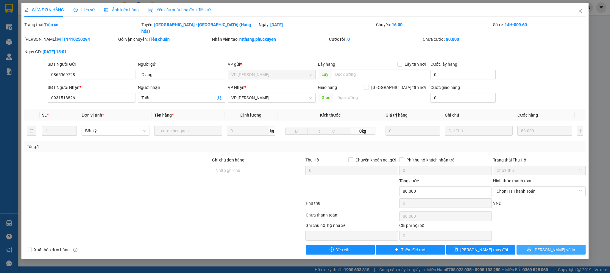
click at [563, 245] on button "[PERSON_NAME] và In" at bounding box center [550, 250] width 69 height 10
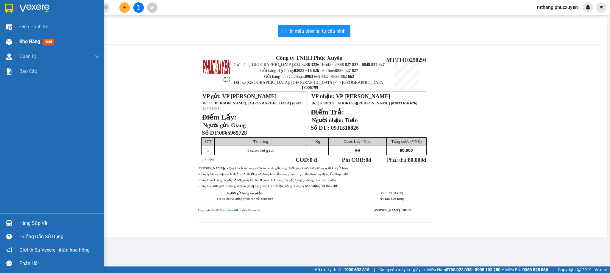
click at [8, 43] on img at bounding box center [9, 42] width 6 height 6
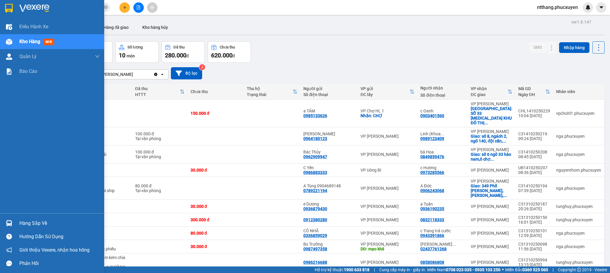
click at [9, 223] on img at bounding box center [9, 223] width 6 height 6
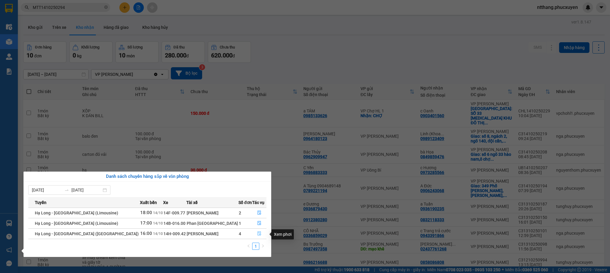
click at [256, 232] on button "button" at bounding box center [259, 234] width 14 height 10
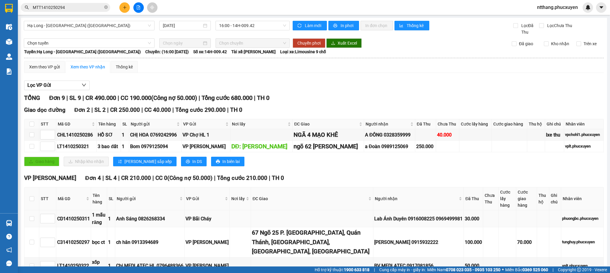
scroll to position [89, 0]
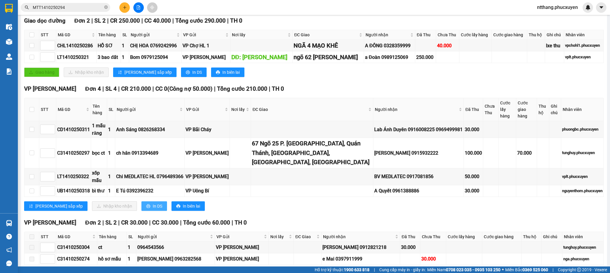
click at [153, 203] on span "In DS" at bounding box center [158, 206] width 10 height 7
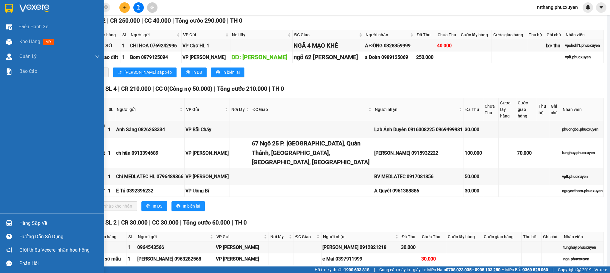
click at [10, 225] on img at bounding box center [9, 223] width 6 height 6
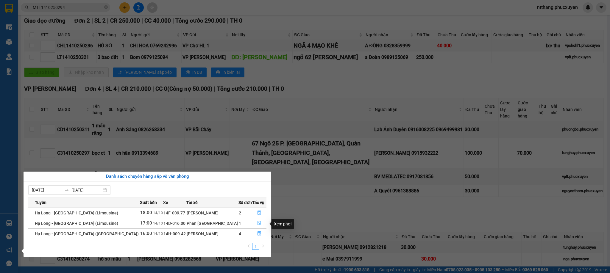
click at [257, 225] on icon "file-done" at bounding box center [259, 223] width 4 height 4
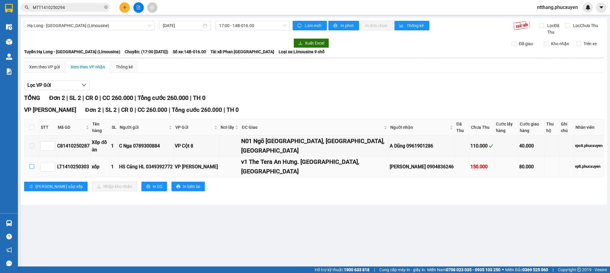
click at [31, 164] on input "checkbox" at bounding box center [31, 166] width 5 height 5
checkbox input "true"
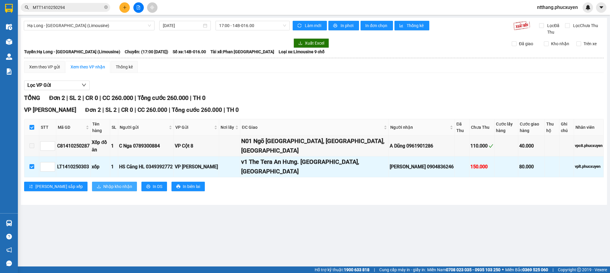
click at [103, 183] on span "Nhập kho nhận" at bounding box center [117, 186] width 29 height 7
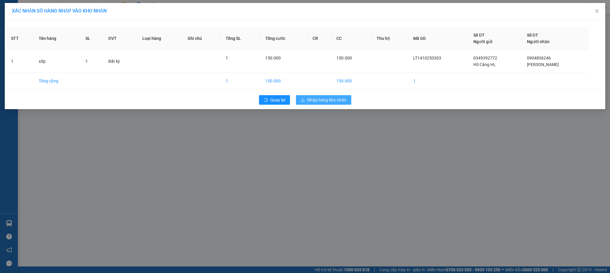
click at [328, 98] on span "Nhập hàng kho nhận" at bounding box center [326, 100] width 39 height 7
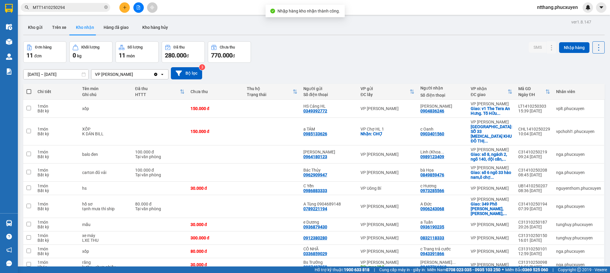
click at [13, 54] on div at bounding box center [9, 56] width 10 height 10
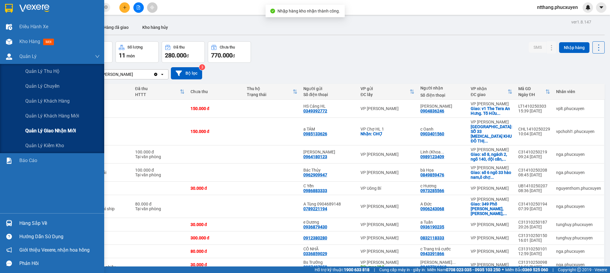
click at [54, 129] on span "Quản lý giao nhận mới" at bounding box center [50, 130] width 51 height 7
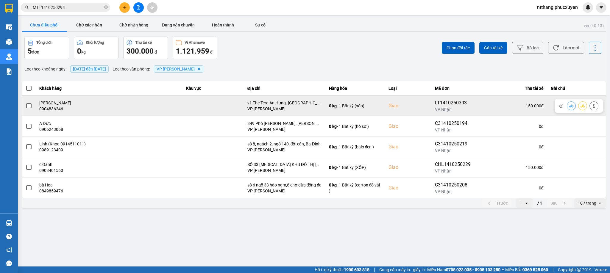
click at [573, 105] on icon at bounding box center [571, 106] width 4 height 4
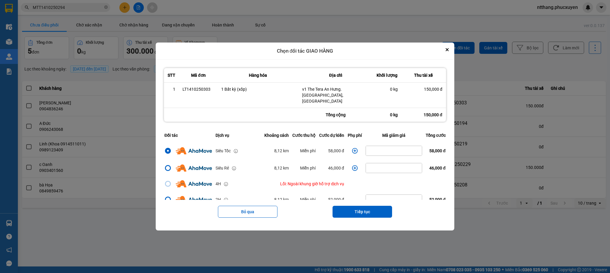
click at [352, 148] on icon "dialog" at bounding box center [355, 151] width 6 height 6
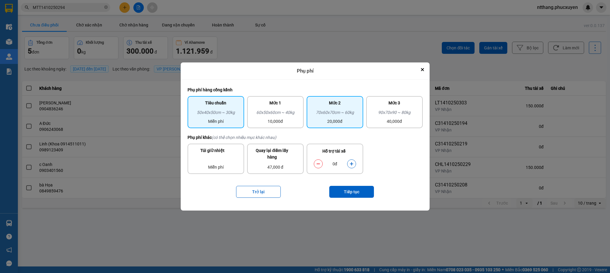
drag, startPoint x: 312, startPoint y: 114, endPoint x: 323, endPoint y: 121, distance: 13.9
click at [314, 114] on div "70x60x70cm ~ 60kg" at bounding box center [334, 113] width 49 height 9
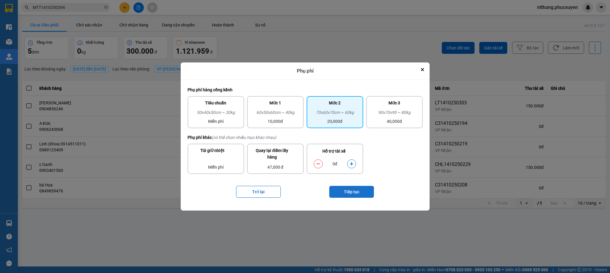
click at [354, 188] on button "Tiếp tục" at bounding box center [351, 192] width 45 height 12
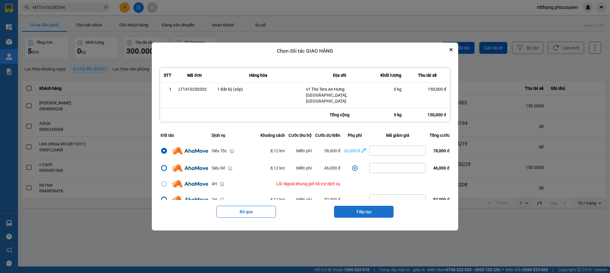
click at [353, 208] on button "Tiếp tục" at bounding box center [364, 212] width 60 height 12
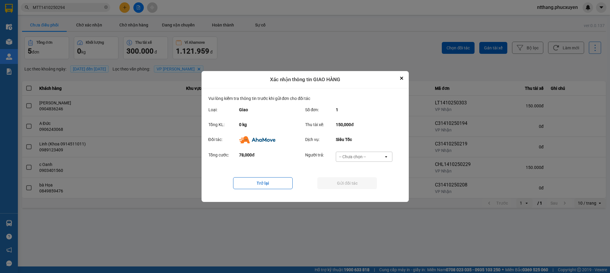
drag, startPoint x: 356, startPoint y: 155, endPoint x: 356, endPoint y: 161, distance: 5.4
click at [357, 155] on div "-- Chưa chọn --" at bounding box center [352, 157] width 27 height 6
click at [352, 189] on span "Ví Ahamove" at bounding box center [352, 191] width 24 height 6
click at [348, 181] on button "Gửi đối tác" at bounding box center [347, 183] width 60 height 12
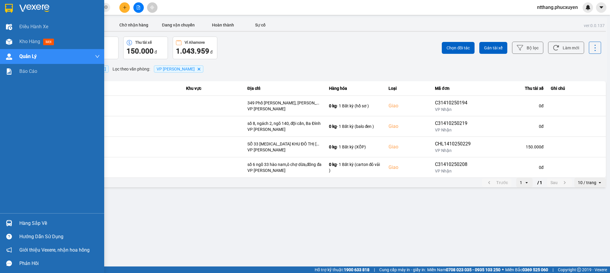
click at [2, 219] on div "Hàng sắp về" at bounding box center [52, 223] width 104 height 13
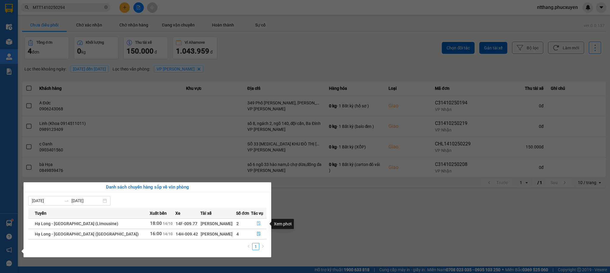
click at [257, 222] on icon "file-done" at bounding box center [259, 223] width 4 height 4
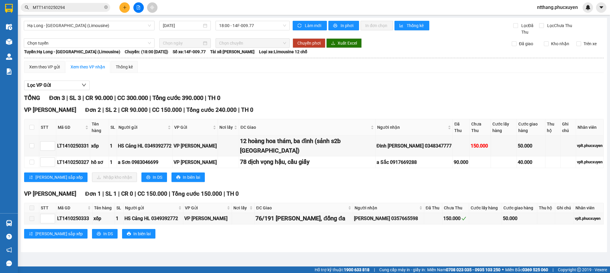
click at [310, 98] on div "TỔNG Đơn 3 | SL 3 | CR 90.000 | CC 300.000 | Tổng cước 390.000 | TH 0" at bounding box center [313, 97] width 579 height 9
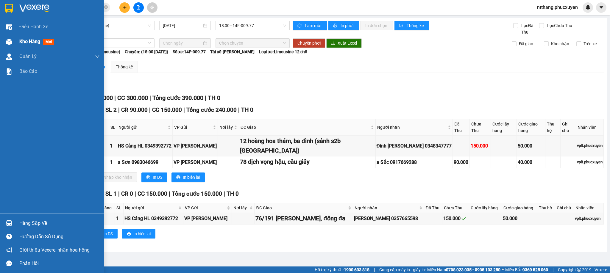
click at [7, 45] on img at bounding box center [9, 42] width 6 height 6
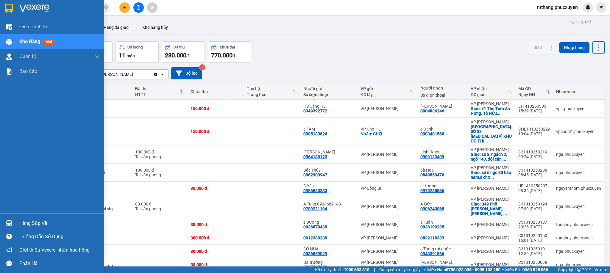
click at [0, 223] on div "Hàng sắp về" at bounding box center [52, 223] width 104 height 13
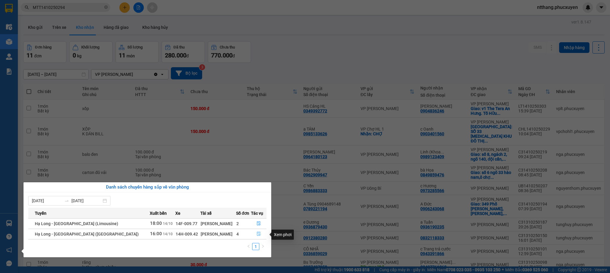
click at [257, 234] on icon "file-done" at bounding box center [259, 234] width 4 height 4
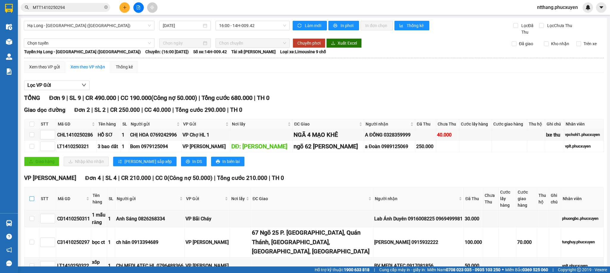
click at [29, 196] on input "checkbox" at bounding box center [31, 198] width 5 height 5
checkbox input "true"
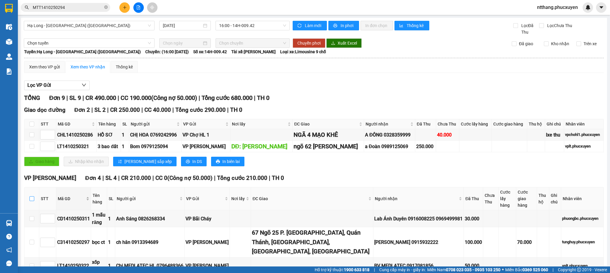
checkbox input "true"
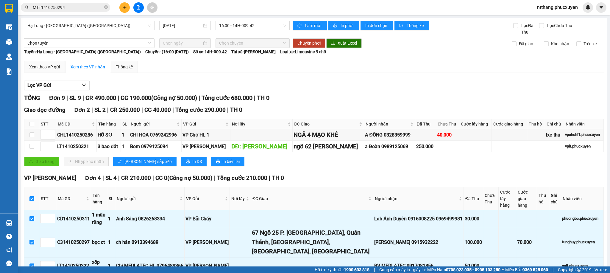
scroll to position [173, 0]
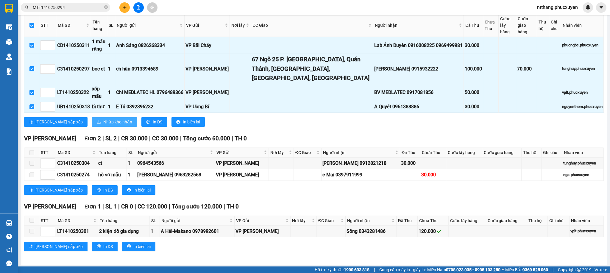
click at [103, 119] on span "Nhập kho nhận" at bounding box center [117, 122] width 29 height 7
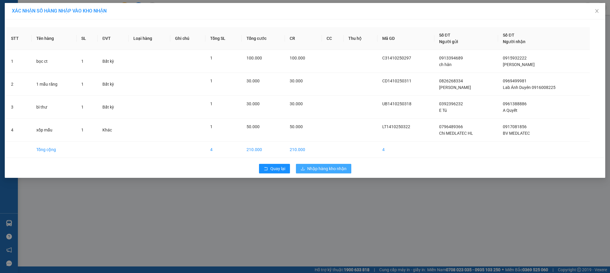
click at [316, 167] on span "Nhập hàng kho nhận" at bounding box center [326, 168] width 39 height 7
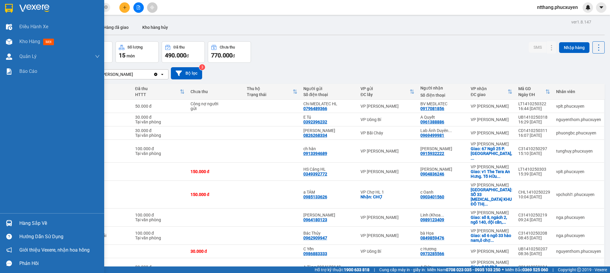
click at [15, 223] on div "Hàng sắp về" at bounding box center [52, 223] width 104 height 13
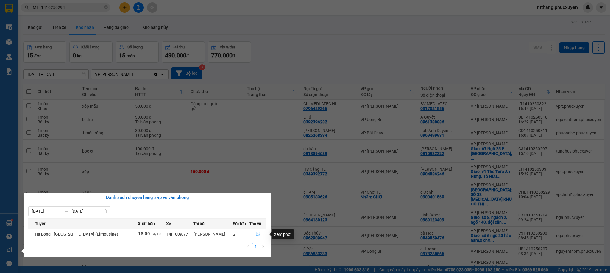
click at [256, 233] on icon "file-done" at bounding box center [258, 234] width 4 height 4
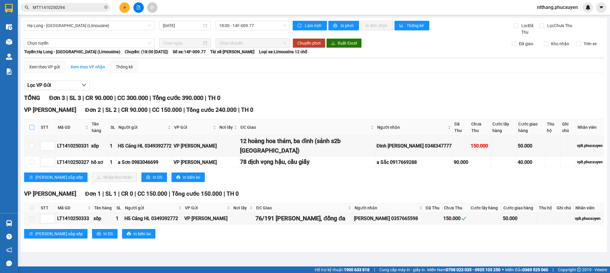
click at [31, 128] on input "checkbox" at bounding box center [31, 127] width 5 height 5
checkbox input "true"
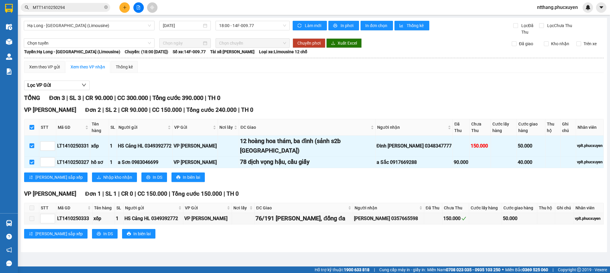
click at [79, 173] on div "VP [PERSON_NAME] Đơn 2 | SL 2 | CR 90.000 | CC 150.000 | Tổng cước 240.000 | TH…" at bounding box center [313, 146] width 579 height 81
click at [103, 179] on span "Nhập kho nhận" at bounding box center [117, 177] width 29 height 7
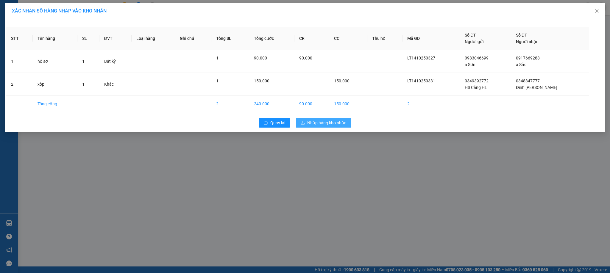
click at [323, 121] on span "Nhập hàng kho nhận" at bounding box center [326, 123] width 39 height 7
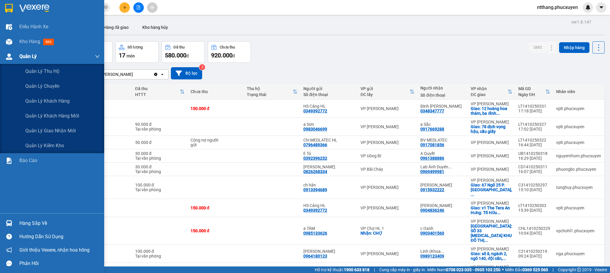
click at [7, 56] on img at bounding box center [9, 57] width 6 height 6
click at [54, 133] on span "Quản lý giao nhận mới" at bounding box center [50, 130] width 51 height 7
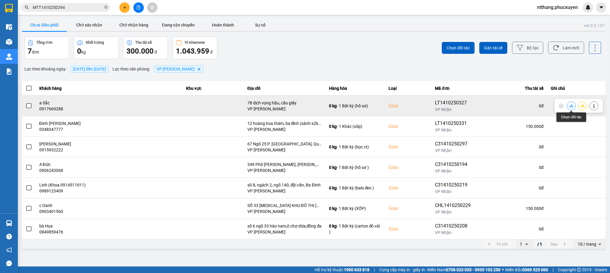
click at [570, 104] on icon at bounding box center [571, 106] width 4 height 4
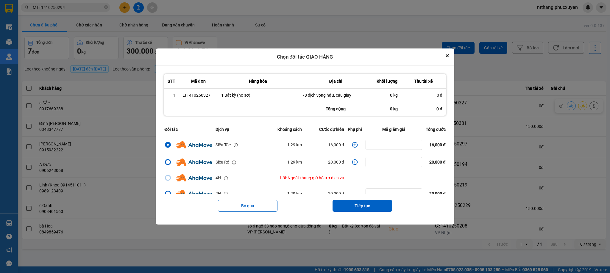
click at [352, 142] on icon "dialog" at bounding box center [355, 145] width 6 height 6
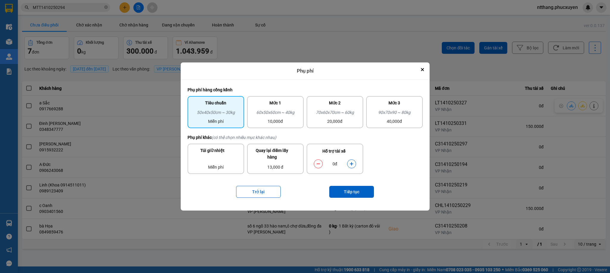
click at [349, 162] on button "dialog" at bounding box center [351, 164] width 8 height 10
click at [347, 190] on button "Tiếp tục" at bounding box center [351, 192] width 45 height 12
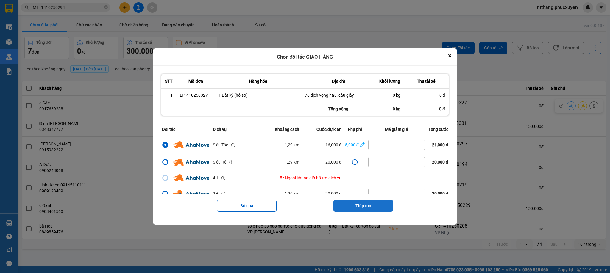
click at [360, 206] on button "Tiếp tục" at bounding box center [363, 206] width 60 height 12
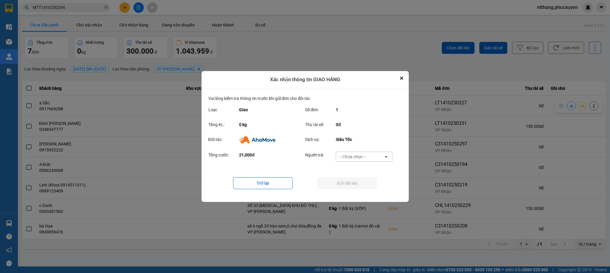
click at [363, 160] on div "-- Chưa chọn --" at bounding box center [352, 157] width 27 height 6
click at [347, 190] on span "Ví Ahamove" at bounding box center [352, 191] width 24 height 6
click at [347, 183] on button "Gửi đối tác" at bounding box center [347, 183] width 60 height 12
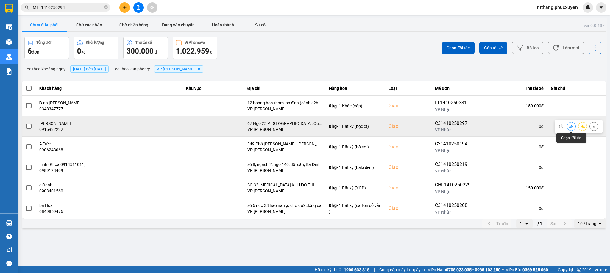
click at [571, 125] on icon at bounding box center [571, 126] width 4 height 4
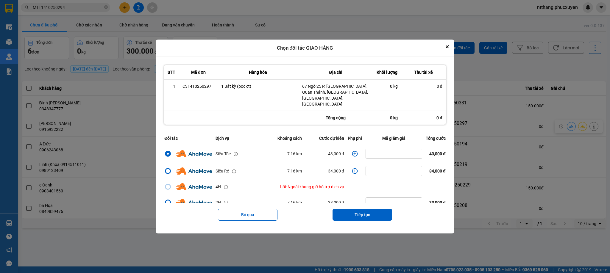
click at [352, 151] on icon "dialog" at bounding box center [355, 154] width 6 height 6
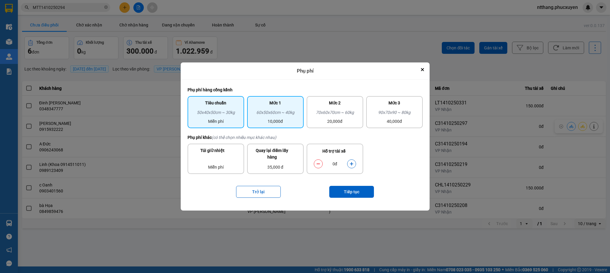
click at [271, 121] on div "10,000đ" at bounding box center [275, 121] width 49 height 7
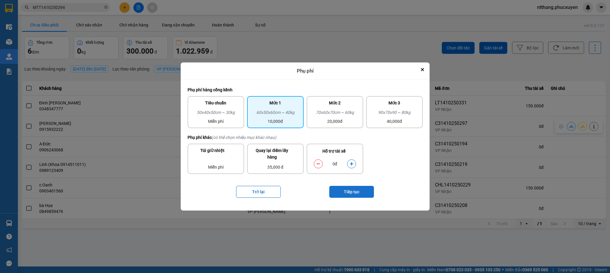
click at [345, 195] on button "Tiếp tục" at bounding box center [351, 192] width 45 height 12
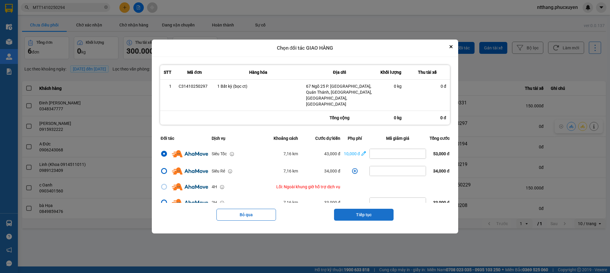
click at [377, 209] on button "Tiếp tục" at bounding box center [364, 215] width 60 height 12
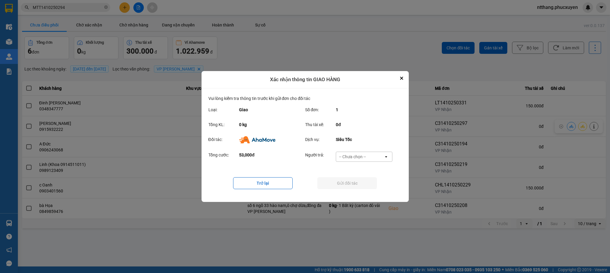
click at [358, 157] on div "-- Chưa chọn --" at bounding box center [352, 157] width 27 height 6
click at [345, 190] on span "Ví Ahamove" at bounding box center [352, 191] width 24 height 6
click at [347, 184] on button "Gửi đối tác" at bounding box center [347, 183] width 60 height 12
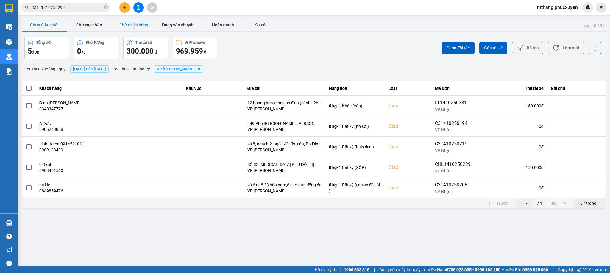
click at [133, 26] on button "Chờ nhận hàng" at bounding box center [133, 25] width 45 height 12
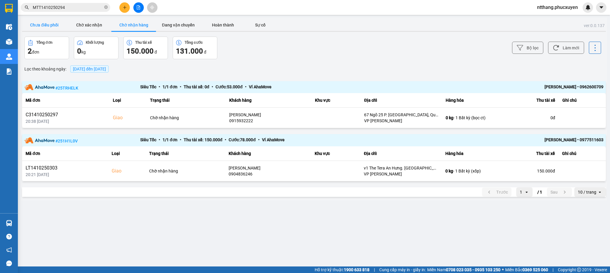
click at [38, 24] on button "Chưa điều phối" at bounding box center [44, 25] width 45 height 12
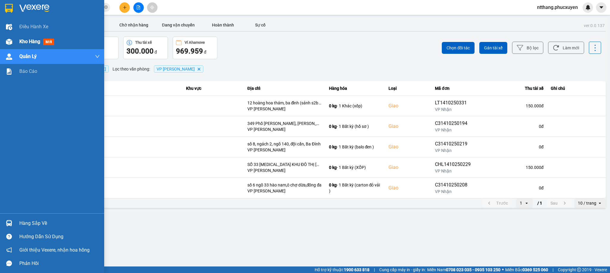
click at [7, 41] on img at bounding box center [9, 42] width 6 height 6
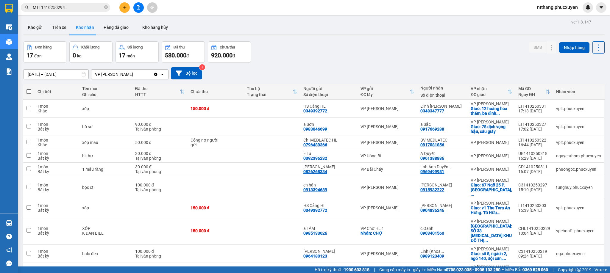
click at [303, 35] on div at bounding box center [313, 35] width 581 height 1
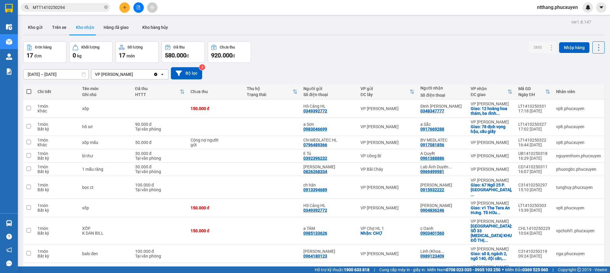
click at [303, 35] on div at bounding box center [313, 35] width 581 height 1
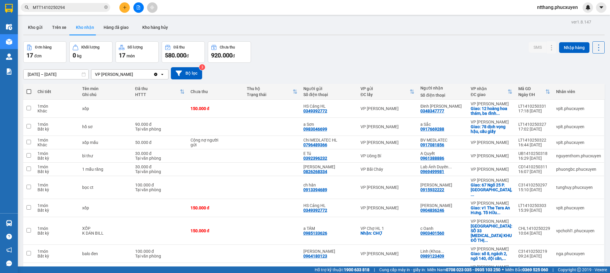
click at [303, 35] on div at bounding box center [313, 35] width 581 height 1
click at [42, 28] on button "Kho gửi" at bounding box center [35, 27] width 24 height 14
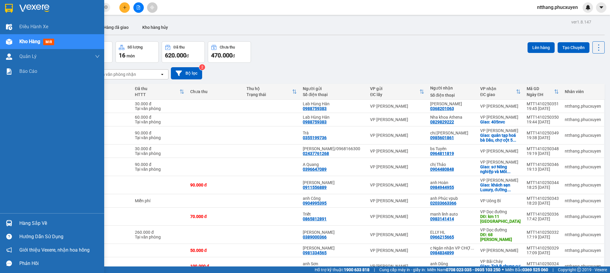
click at [11, 220] on img at bounding box center [9, 223] width 6 height 6
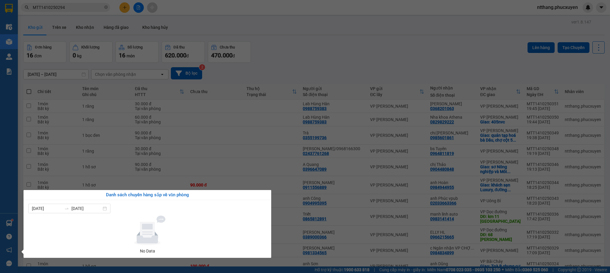
click at [313, 57] on section "Kết quả tìm kiếm ( 1 ) Bộ lọc Mã ĐH Trạng thái Món hàng Thu hộ Tổng cước Chưa c…" at bounding box center [305, 136] width 610 height 273
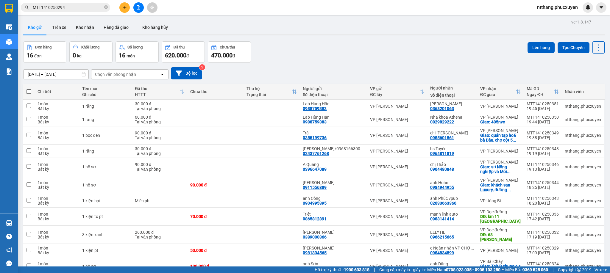
drag, startPoint x: 80, startPoint y: 26, endPoint x: 254, endPoint y: 49, distance: 174.7
click at [81, 26] on button "Kho nhận" at bounding box center [85, 27] width 28 height 14
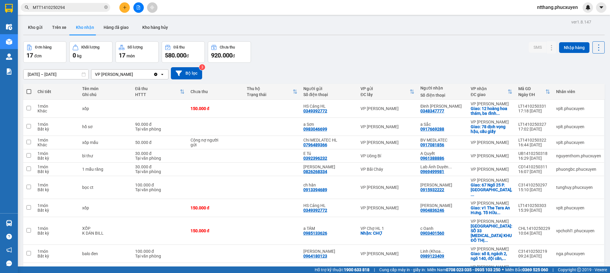
click at [329, 59] on div "Đơn hàng 17 đơn Khối lượng 0 kg Số lượng 17 món Đã thu 580.000 đ Chưa thu 920.0…" at bounding box center [313, 51] width 581 height 21
click at [303, 35] on div at bounding box center [313, 35] width 581 height 1
click at [299, 35] on div at bounding box center [313, 35] width 581 height 1
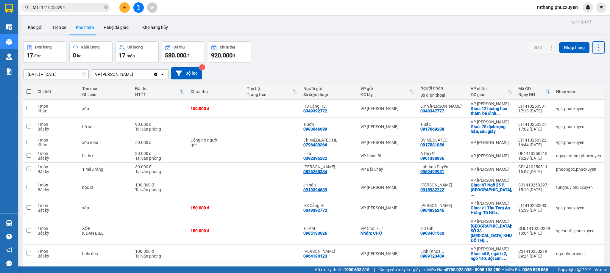
click at [299, 35] on div at bounding box center [313, 35] width 581 height 1
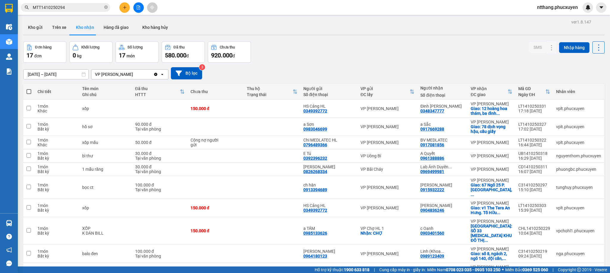
click at [299, 35] on div at bounding box center [313, 35] width 581 height 1
drag, startPoint x: 299, startPoint y: 35, endPoint x: 284, endPoint y: 45, distance: 18.1
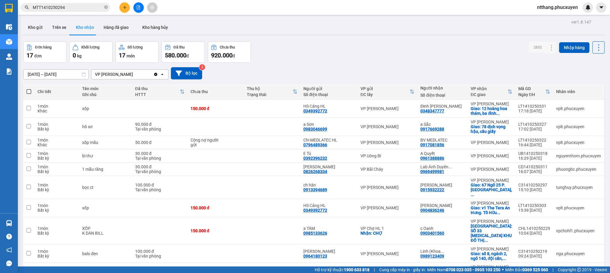
click at [294, 40] on div "ver 1.8.147 Kho gửi Trên xe Kho nhận Hàng đã giao Kho hàng hủy Đơn hàng 17 đơn …" at bounding box center [314, 214] width 586 height 393
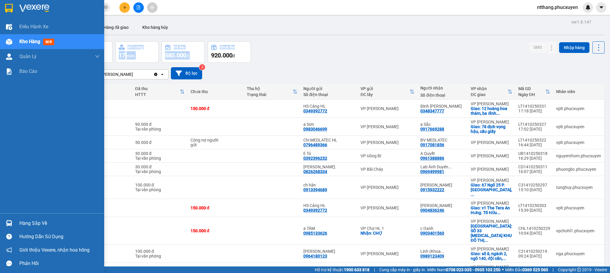
click at [8, 222] on img at bounding box center [9, 223] width 6 height 6
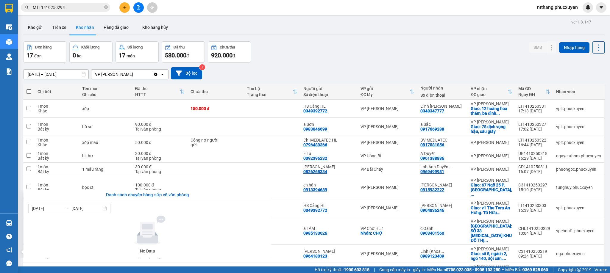
click at [316, 54] on section "Kết quả tìm kiếm ( 1 ) Bộ lọc Mã ĐH Trạng thái Món hàng Thu hộ Tổng cước Chưa c…" at bounding box center [305, 136] width 610 height 273
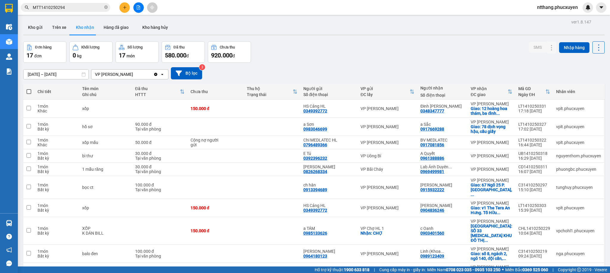
click at [316, 54] on div "Đơn hàng 17 đơn Khối lượng 0 kg Số lượng 17 món Đã thu 580.000 đ Chưa thu 920.0…" at bounding box center [313, 51] width 581 height 21
click at [549, 145] on icon at bounding box center [551, 142] width 4 height 4
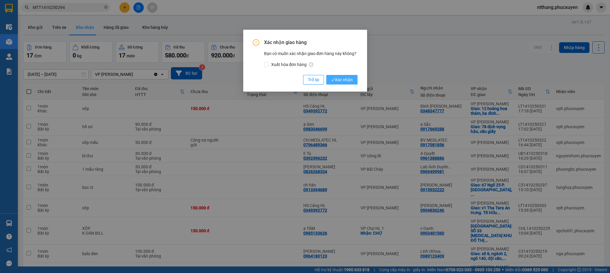
click at [350, 78] on span "Xác nhận" at bounding box center [342, 79] width 22 height 7
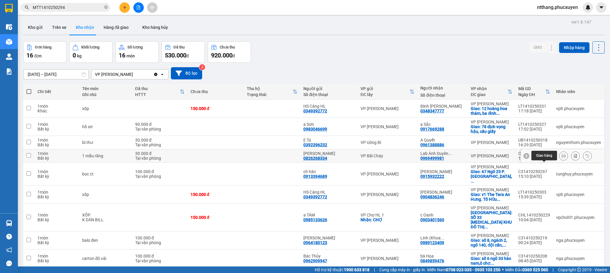
click at [547, 161] on button at bounding box center [551, 156] width 8 height 10
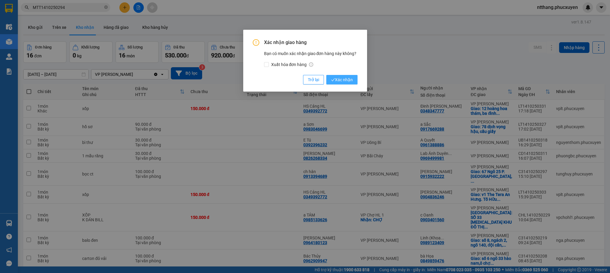
click at [338, 80] on span "Xác nhận" at bounding box center [342, 79] width 22 height 7
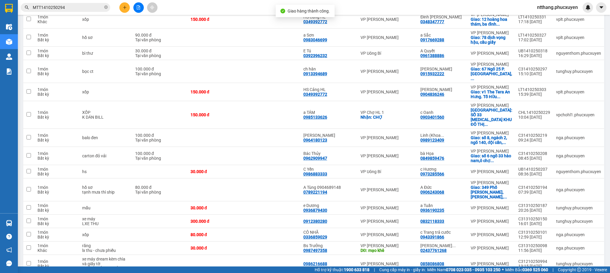
scroll to position [142, 0]
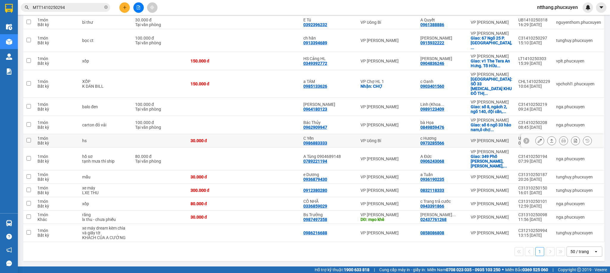
click at [537, 140] on icon at bounding box center [539, 141] width 4 height 4
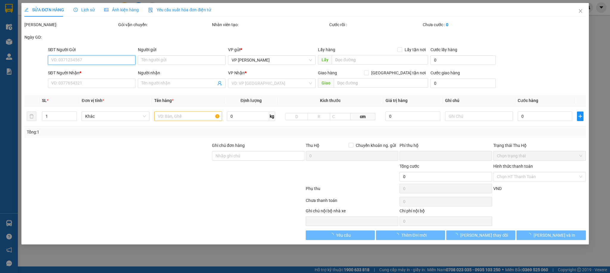
type input "0986883333"
type input "C Yến"
type input "0973285566"
type input "c Hương"
type input "0"
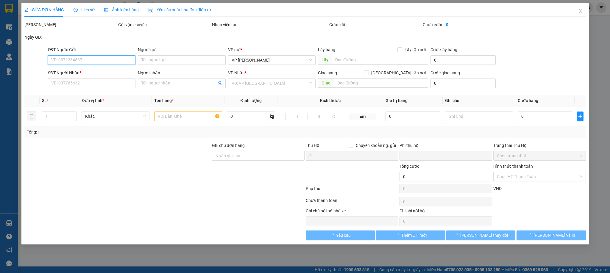
type input "30.000"
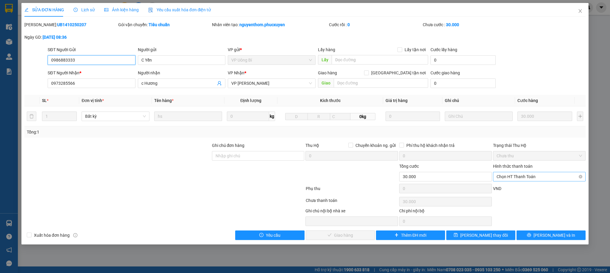
click at [536, 175] on span "Chọn HT Thanh Toán" at bounding box center [538, 176] width 85 height 9
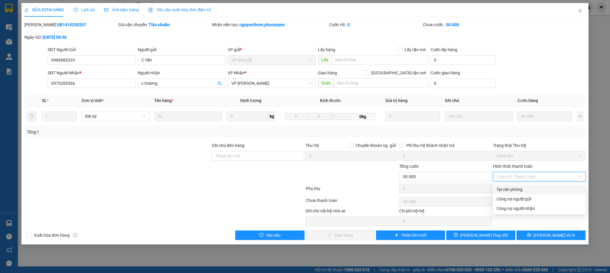
click at [511, 188] on div "Tại văn phòng" at bounding box center [538, 189] width 85 height 7
type input "0"
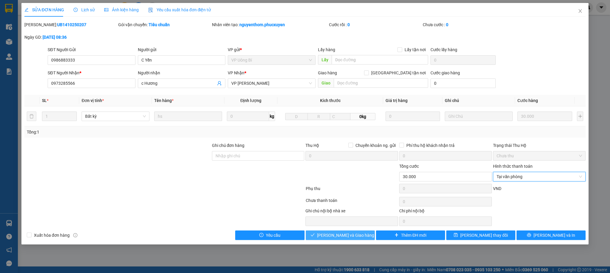
click at [347, 237] on span "Lưu và Giao hàng" at bounding box center [345, 235] width 57 height 7
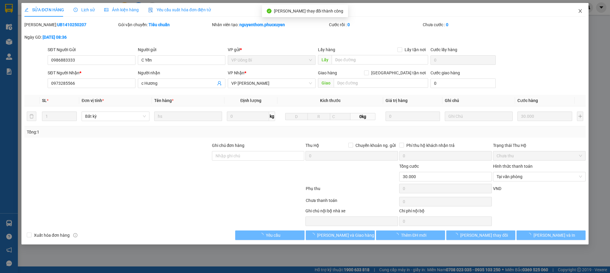
click at [580, 11] on icon "close" at bounding box center [579, 11] width 3 height 4
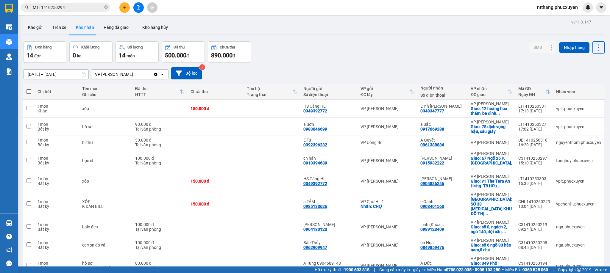
click at [401, 40] on div "ver 1.8.147 Kho gửi Trên xe Kho nhận Hàng đã giao Kho hàng hủy Đơn hàng 14 đơn …" at bounding box center [314, 194] width 586 height 353
click at [38, 26] on button "Kho gửi" at bounding box center [35, 27] width 24 height 14
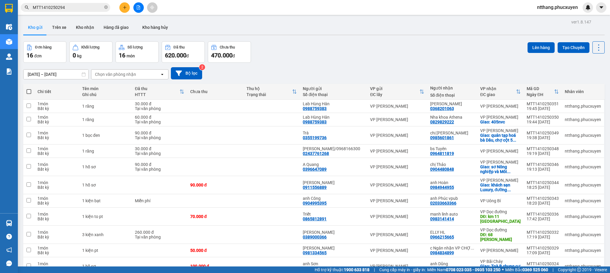
click at [316, 46] on div "Đơn hàng 16 đơn Khối lượng 0 kg Số lượng 16 món Đã thu 620.000 đ Chưa thu 470.0…" at bounding box center [313, 51] width 581 height 21
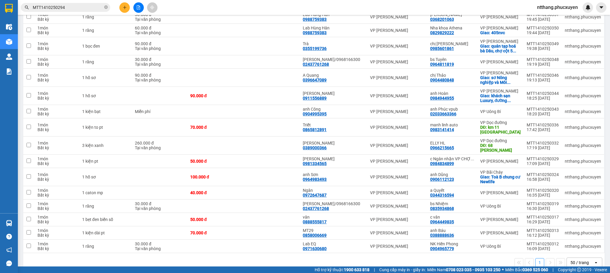
scroll to position [99, 0]
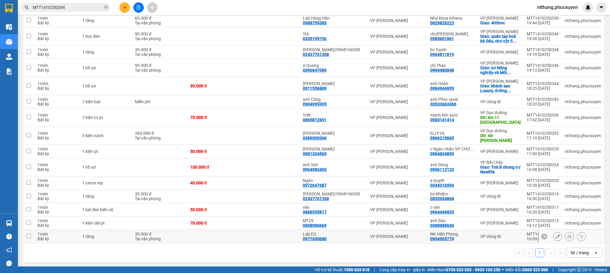
click at [298, 234] on td at bounding box center [271, 236] width 56 height 13
checkbox input "true"
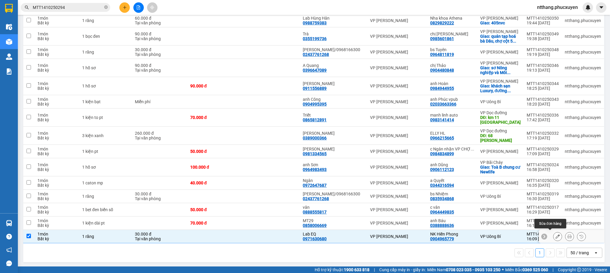
click at [553, 232] on button at bounding box center [557, 237] width 8 height 10
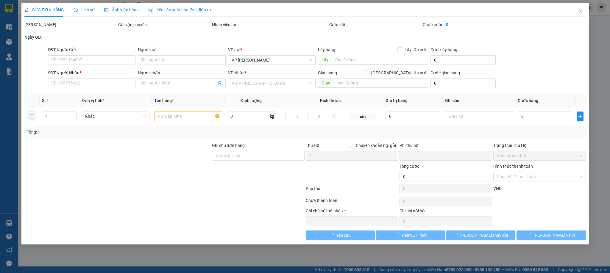
type input "0971630680"
type input "Lab EQ"
type input "0904965779"
type input "NK Hiền Phong"
type input "0"
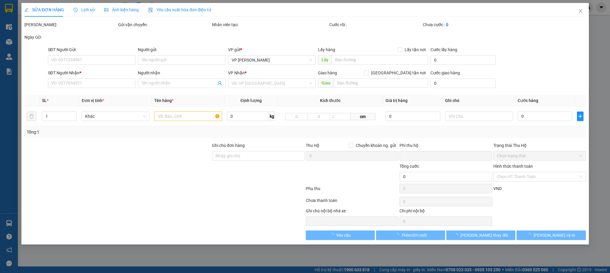
type input "30.000"
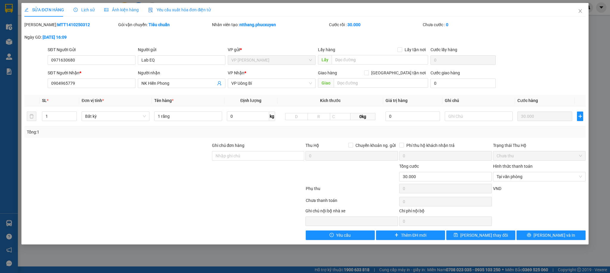
click at [323, 188] on div "Phụ thu" at bounding box center [352, 190] width 94 height 10
click at [581, 7] on span "Close" at bounding box center [580, 11] width 17 height 17
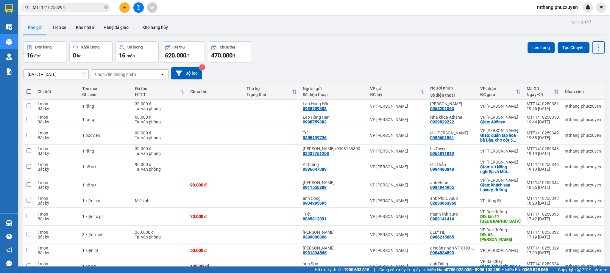
scroll to position [99, 0]
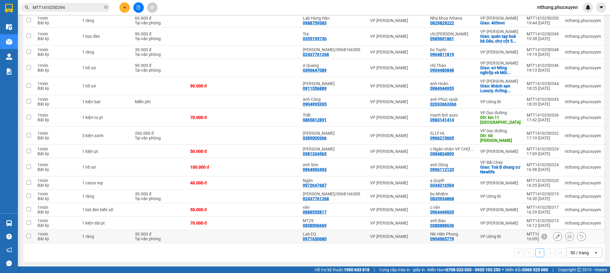
click at [287, 237] on td at bounding box center [271, 236] width 56 height 13
checkbox input "true"
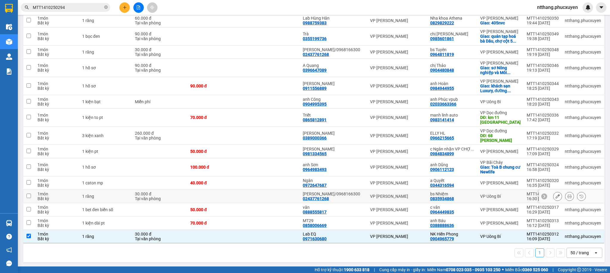
click at [296, 194] on td at bounding box center [271, 196] width 56 height 13
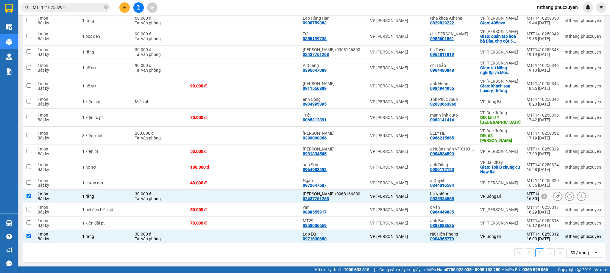
checkbox input "true"
click at [296, 139] on td at bounding box center [271, 136] width 56 height 18
checkbox input "true"
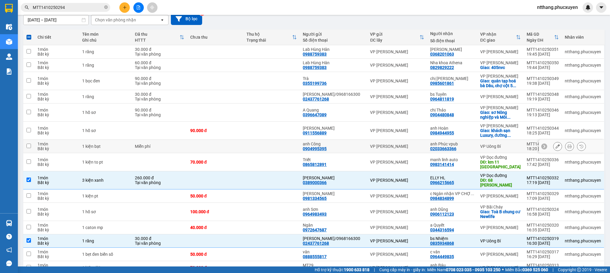
scroll to position [10, 0]
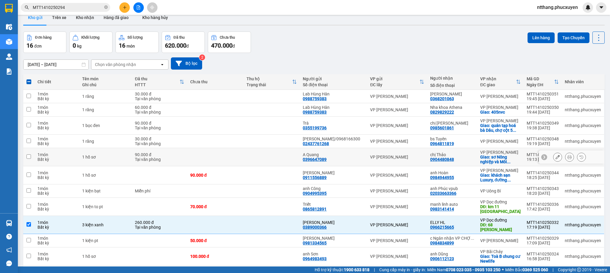
click at [212, 157] on td at bounding box center [215, 157] width 56 height 18
checkbox input "true"
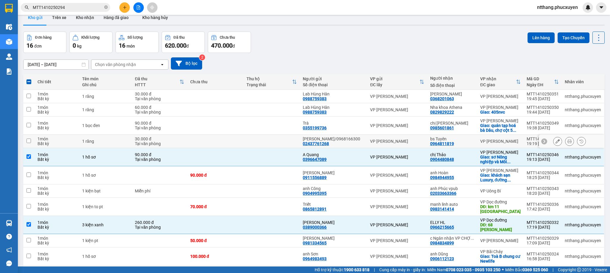
click at [265, 139] on td at bounding box center [271, 141] width 56 height 13
checkbox input "true"
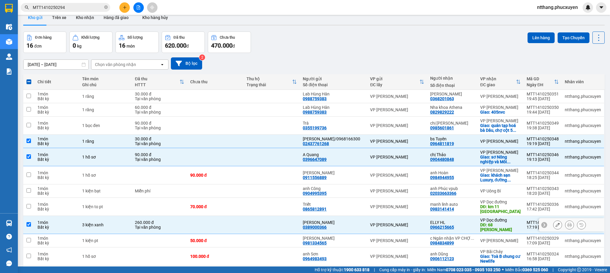
click at [271, 223] on td at bounding box center [271, 225] width 56 height 18
checkbox input "false"
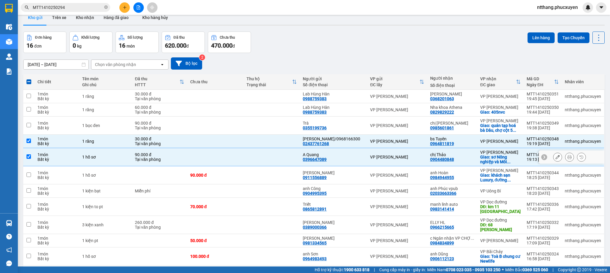
click at [268, 158] on td at bounding box center [271, 157] width 56 height 18
checkbox input "false"
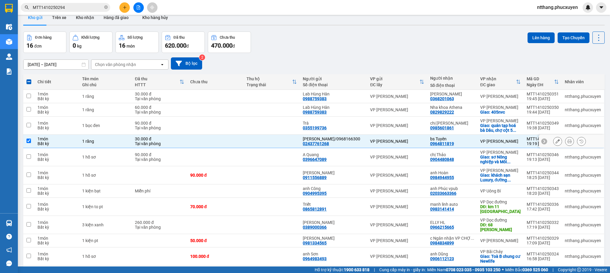
click at [263, 141] on td at bounding box center [271, 141] width 56 height 13
checkbox input "false"
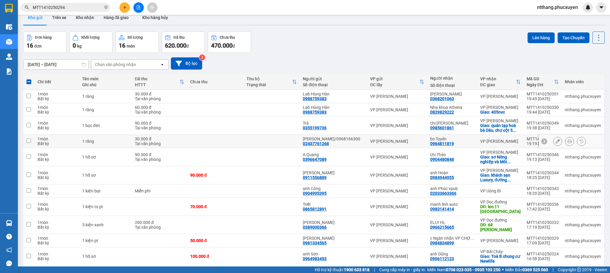
scroll to position [99, 0]
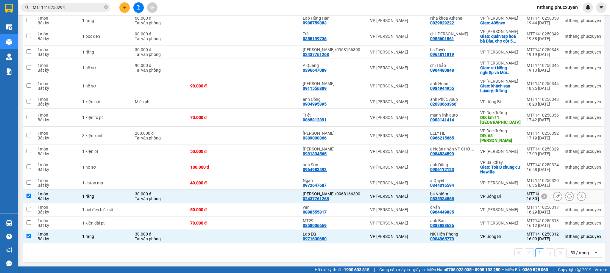
click at [251, 199] on td at bounding box center [271, 196] width 56 height 13
checkbox input "false"
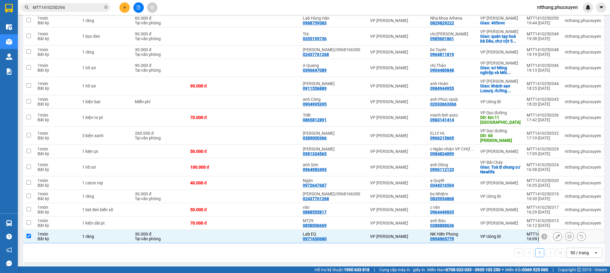
click at [230, 234] on td at bounding box center [215, 236] width 56 height 13
checkbox input "false"
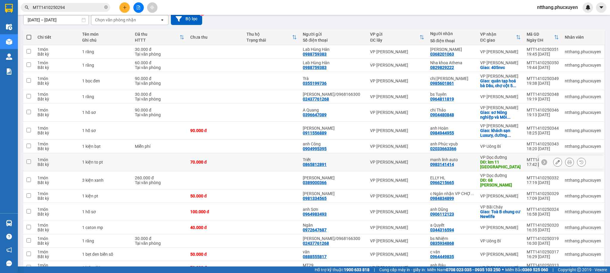
scroll to position [10, 0]
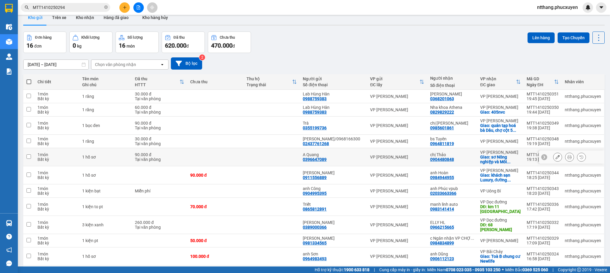
click at [261, 157] on td at bounding box center [271, 157] width 56 height 18
checkbox input "true"
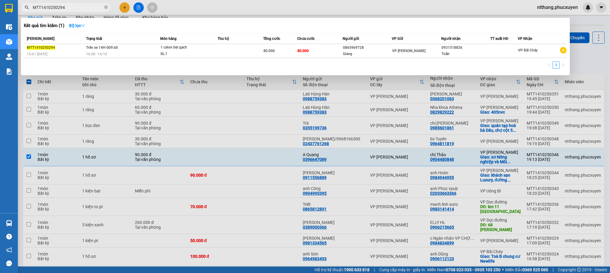
click at [78, 8] on input "MTT1410250294" at bounding box center [68, 7] width 70 height 7
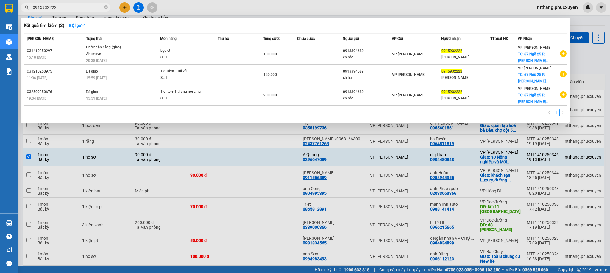
type input "0915932222"
click at [174, 9] on div at bounding box center [305, 136] width 610 height 273
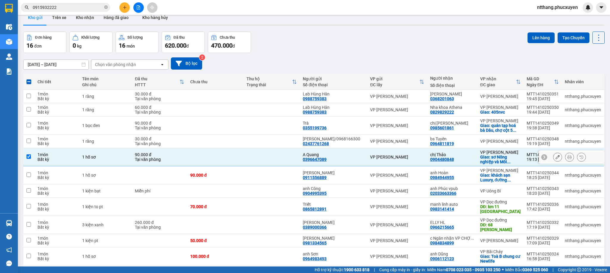
click at [159, 158] on div "Tại văn phòng" at bounding box center [159, 159] width 49 height 5
checkbox input "false"
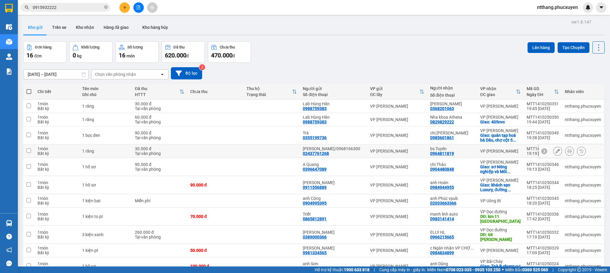
scroll to position [10, 0]
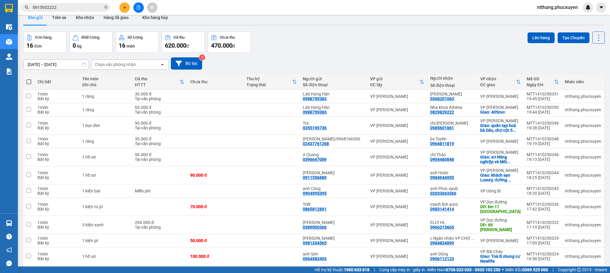
click at [306, 45] on div "Đơn hàng 16 đơn Khối lượng 0 kg Số lượng 16 món Đã thu 620.000 đ Chưa thu 470.0…" at bounding box center [313, 42] width 581 height 21
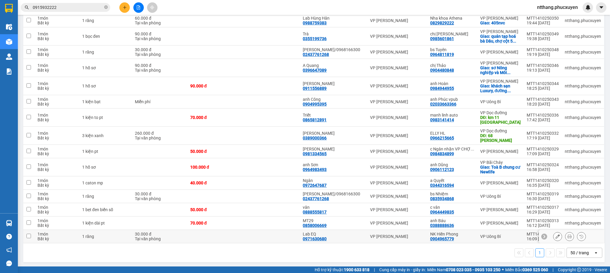
click at [199, 232] on td at bounding box center [215, 236] width 56 height 13
checkbox input "true"
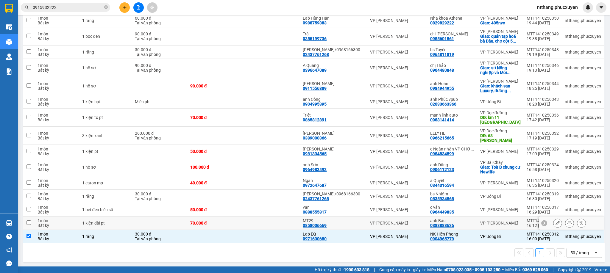
click at [205, 221] on div "70.000 đ" at bounding box center [215, 223] width 50 height 5
checkbox input "true"
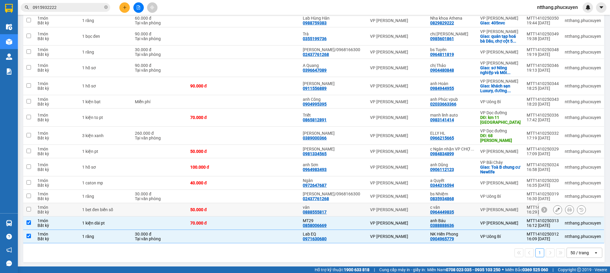
click at [212, 209] on div "50.000 đ" at bounding box center [215, 209] width 50 height 5
checkbox input "true"
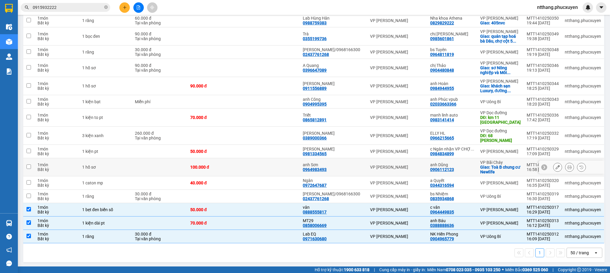
click at [224, 165] on div "100.000 đ" at bounding box center [215, 167] width 50 height 5
checkbox input "true"
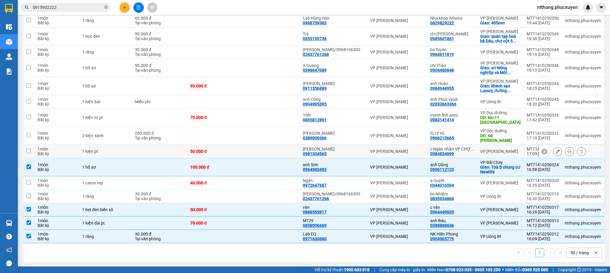
click at [227, 150] on div "50.000 đ" at bounding box center [215, 151] width 50 height 5
checkbox input "true"
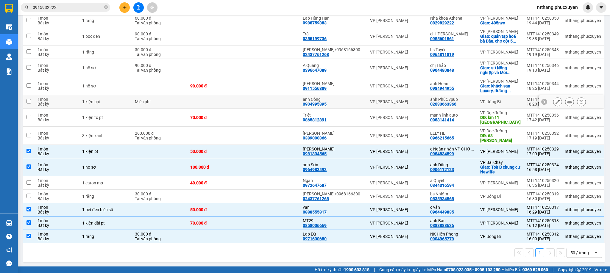
click at [227, 103] on td at bounding box center [215, 101] width 56 height 13
checkbox input "true"
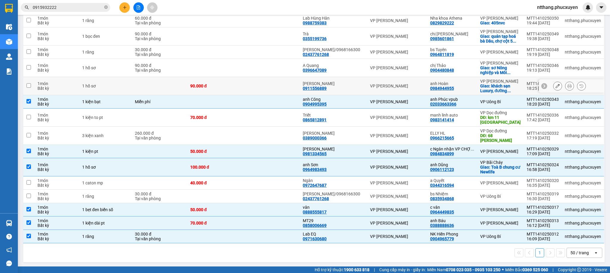
click at [218, 92] on td "90.000 đ" at bounding box center [215, 86] width 56 height 18
checkbox input "true"
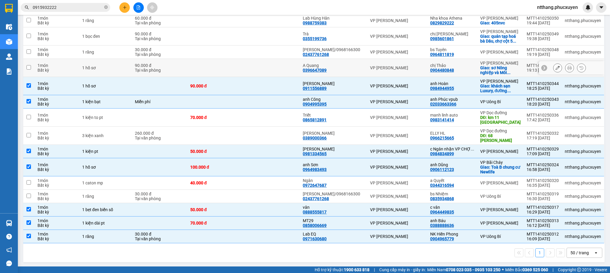
click at [218, 69] on td at bounding box center [215, 68] width 56 height 18
checkbox input "true"
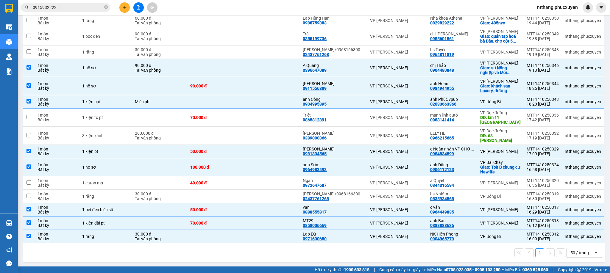
scroll to position [0, 0]
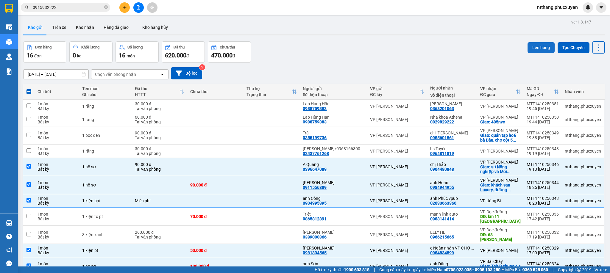
click at [527, 49] on button "Lên hàng" at bounding box center [540, 47] width 27 height 11
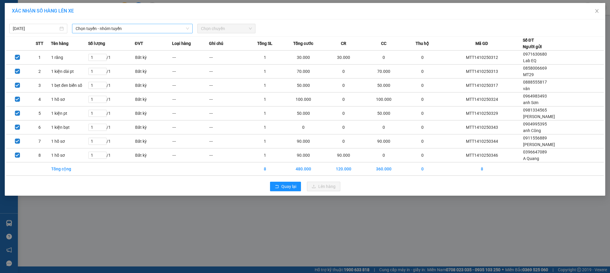
click at [113, 29] on span "Chọn tuyến - nhóm tuyến" at bounding box center [133, 28] width 114 height 9
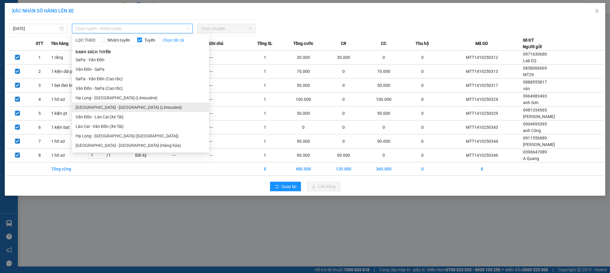
click at [119, 107] on li "[GEOGRAPHIC_DATA] - [GEOGRAPHIC_DATA] (Limousine)" at bounding box center [140, 108] width 137 height 10
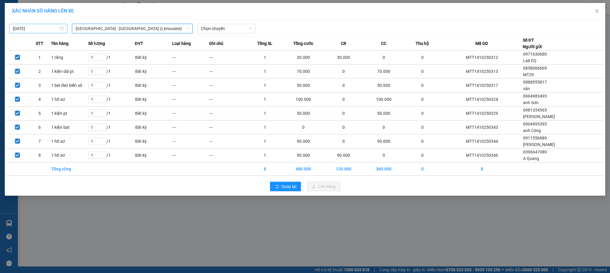
click at [38, 30] on body "Kết quả tìm kiếm ( 3 ) Bộ lọc Mã ĐH Trạng thái Món hàng Thu hộ Tổng cước Chưa c…" at bounding box center [305, 136] width 610 height 273
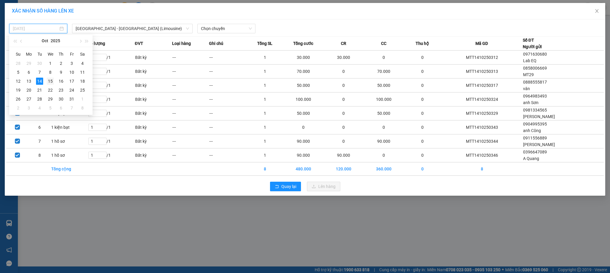
click at [48, 80] on div "15" at bounding box center [50, 81] width 7 height 7
type input "[DATE]"
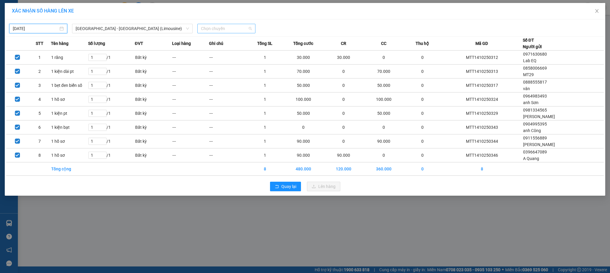
click at [229, 28] on span "Chọn chuyến" at bounding box center [226, 28] width 51 height 9
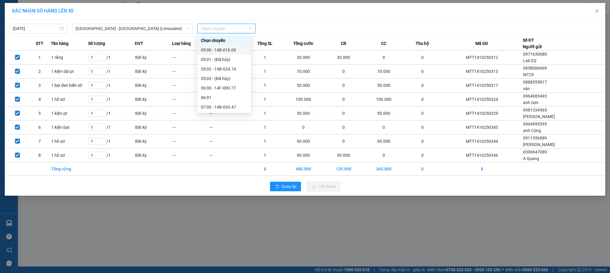
click at [224, 50] on div "05:00 - 14B-016.00" at bounding box center [224, 50] width 46 height 7
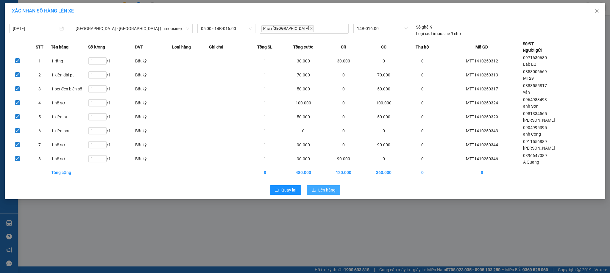
click at [326, 189] on span "Lên hàng" at bounding box center [326, 190] width 17 height 7
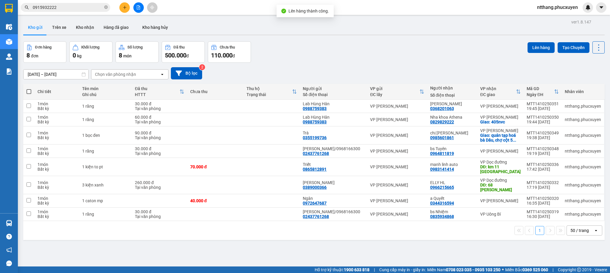
click at [312, 54] on div "Đơn hàng 8 đơn Khối lượng 0 kg Số lượng 8 món Đã thu 500.000 đ Chưa thu 110.000…" at bounding box center [313, 51] width 581 height 21
click at [243, 139] on td at bounding box center [215, 135] width 56 height 18
checkbox input "true"
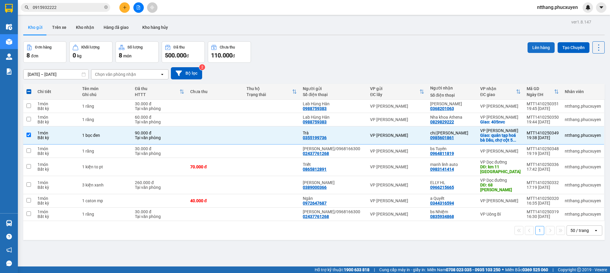
click at [533, 46] on button "Lên hàng" at bounding box center [540, 47] width 27 height 11
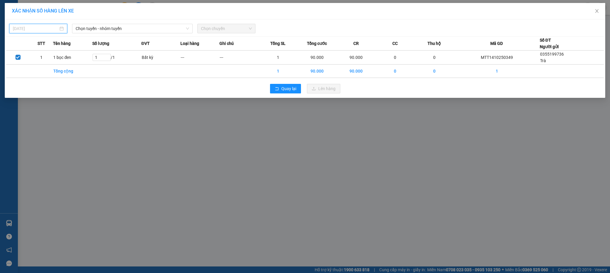
click at [51, 25] on body "Kết quả tìm kiếm ( 3 ) Bộ lọc Mã ĐH Trạng thái Món hàng Thu hộ Tổng cước Chưa c…" at bounding box center [305, 136] width 610 height 273
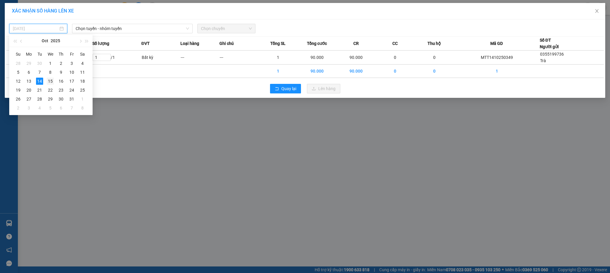
click at [50, 82] on div "15" at bounding box center [50, 81] width 7 height 7
type input "[DATE]"
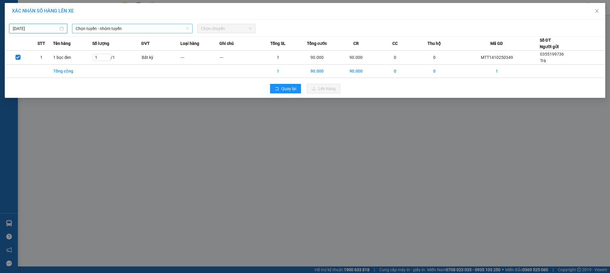
click at [106, 29] on span "Chọn tuyến - nhóm tuyến" at bounding box center [133, 28] width 114 height 9
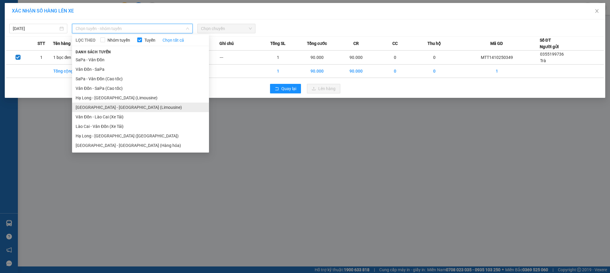
click at [112, 107] on li "[GEOGRAPHIC_DATA] - [GEOGRAPHIC_DATA] (Limousine)" at bounding box center [140, 108] width 137 height 10
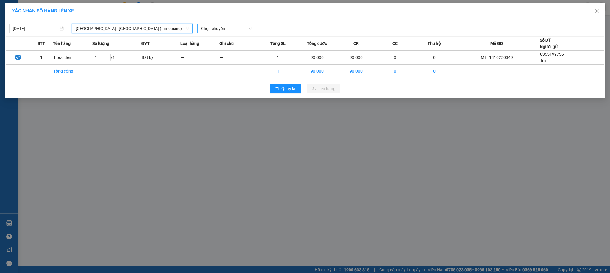
click at [209, 31] on span "Chọn chuyến" at bounding box center [226, 28] width 51 height 9
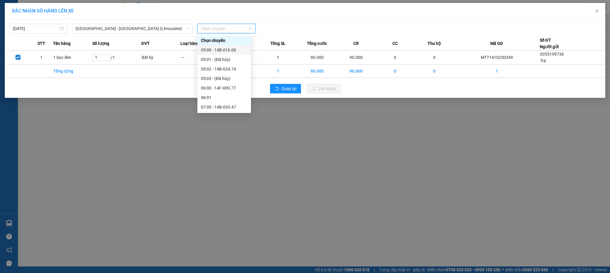
click at [218, 51] on div "05:00 - 14B-016.00" at bounding box center [224, 50] width 46 height 7
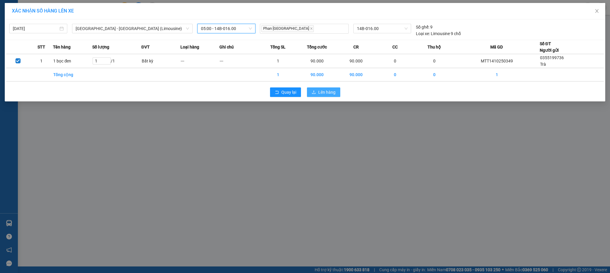
drag, startPoint x: 326, startPoint y: 91, endPoint x: 278, endPoint y: 107, distance: 50.5
click at [325, 92] on span "Lên hàng" at bounding box center [326, 92] width 17 height 7
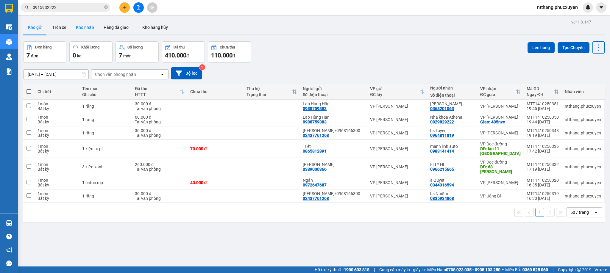
click at [86, 32] on button "Kho nhận" at bounding box center [85, 27] width 28 height 14
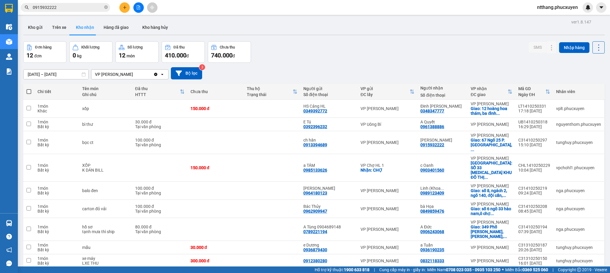
click at [303, 35] on div at bounding box center [313, 35] width 581 height 1
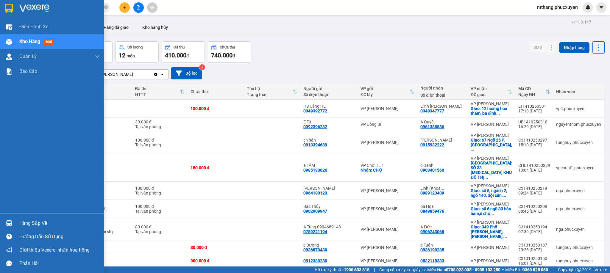
click at [5, 219] on div at bounding box center [9, 223] width 10 height 10
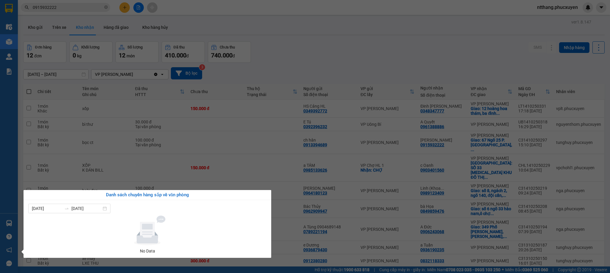
click at [341, 56] on section "Kết quả tìm kiếm ( 3 ) Bộ lọc Mã ĐH Trạng thái Món hàng Thu hộ Tổng cước Chưa c…" at bounding box center [305, 136] width 610 height 273
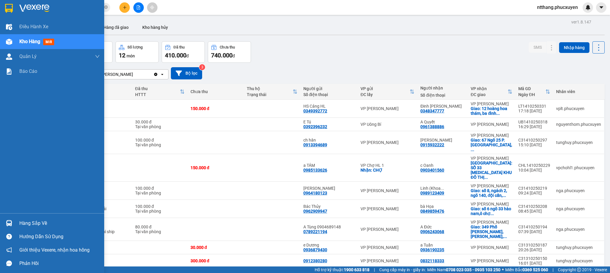
click at [17, 218] on div "Hàng sắp về" at bounding box center [52, 223] width 104 height 13
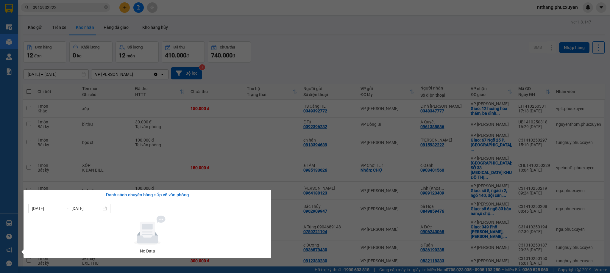
click at [282, 34] on section "Kết quả tìm kiếm ( 3 ) Bộ lọc Mã ĐH Trạng thái Món hàng Thu hộ Tổng cước Chưa c…" at bounding box center [305, 136] width 610 height 273
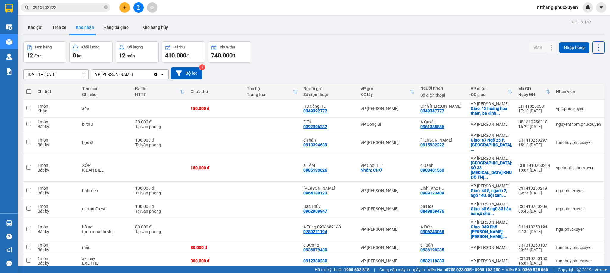
click at [302, 33] on div "Kho gửi Trên xe Kho nhận Hàng đã giao Kho hàng hủy" at bounding box center [313, 28] width 581 height 16
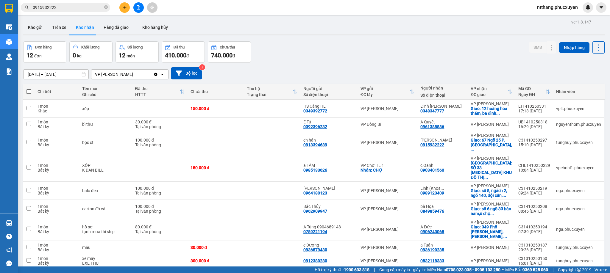
click at [302, 33] on div "Kho gửi Trên xe Kho nhận Hàng đã giao Kho hàng hủy" at bounding box center [313, 28] width 581 height 16
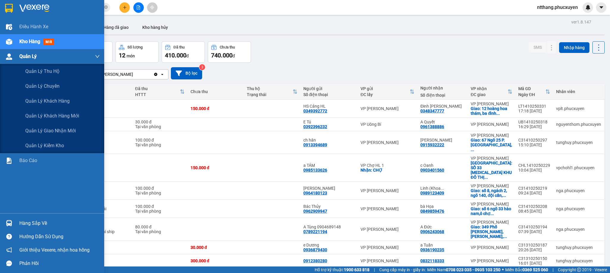
click at [9, 58] on img at bounding box center [9, 57] width 6 height 6
click at [43, 131] on span "Quản lý giao nhận mới" at bounding box center [50, 130] width 51 height 7
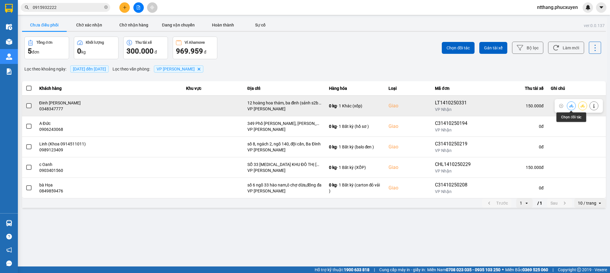
click at [570, 106] on icon at bounding box center [571, 105] width 4 height 3
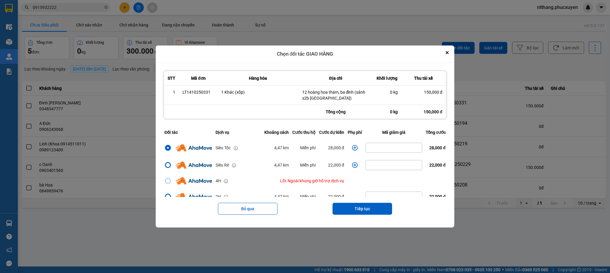
click at [352, 148] on icon "dialog" at bounding box center [355, 148] width 6 height 6
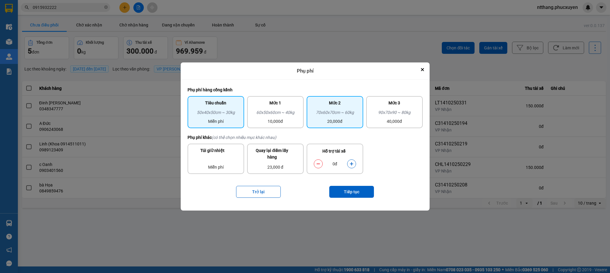
click at [338, 120] on div "20,000đ" at bounding box center [334, 121] width 49 height 7
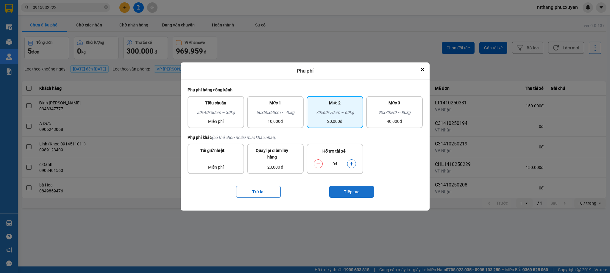
click at [348, 194] on button "Tiếp tục" at bounding box center [351, 192] width 45 height 12
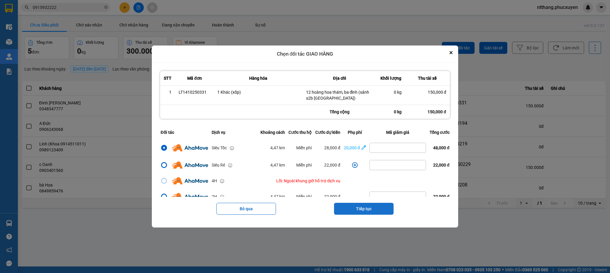
click at [361, 206] on button "Tiếp tục" at bounding box center [364, 209] width 60 height 12
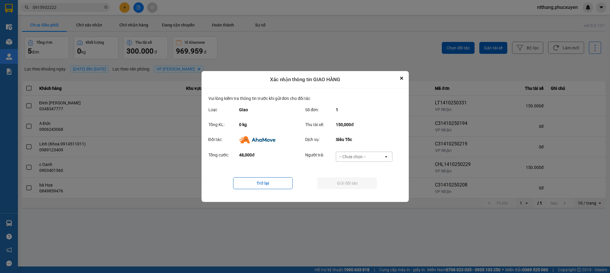
click at [358, 155] on div "-- Chưa chọn --" at bounding box center [352, 157] width 27 height 6
click at [346, 190] on span "Ví Ahamove" at bounding box center [352, 191] width 24 height 6
click at [347, 180] on button "Gửi đối tác" at bounding box center [347, 183] width 60 height 12
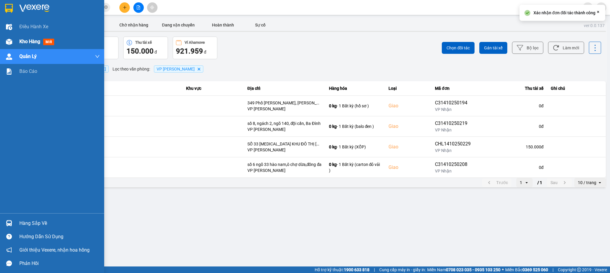
click at [11, 40] on img at bounding box center [9, 42] width 6 height 6
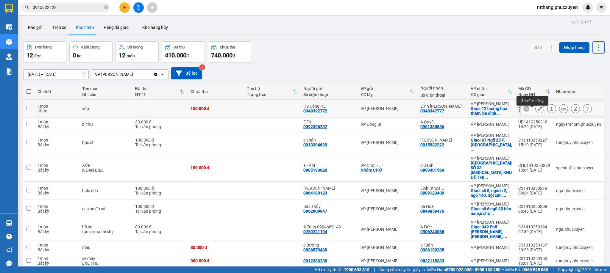
click at [537, 111] on icon at bounding box center [539, 109] width 4 height 4
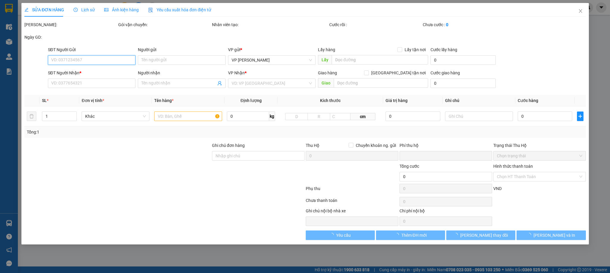
type input "0349392772"
type input "HS Cảng HL"
type input "0348347777"
type input "Đinh [PERSON_NAME]"
checkbox input "true"
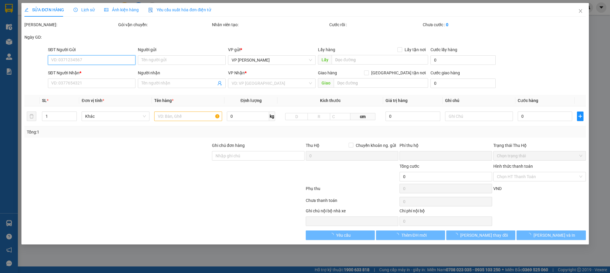
type input "12 hoàng hoa thám, ba đình (sảnh s2b [GEOGRAPHIC_DATA])"
type input "0"
type input "150.000"
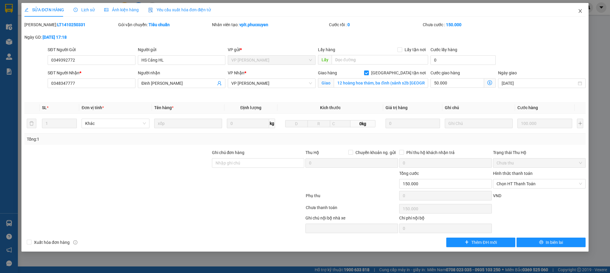
click at [579, 9] on icon "close" at bounding box center [580, 11] width 5 height 5
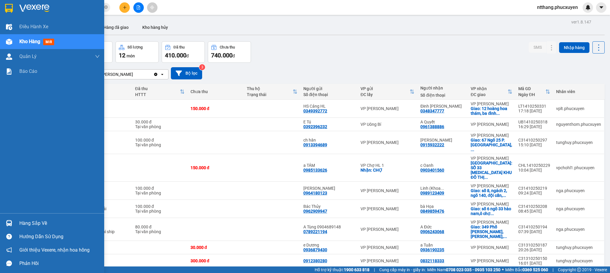
click at [22, 224] on div "Hàng sắp về" at bounding box center [59, 223] width 80 height 9
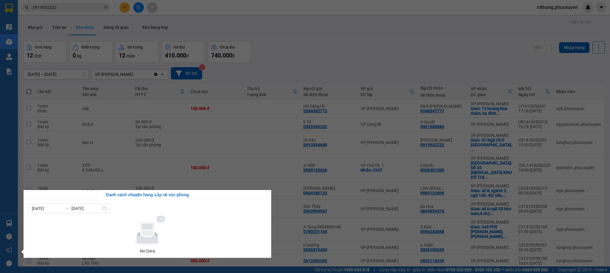
click at [14, 220] on div "Điều hành xe Kho hàng mới Quản [PERSON_NAME] lý thu hộ Quản lý chuyến Quản lý k…" at bounding box center [9, 136] width 18 height 273
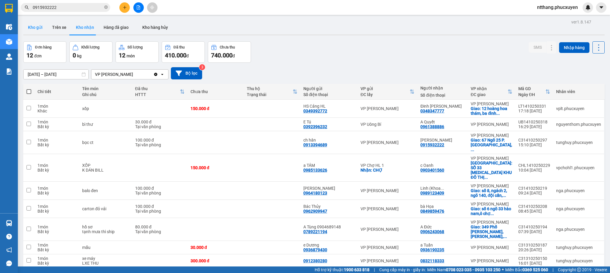
click at [30, 27] on button "Kho gửi" at bounding box center [35, 27] width 24 height 14
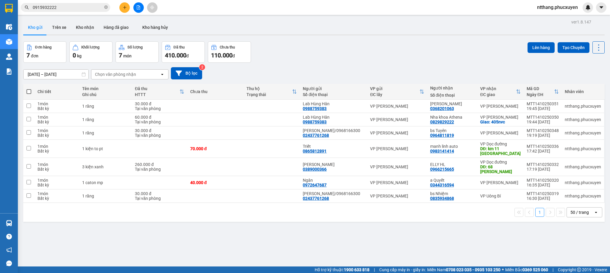
drag, startPoint x: 332, startPoint y: 46, endPoint x: 303, endPoint y: 46, distance: 29.2
click at [303, 46] on div "Đơn hàng 7 đơn Khối lượng 0 kg Số lượng 7 món Đã thu 410.000 đ Chưa thu 110.000…" at bounding box center [313, 51] width 581 height 21
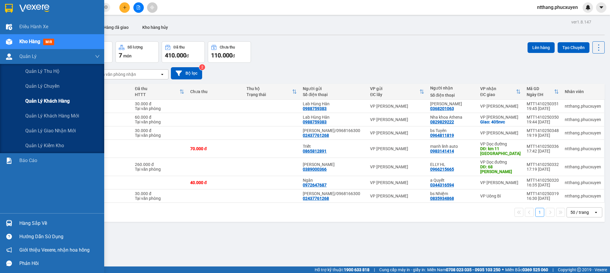
drag, startPoint x: 5, startPoint y: 54, endPoint x: 31, endPoint y: 99, distance: 51.6
click at [7, 63] on div "Quản Lý" at bounding box center [52, 56] width 104 height 15
click at [56, 132] on span "Quản lý giao nhận mới" at bounding box center [50, 130] width 51 height 7
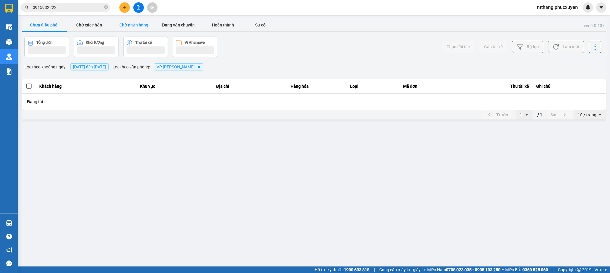
click at [136, 23] on button "Chờ nhận hàng" at bounding box center [133, 25] width 45 height 12
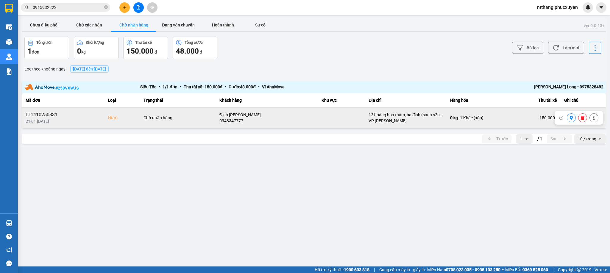
click at [573, 118] on button at bounding box center [571, 118] width 8 height 10
click at [335, 40] on div "Bộ lọc Làm mới" at bounding box center [457, 48] width 288 height 23
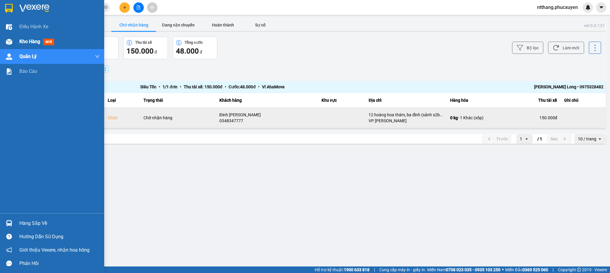
click at [7, 37] on div at bounding box center [9, 42] width 10 height 10
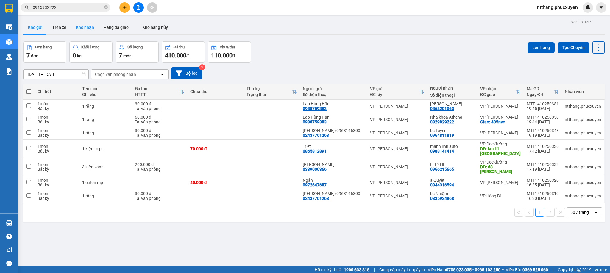
click at [86, 26] on button "Kho nhận" at bounding box center [85, 27] width 28 height 14
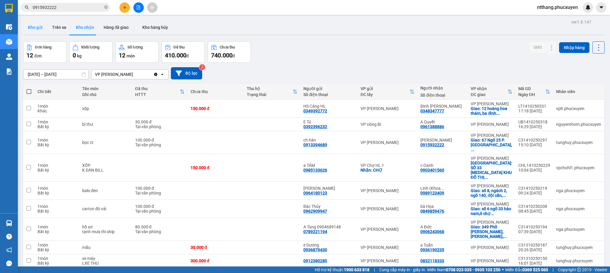
click at [32, 24] on button "Kho gửi" at bounding box center [35, 27] width 24 height 14
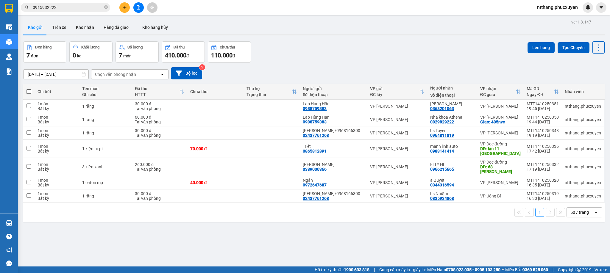
click at [353, 54] on div "Đơn hàng 7 đơn Khối lượng 0 kg Số lượng 7 món Đã thu 410.000 đ Chưa thu 110.000…" at bounding box center [313, 51] width 581 height 21
